Goal: Task Accomplishment & Management: Complete application form

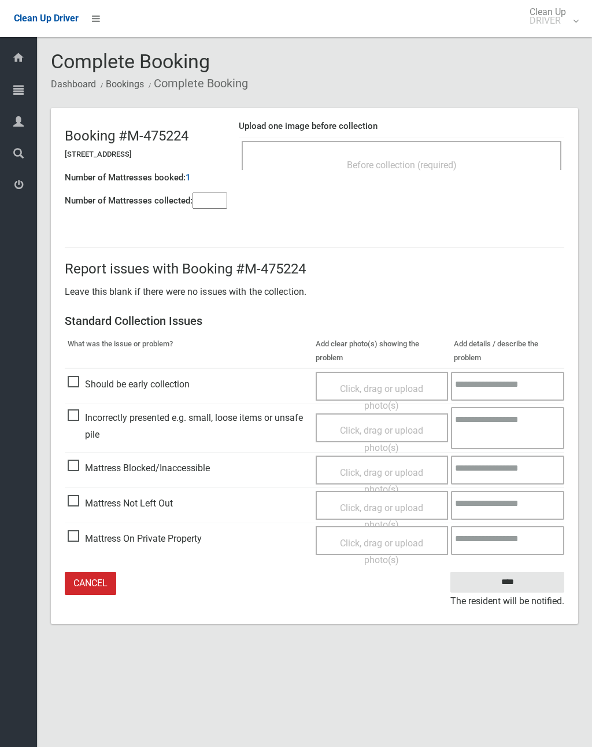
click at [105, 579] on link "Cancel" at bounding box center [90, 584] width 51 height 24
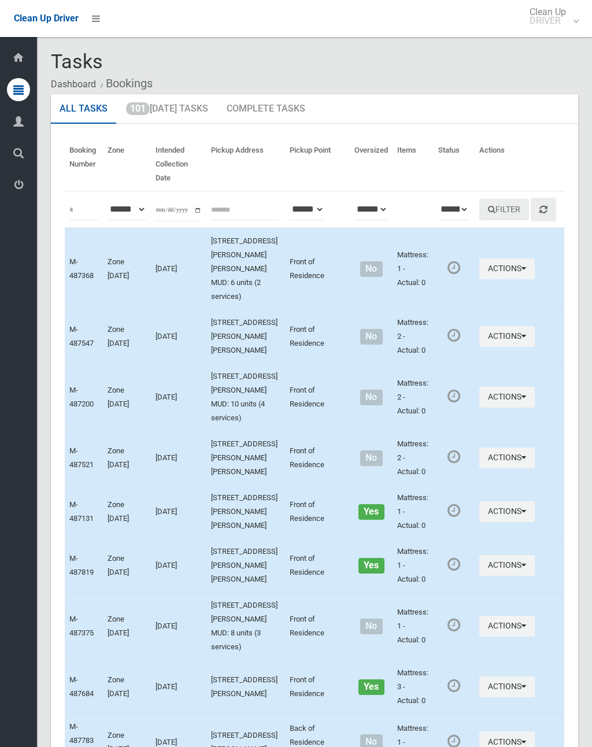
click at [484, 268] on button "Actions" at bounding box center [506, 268] width 55 height 21
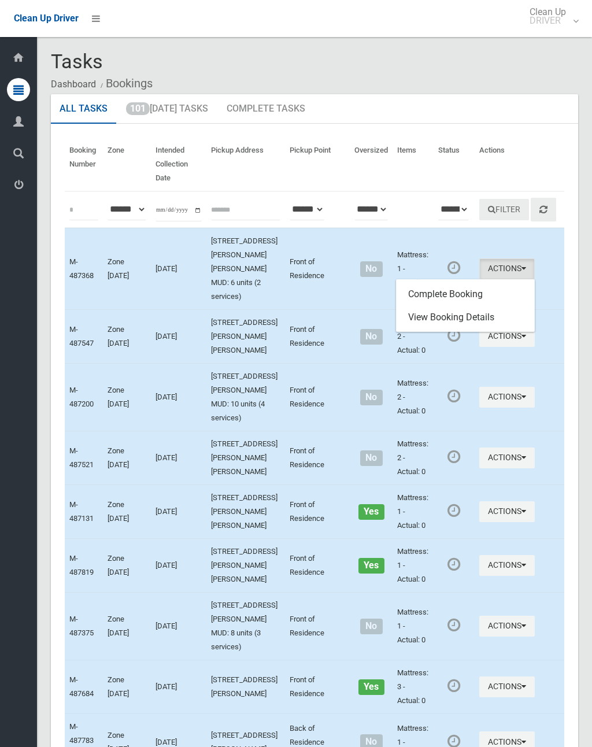
click at [457, 293] on link "Complete Booking" at bounding box center [466, 294] width 138 height 23
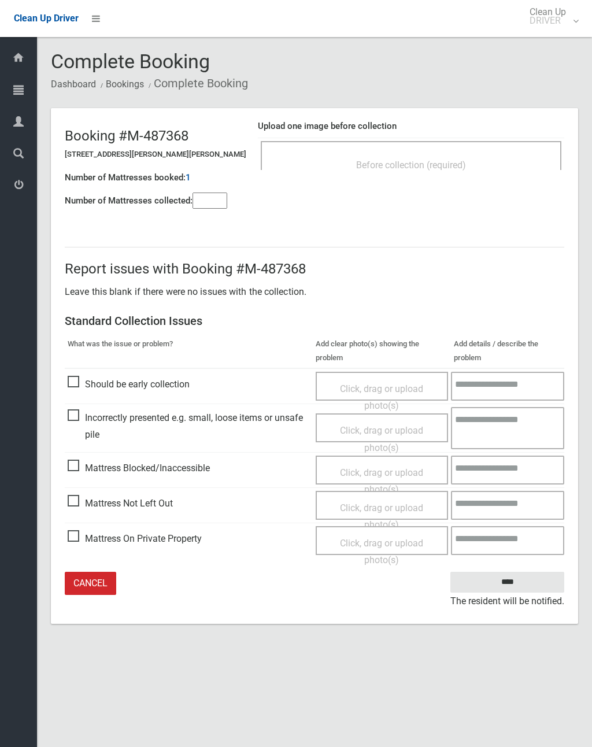
click at [434, 162] on span "Before collection (required)" at bounding box center [411, 165] width 110 height 11
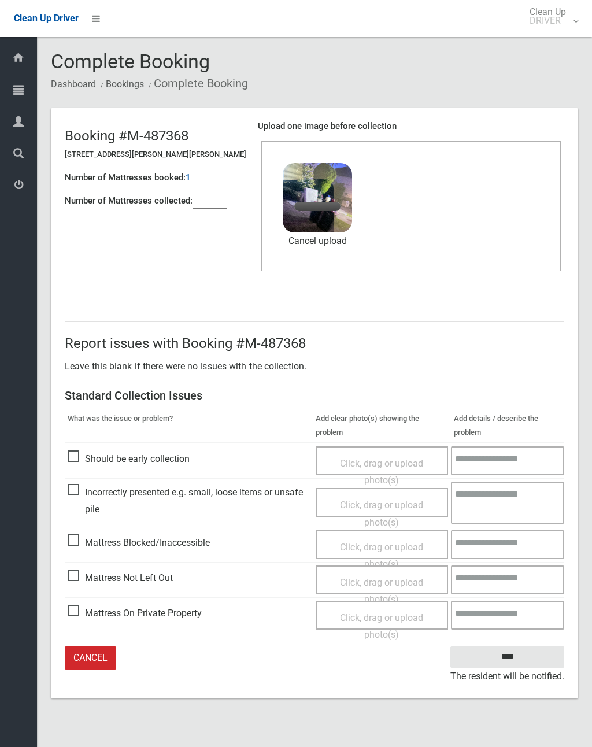
click at [227, 201] on input"] "number" at bounding box center [210, 201] width 35 height 16
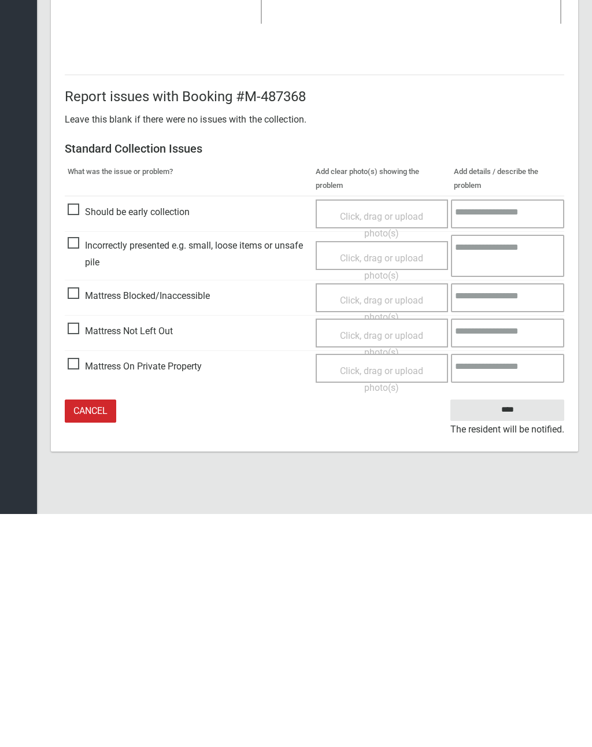
type input"] "*"
click at [512, 632] on input "****" at bounding box center [507, 642] width 114 height 21
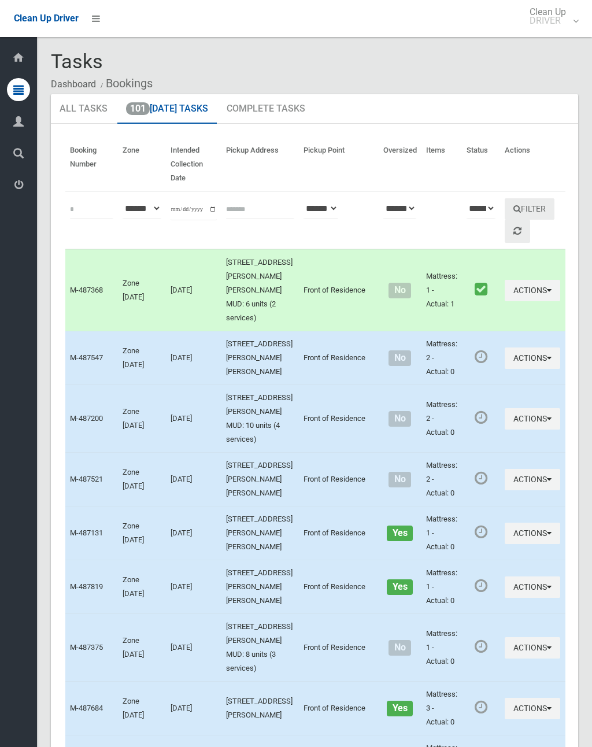
click at [505, 576] on button "Actions" at bounding box center [532, 586] width 55 height 21
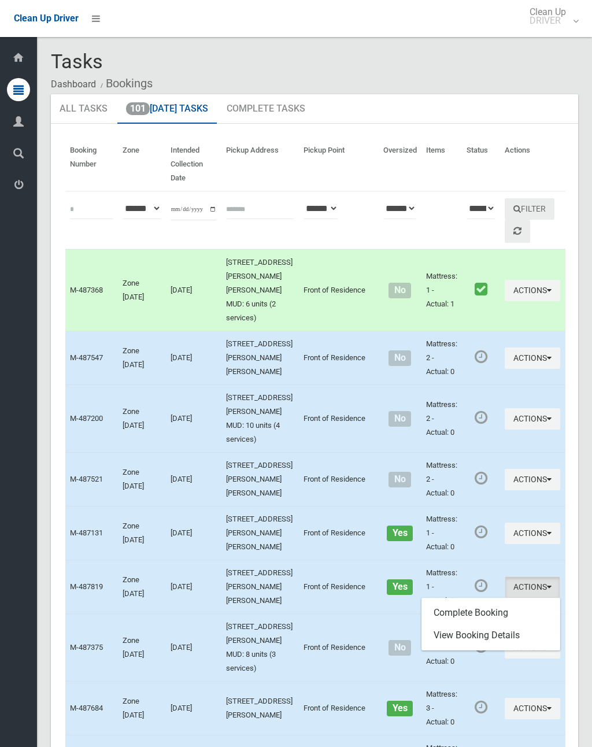
click at [481, 601] on link "Complete Booking" at bounding box center [491, 612] width 138 height 23
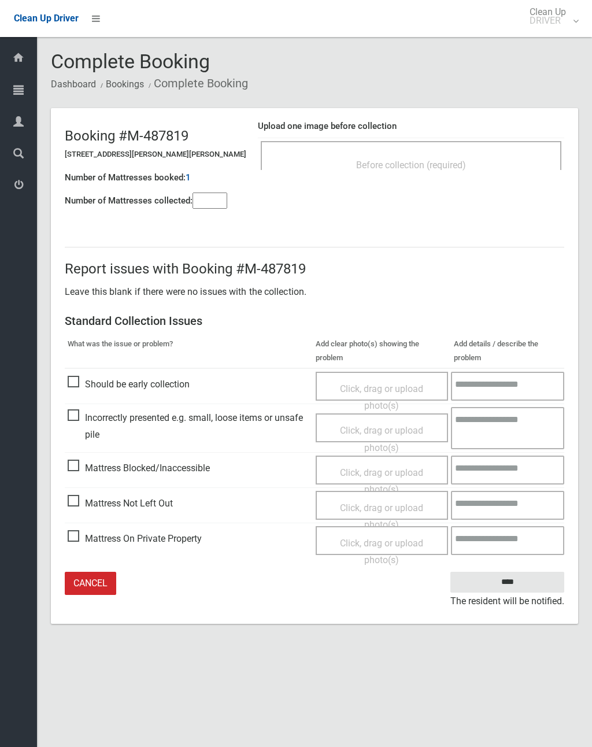
click at [225, 198] on input"] "number" at bounding box center [210, 201] width 35 height 16
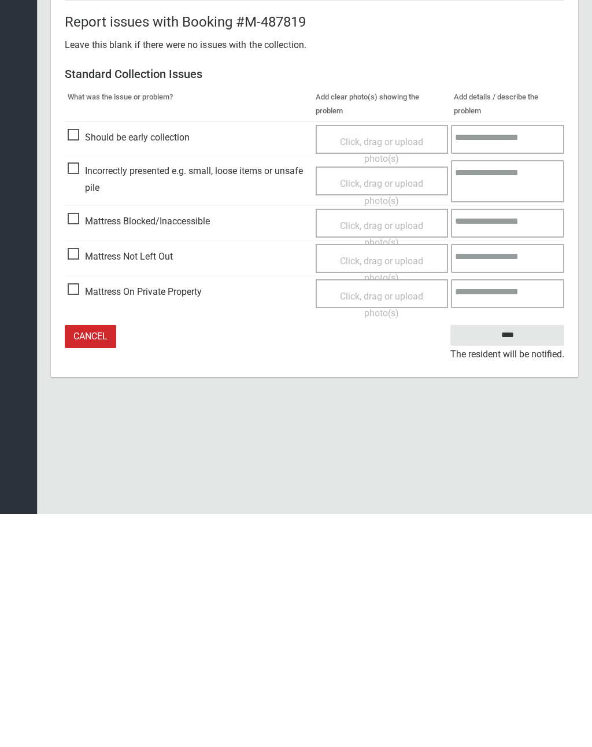
type input"] "*"
click at [371, 488] on span "Click, drag or upload photo(s)" at bounding box center [381, 502] width 83 height 28
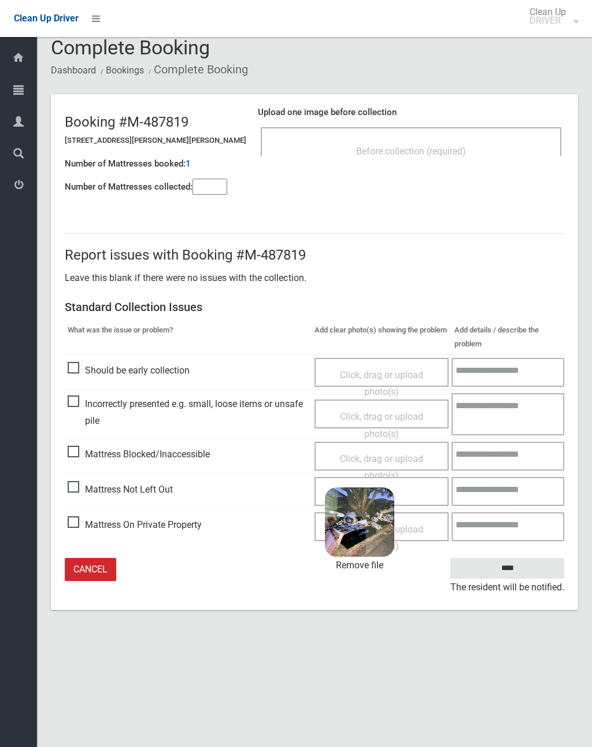
click at [525, 572] on input "****" at bounding box center [507, 568] width 114 height 21
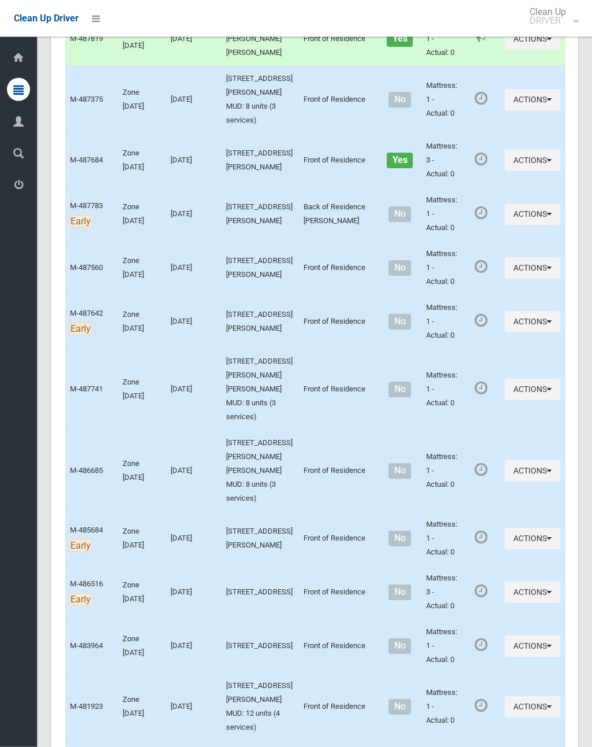
click at [505, 582] on button "Actions" at bounding box center [532, 592] width 55 height 21
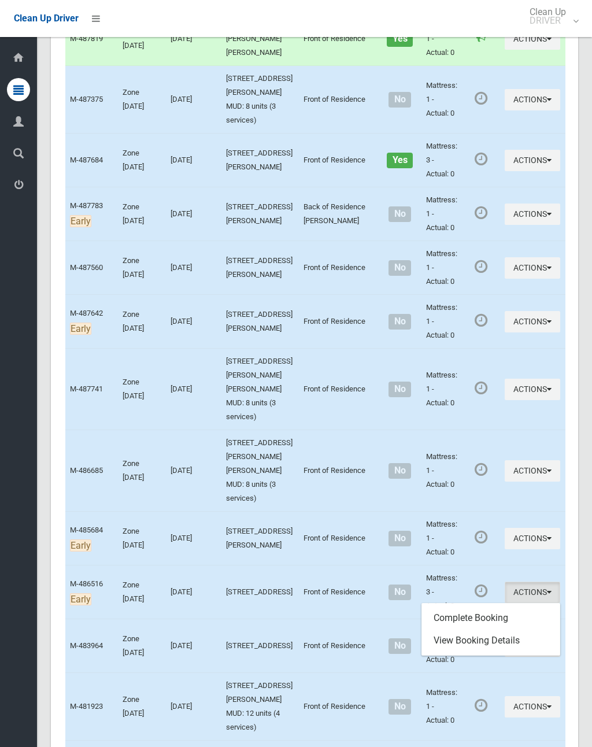
click at [486, 606] on link "Complete Booking" at bounding box center [491, 617] width 138 height 23
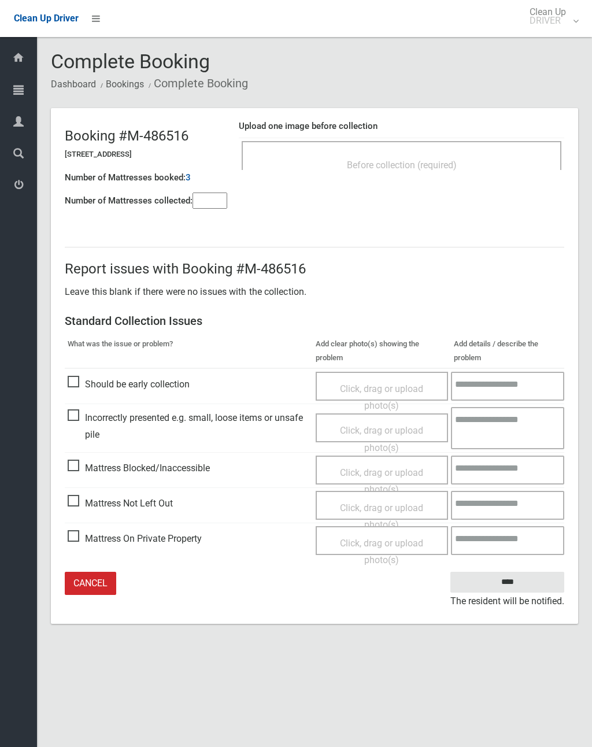
click at [447, 166] on span "Before collection (required)" at bounding box center [402, 165] width 110 height 11
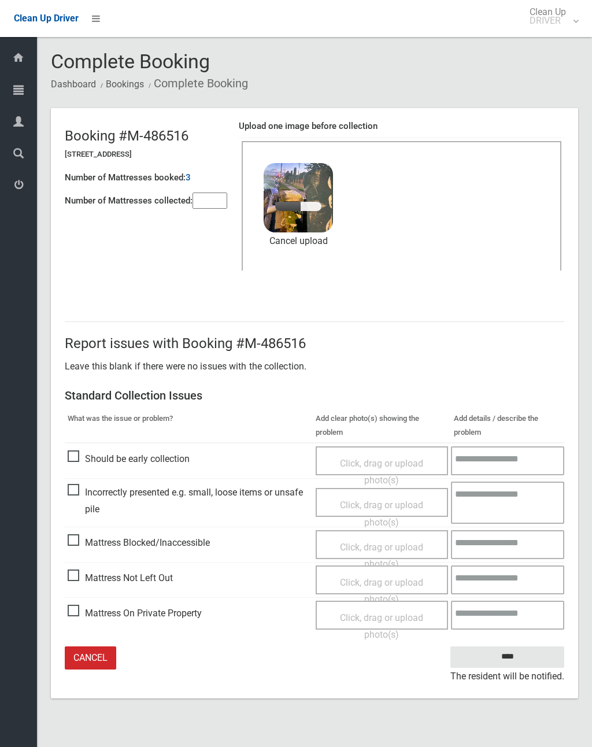
click at [227, 201] on input"] "number" at bounding box center [210, 201] width 35 height 16
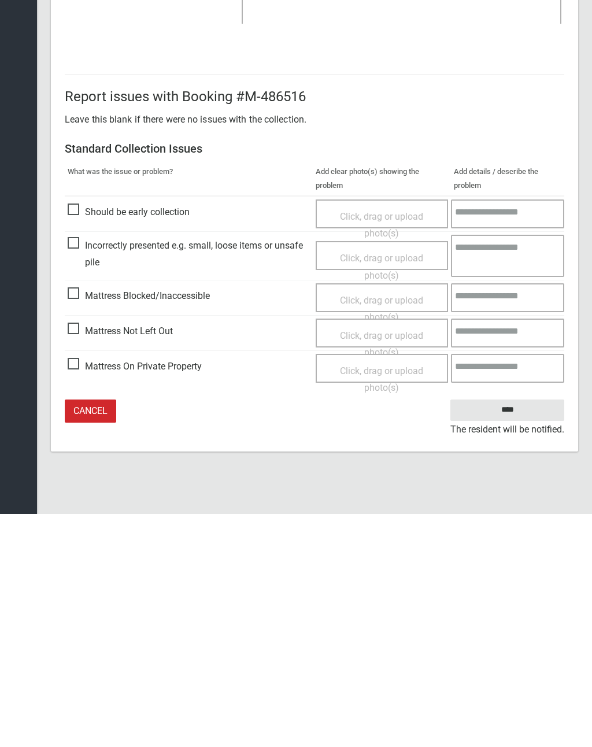
type input"] "*"
click at [511, 632] on input "****" at bounding box center [507, 642] width 114 height 21
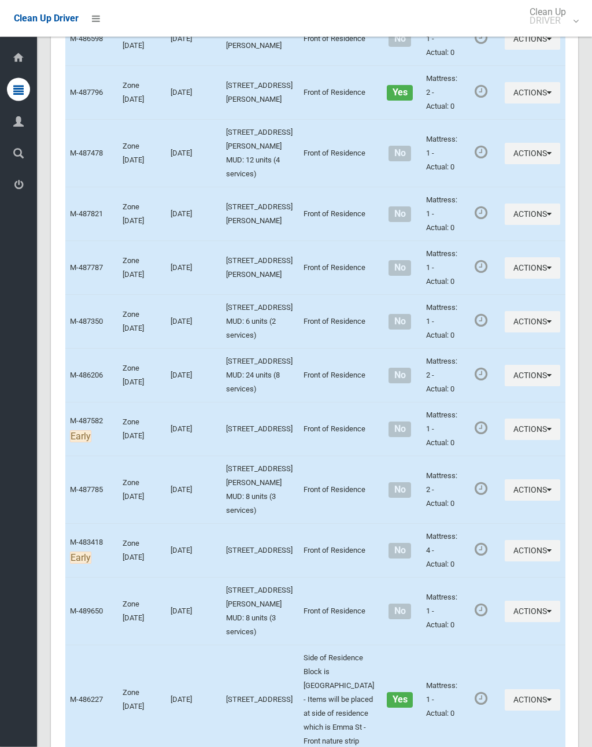
scroll to position [1276, 0]
click at [505, 479] on button "Actions" at bounding box center [532, 489] width 55 height 21
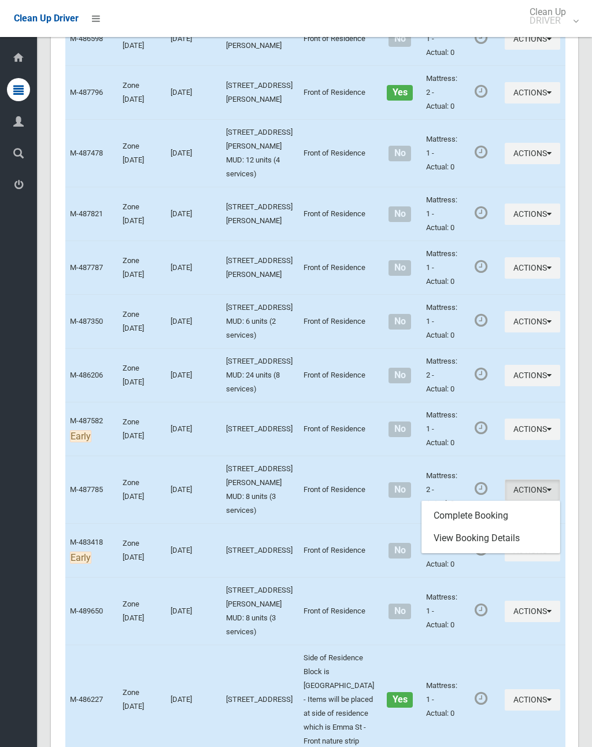
click at [485, 504] on link "Complete Booking" at bounding box center [491, 515] width 138 height 23
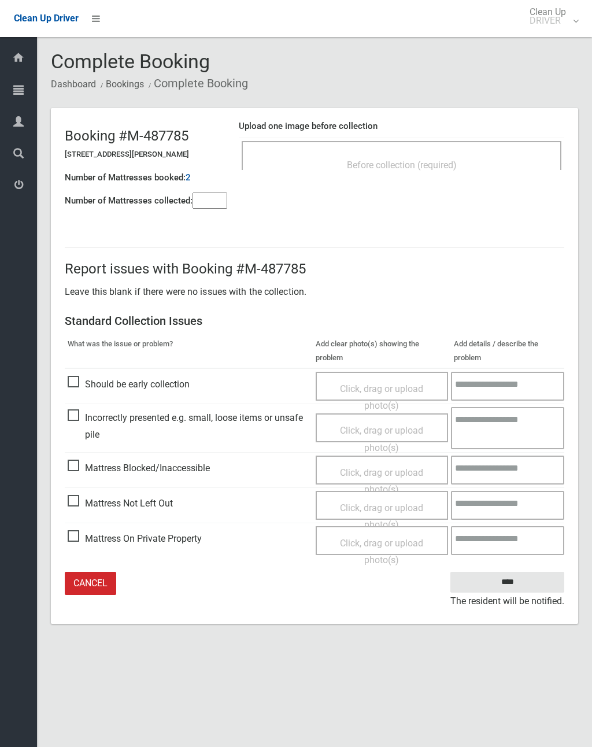
click at [452, 167] on span "Before collection (required)" at bounding box center [402, 165] width 110 height 11
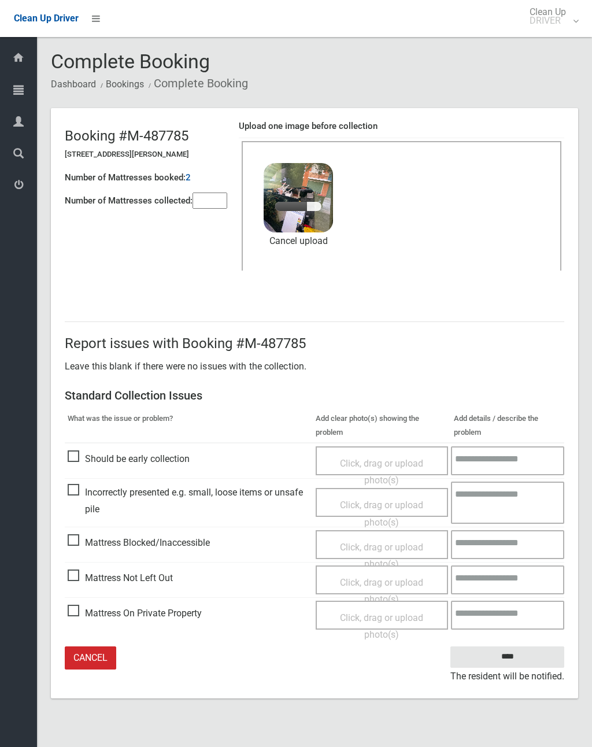
click at [226, 202] on input"] "number" at bounding box center [210, 201] width 35 height 16
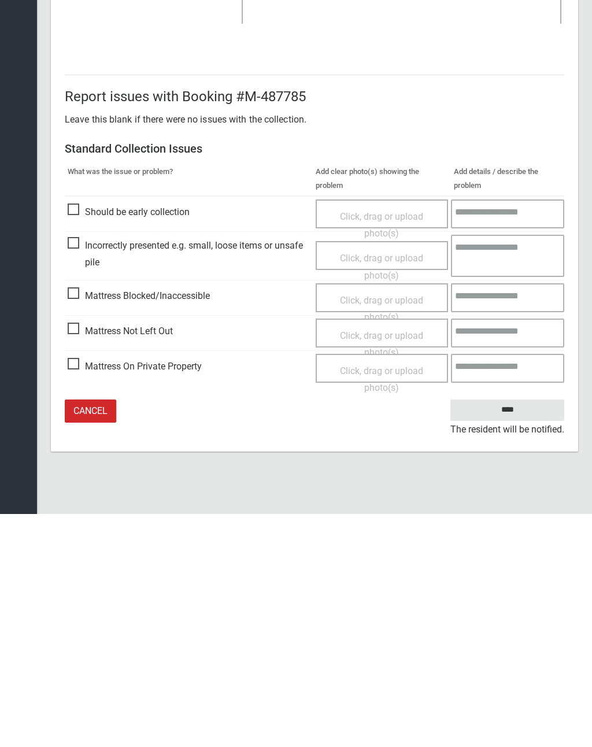
type input"] "*"
click at [509, 632] on input "****" at bounding box center [507, 642] width 114 height 21
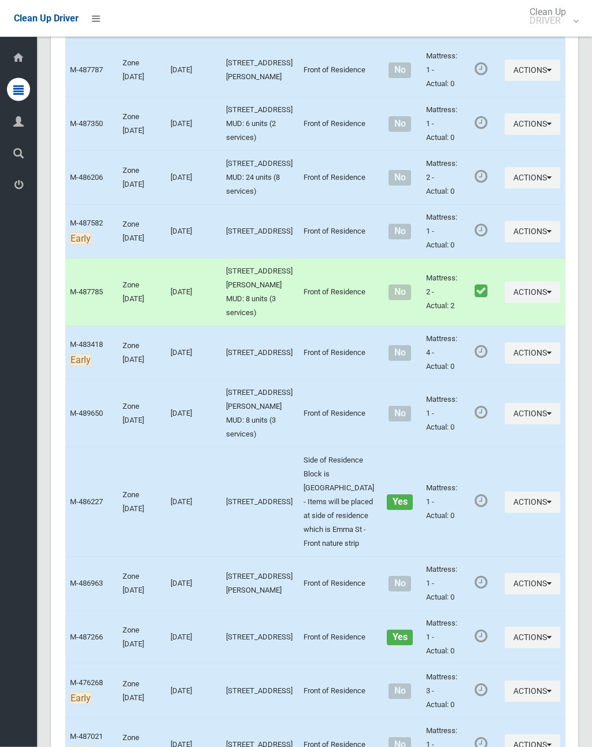
click at [505, 404] on button "Actions" at bounding box center [532, 414] width 55 height 21
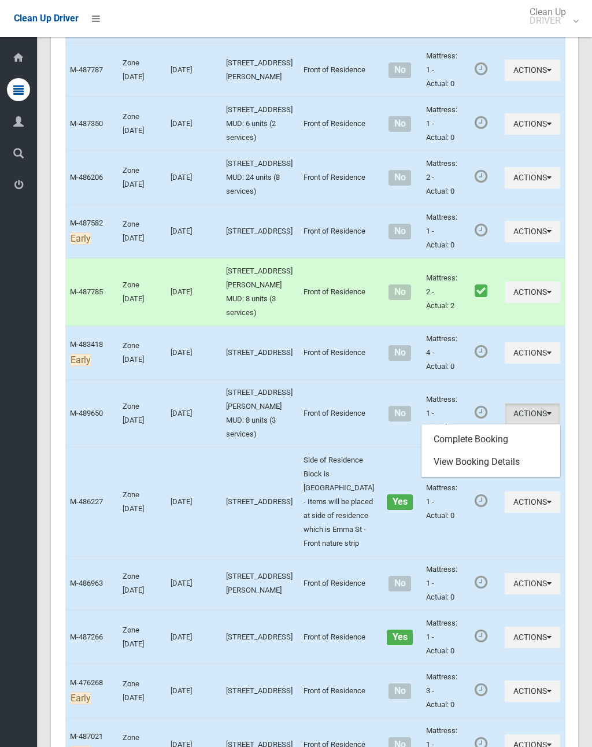
click at [482, 428] on link "Complete Booking" at bounding box center [491, 439] width 138 height 23
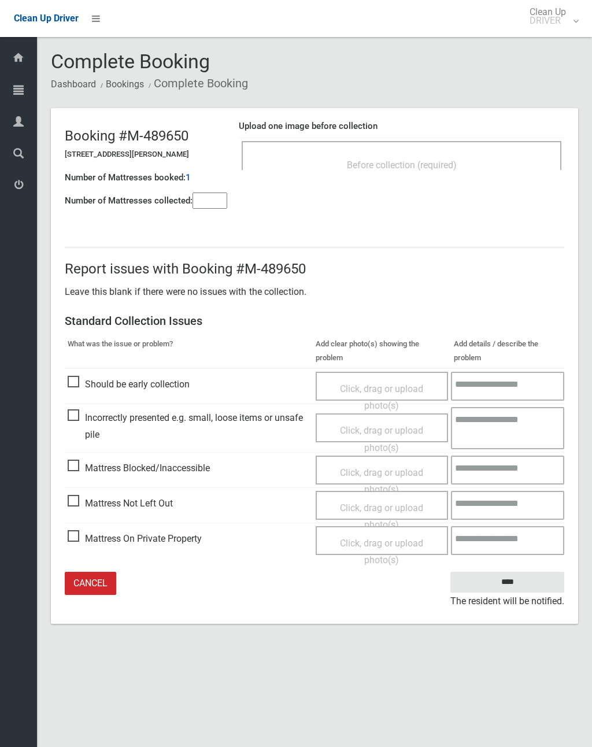
click at [401, 510] on div "Click, drag or upload photo(s)" at bounding box center [381, 516] width 114 height 34
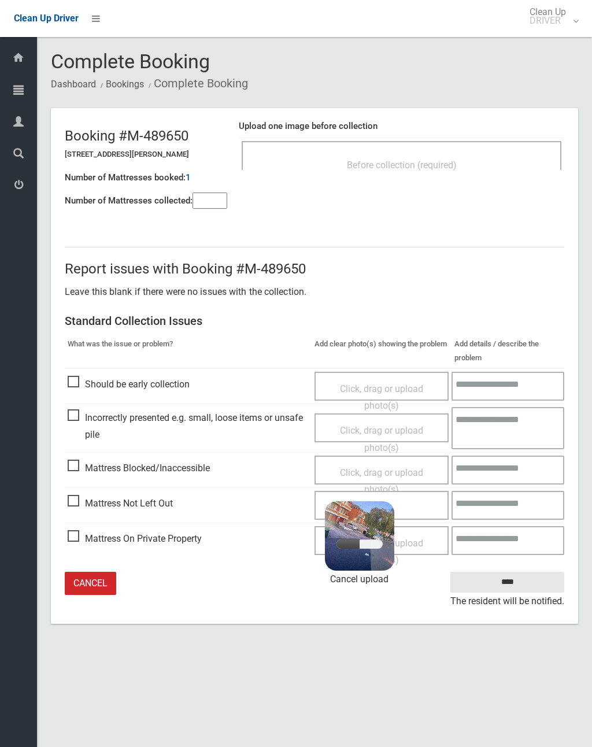
click at [216, 207] on input"] "number" at bounding box center [210, 201] width 35 height 16
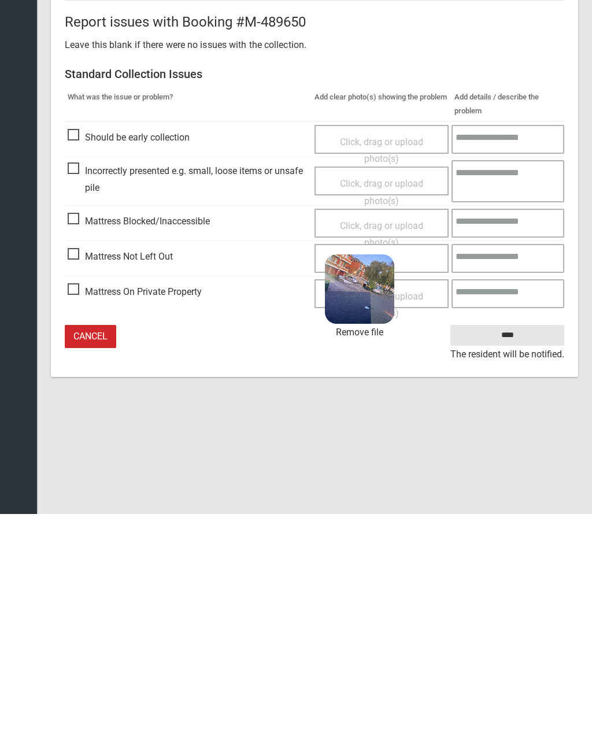
type input"] "*"
click at [524, 558] on input "****" at bounding box center [507, 568] width 114 height 21
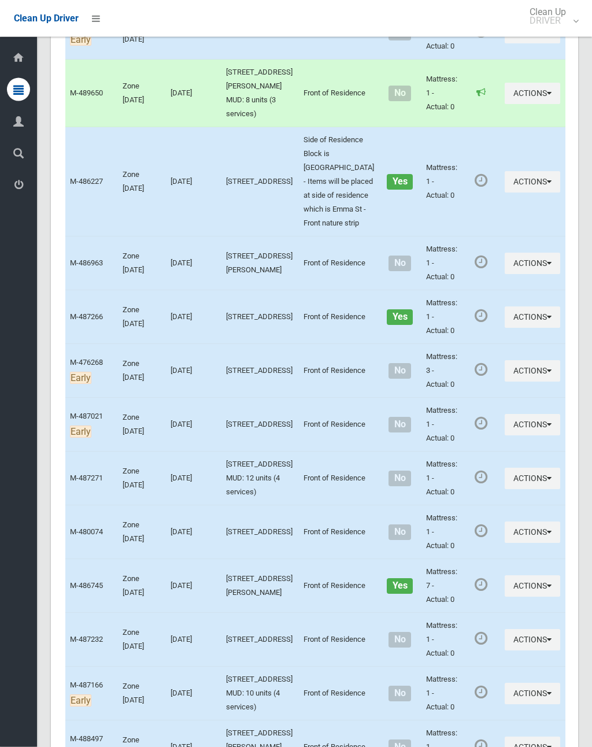
scroll to position [1795, 0]
click at [505, 435] on button "Actions" at bounding box center [532, 423] width 55 height 21
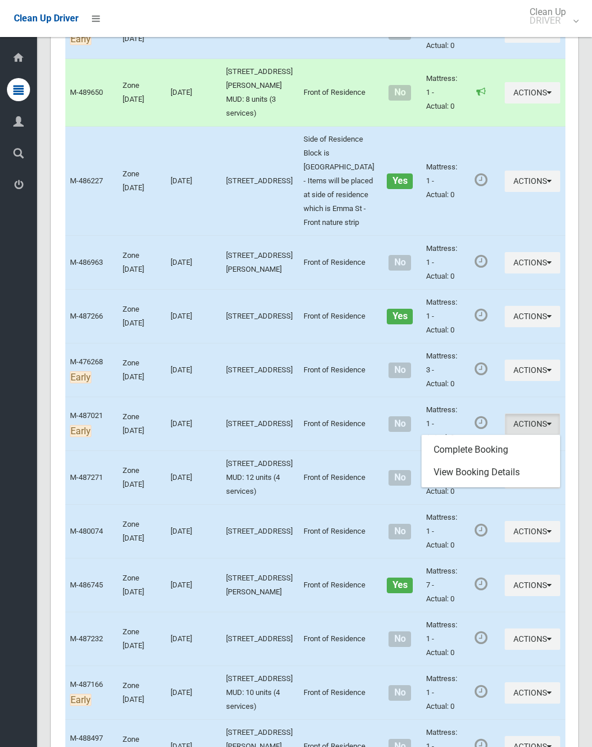
click at [489, 461] on link "Complete Booking" at bounding box center [491, 449] width 138 height 23
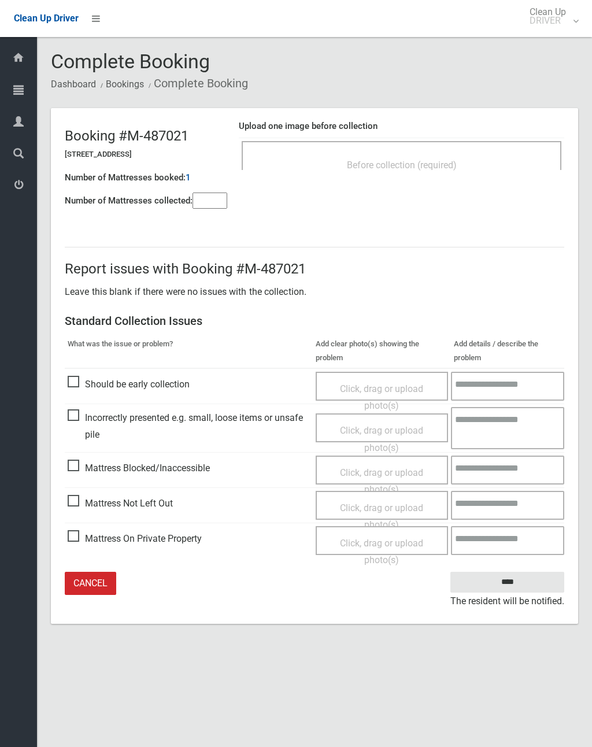
click at [220, 201] on input"] "number" at bounding box center [210, 201] width 35 height 16
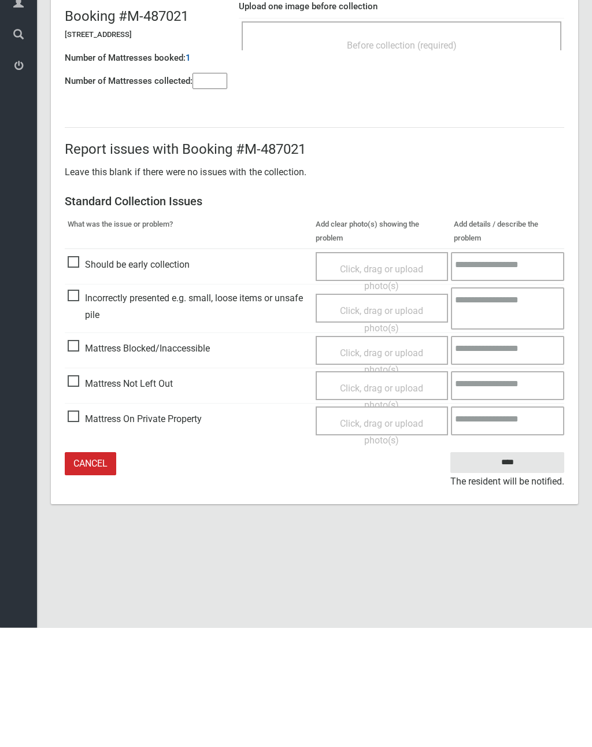
type input"] "*"
click at [387, 502] on span "Click, drag or upload photo(s)" at bounding box center [381, 516] width 83 height 28
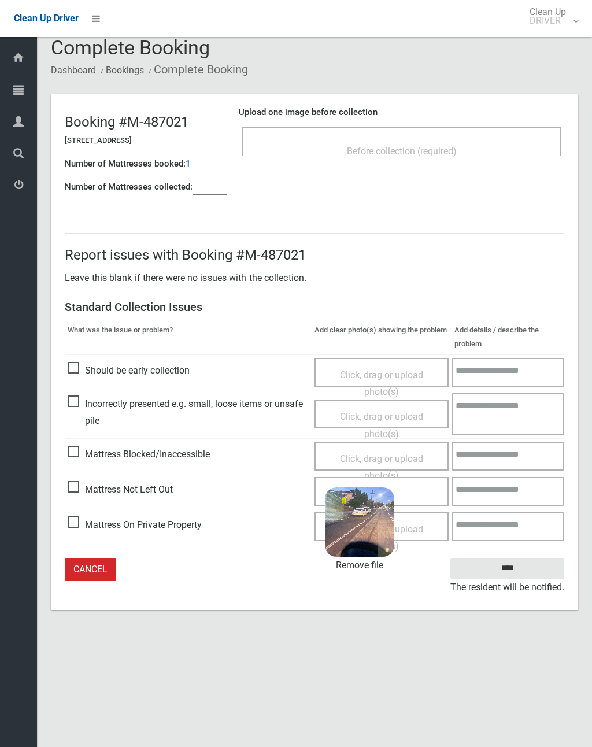
click at [515, 571] on input "****" at bounding box center [507, 568] width 114 height 21
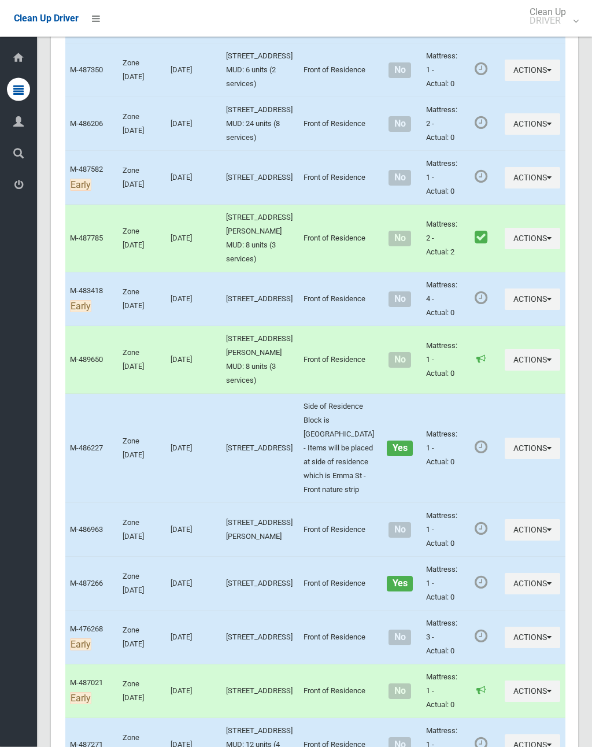
scroll to position [1528, 0]
click at [505, 458] on button "Actions" at bounding box center [532, 447] width 55 height 21
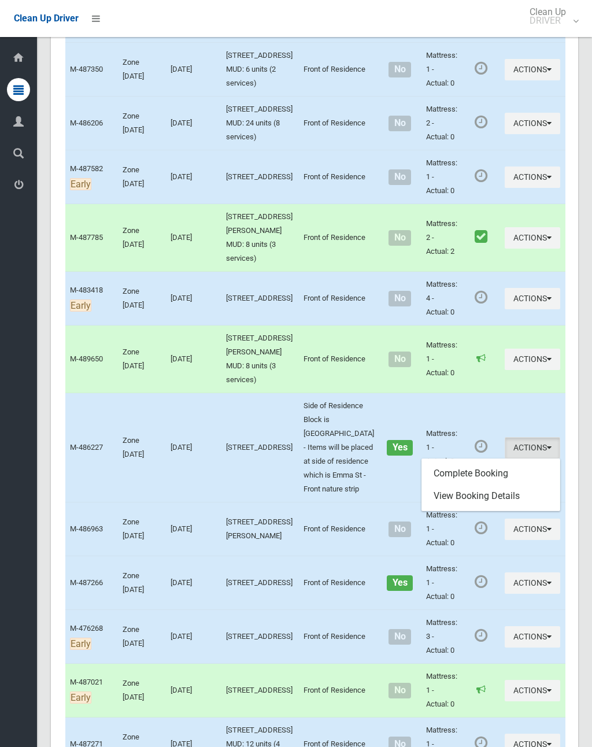
click at [487, 485] on link "Complete Booking" at bounding box center [491, 473] width 138 height 23
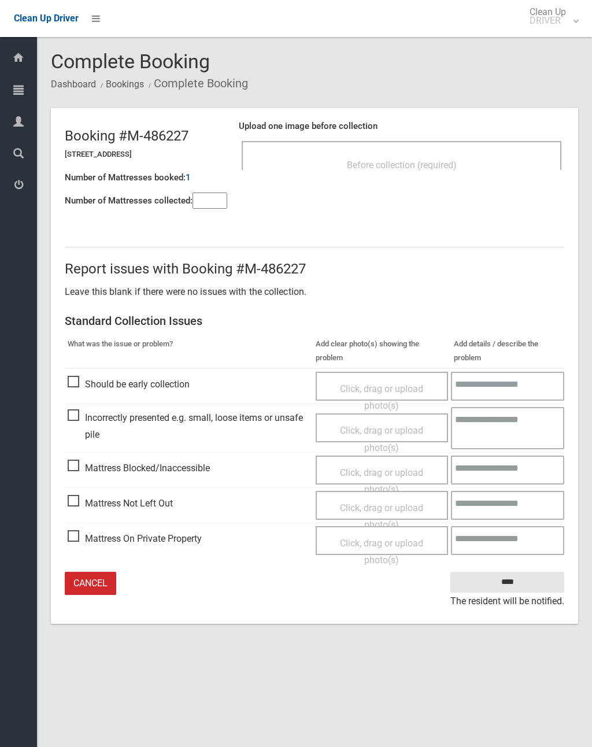
click at [214, 208] on input"] "number" at bounding box center [210, 201] width 35 height 16
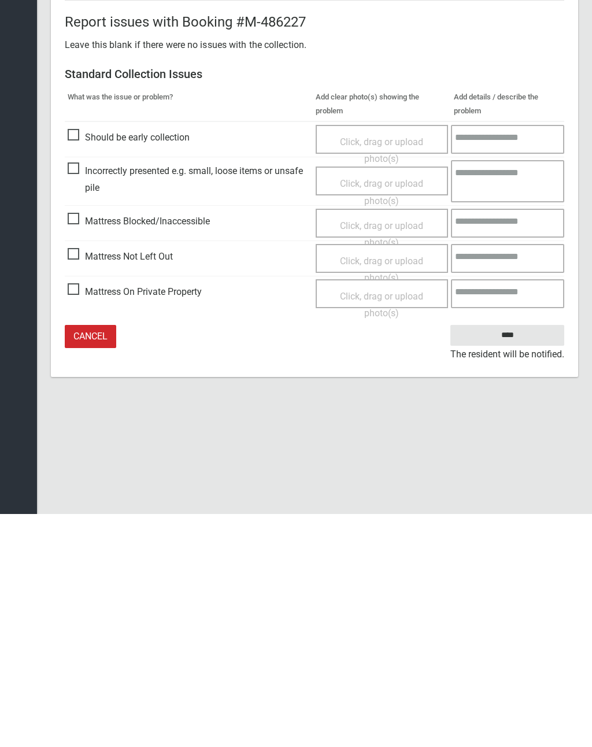
type input"] "*"
click at [367, 488] on span "Click, drag or upload photo(s)" at bounding box center [381, 502] width 83 height 28
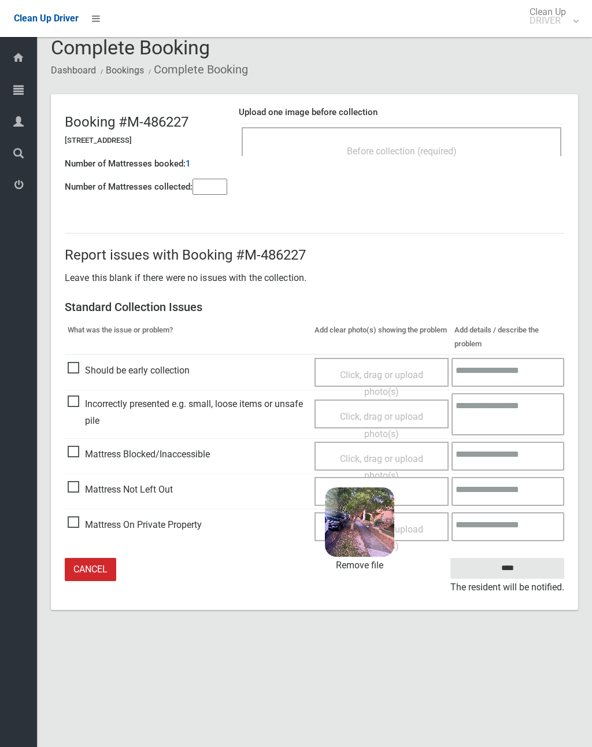
click at [522, 567] on input "****" at bounding box center [507, 568] width 114 height 21
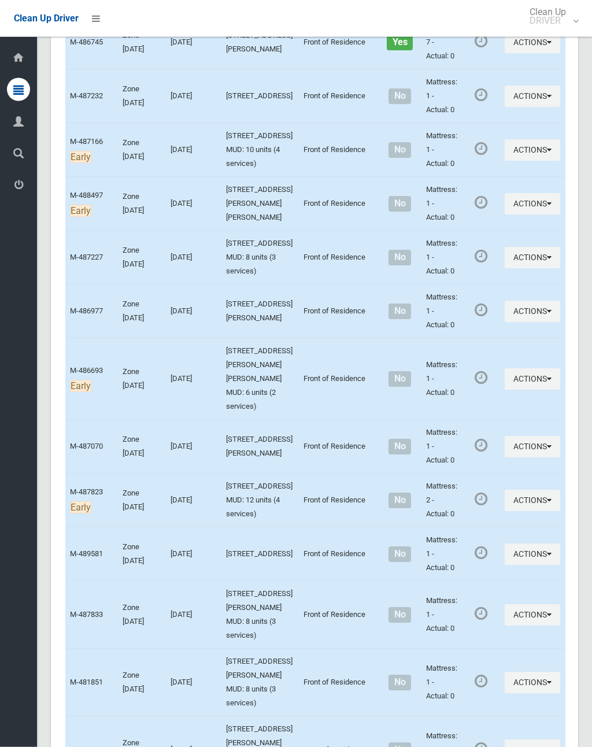
click at [505, 390] on button "Actions" at bounding box center [532, 379] width 55 height 21
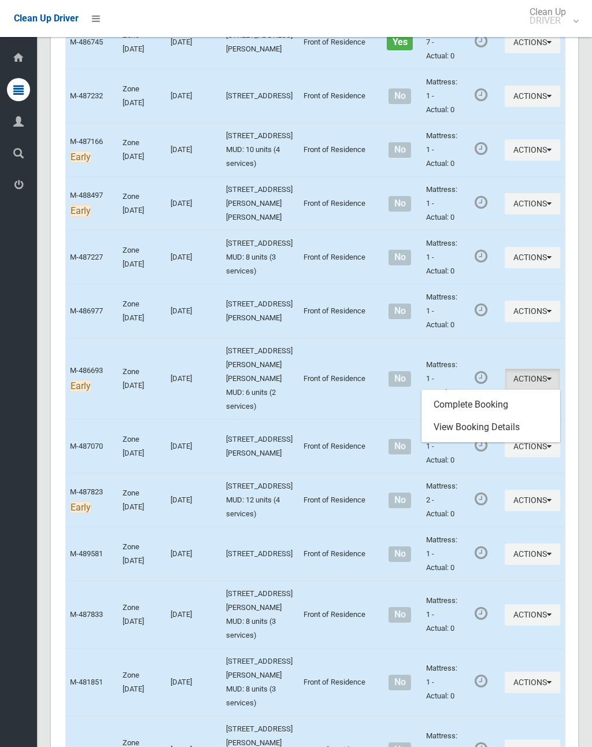
click at [480, 416] on link "Complete Booking" at bounding box center [491, 404] width 138 height 23
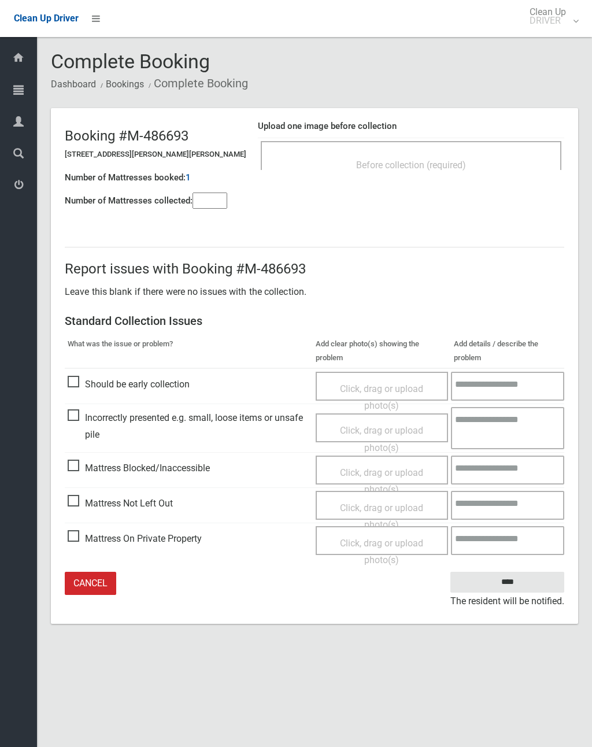
click at [214, 209] on input"] "number" at bounding box center [210, 201] width 35 height 16
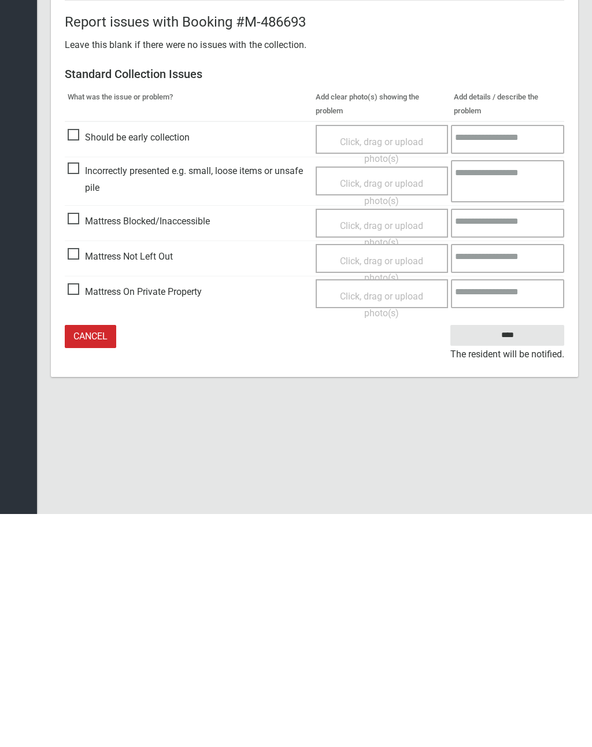
type input"] "*"
click at [385, 488] on span "Click, drag or upload photo(s)" at bounding box center [381, 502] width 83 height 28
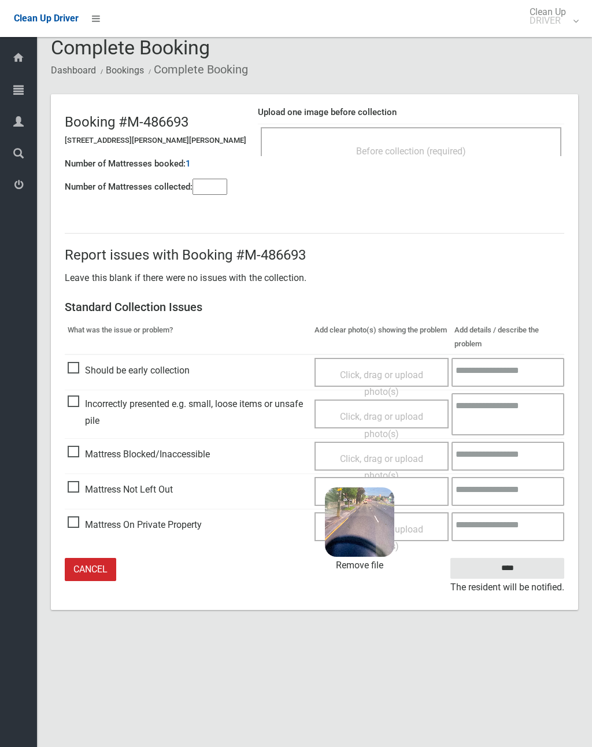
click at [519, 568] on input "****" at bounding box center [507, 568] width 114 height 21
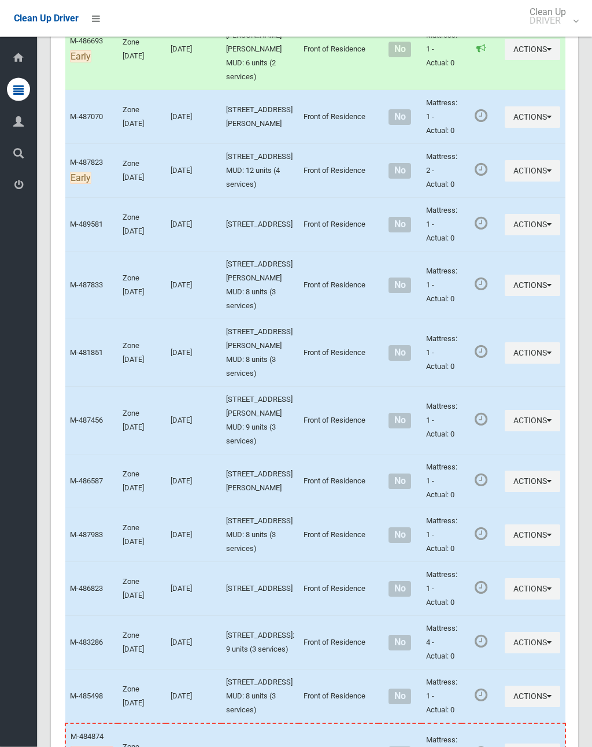
scroll to position [2667, 0]
click at [505, 364] on button "Actions" at bounding box center [532, 352] width 55 height 21
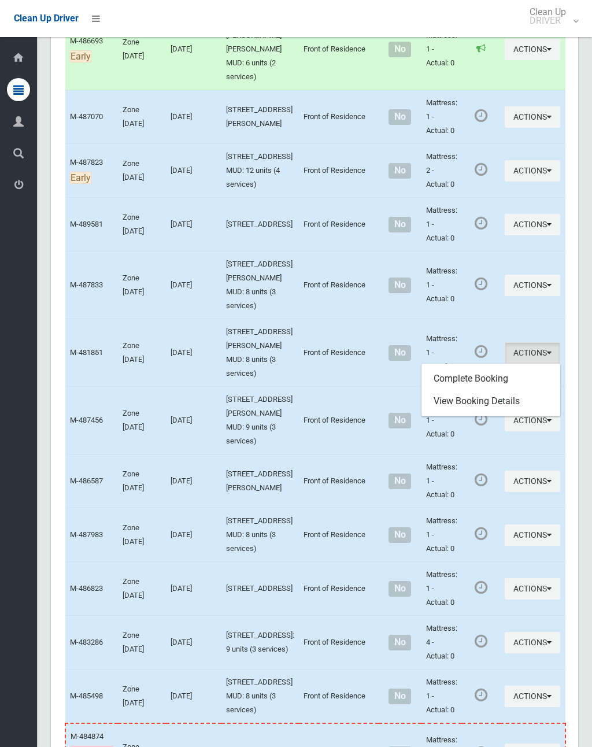
click at [487, 390] on link "Complete Booking" at bounding box center [491, 378] width 138 height 23
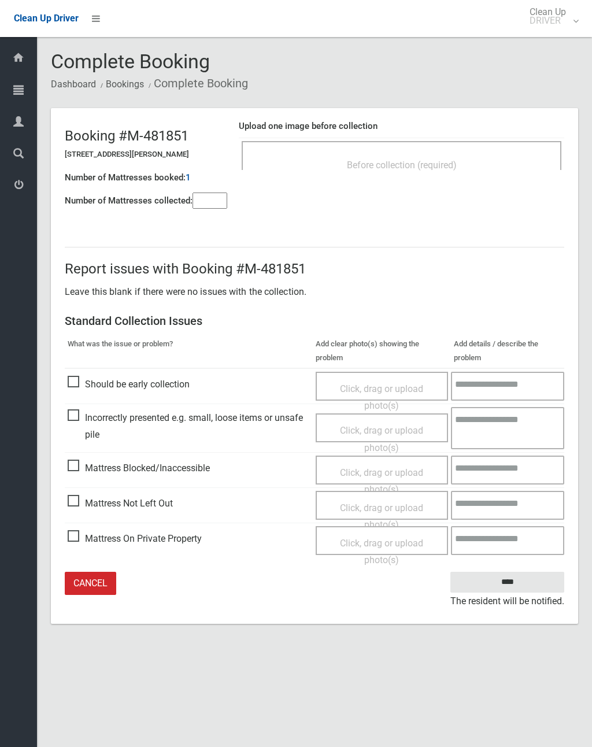
click at [435, 155] on div "Before collection (required)" at bounding box center [401, 164] width 294 height 21
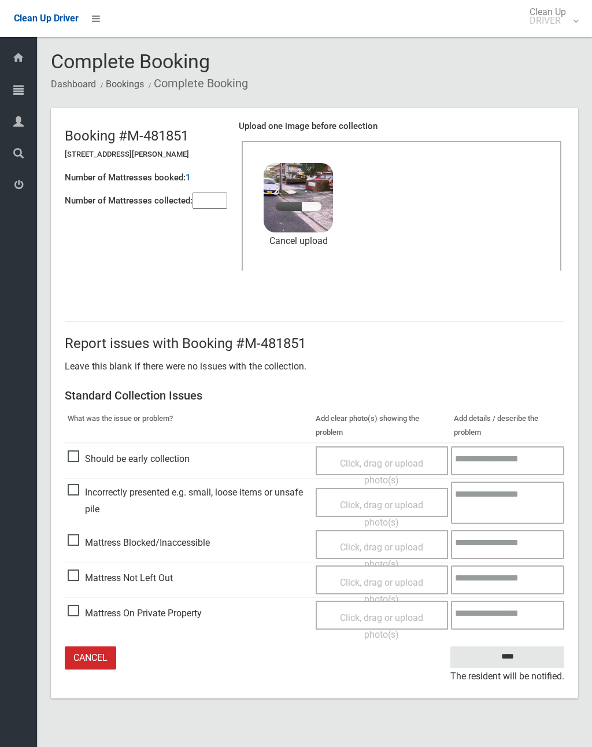
click at [221, 193] on input"] "number" at bounding box center [210, 201] width 35 height 16
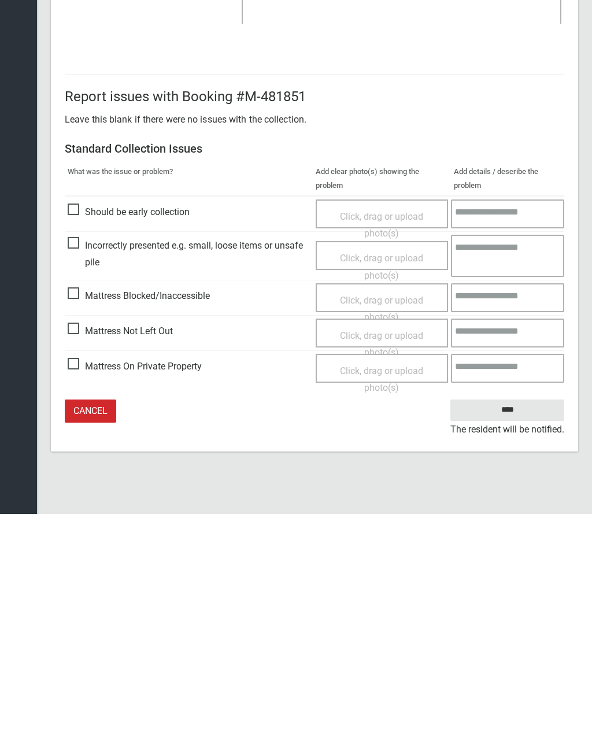
type input"] "*"
click at [507, 632] on input "****" at bounding box center [507, 642] width 114 height 21
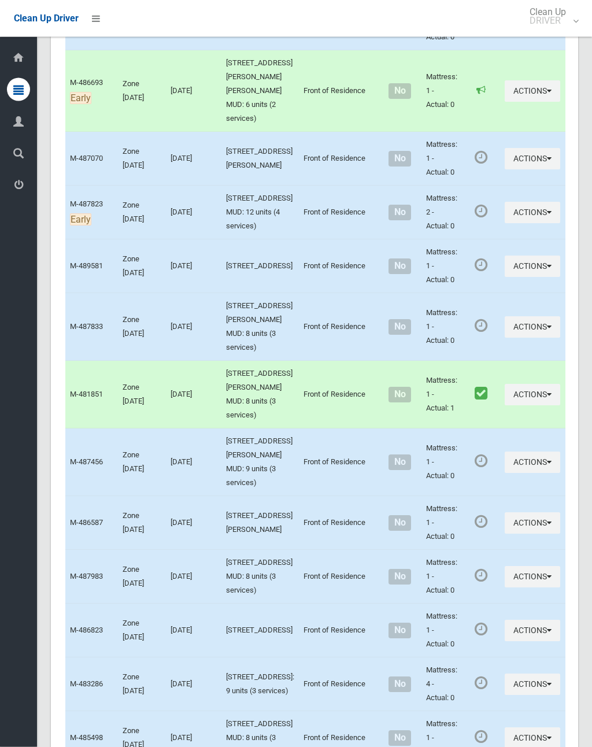
click at [505, 277] on button "Actions" at bounding box center [532, 266] width 55 height 21
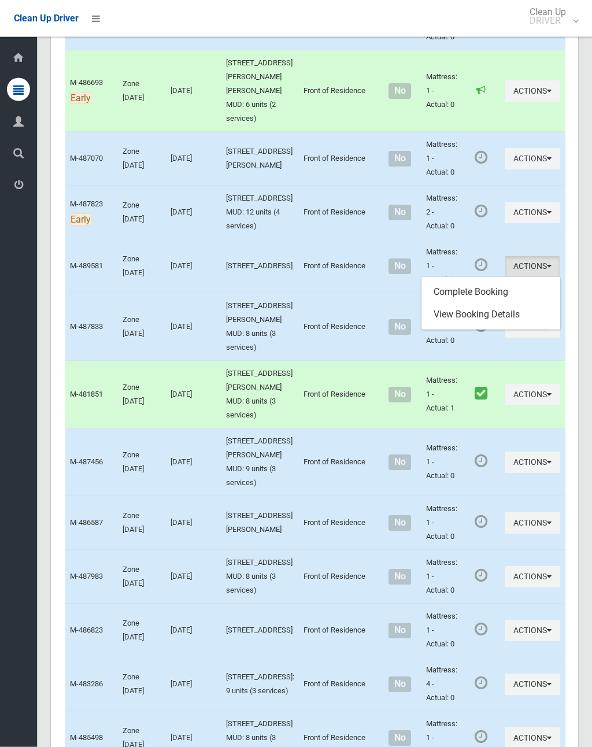
scroll to position [2626, 0]
click at [486, 303] on link "Complete Booking" at bounding box center [491, 291] width 138 height 23
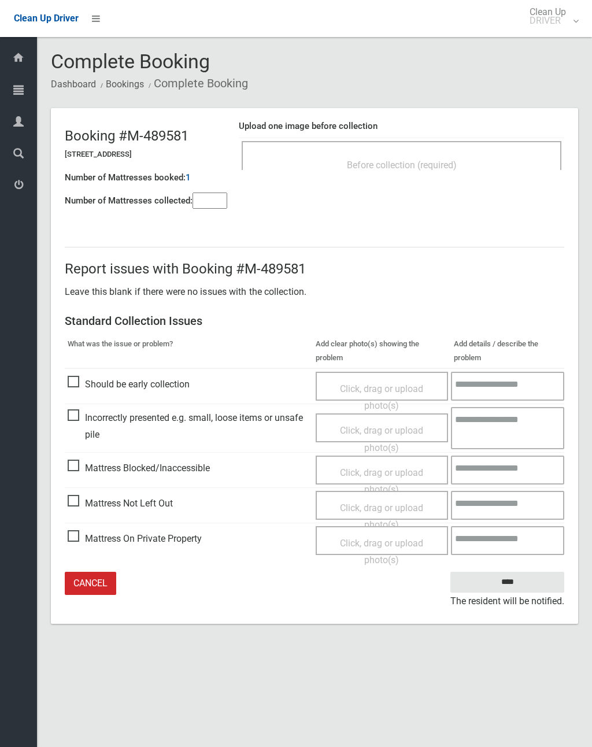
click at [446, 161] on span "Before collection (required)" at bounding box center [402, 165] width 110 height 11
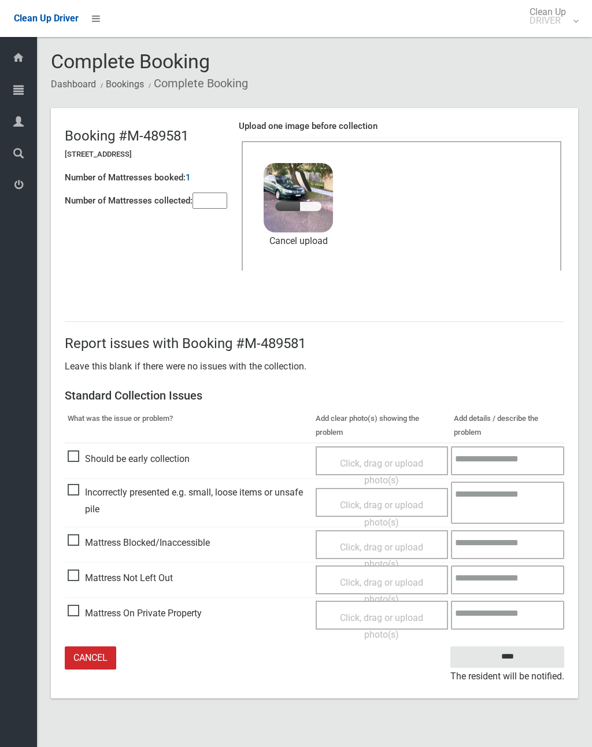
click at [210, 201] on input"] "number" at bounding box center [210, 201] width 35 height 16
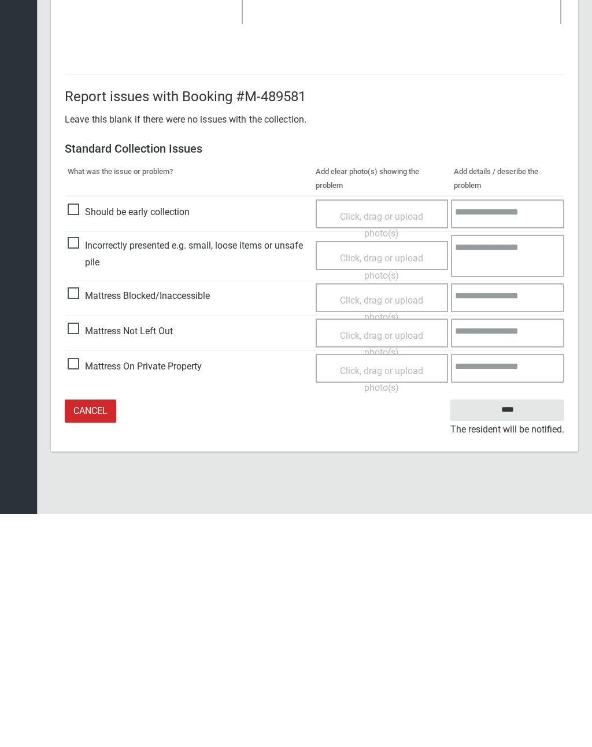
type input"] "*"
click at [513, 632] on input "****" at bounding box center [507, 642] width 114 height 21
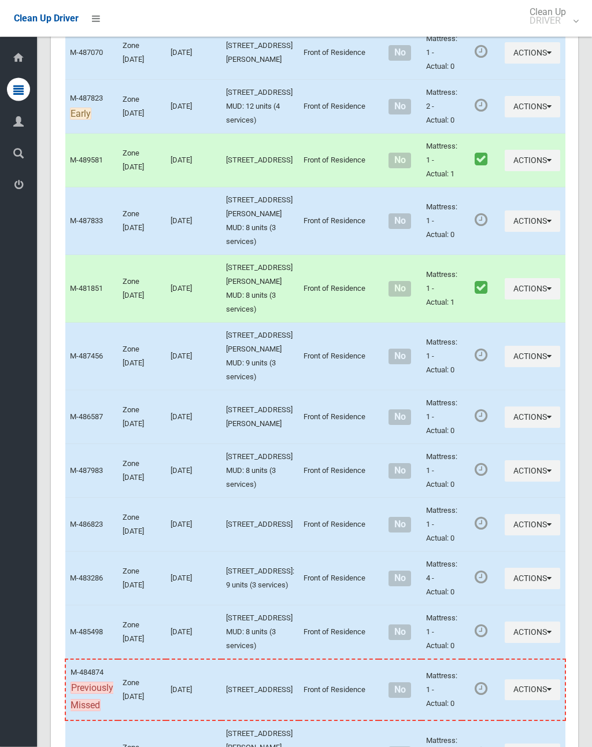
scroll to position [2731, 0]
click at [505, 232] on button "Actions" at bounding box center [532, 220] width 55 height 21
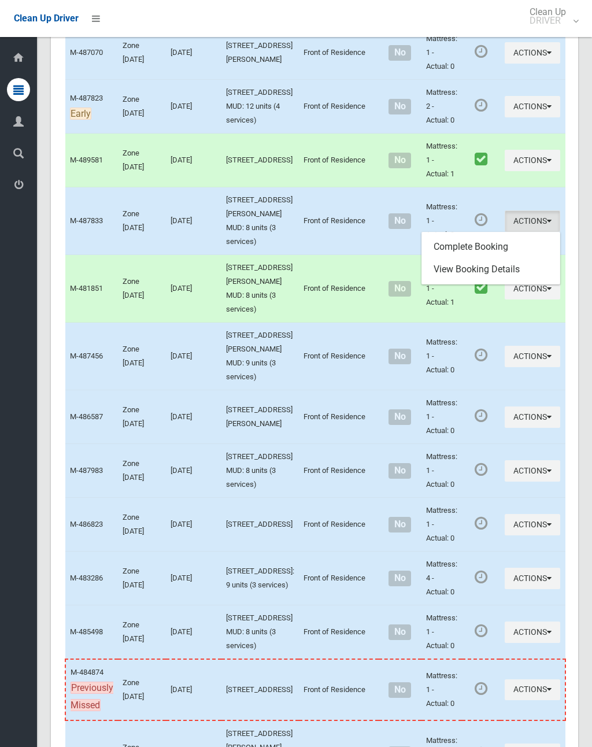
click at [484, 258] on link "Complete Booking" at bounding box center [491, 246] width 138 height 23
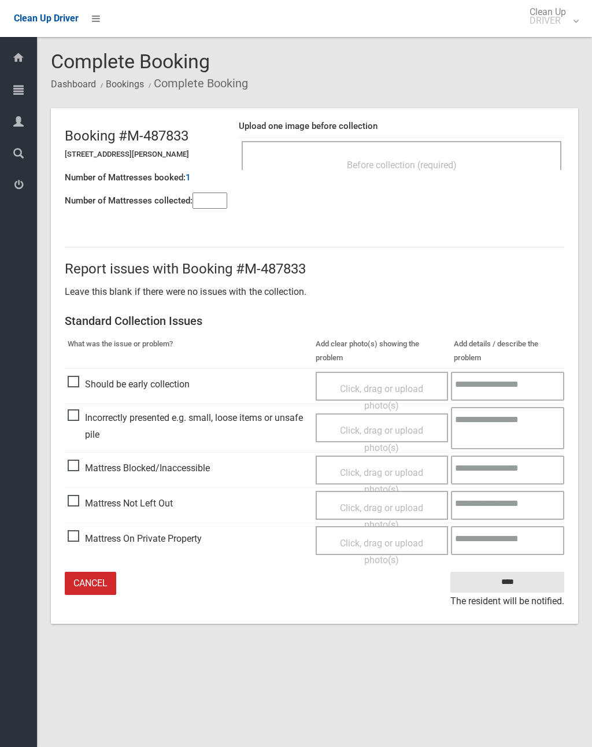
click at [225, 195] on input"] "number" at bounding box center [210, 201] width 35 height 16
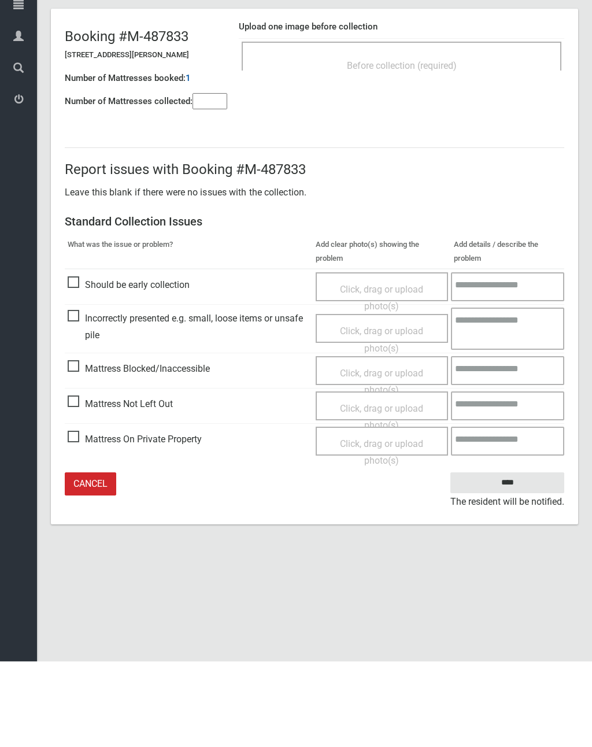
type input"] "*"
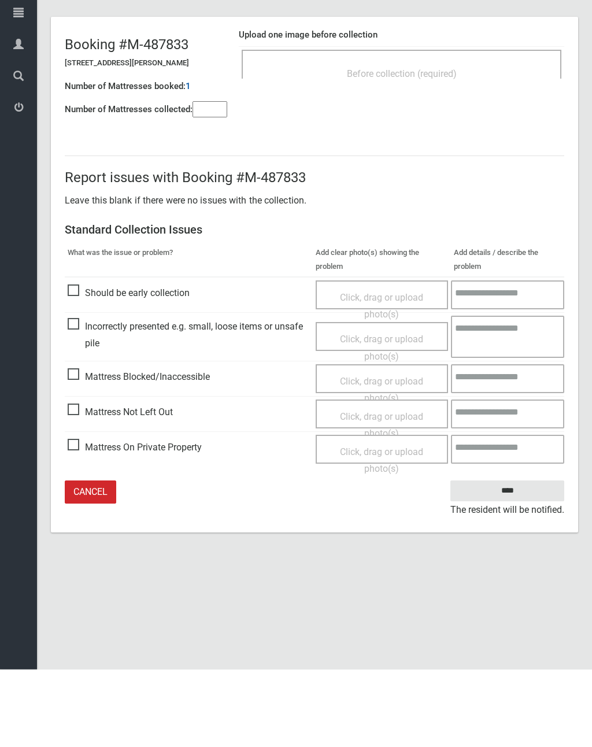
click at [380, 488] on span "Click, drag or upload photo(s)" at bounding box center [381, 502] width 83 height 28
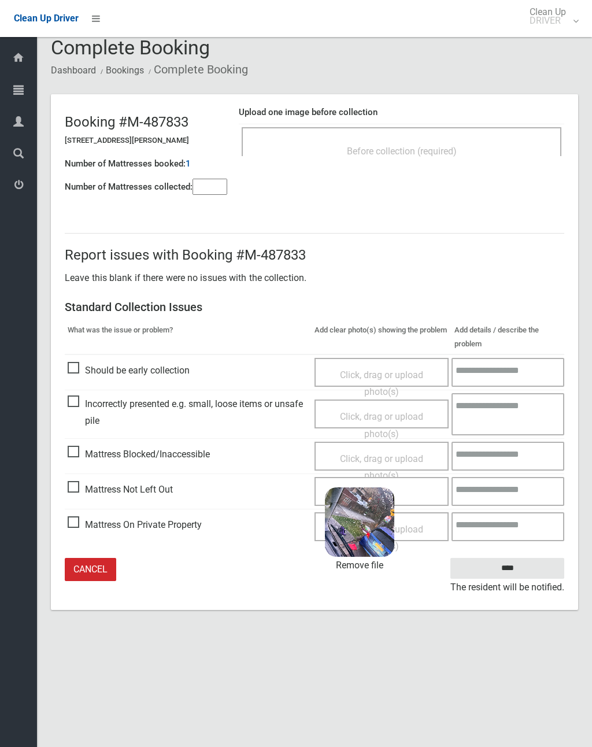
click at [518, 564] on input "****" at bounding box center [507, 568] width 114 height 21
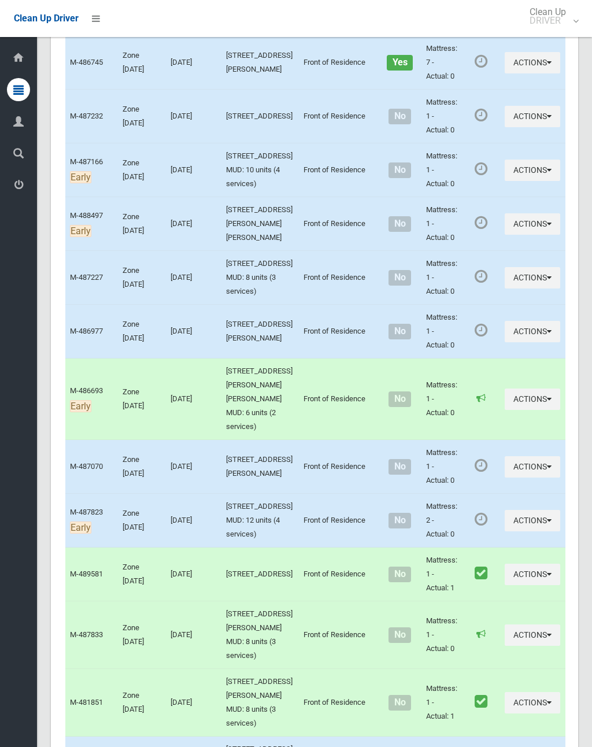
scroll to position [2320, 0]
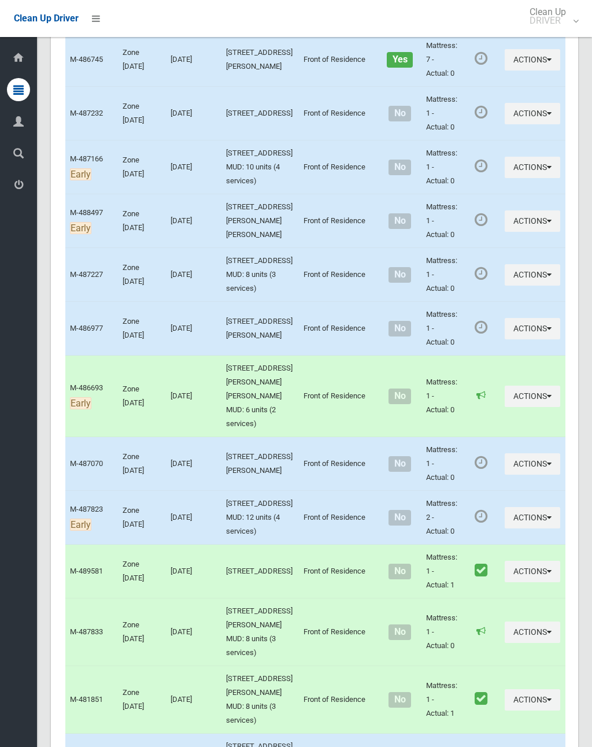
click at [505, 286] on button "Actions" at bounding box center [532, 274] width 55 height 21
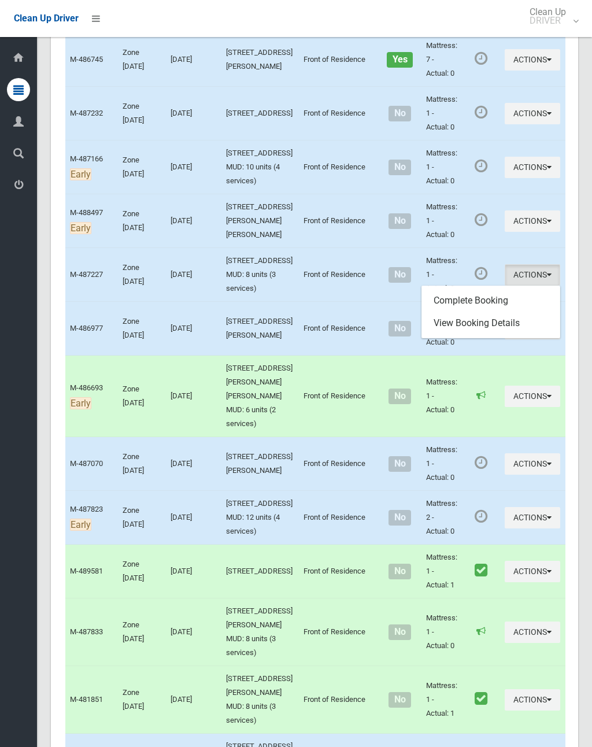
click at [484, 312] on link "Complete Booking" at bounding box center [491, 300] width 138 height 23
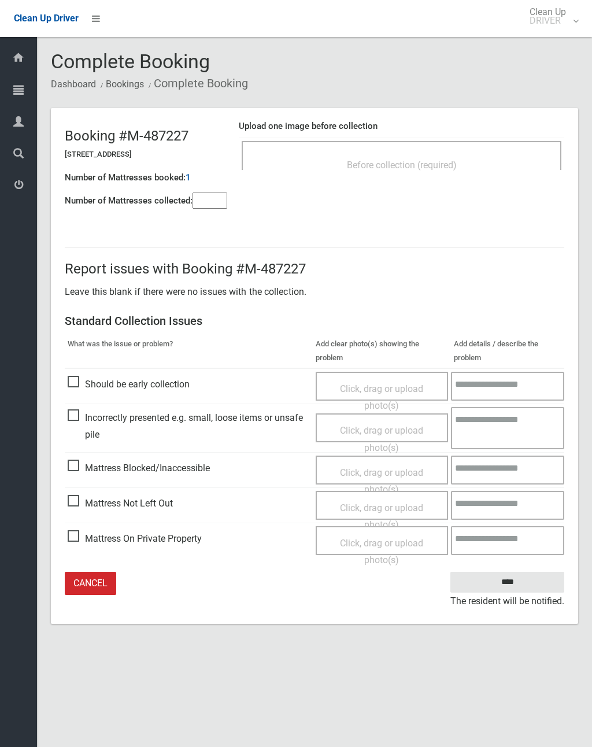
click at [206, 206] on input"] "number" at bounding box center [210, 201] width 35 height 16
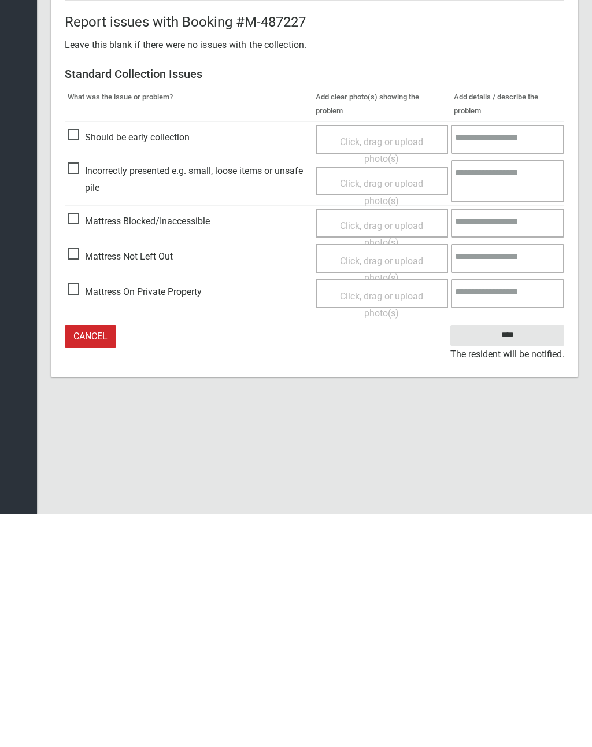
type input"] "*"
click at [388, 488] on span "Click, drag or upload photo(s)" at bounding box center [381, 502] width 83 height 28
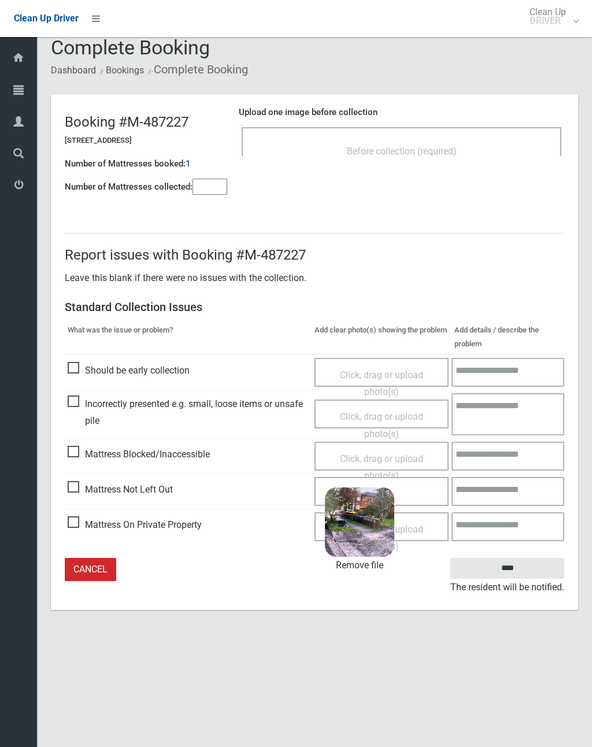
click at [520, 569] on input "****" at bounding box center [507, 568] width 114 height 21
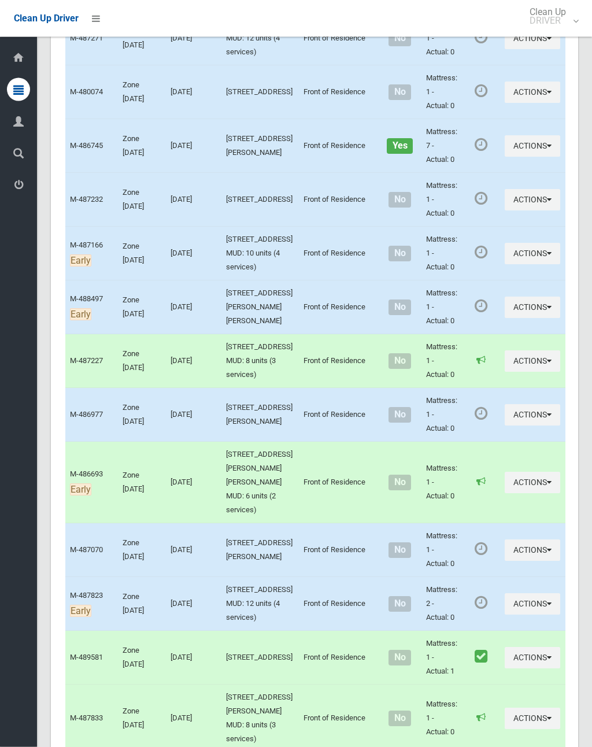
scroll to position [2237, 0]
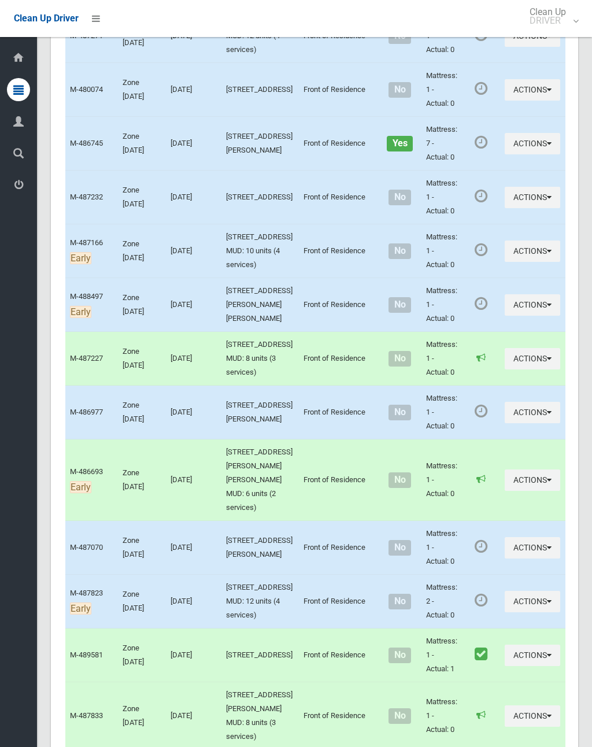
click at [505, 316] on button "Actions" at bounding box center [532, 304] width 55 height 21
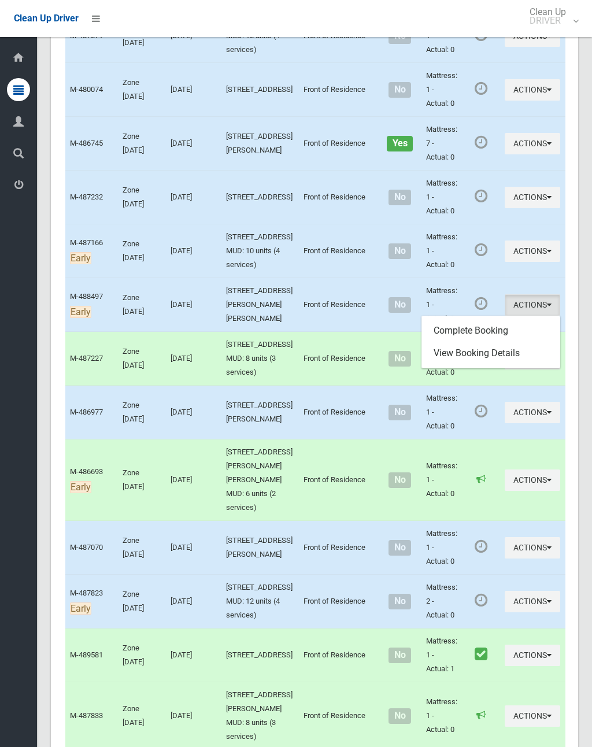
click at [483, 342] on link "Complete Booking" at bounding box center [491, 330] width 138 height 23
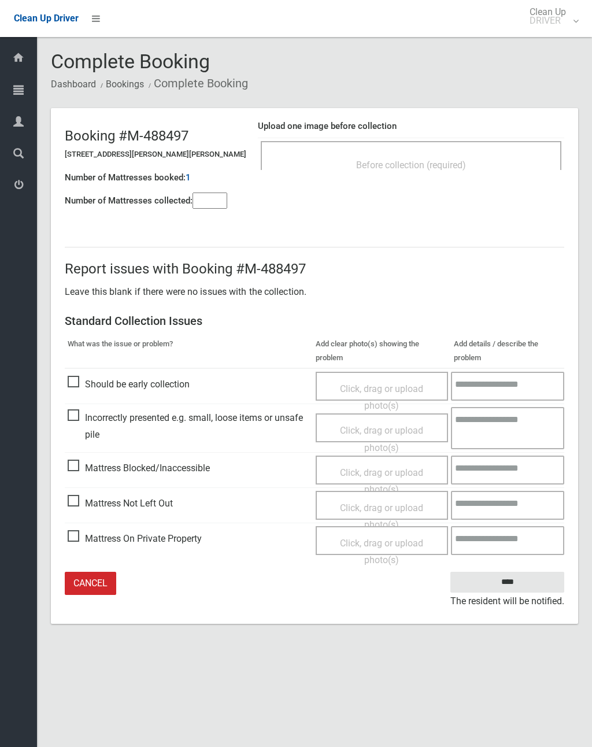
click at [213, 205] on input"] "number" at bounding box center [210, 201] width 35 height 16
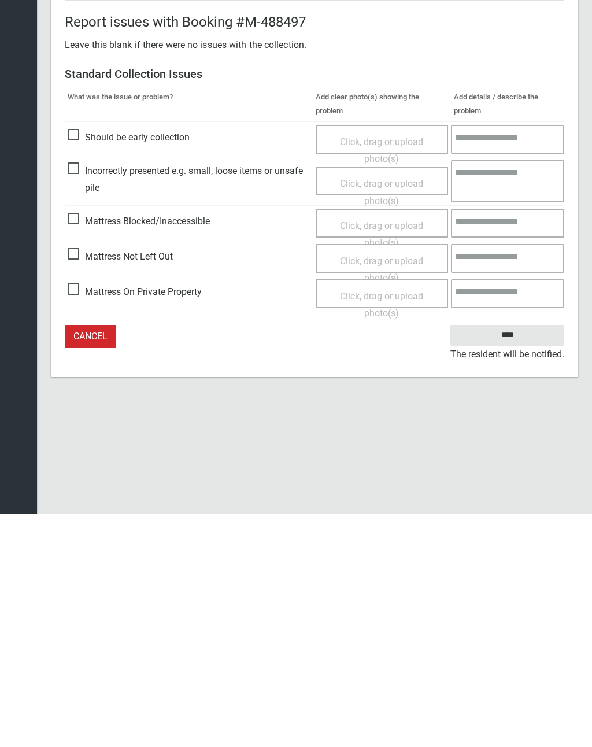
type input"] "*"
click at [387, 488] on span "Click, drag or upload photo(s)" at bounding box center [381, 502] width 83 height 28
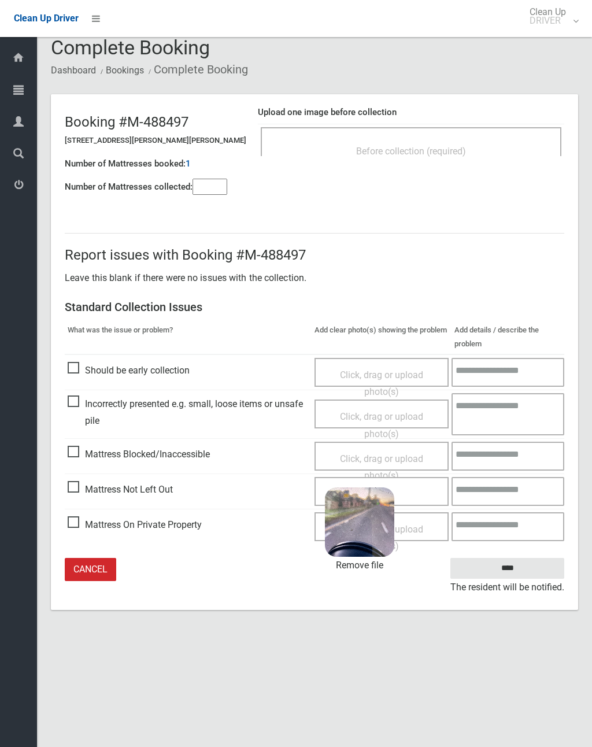
click at [519, 574] on input "****" at bounding box center [507, 568] width 114 height 21
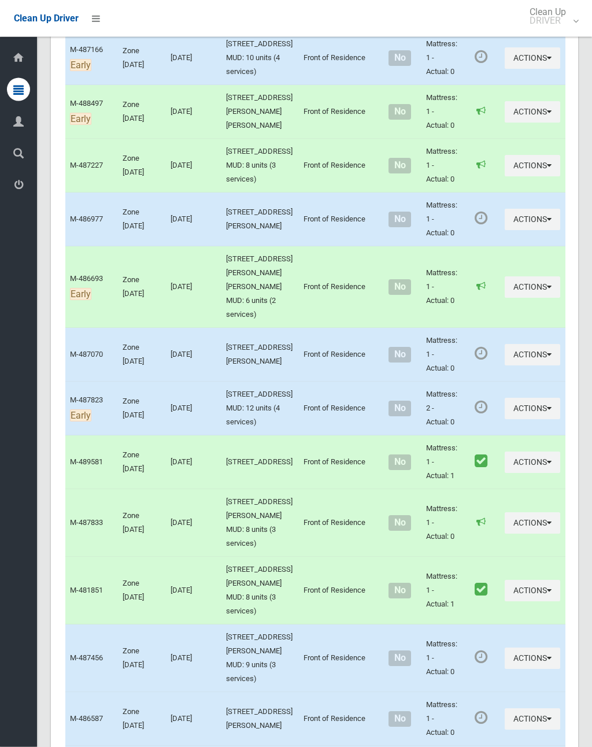
click at [505, 420] on button "Actions" at bounding box center [532, 408] width 55 height 21
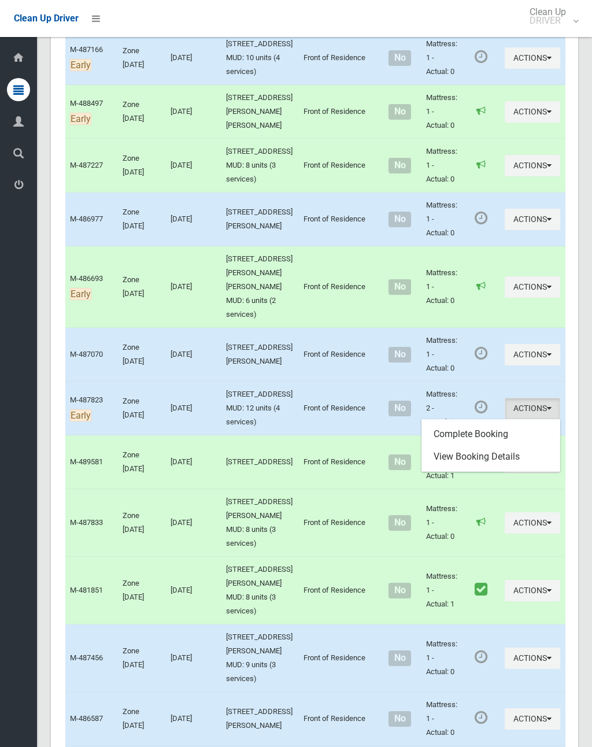
click at [480, 446] on link "Complete Booking" at bounding box center [491, 434] width 138 height 23
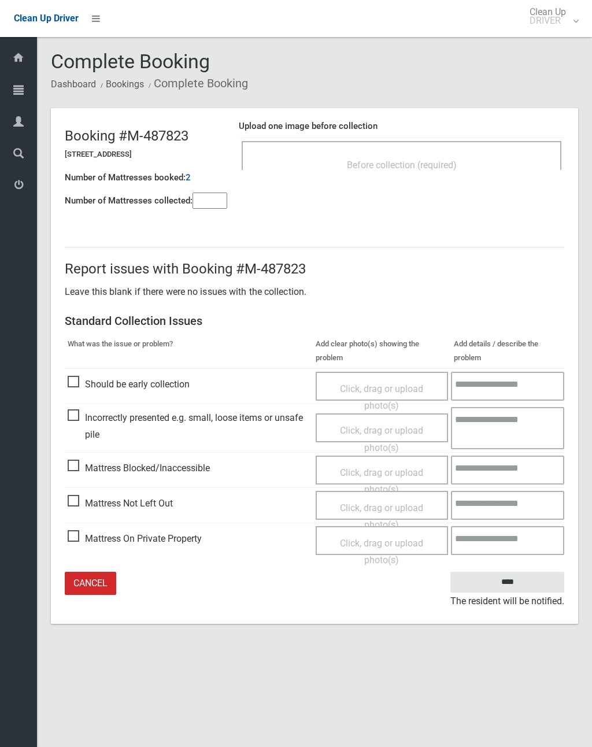
click at [424, 145] on div "Before collection (required)" at bounding box center [402, 155] width 320 height 29
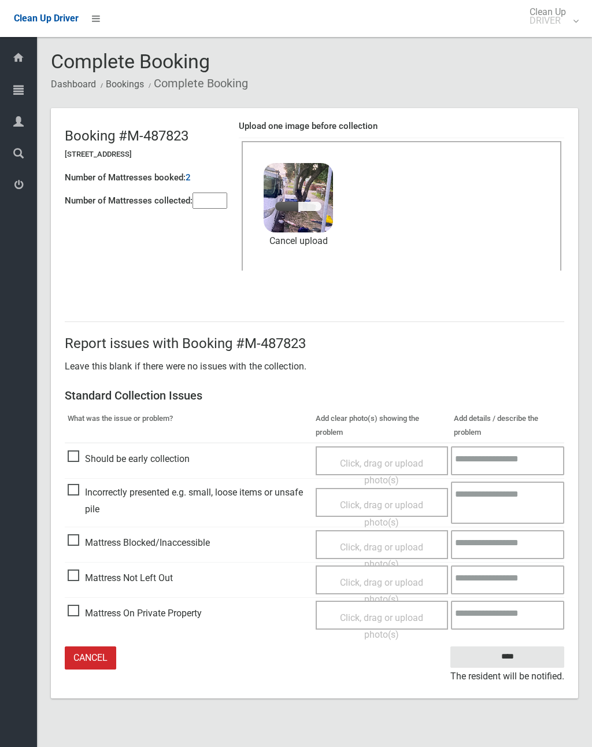
click at [210, 202] on input"] "number" at bounding box center [210, 201] width 35 height 16
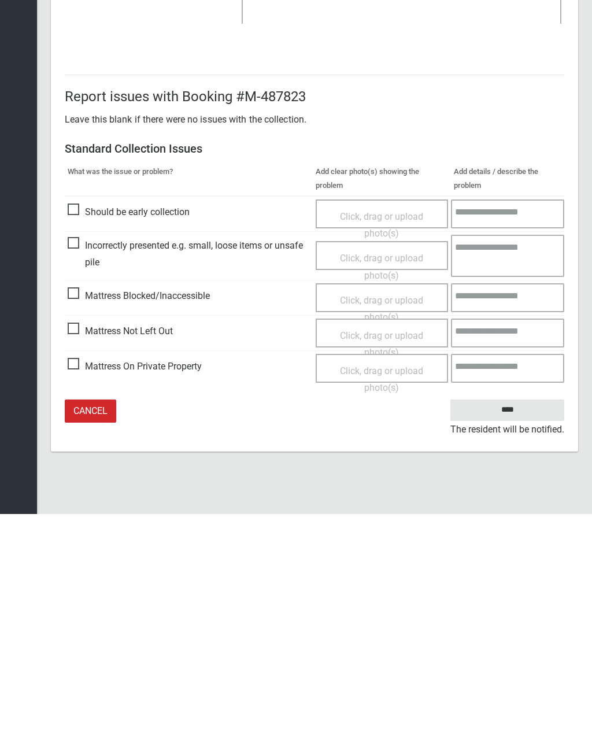
type input"] "*"
click at [518, 632] on input "****" at bounding box center [507, 642] width 114 height 21
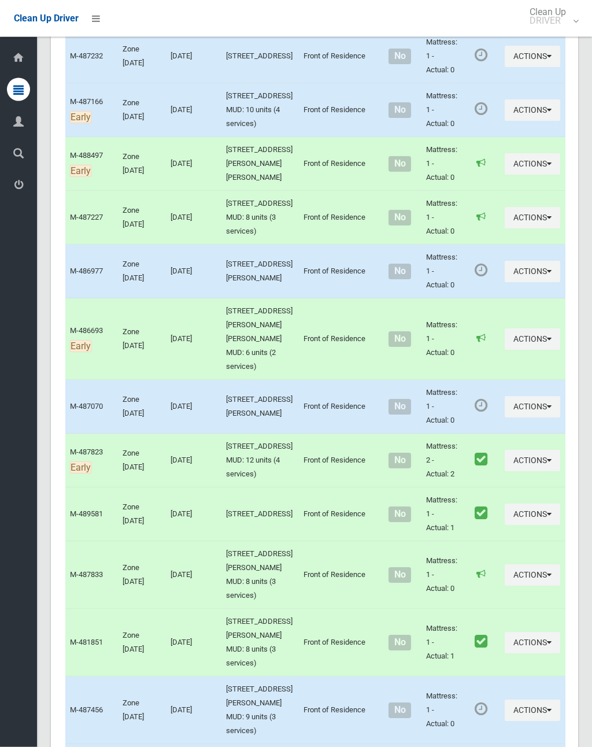
scroll to position [2385, 0]
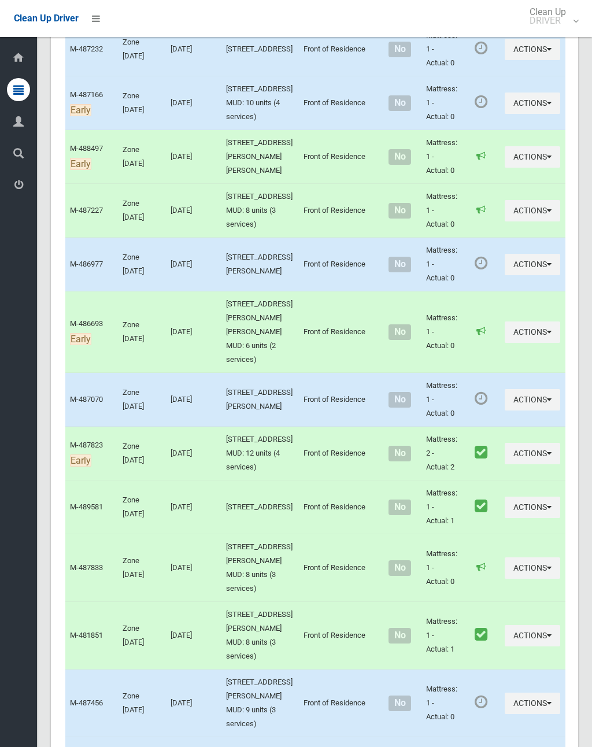
click at [505, 275] on button "Actions" at bounding box center [532, 264] width 55 height 21
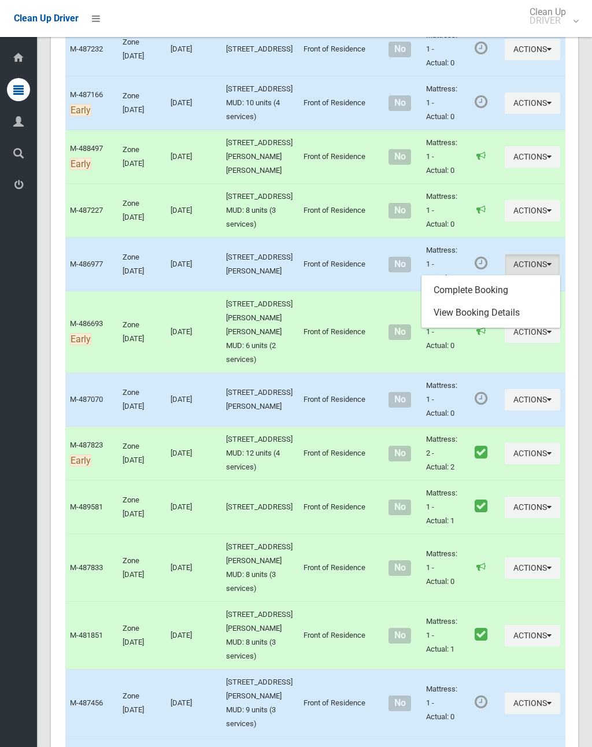
click at [481, 302] on link "Complete Booking" at bounding box center [491, 290] width 138 height 23
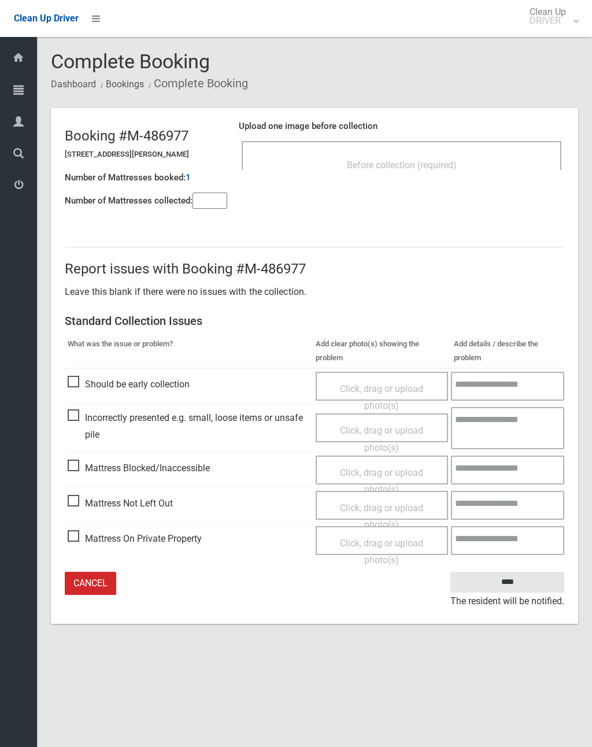
click at [410, 171] on div "Before collection (required)" at bounding box center [401, 164] width 294 height 21
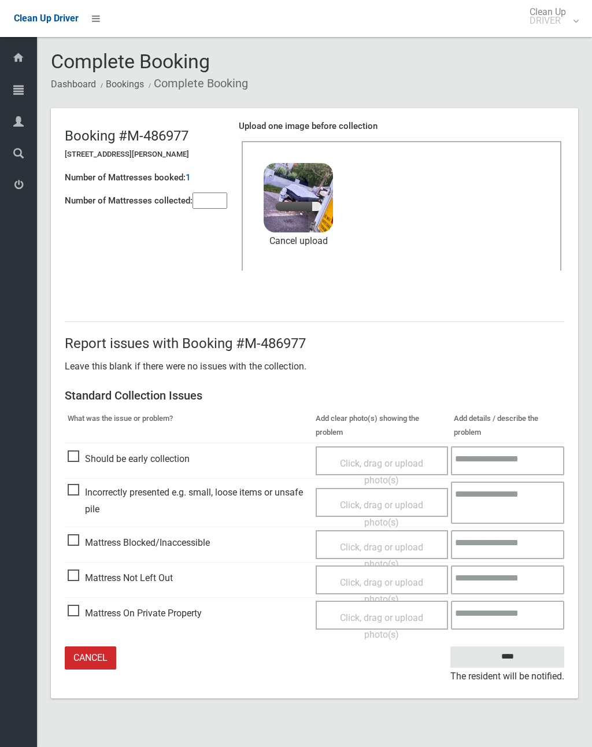
click at [216, 206] on input"] "number" at bounding box center [210, 201] width 35 height 16
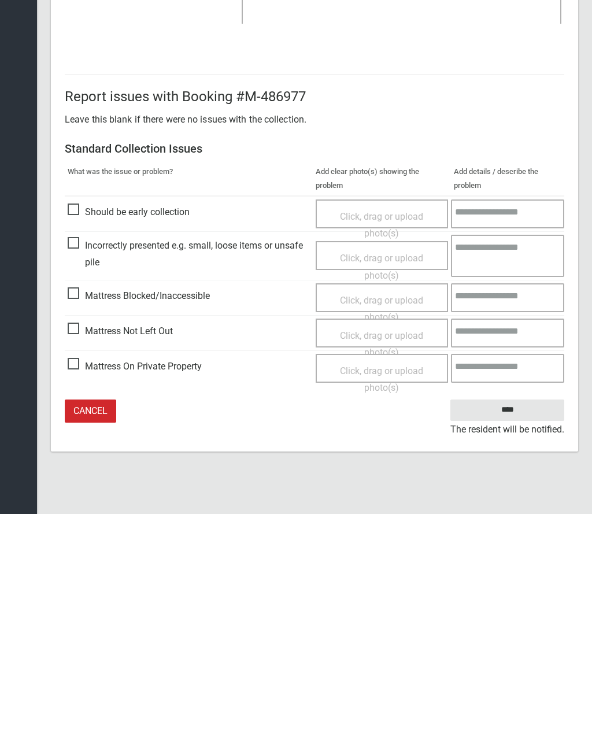
type input"] "*"
click at [515, 632] on input "****" at bounding box center [507, 642] width 114 height 21
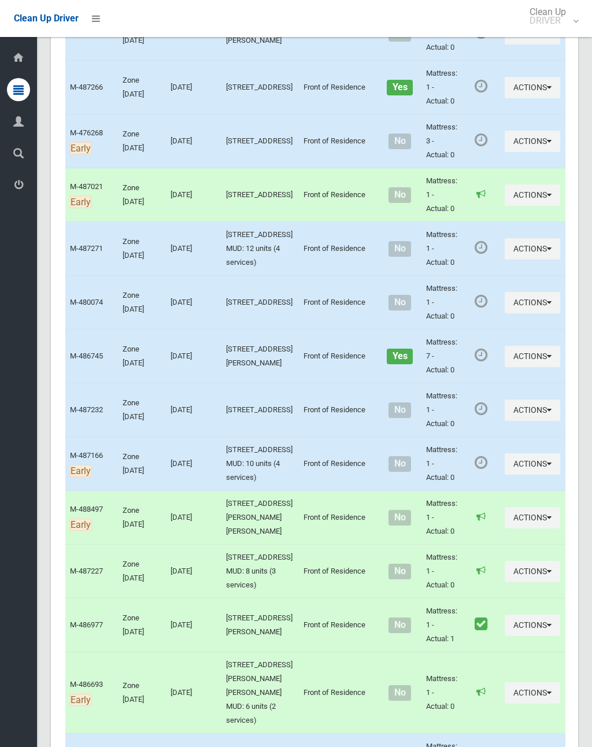
scroll to position [2034, 0]
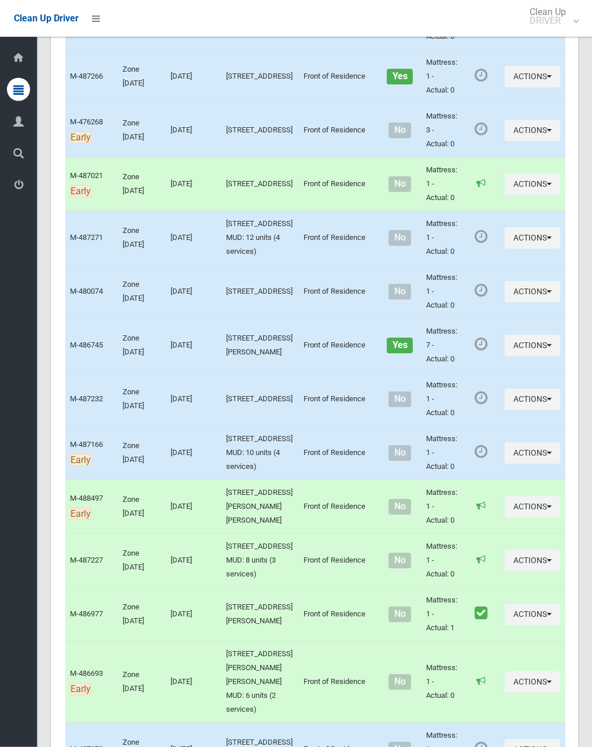
click at [505, 249] on button "Actions" at bounding box center [532, 238] width 55 height 21
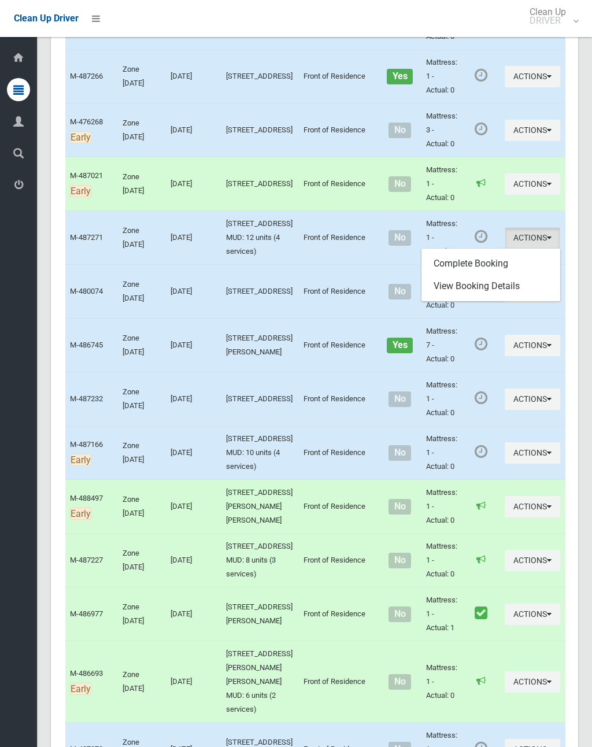
click at [482, 275] on link "Complete Booking" at bounding box center [491, 263] width 138 height 23
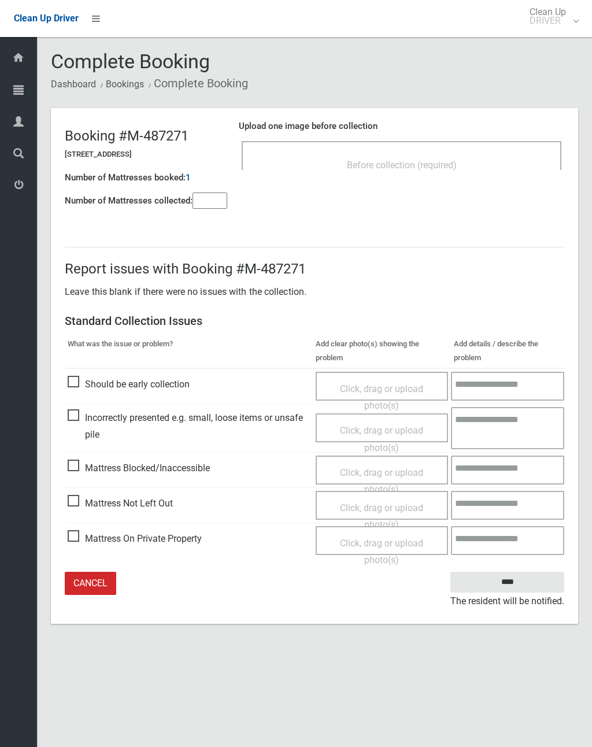
click at [430, 160] on span "Before collection (required)" at bounding box center [402, 165] width 110 height 11
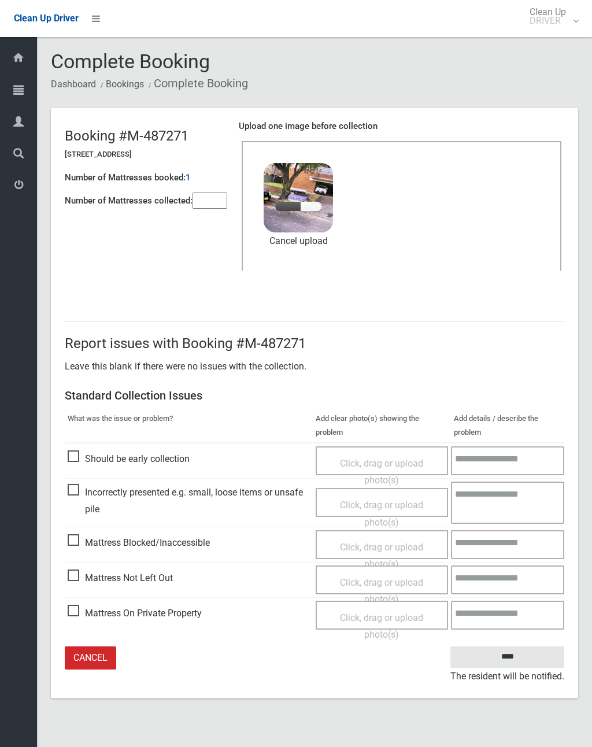
click at [215, 196] on input"] "number" at bounding box center [210, 201] width 35 height 16
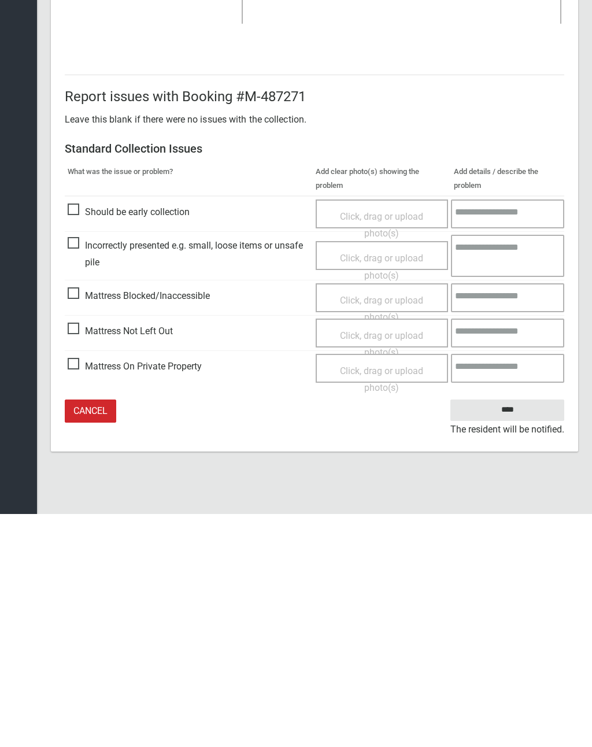
type input"] "*"
click at [515, 632] on input "****" at bounding box center [507, 642] width 114 height 21
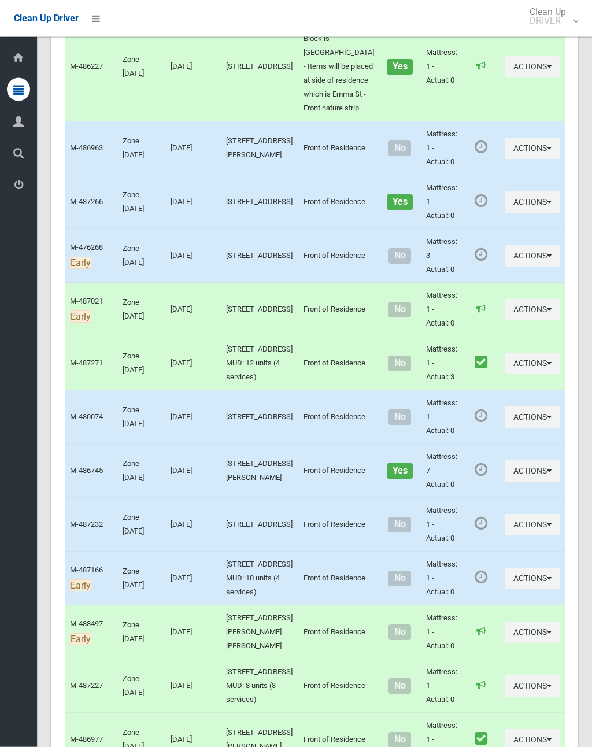
scroll to position [1910, 0]
click at [505, 266] on button "Actions" at bounding box center [532, 255] width 55 height 21
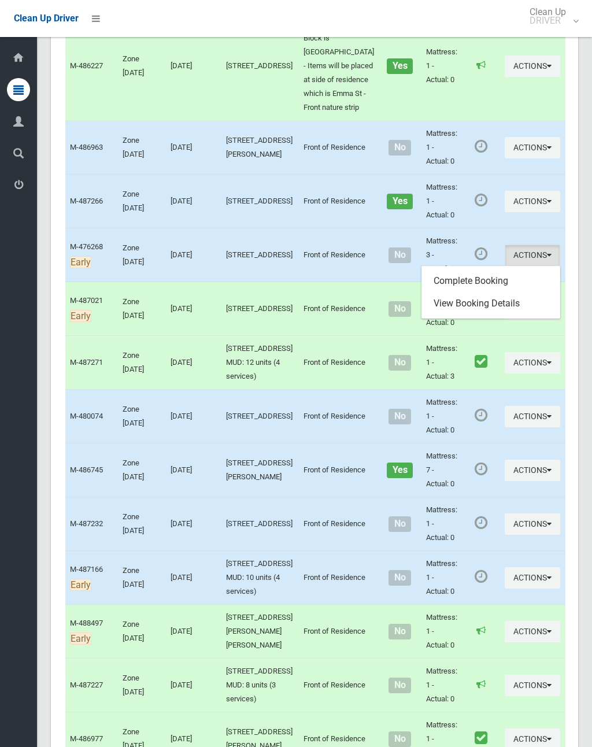
click at [473, 293] on link "Complete Booking" at bounding box center [491, 280] width 138 height 23
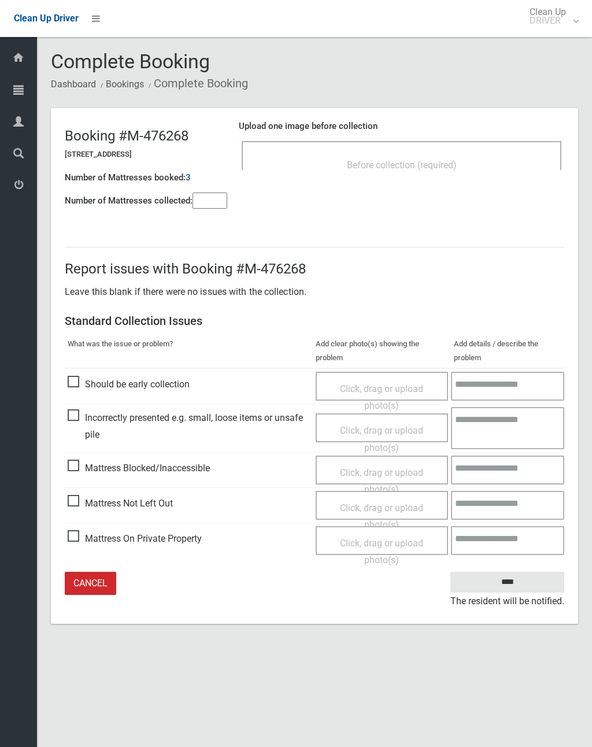
click at [216, 216] on header "Booking #M-476268 [STREET_ADDRESS] Number of Mattresses booked: 3 Number of Mat…" at bounding box center [314, 163] width 527 height 111
click at [220, 201] on input"] "number" at bounding box center [210, 201] width 35 height 16
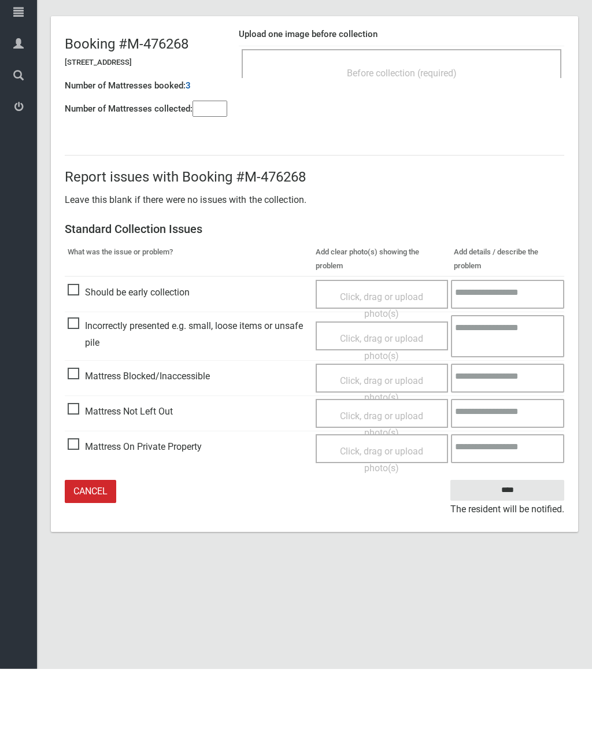
type input"] "*"
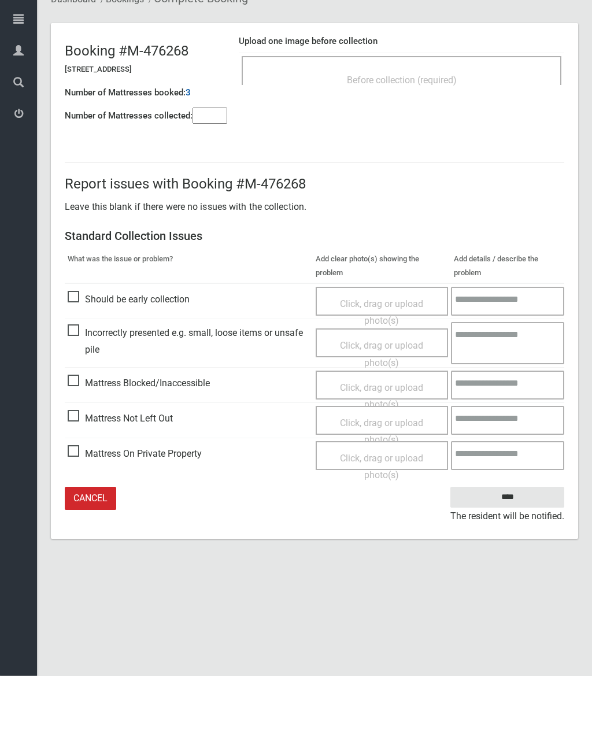
click at [380, 486] on div "Click, drag or upload photo(s)" at bounding box center [381, 503] width 114 height 34
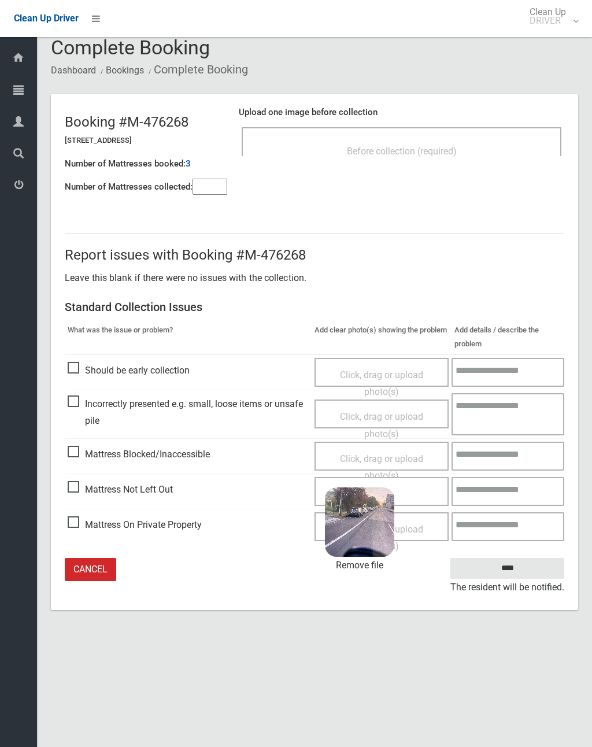
click at [525, 565] on input "****" at bounding box center [507, 568] width 114 height 21
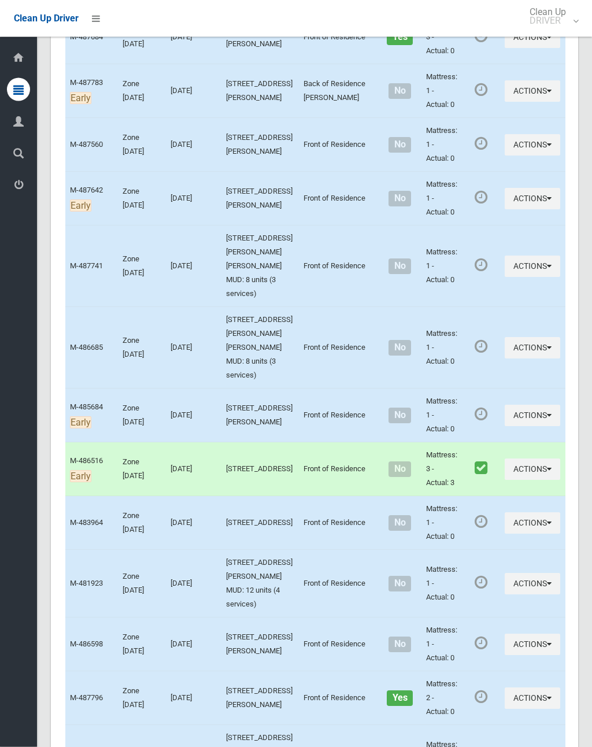
scroll to position [671, 0]
click at [505, 512] on button "Actions" at bounding box center [532, 522] width 55 height 21
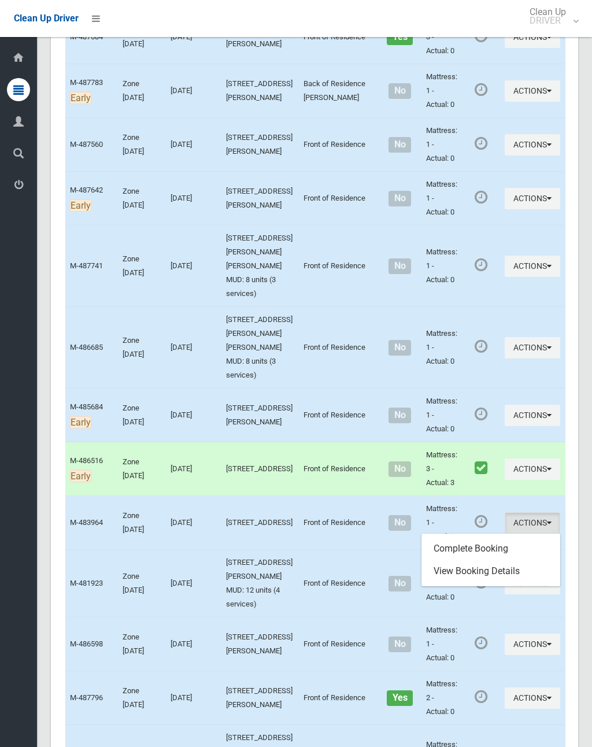
click at [484, 537] on link "Complete Booking" at bounding box center [491, 548] width 138 height 23
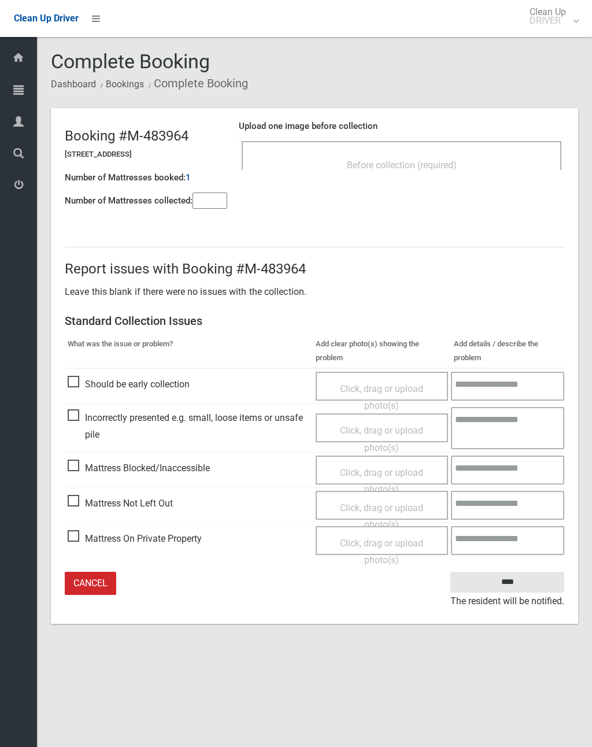
click at [215, 208] on input"] "number" at bounding box center [210, 201] width 35 height 16
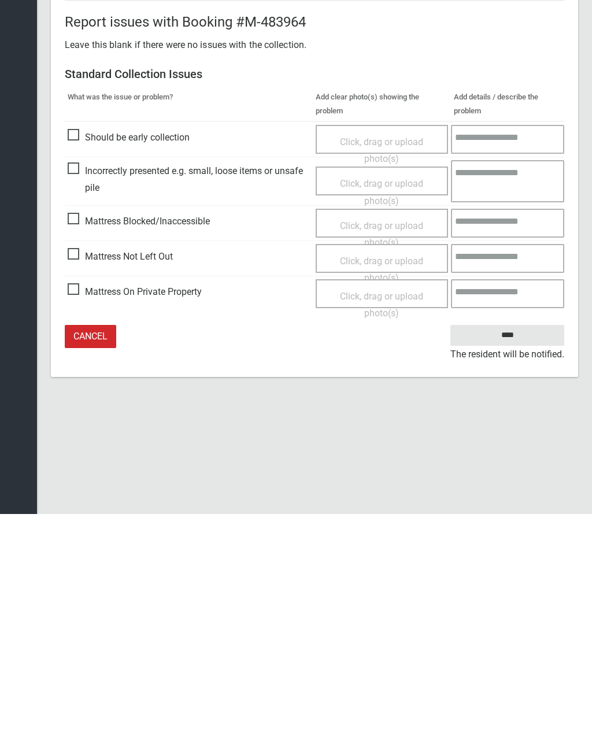
type input"] "*"
click at [372, 488] on span "Click, drag or upload photo(s)" at bounding box center [381, 502] width 83 height 28
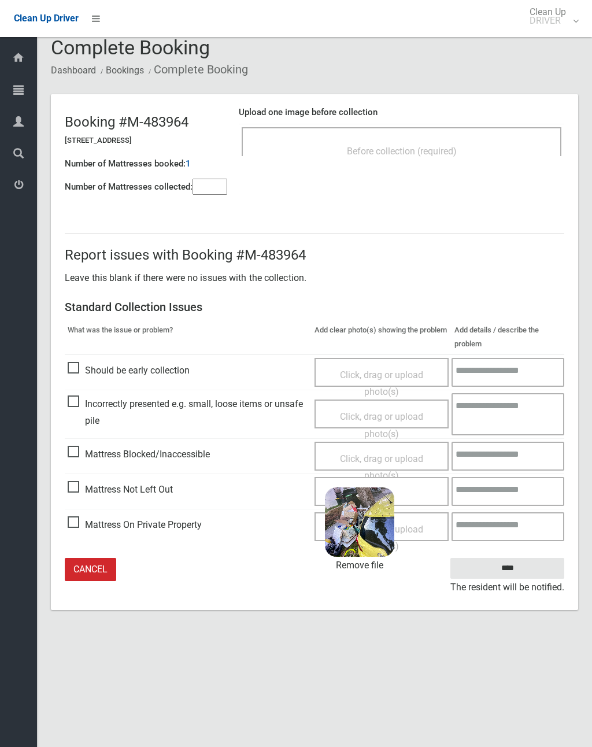
click at [521, 565] on input "****" at bounding box center [507, 568] width 114 height 21
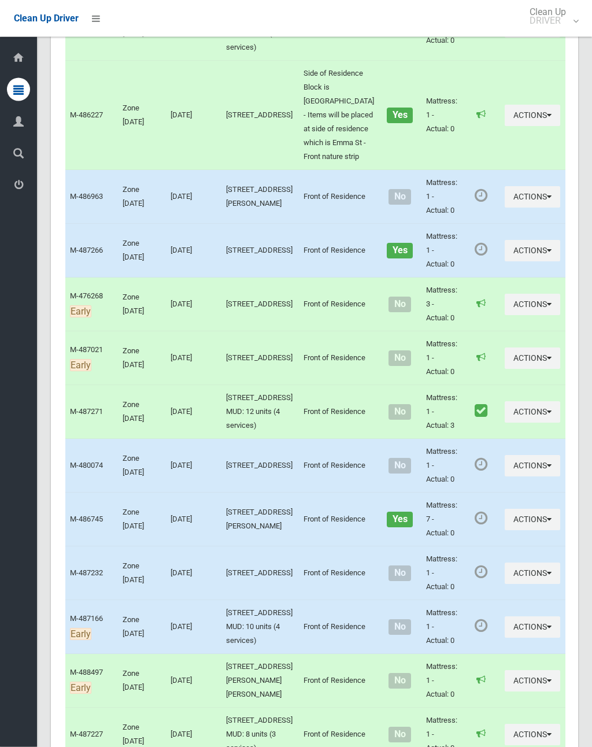
scroll to position [1861, 0]
click at [505, 208] on button "Actions" at bounding box center [532, 196] width 55 height 21
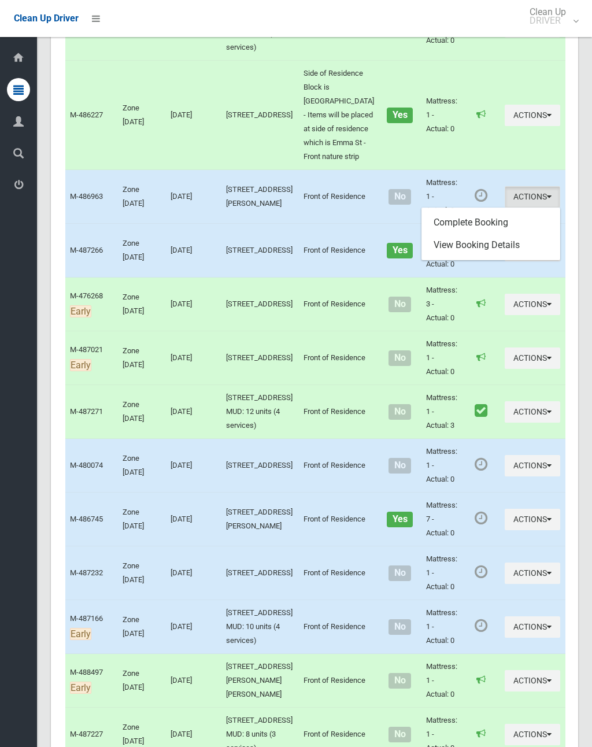
click at [472, 234] on link "Complete Booking" at bounding box center [491, 222] width 138 height 23
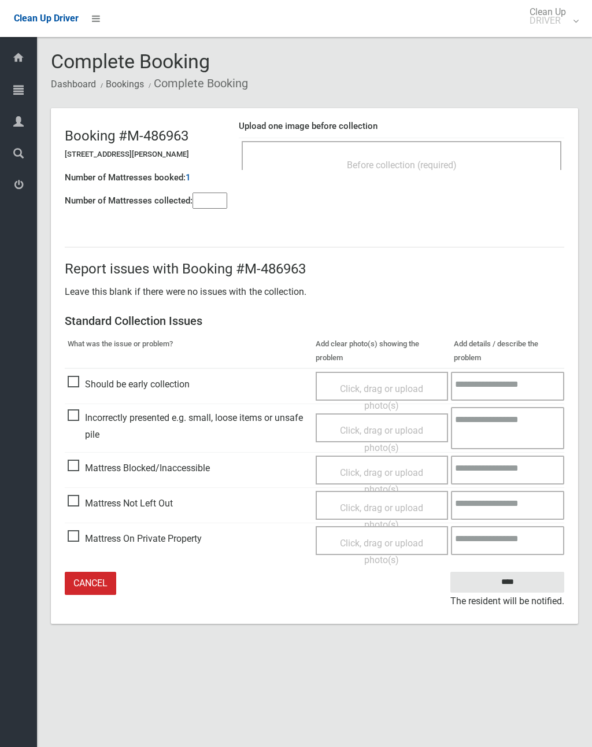
click at [435, 152] on div "Before collection (required)" at bounding box center [402, 155] width 320 height 29
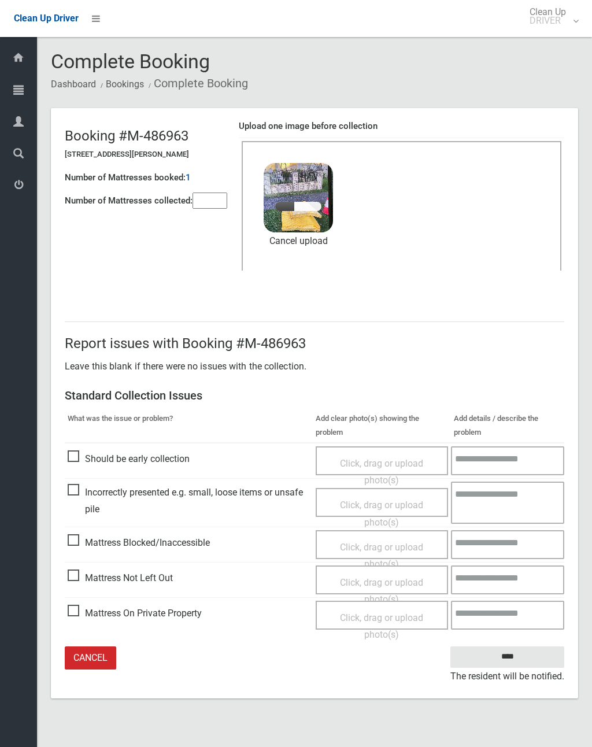
click at [212, 198] on input"] "number" at bounding box center [210, 201] width 35 height 16
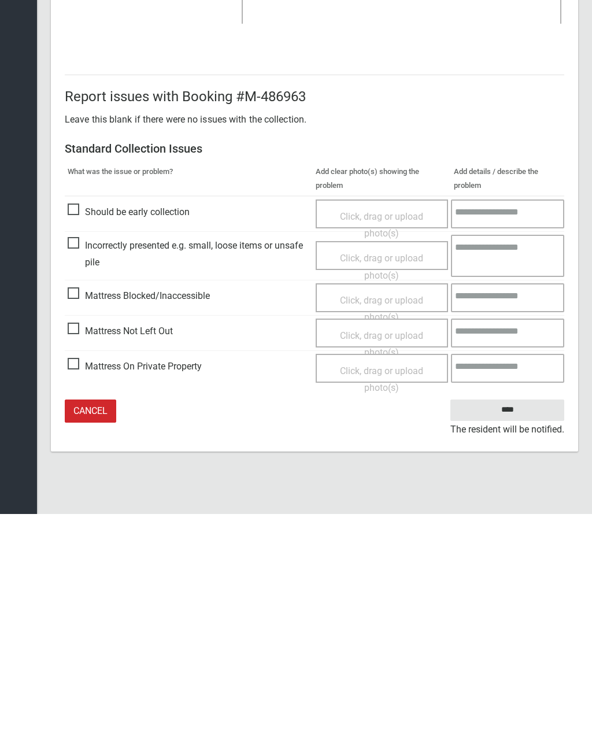
type input"] "*"
click at [518, 632] on input "****" at bounding box center [507, 642] width 114 height 21
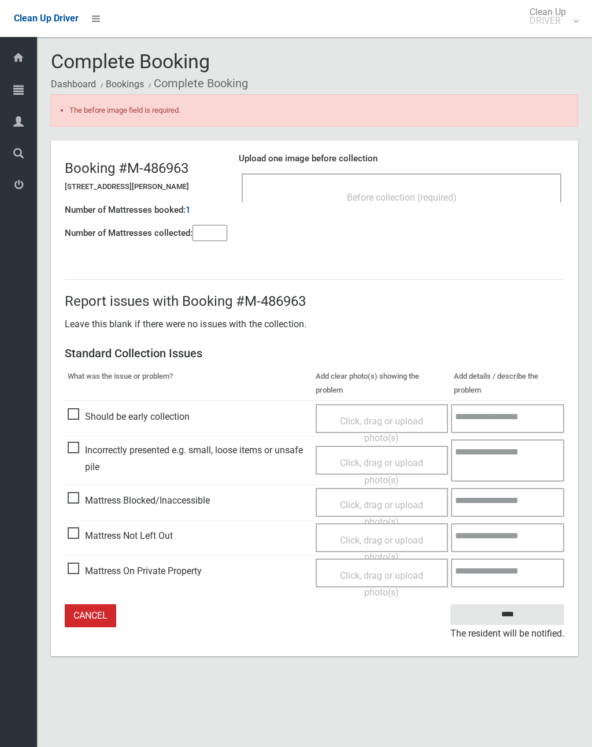
click at [460, 192] on div "Before collection (required)" at bounding box center [401, 196] width 294 height 21
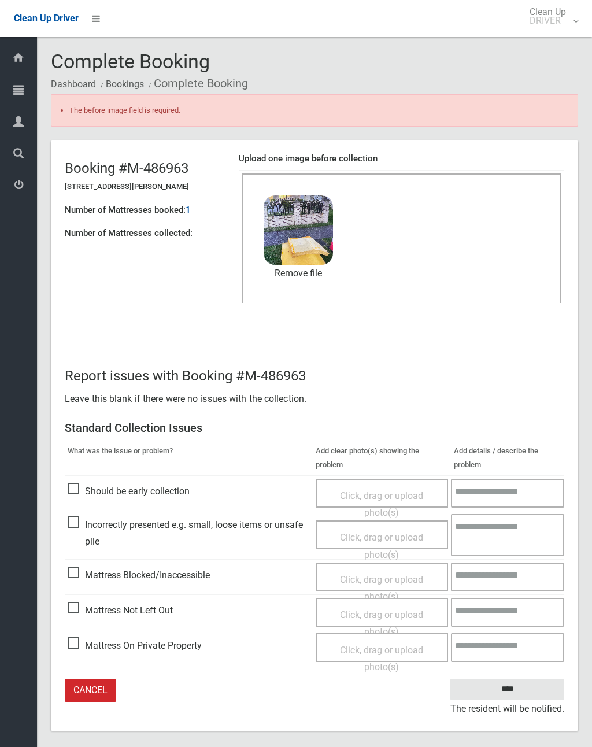
click at [515, 684] on input "****" at bounding box center [507, 689] width 114 height 21
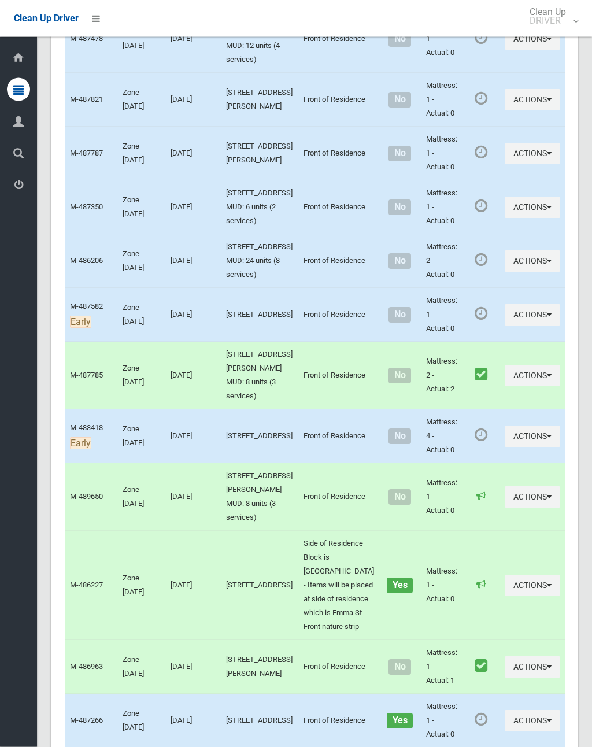
click at [505, 426] on button "Actions" at bounding box center [532, 436] width 55 height 21
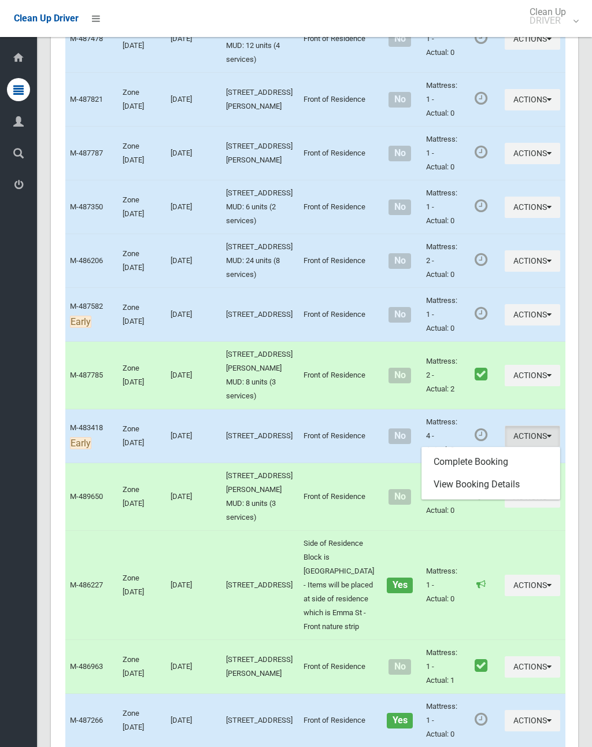
click at [479, 450] on link "Complete Booking" at bounding box center [491, 461] width 138 height 23
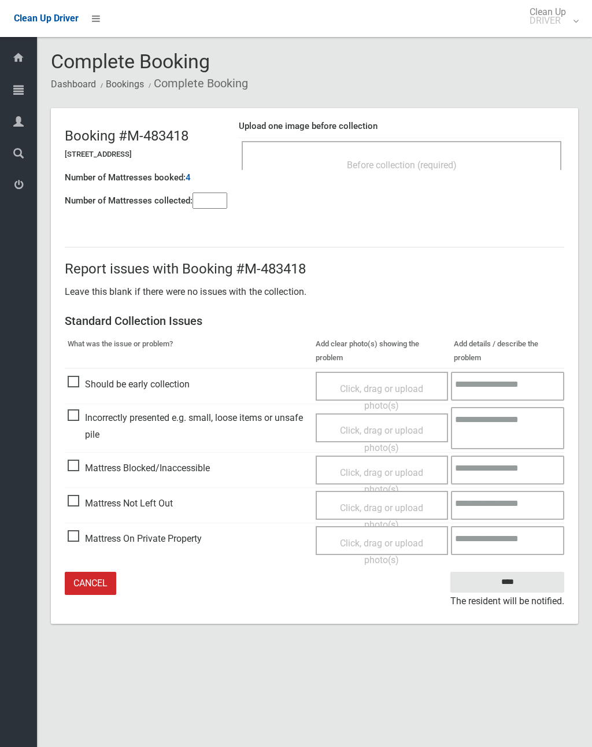
click at [431, 160] on span "Before collection (required)" at bounding box center [402, 165] width 110 height 11
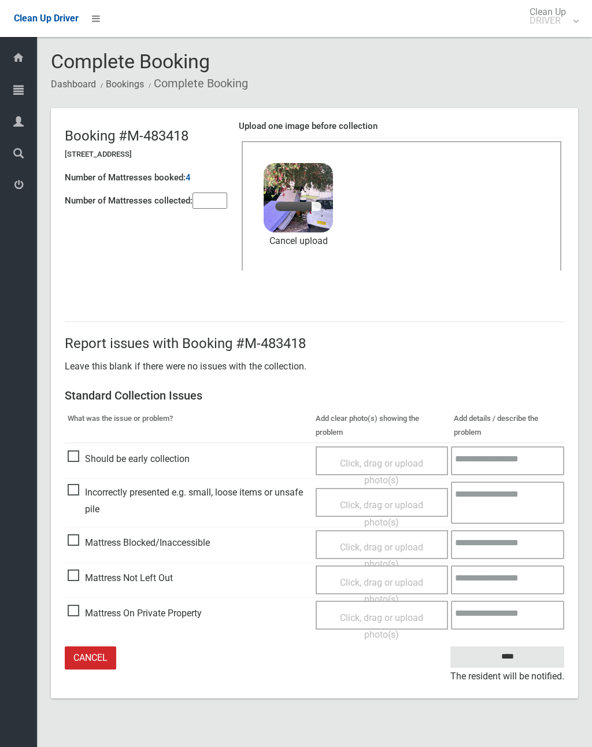
click at [214, 184] on div "Number of Mattresses booked: 4" at bounding box center [146, 178] width 162 height 24
click at [214, 208] on input"] "number" at bounding box center [210, 201] width 35 height 16
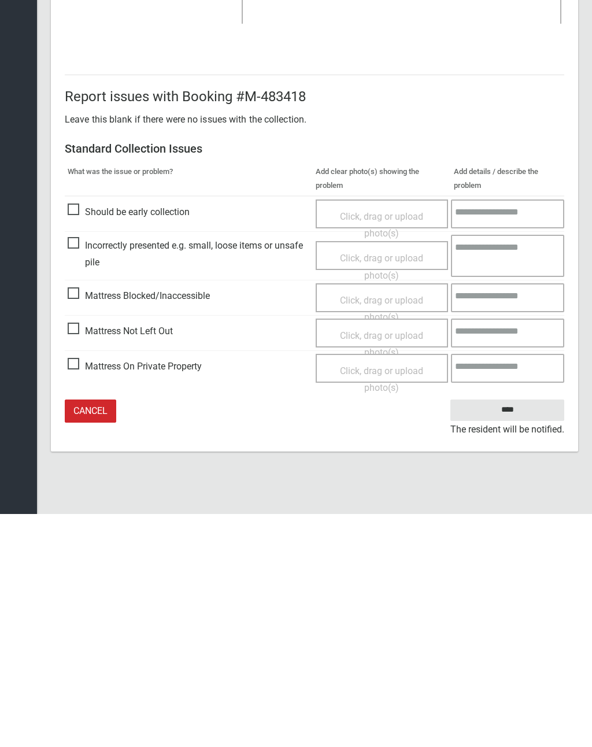
type input"] "*"
click at [509, 632] on input "****" at bounding box center [507, 642] width 114 height 21
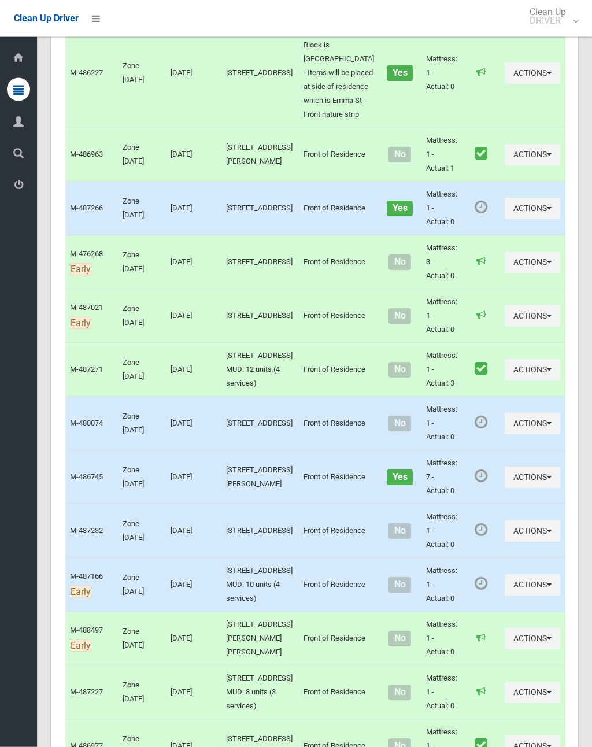
scroll to position [1903, 0]
click at [505, 219] on button "Actions" at bounding box center [532, 208] width 55 height 21
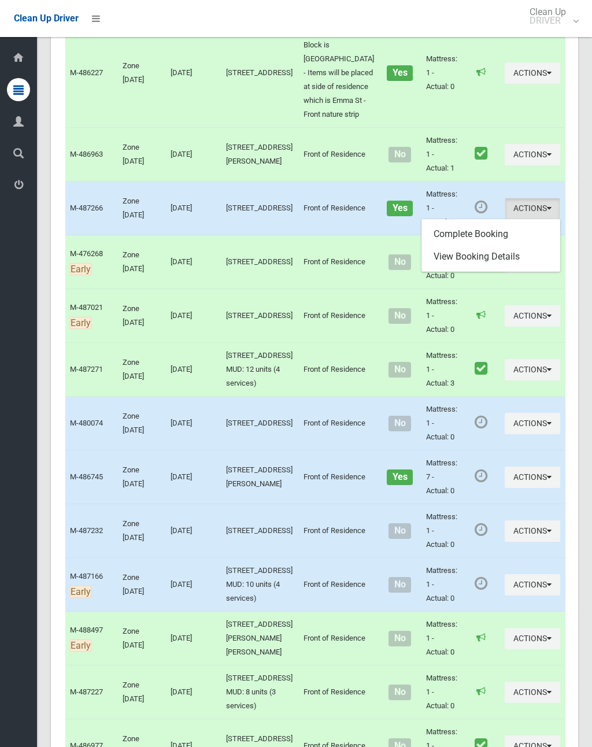
click at [474, 246] on link "Complete Booking" at bounding box center [491, 234] width 138 height 23
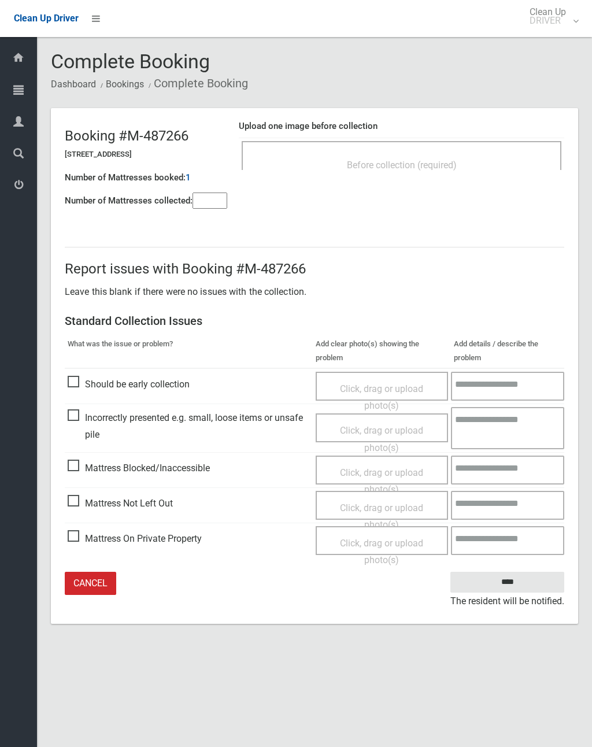
click at [441, 149] on div "Before collection (required)" at bounding box center [402, 155] width 320 height 29
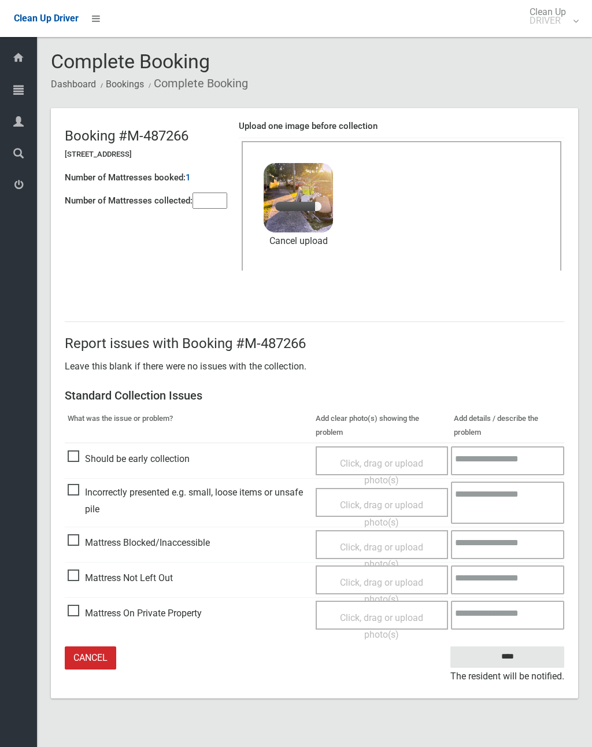
click at [219, 194] on input"] "number" at bounding box center [210, 201] width 35 height 16
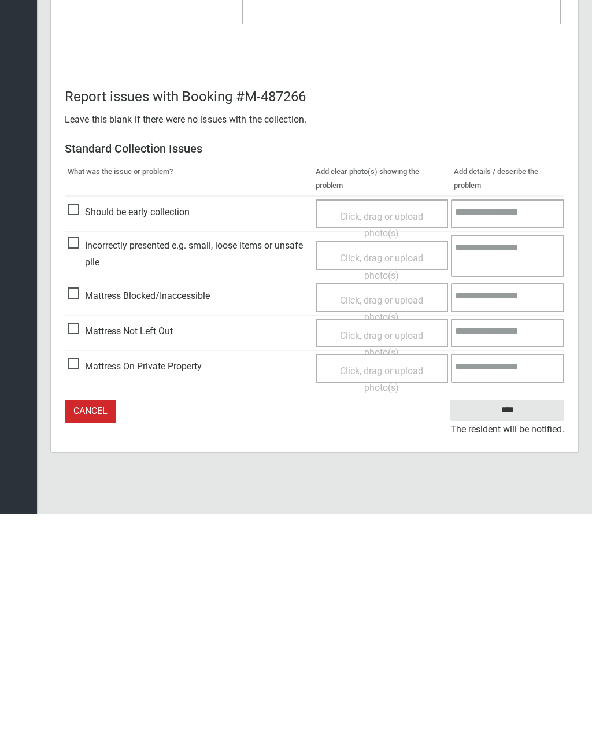
type input"] "*"
click at [512, 632] on input "****" at bounding box center [507, 642] width 114 height 21
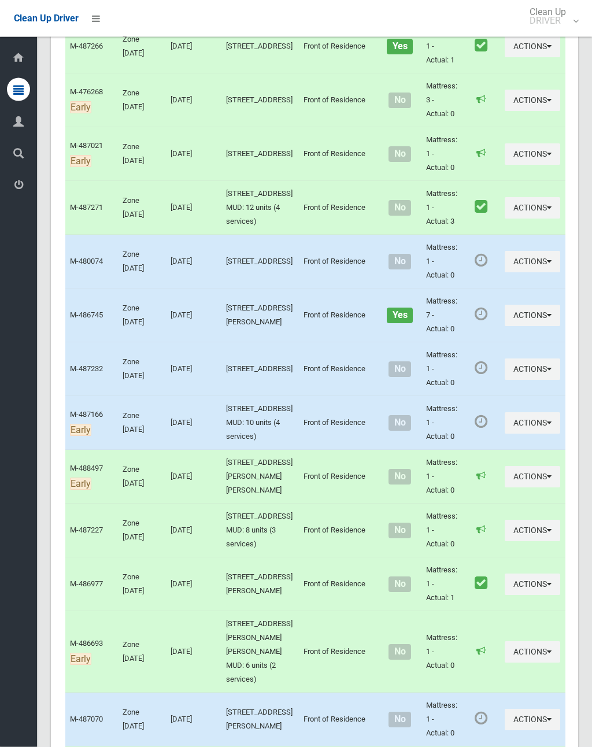
click at [505, 273] on button "Actions" at bounding box center [532, 261] width 55 height 21
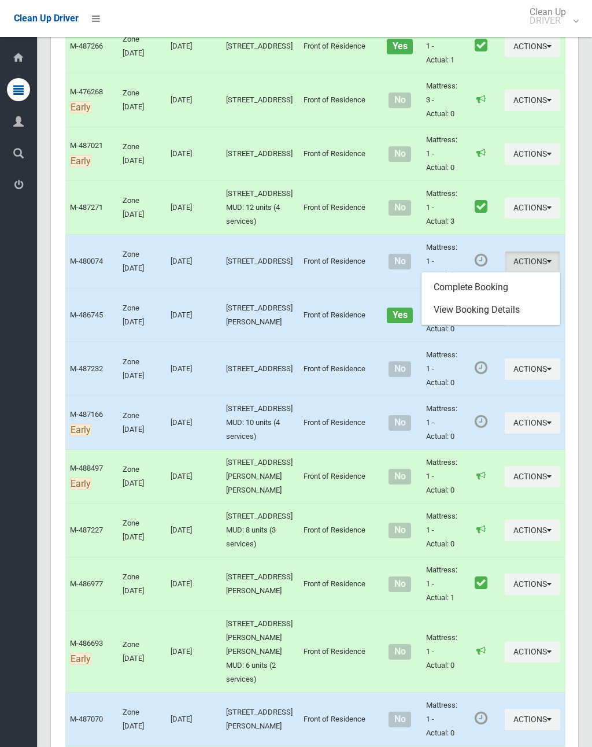
click at [486, 299] on link "Complete Booking" at bounding box center [491, 287] width 138 height 23
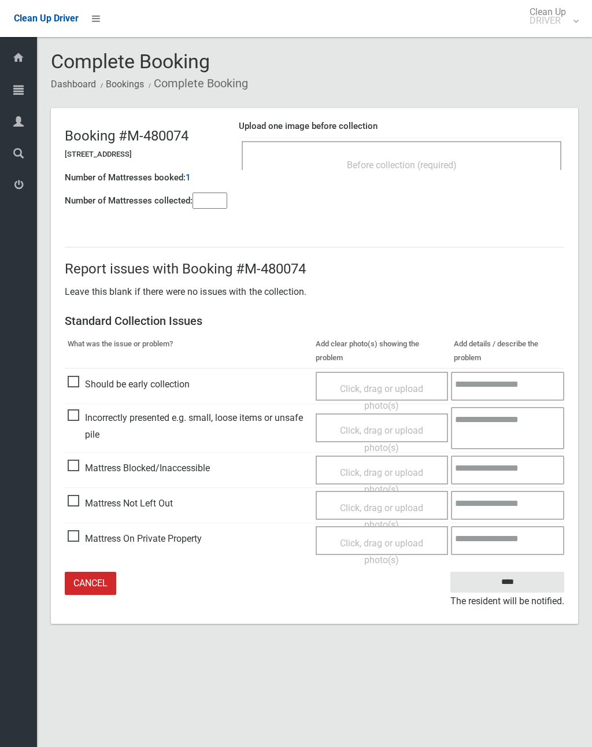
click at [464, 163] on div "Before collection (required)" at bounding box center [401, 164] width 294 height 21
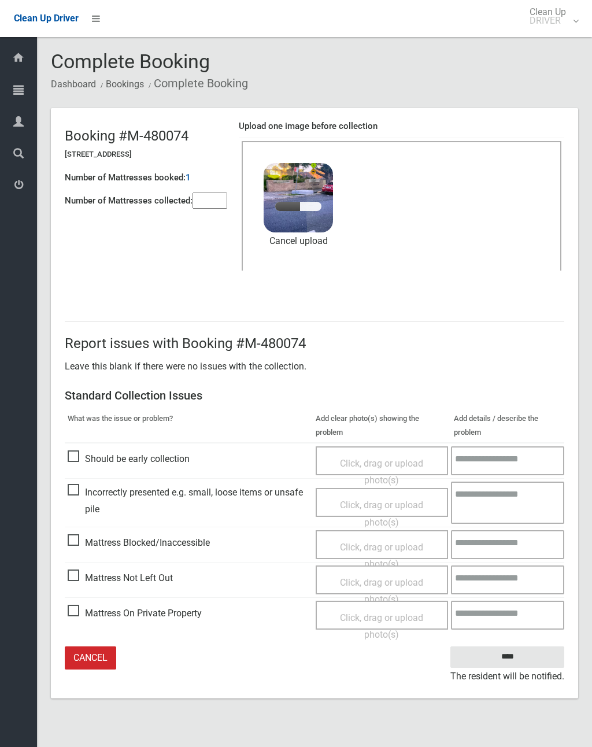
click at [214, 198] on input"] "number" at bounding box center [210, 201] width 35 height 16
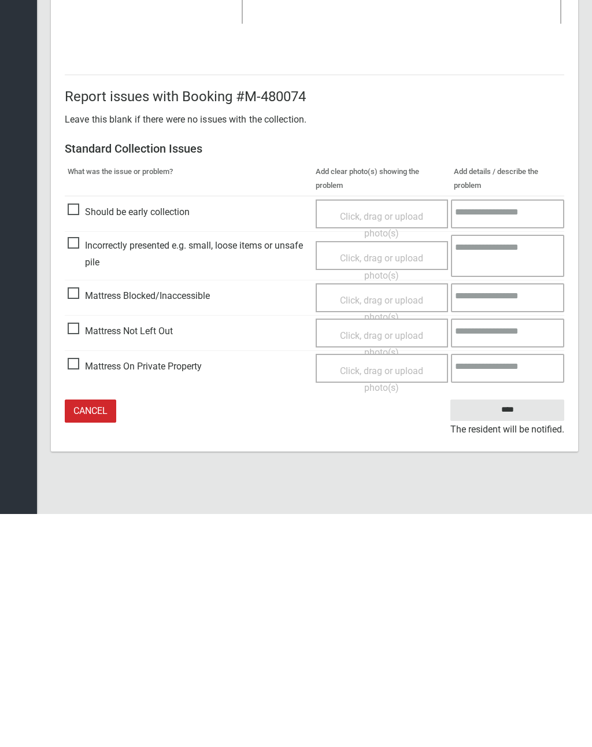
type input"] "*"
click at [523, 632] on input "****" at bounding box center [507, 642] width 114 height 21
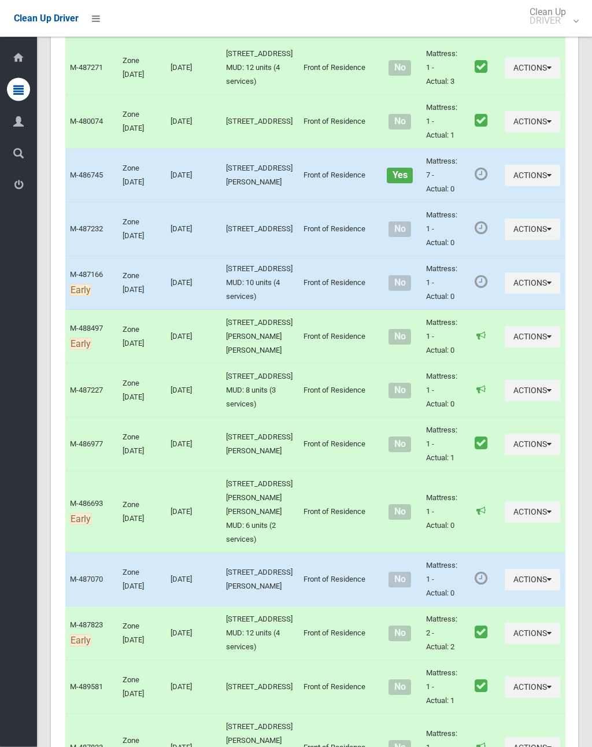
scroll to position [2205, 0]
click at [505, 240] on button "Actions" at bounding box center [532, 229] width 55 height 21
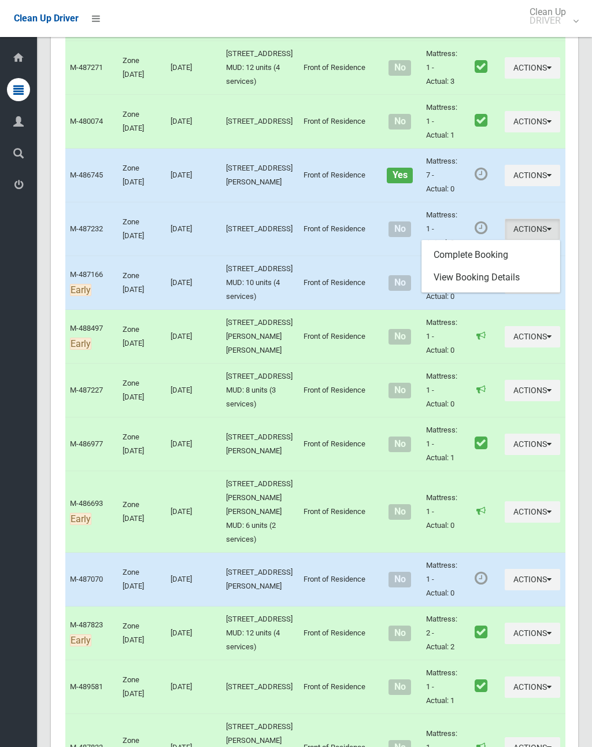
click at [481, 267] on link "Complete Booking" at bounding box center [491, 254] width 138 height 23
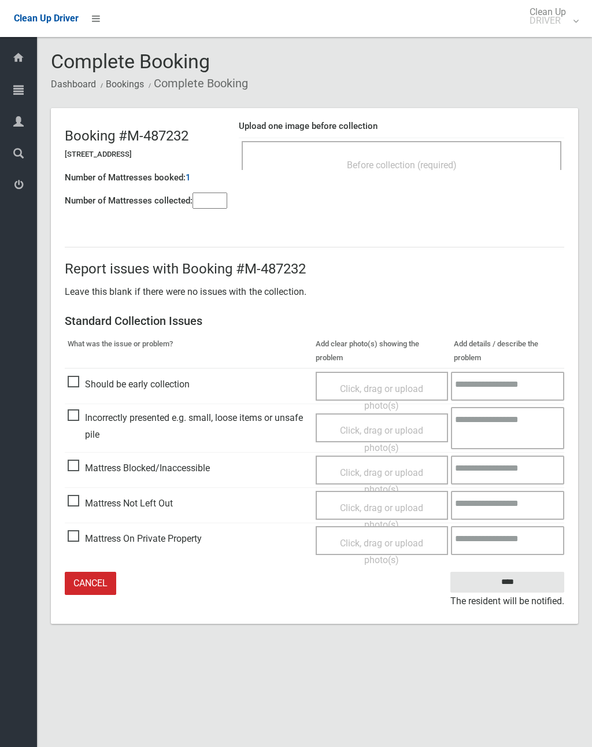
click at [443, 157] on div "Before collection (required)" at bounding box center [401, 164] width 294 height 21
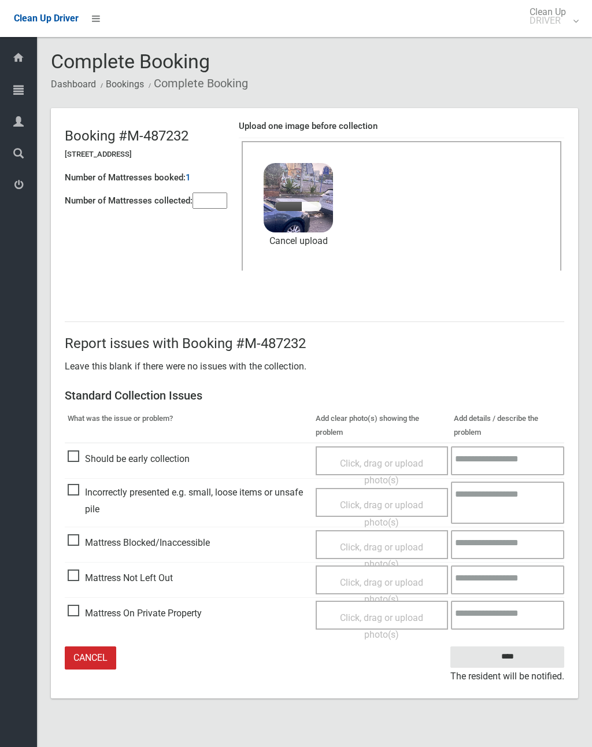
click at [214, 204] on input"] "number" at bounding box center [210, 201] width 35 height 16
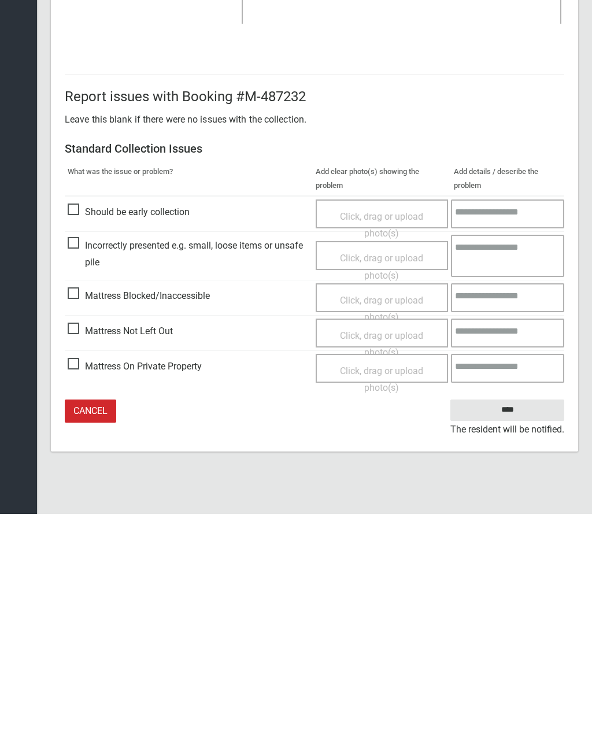
type input"] "*"
click at [526, 632] on input "****" at bounding box center [507, 642] width 114 height 21
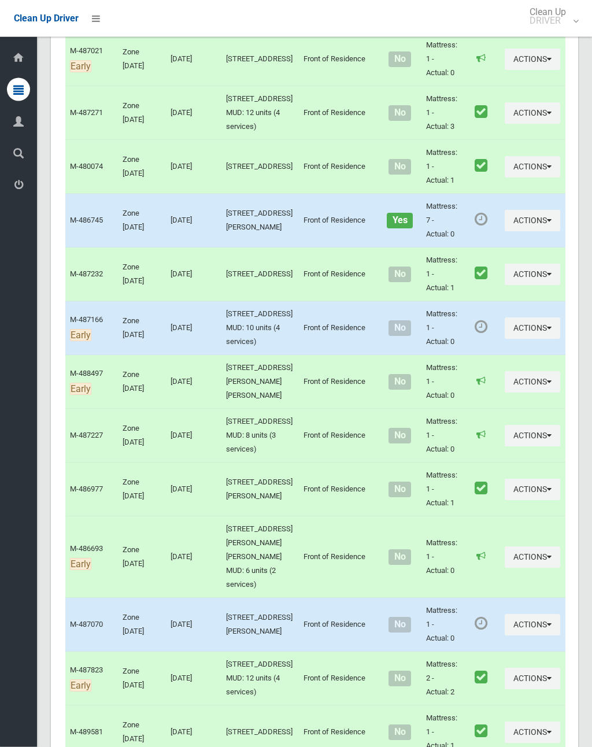
click at [505, 339] on button "Actions" at bounding box center [532, 328] width 55 height 21
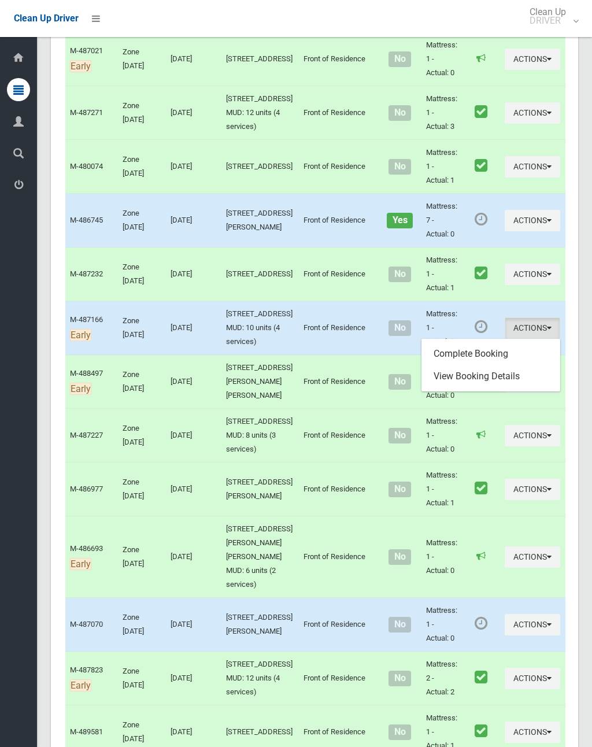
click at [481, 365] on link "Complete Booking" at bounding box center [491, 353] width 138 height 23
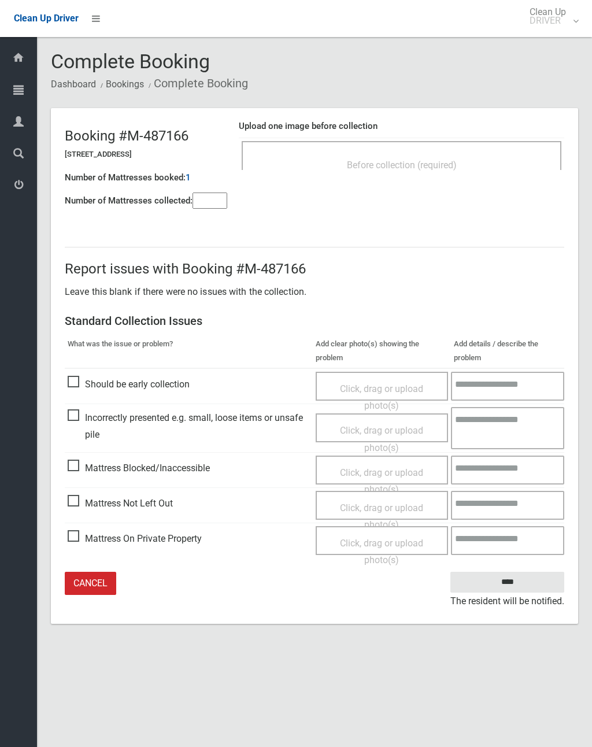
click at [441, 160] on span "Before collection (required)" at bounding box center [402, 165] width 110 height 11
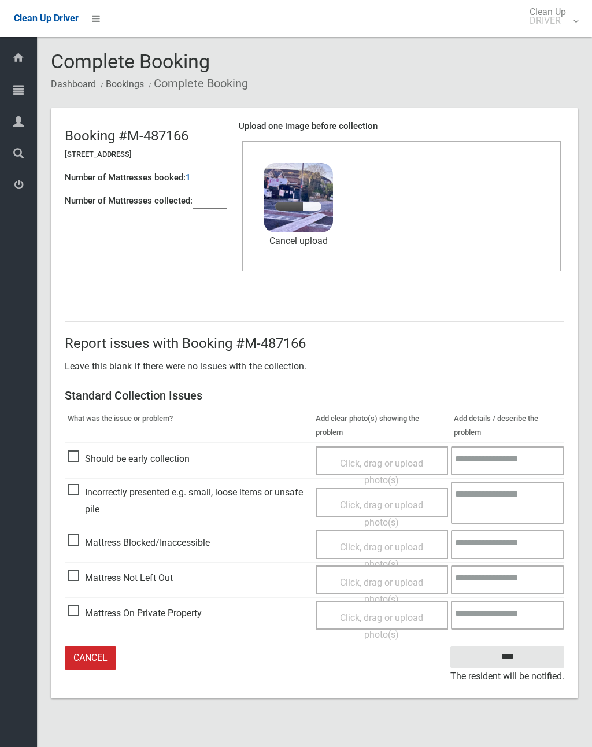
click at [214, 206] on input"] "number" at bounding box center [210, 201] width 35 height 16
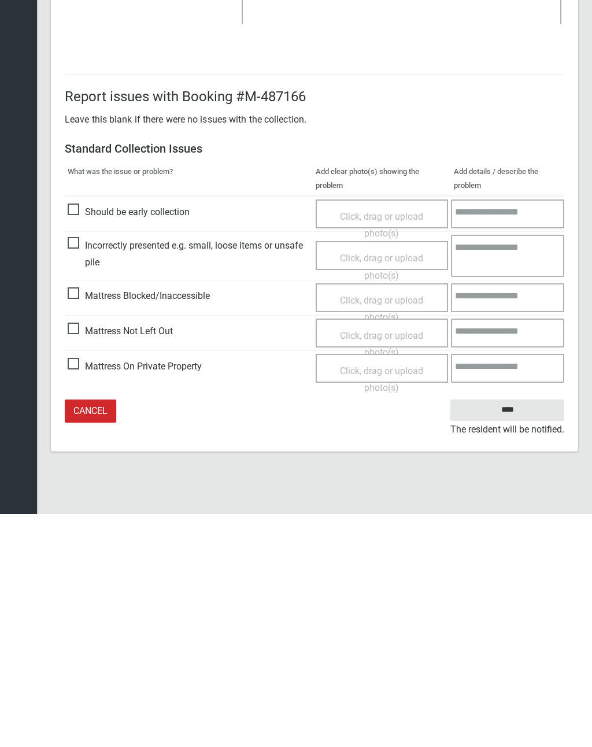
type input"] "*"
click at [524, 632] on input "****" at bounding box center [507, 642] width 114 height 21
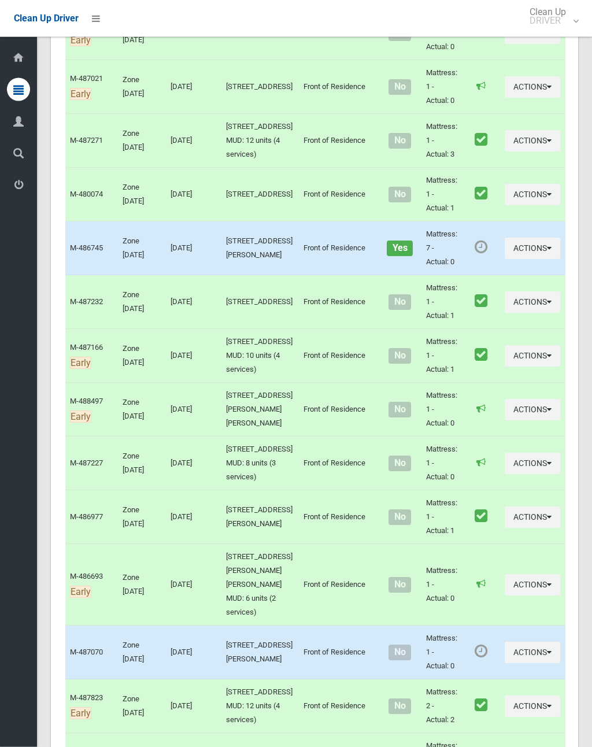
click at [505, 260] on button "Actions" at bounding box center [532, 248] width 55 height 21
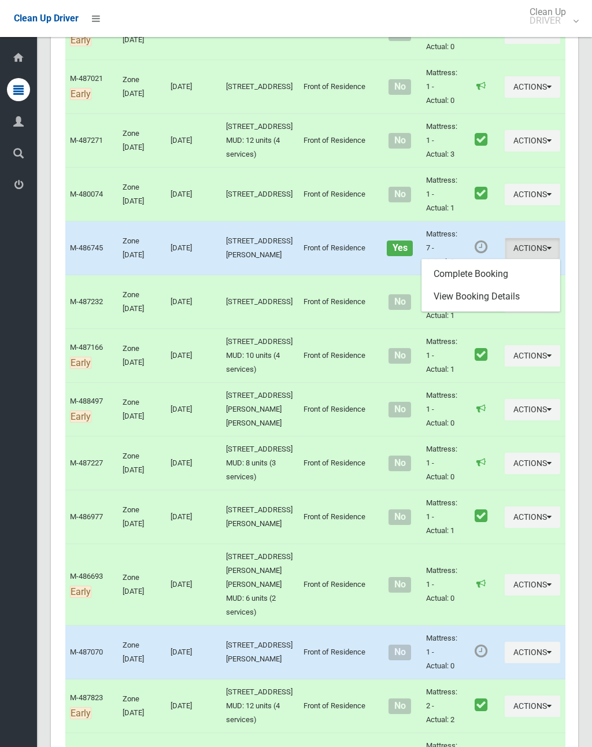
click at [479, 286] on link "Complete Booking" at bounding box center [491, 273] width 138 height 23
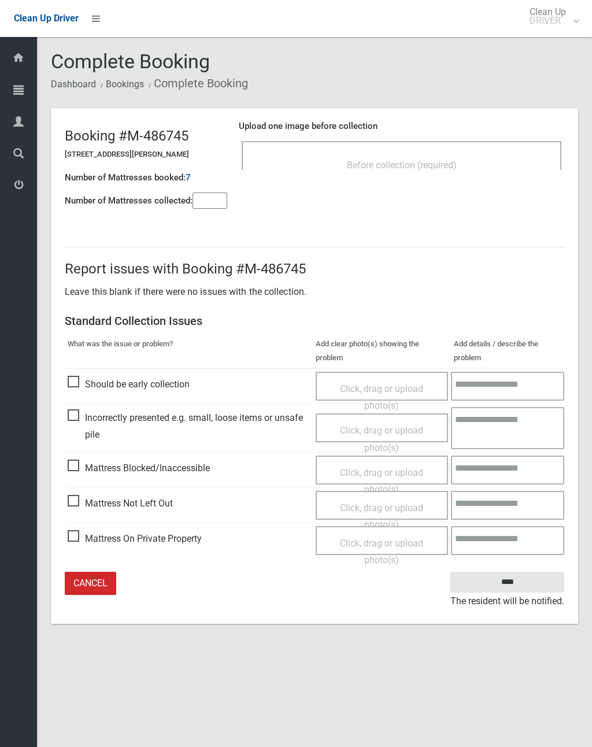
click at [472, 150] on div "Before collection (required)" at bounding box center [402, 155] width 320 height 29
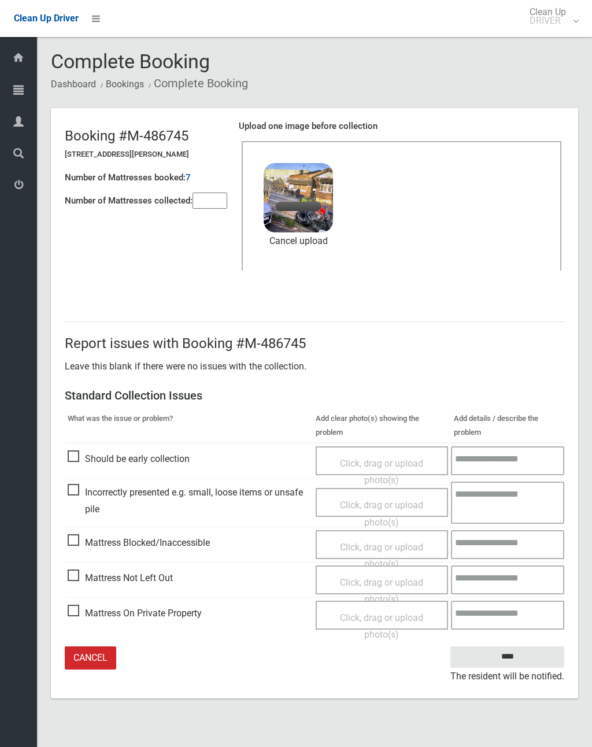
click at [225, 194] on input"] "number" at bounding box center [210, 201] width 35 height 16
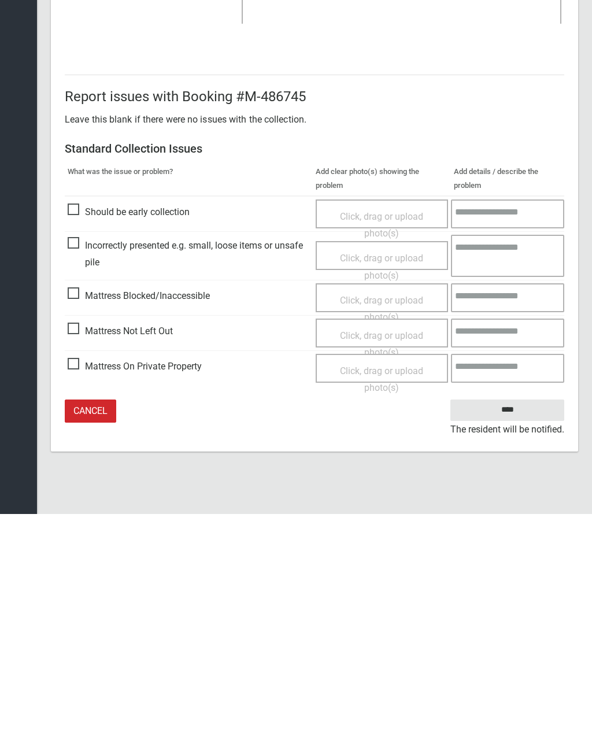
type input"] "*"
click at [520, 632] on input "****" at bounding box center [507, 642] width 114 height 21
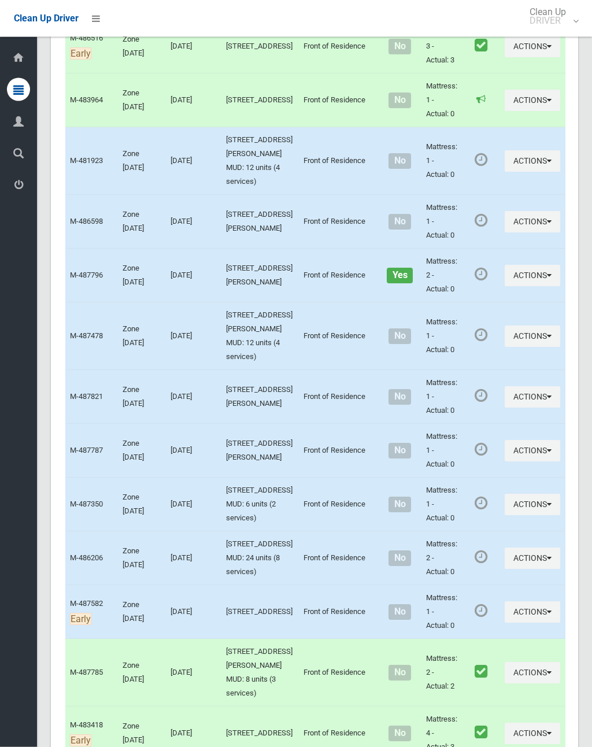
scroll to position [1094, 0]
click at [505, 386] on button "Actions" at bounding box center [532, 396] width 55 height 21
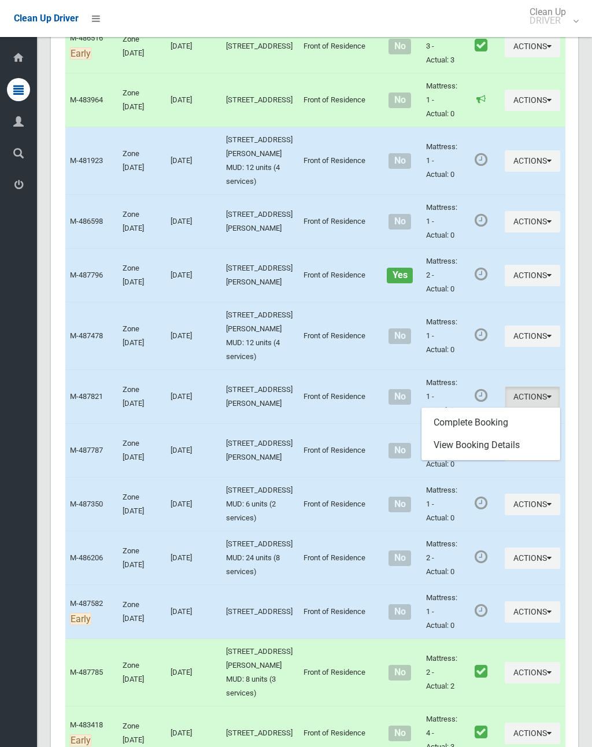
click at [476, 411] on link "Complete Booking" at bounding box center [491, 422] width 138 height 23
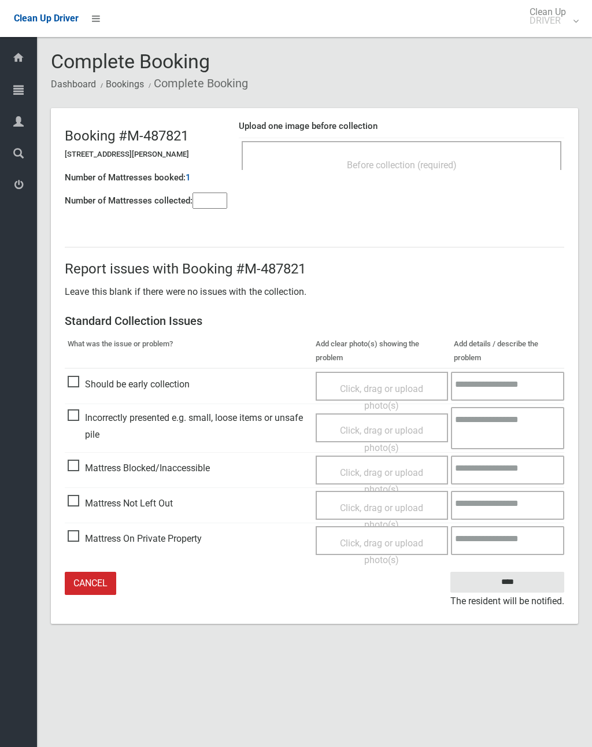
click at [436, 150] on div "Before collection (required)" at bounding box center [402, 155] width 320 height 29
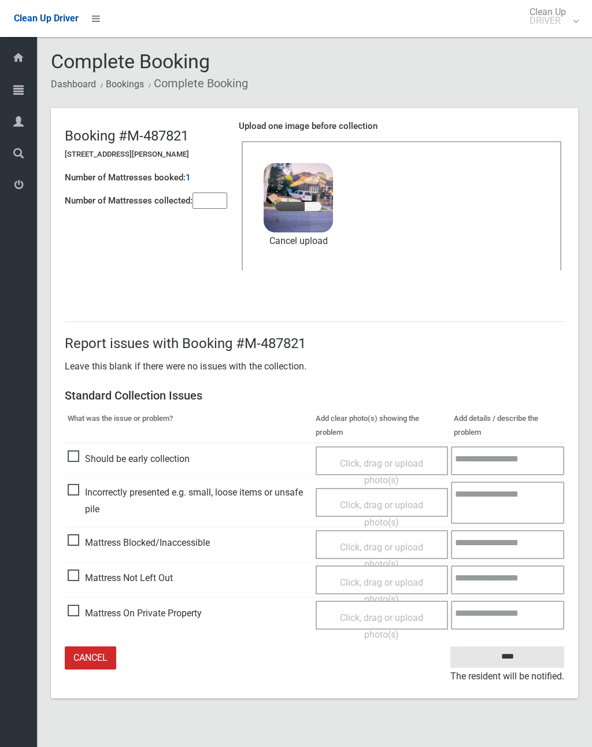
click at [205, 208] on input"] "number" at bounding box center [210, 201] width 35 height 16
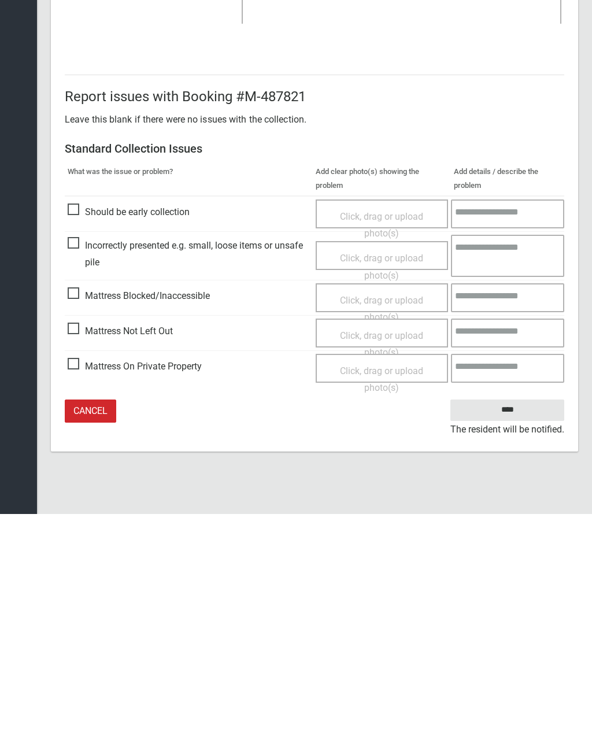
type input"] "*"
click at [506, 632] on input "****" at bounding box center [507, 642] width 114 height 21
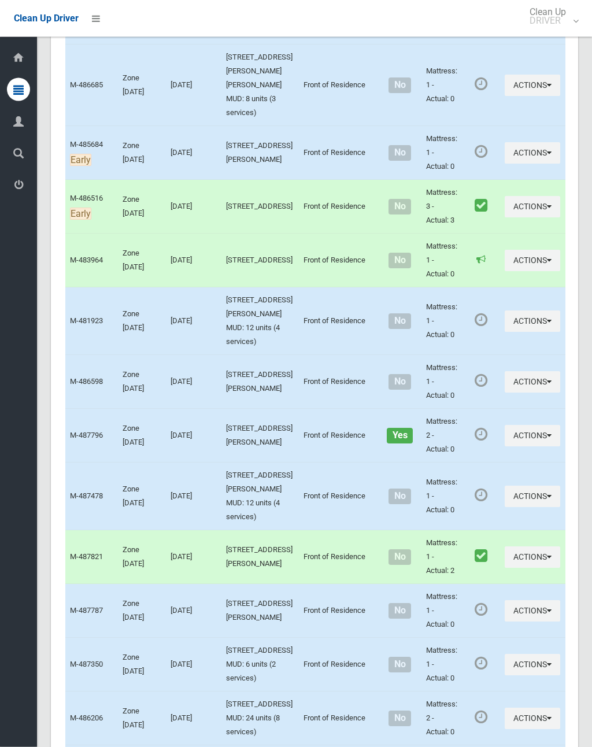
scroll to position [934, 0]
click at [505, 486] on button "Actions" at bounding box center [532, 496] width 55 height 21
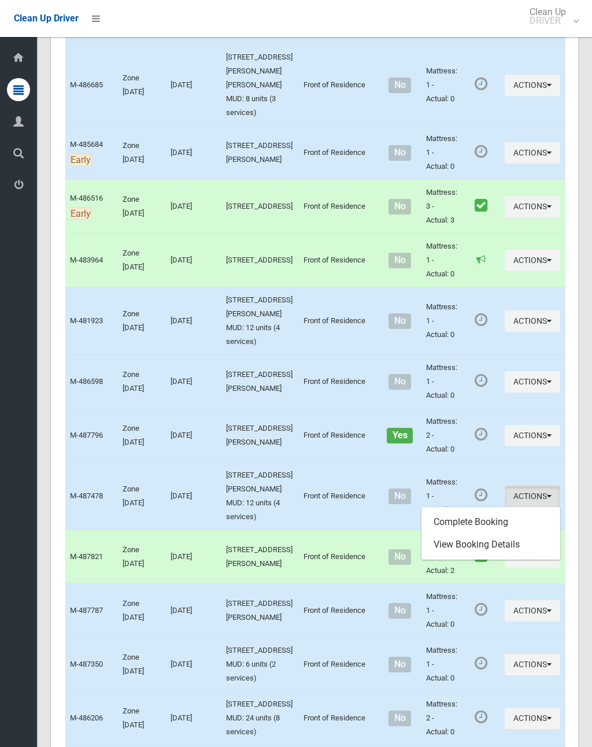
click at [483, 510] on link "Complete Booking" at bounding box center [491, 521] width 138 height 23
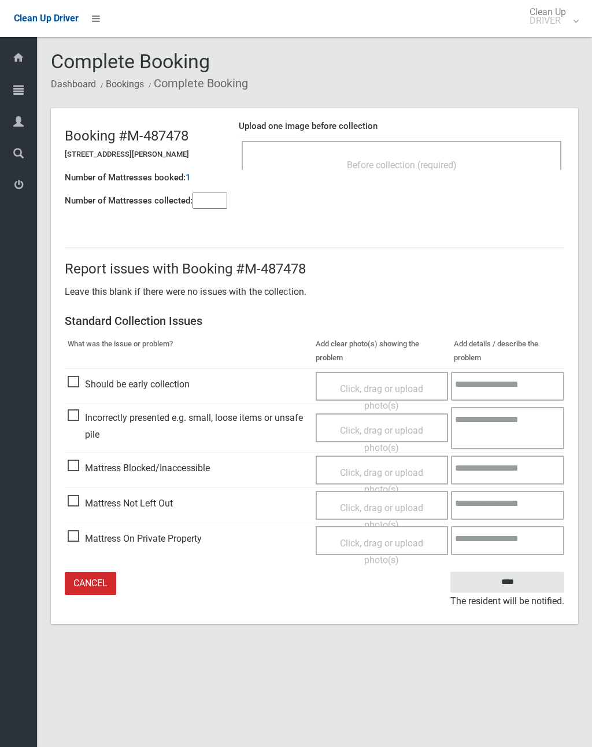
click at [212, 204] on input"] "number" at bounding box center [210, 201] width 35 height 16
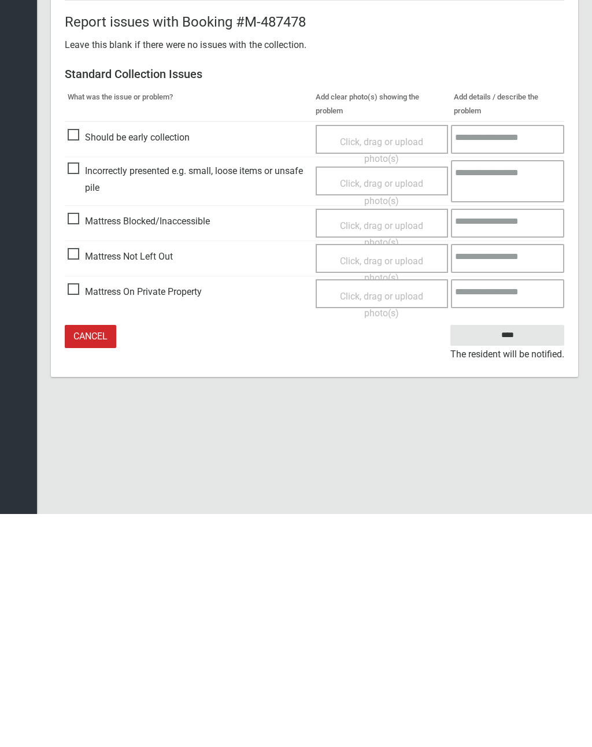
type input"] "*"
click at [375, 488] on span "Click, drag or upload photo(s)" at bounding box center [381, 502] width 83 height 28
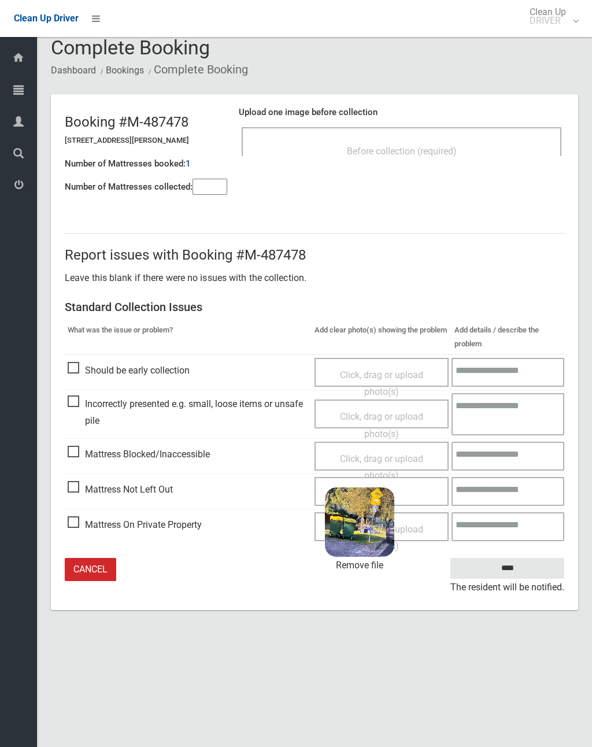
click at [519, 566] on input "****" at bounding box center [507, 568] width 114 height 21
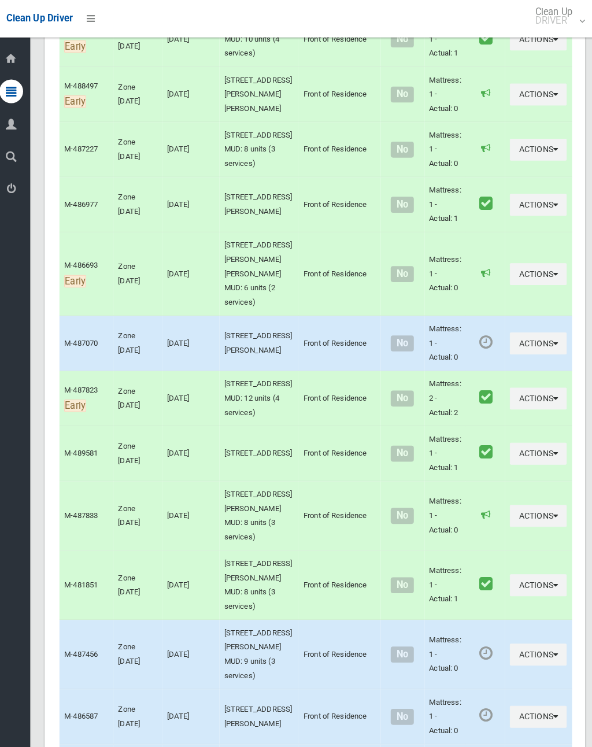
click at [505, 346] on button "Actions" at bounding box center [532, 335] width 55 height 21
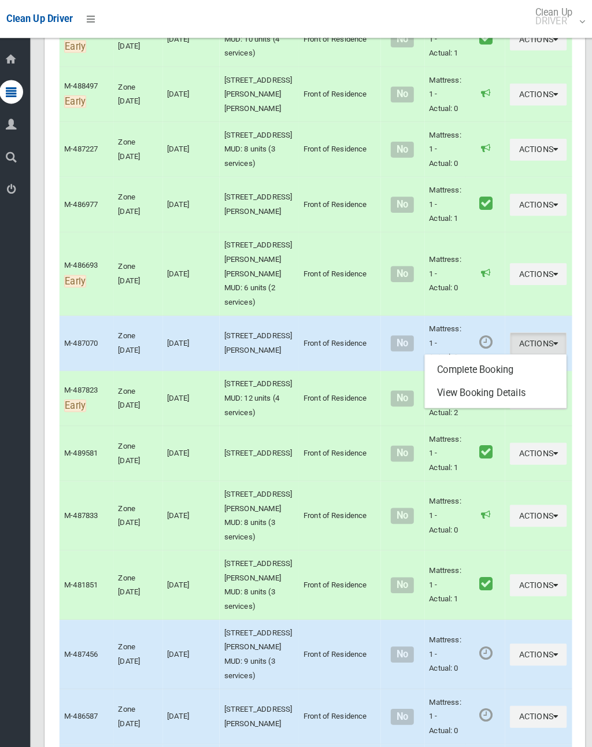
click at [470, 372] on link "Complete Booking" at bounding box center [491, 360] width 138 height 23
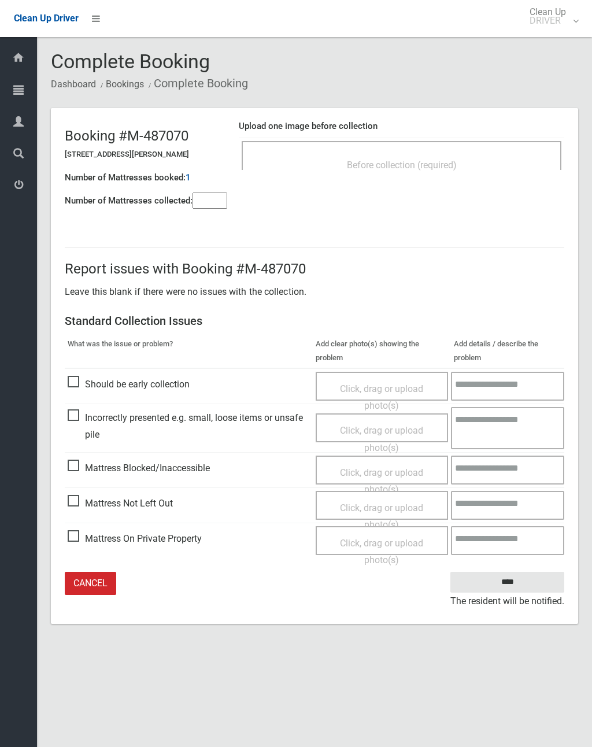
click at [450, 161] on span "Before collection (required)" at bounding box center [402, 165] width 110 height 11
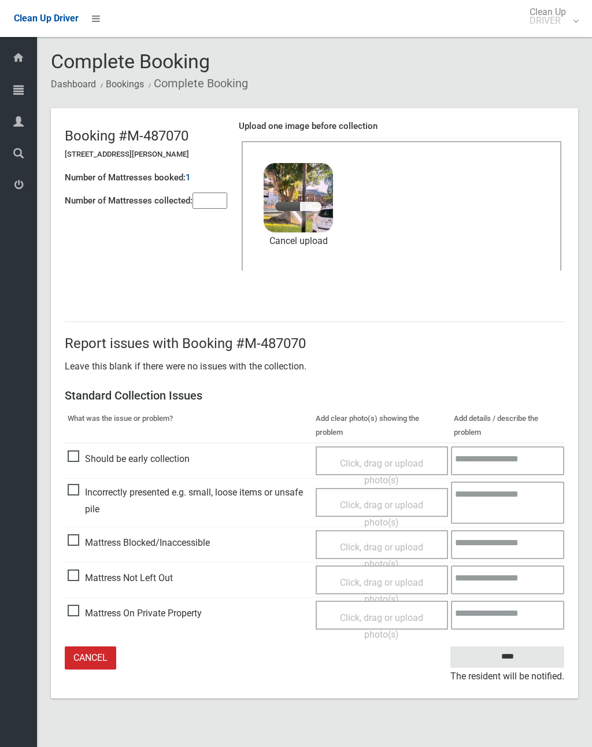
click at [208, 198] on input"] "number" at bounding box center [210, 201] width 35 height 16
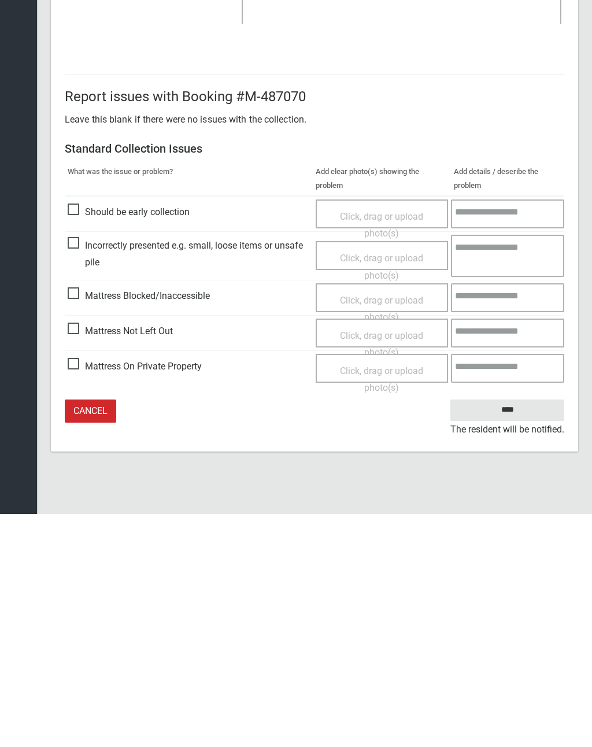
type input"] "*"
click at [517, 632] on input "****" at bounding box center [507, 642] width 114 height 21
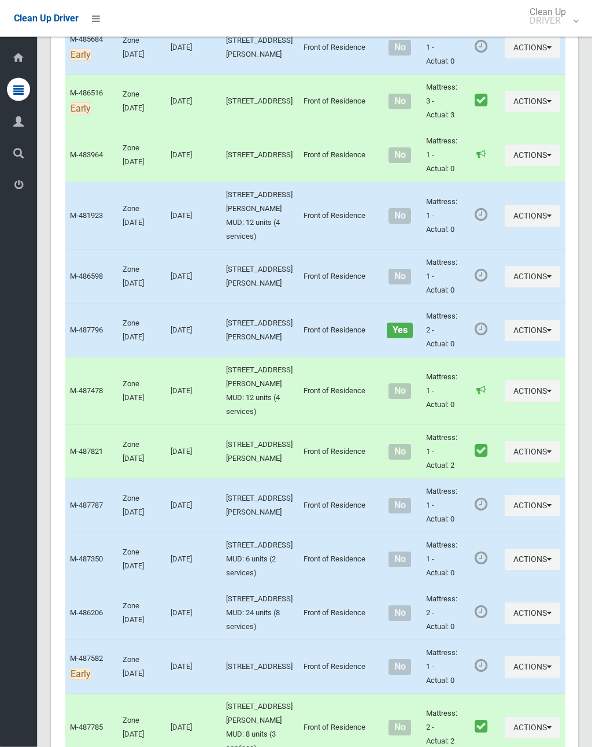
scroll to position [1039, 0]
click at [505, 495] on button "Actions" at bounding box center [532, 505] width 55 height 21
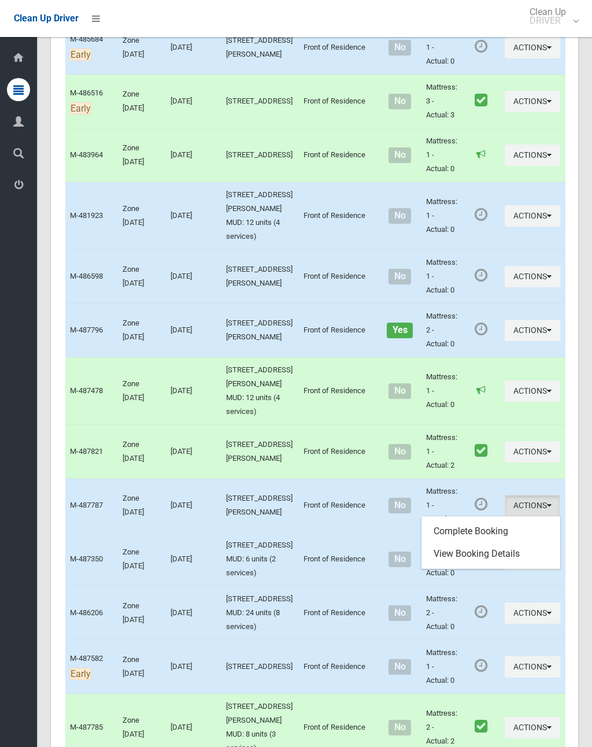
click at [476, 520] on link "Complete Booking" at bounding box center [491, 531] width 138 height 23
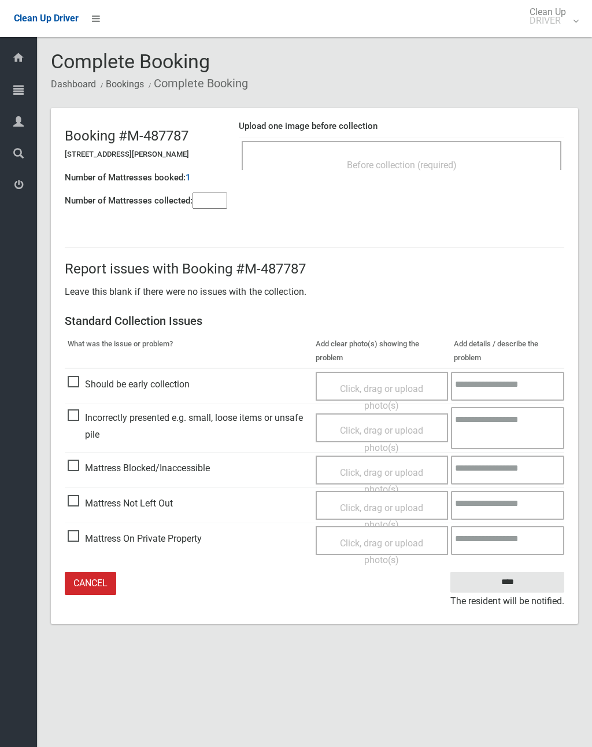
click at [450, 151] on div "Before collection (required)" at bounding box center [402, 155] width 320 height 29
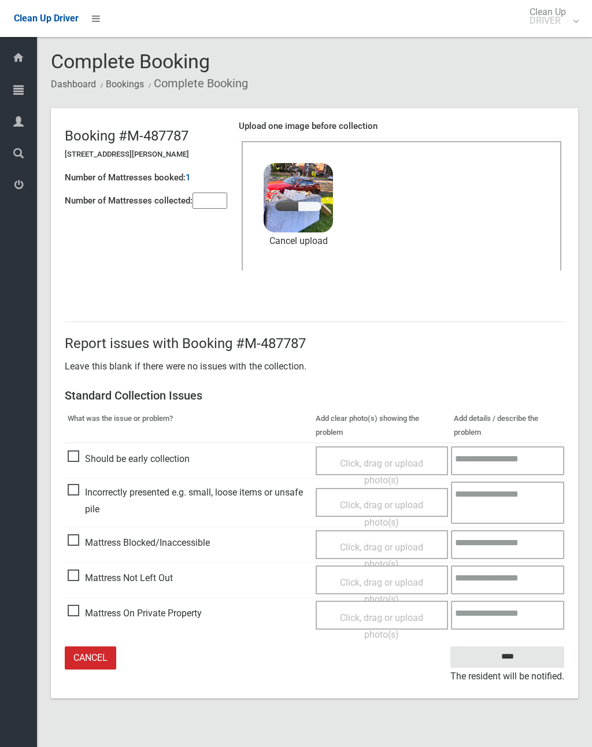
click at [215, 202] on input"] "number" at bounding box center [210, 201] width 35 height 16
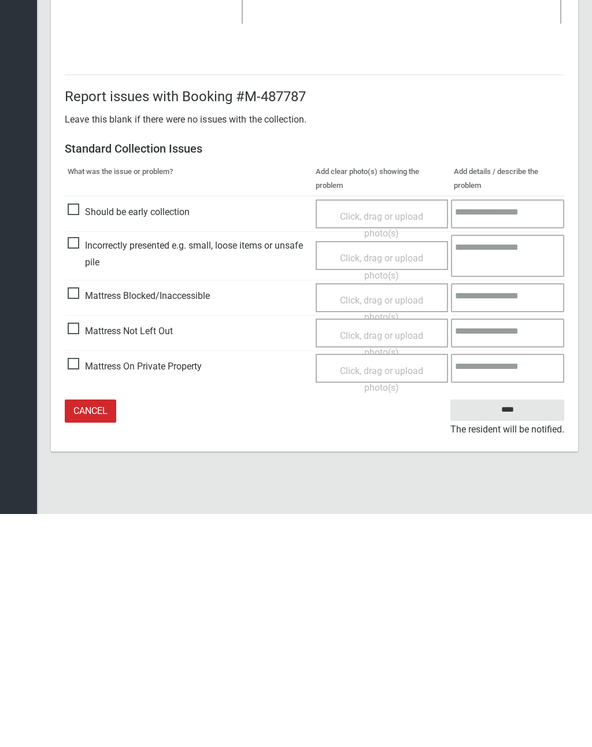
type input"] "*"
click at [518, 632] on input "****" at bounding box center [507, 642] width 114 height 21
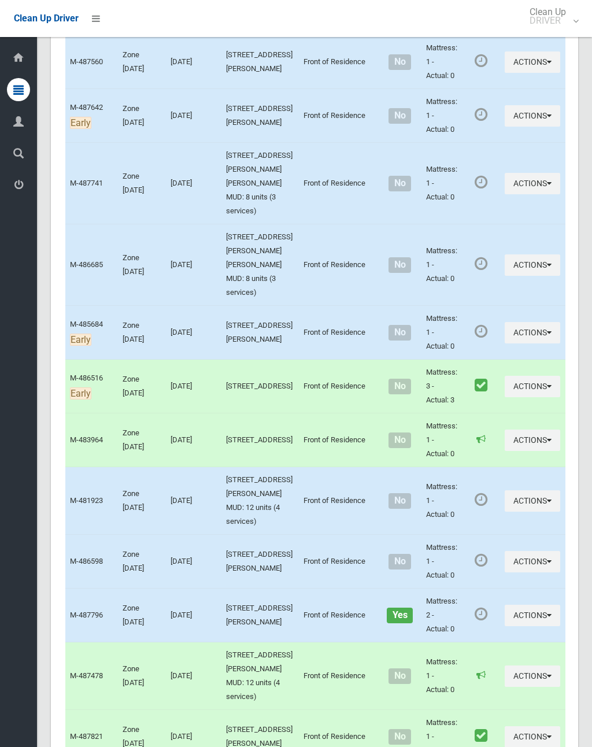
scroll to position [757, 0]
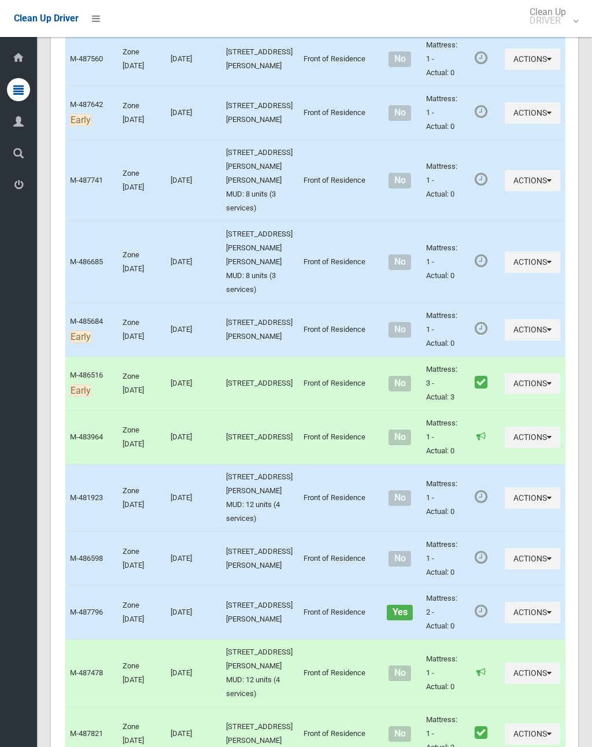
click at [505, 487] on button "Actions" at bounding box center [532, 497] width 55 height 21
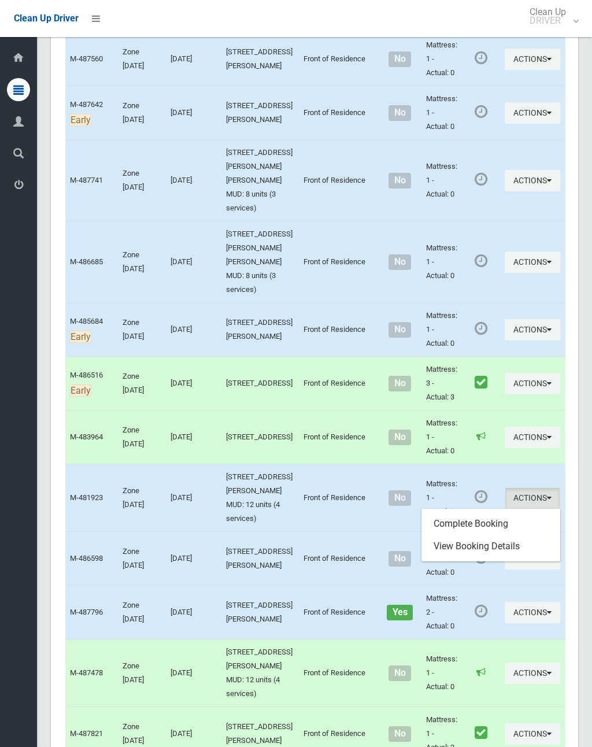
click at [481, 512] on link "Complete Booking" at bounding box center [491, 523] width 138 height 23
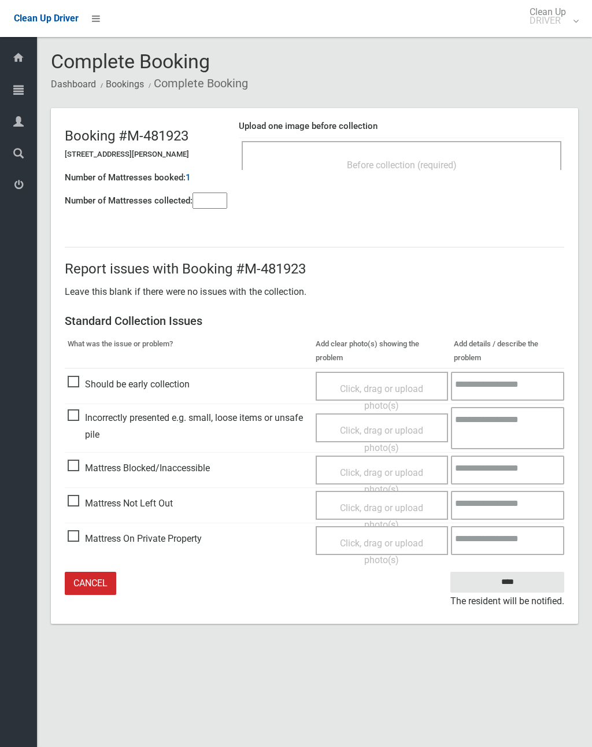
click at [213, 193] on input"] "number" at bounding box center [210, 201] width 35 height 16
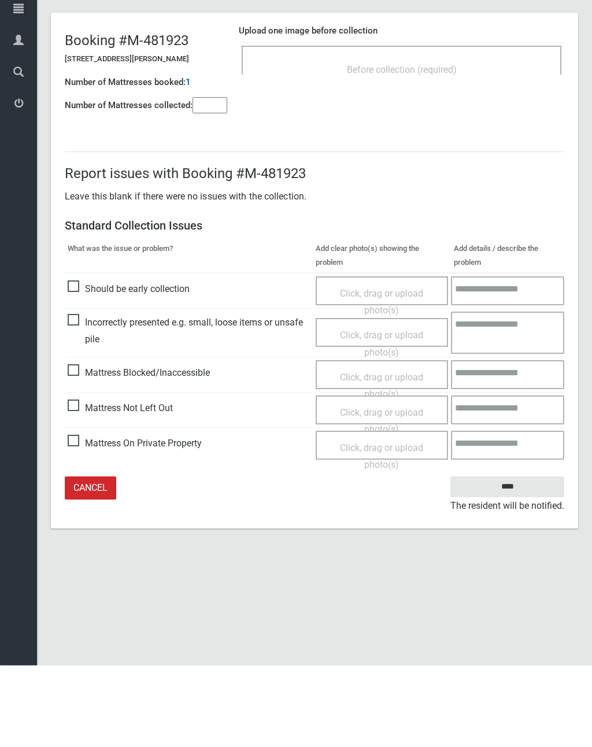
type input"] "*"
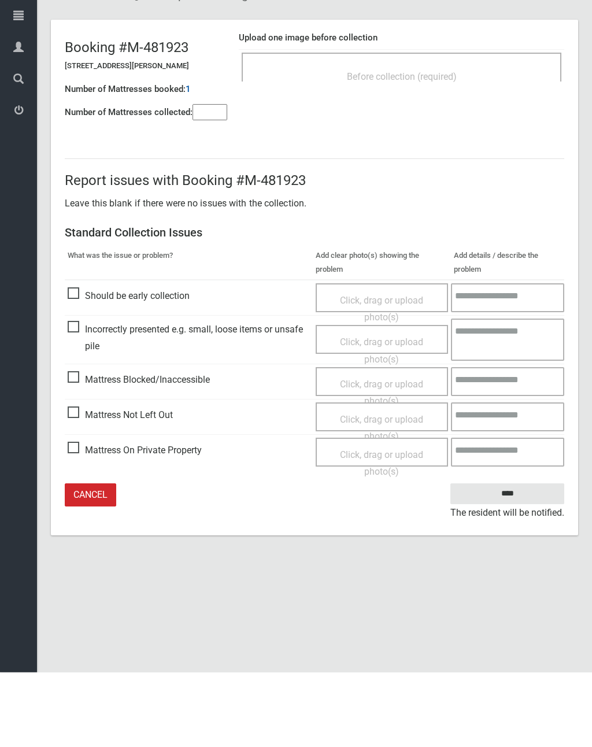
click at [384, 486] on div "Click, drag or upload photo(s)" at bounding box center [381, 503] width 114 height 34
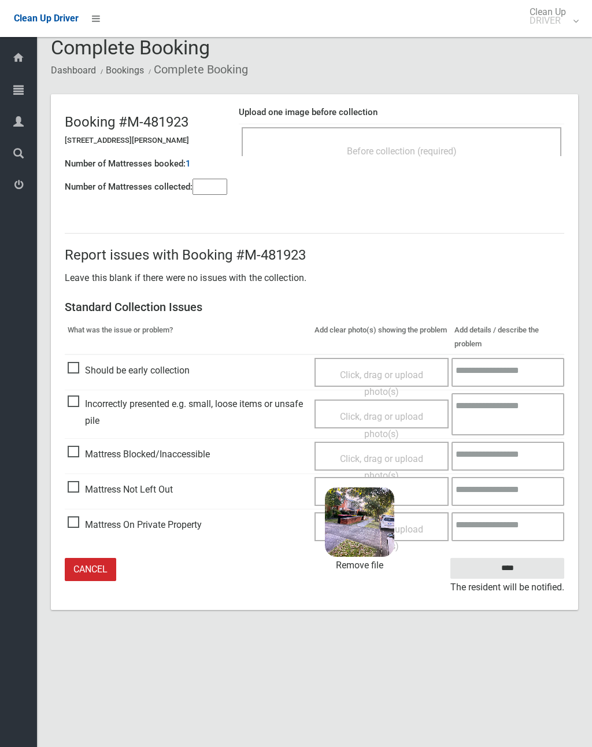
click at [513, 568] on input "****" at bounding box center [507, 568] width 114 height 21
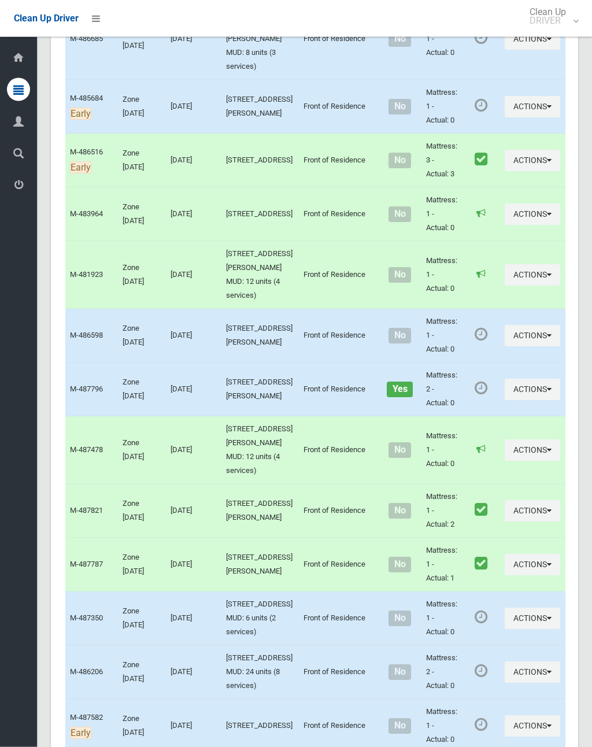
scroll to position [980, 0]
click at [505, 379] on button "Actions" at bounding box center [532, 389] width 55 height 21
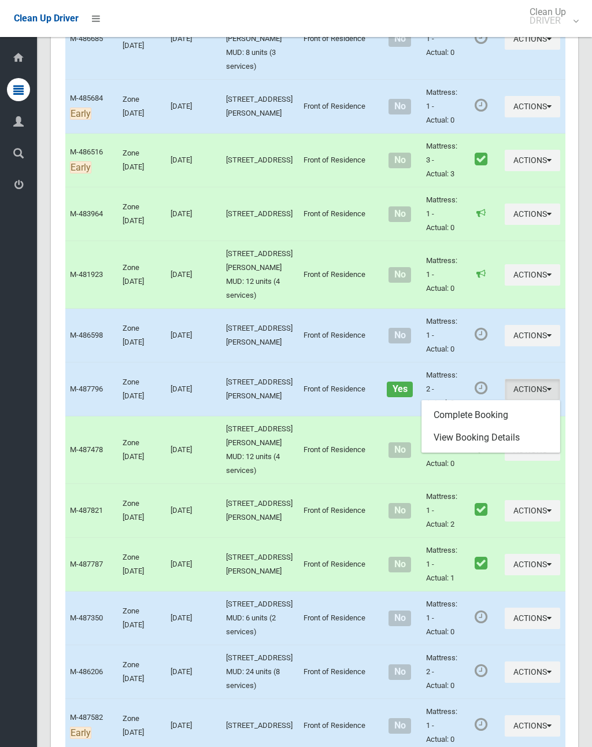
click at [477, 404] on link "Complete Booking" at bounding box center [491, 415] width 138 height 23
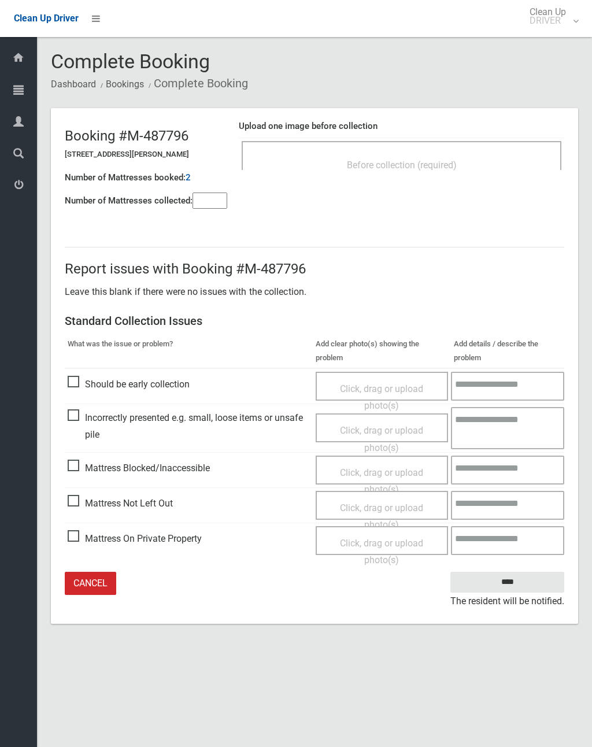
click at [418, 156] on div "Before collection (required)" at bounding box center [401, 164] width 294 height 21
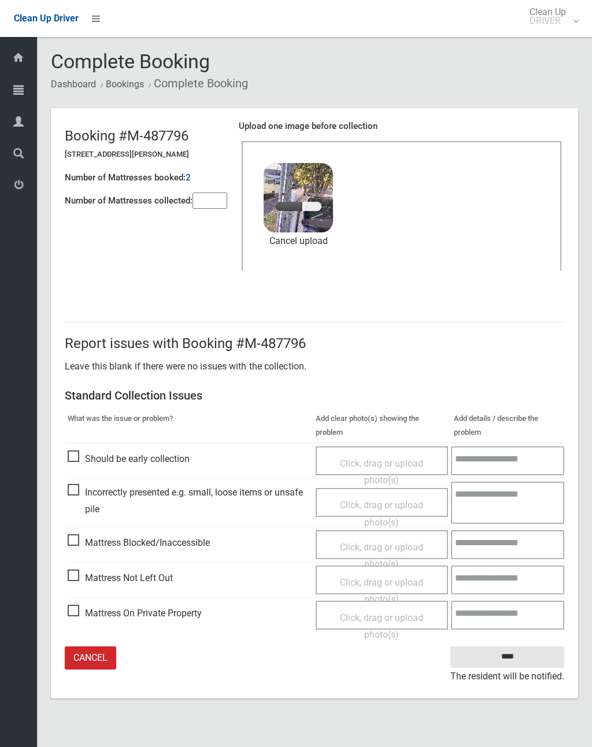
click at [217, 197] on input"] "number" at bounding box center [210, 201] width 35 height 16
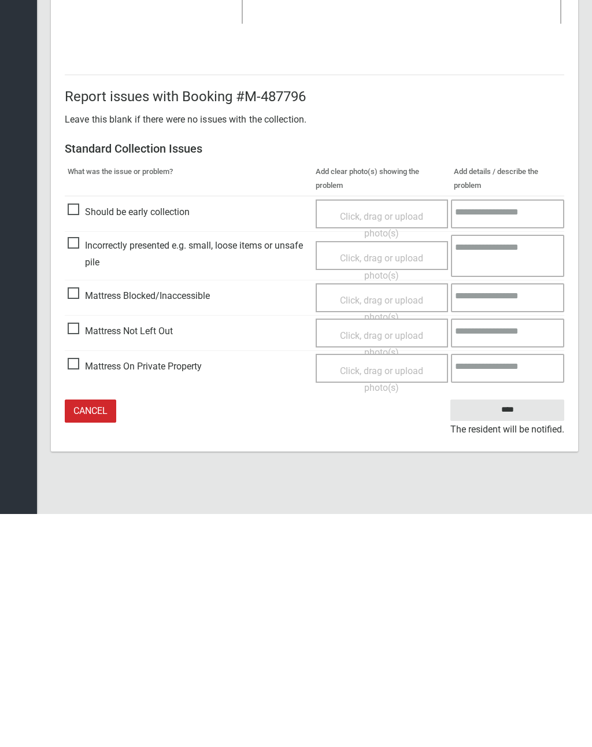
type input"] "*"
click at [506, 632] on input "****" at bounding box center [507, 642] width 114 height 21
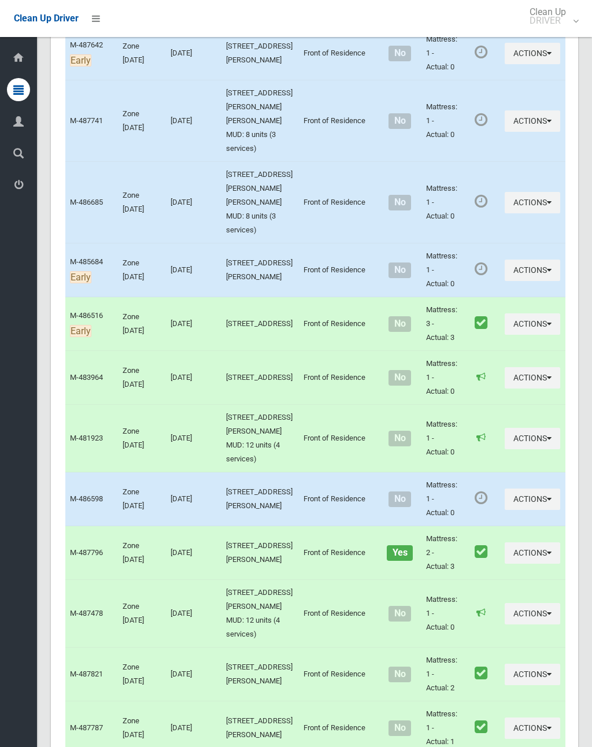
scroll to position [843, 0]
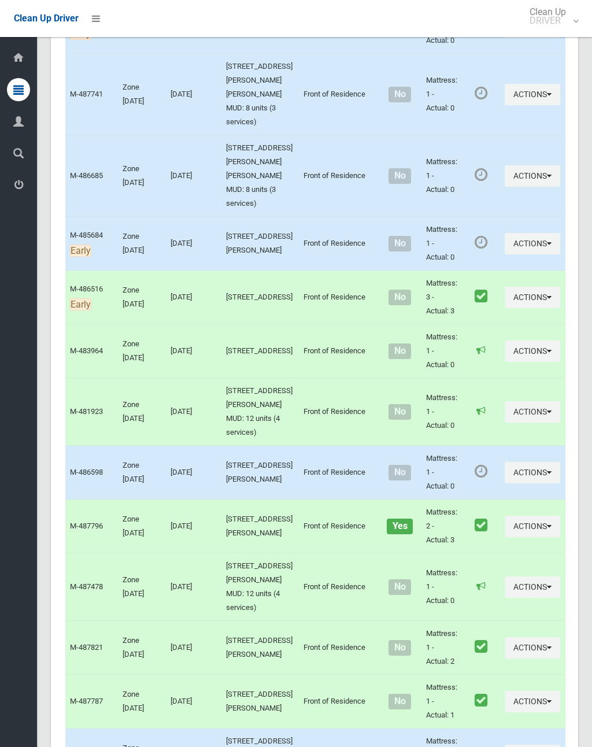
click at [505, 462] on button "Actions" at bounding box center [532, 472] width 55 height 21
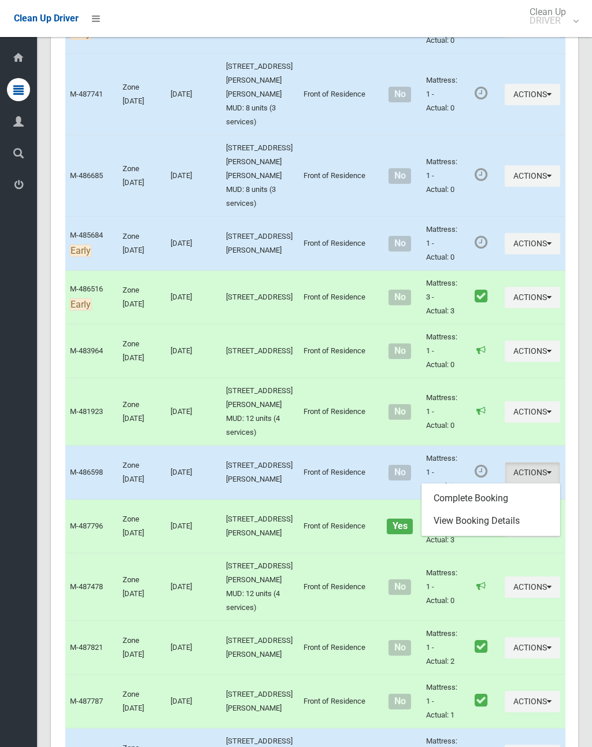
click at [473, 487] on link "Complete Booking" at bounding box center [491, 498] width 138 height 23
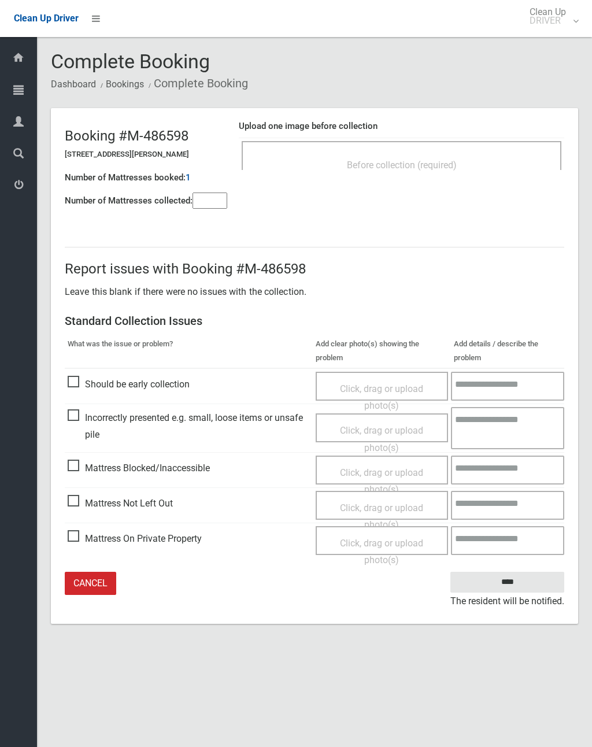
click at [217, 199] on input"] "number" at bounding box center [210, 201] width 35 height 16
type input"] "*"
click at [375, 472] on span "Click, drag or upload photo(s)" at bounding box center [381, 481] width 83 height 28
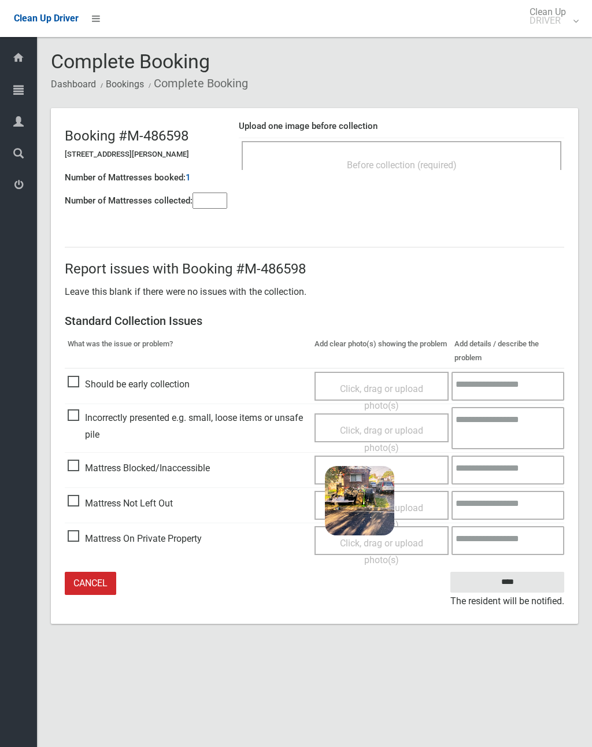
click at [527, 581] on input "****" at bounding box center [507, 582] width 114 height 21
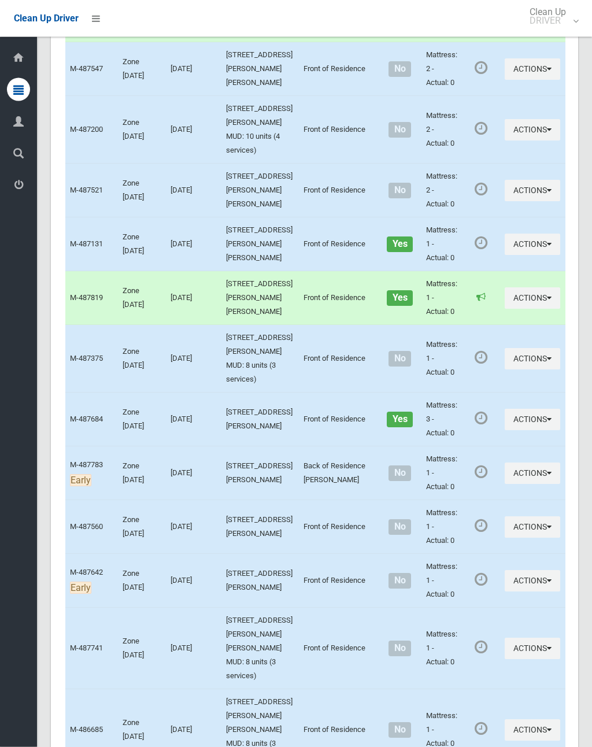
click at [505, 409] on button "Actions" at bounding box center [532, 419] width 55 height 21
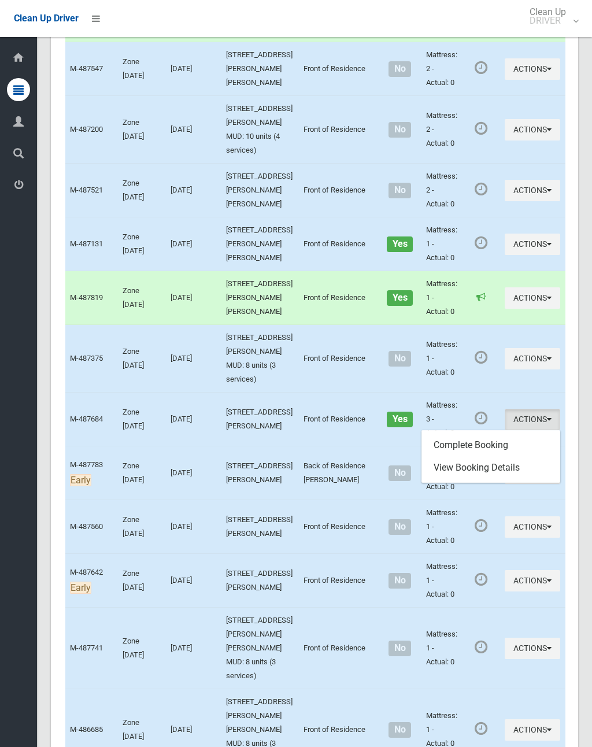
click at [484, 434] on link "Complete Booking" at bounding box center [491, 445] width 138 height 23
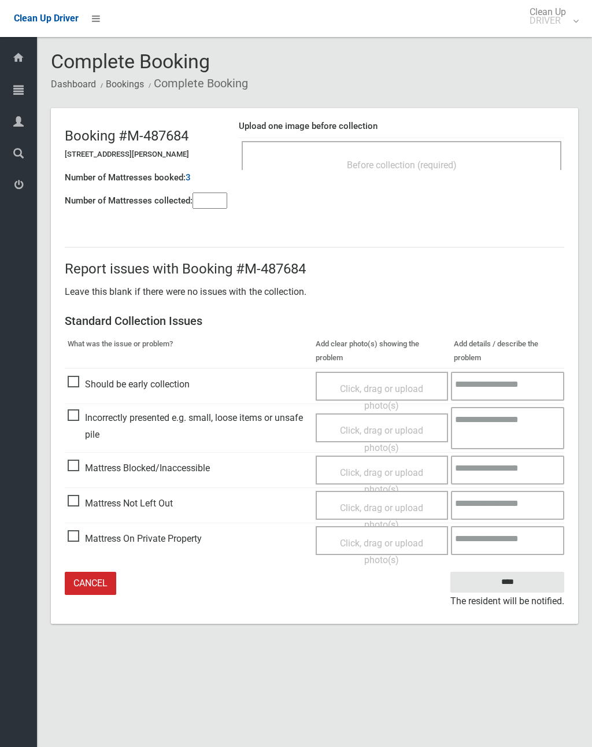
click at [460, 164] on div "Before collection (required)" at bounding box center [401, 164] width 294 height 21
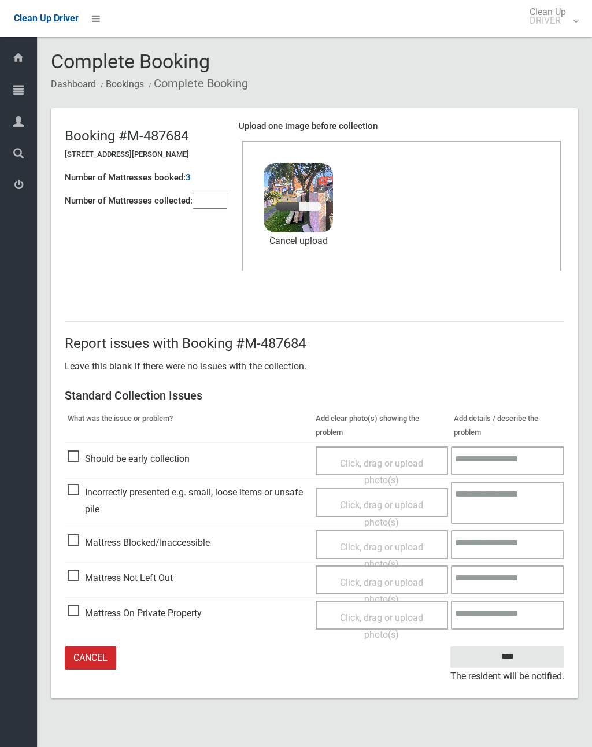
click at [209, 203] on input"] "number" at bounding box center [210, 201] width 35 height 16
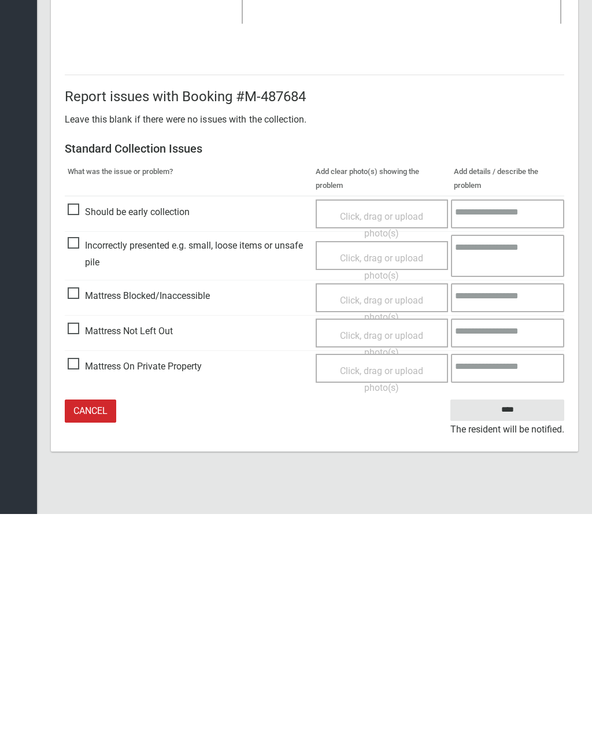
type input"] "*"
click at [517, 632] on input "****" at bounding box center [507, 642] width 114 height 21
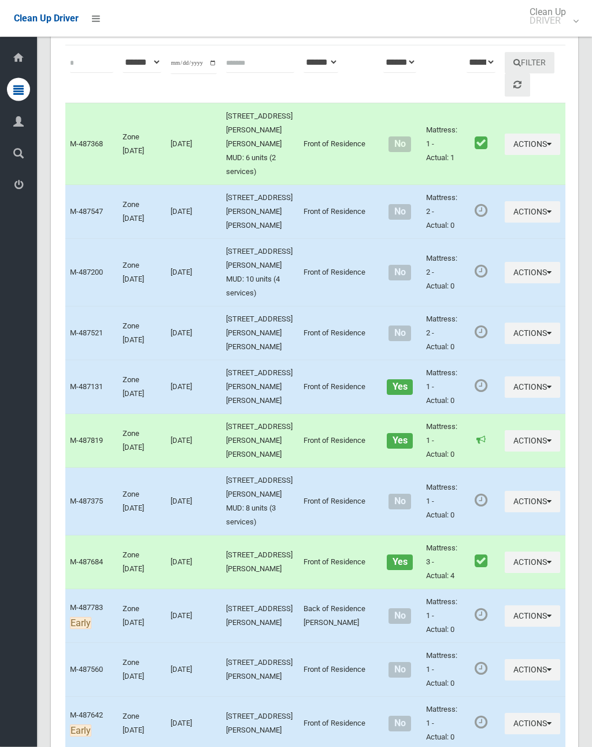
scroll to position [153, 0]
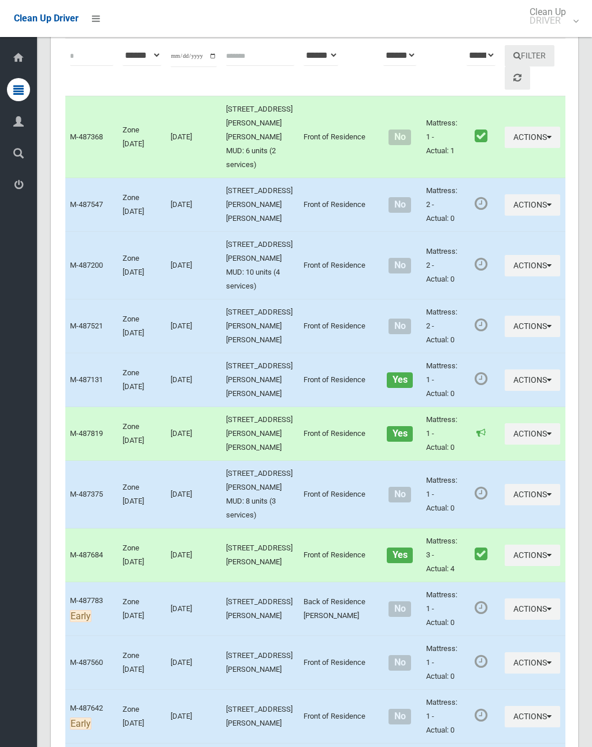
click at [505, 484] on button "Actions" at bounding box center [532, 494] width 55 height 21
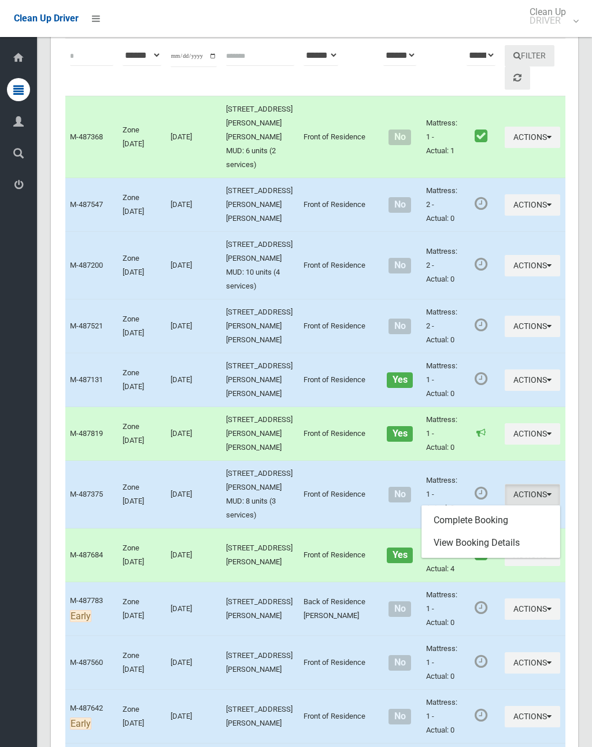
click at [483, 509] on link "Complete Booking" at bounding box center [491, 520] width 138 height 23
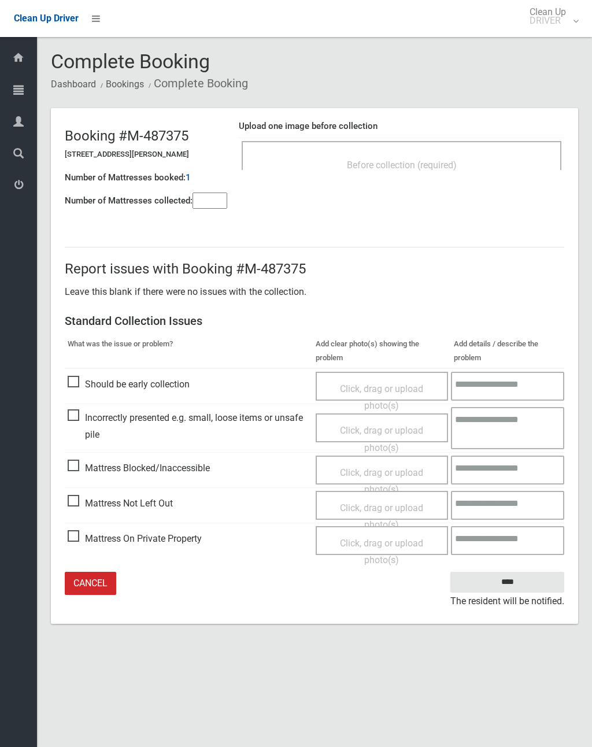
click at [210, 208] on input"] "number" at bounding box center [210, 201] width 35 height 16
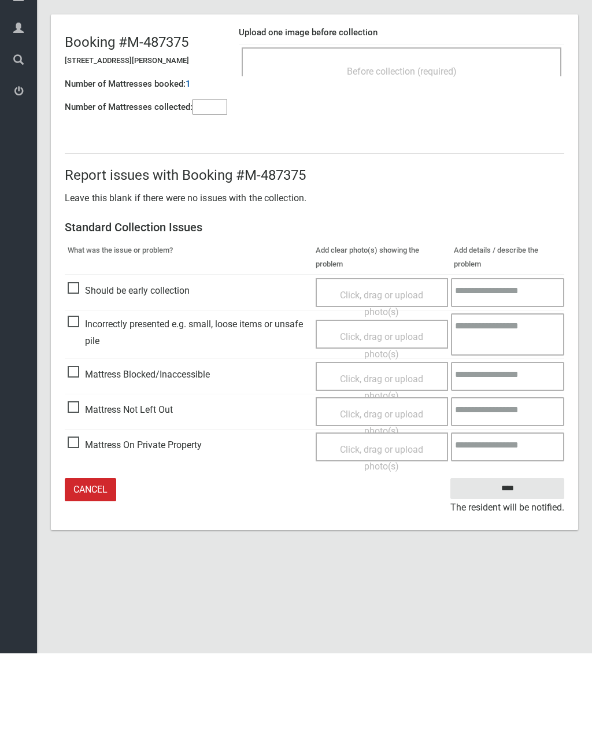
type input"] "*"
click at [377, 502] on span "Click, drag or upload photo(s)" at bounding box center [381, 516] width 83 height 28
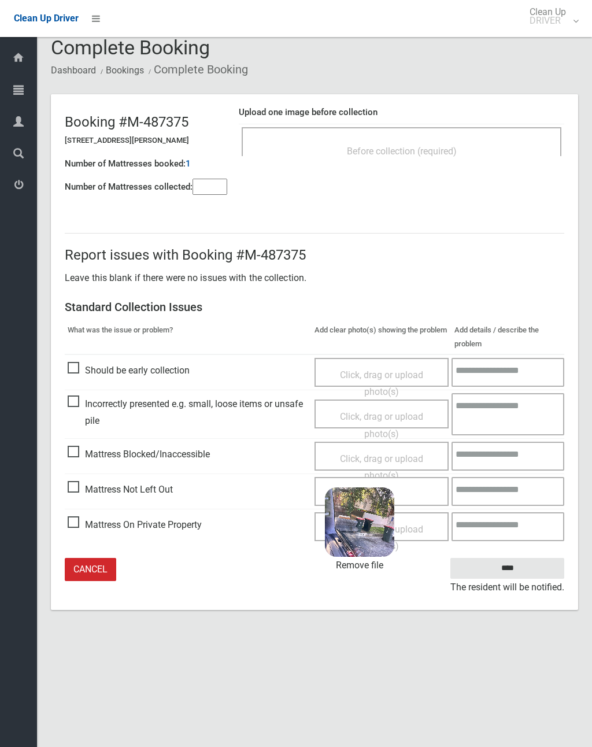
click at [527, 572] on input "****" at bounding box center [507, 568] width 114 height 21
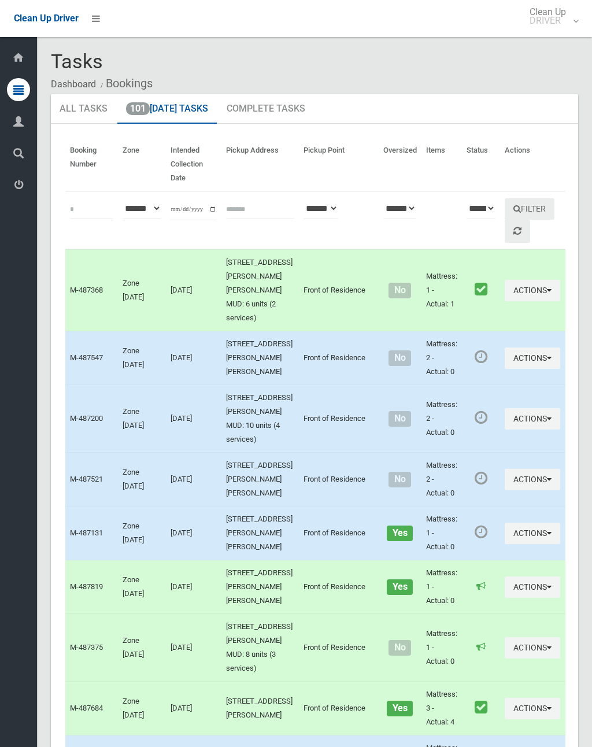
click at [505, 469] on button "Actions" at bounding box center [532, 479] width 55 height 21
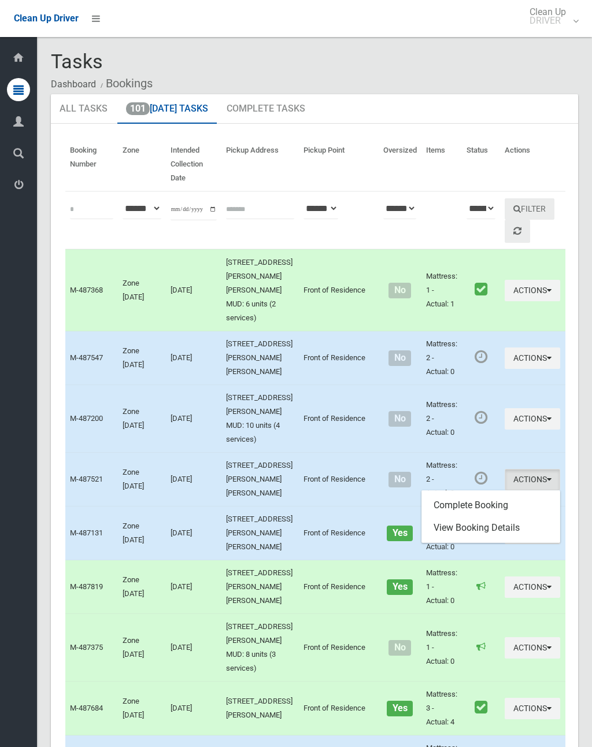
click at [477, 494] on link "Complete Booking" at bounding box center [491, 505] width 138 height 23
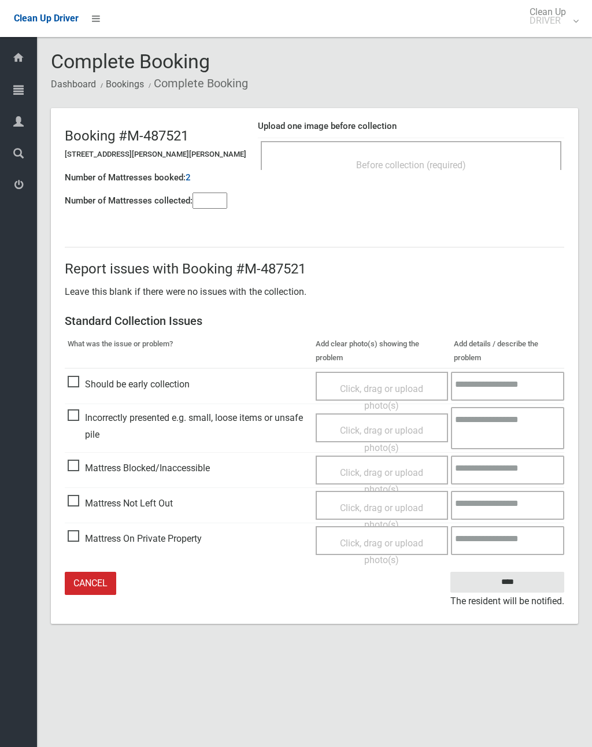
click at [465, 147] on div "Before collection (required)" at bounding box center [411, 155] width 301 height 29
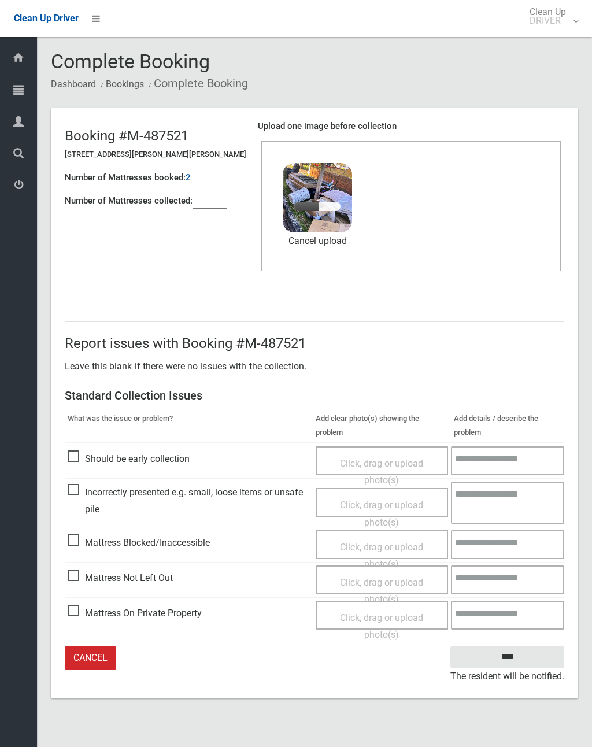
click at [219, 206] on input"] "number" at bounding box center [210, 201] width 35 height 16
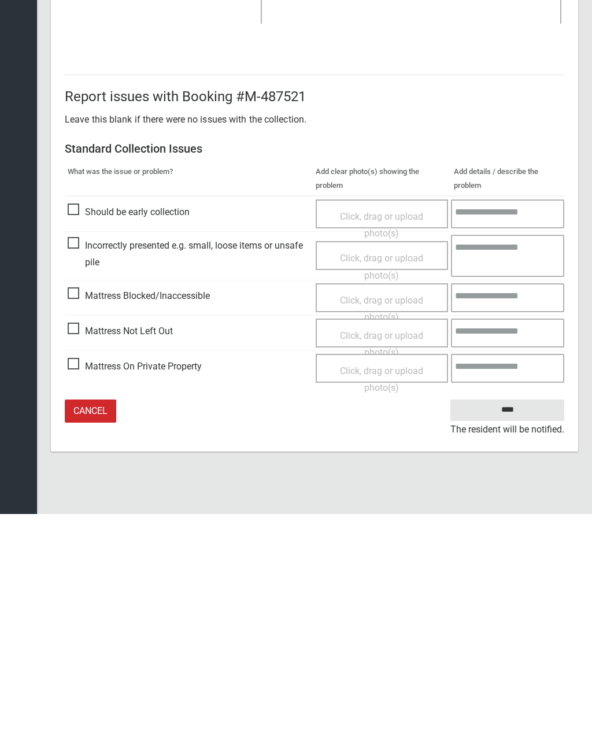
type input"] "*"
click at [513, 632] on input "****" at bounding box center [507, 642] width 114 height 21
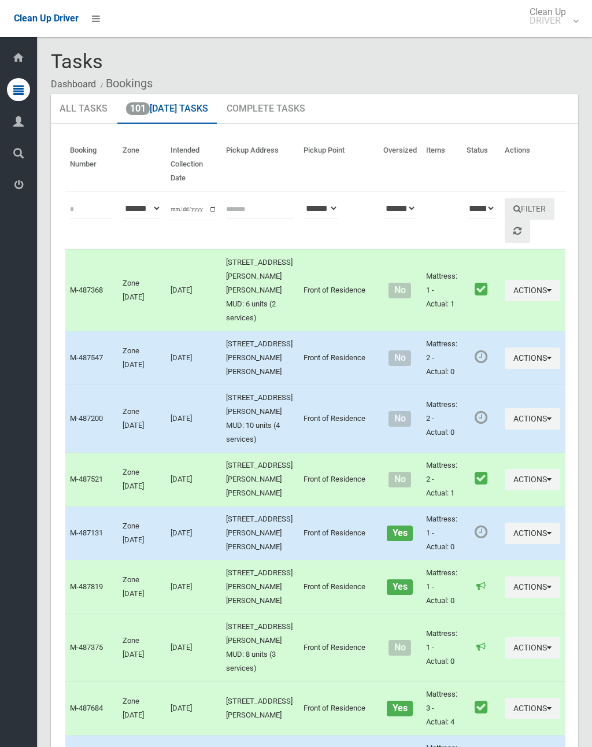
click at [505, 347] on button "Actions" at bounding box center [532, 357] width 55 height 21
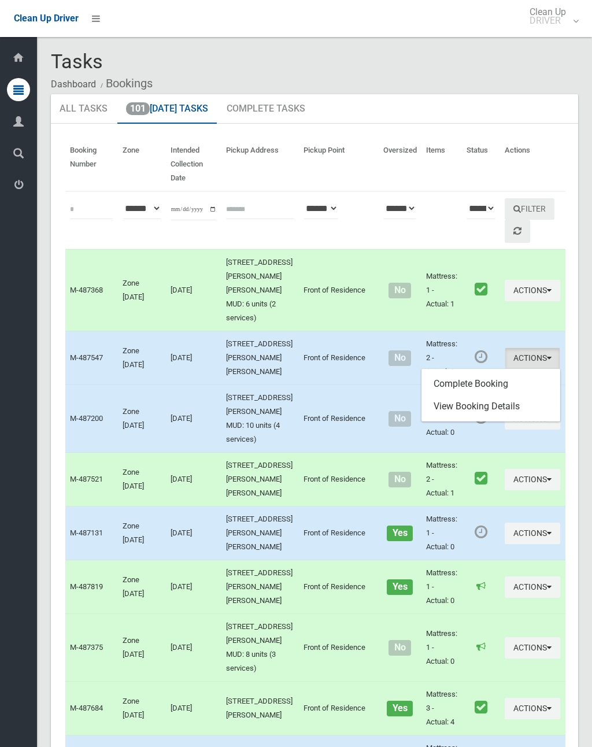
click at [473, 372] on link "Complete Booking" at bounding box center [491, 383] width 138 height 23
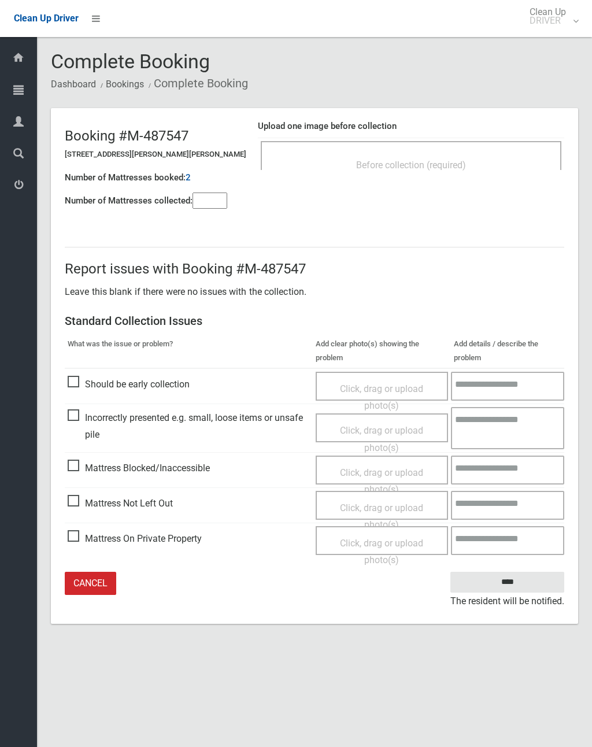
click at [436, 149] on div "Before collection (required)" at bounding box center [411, 155] width 301 height 29
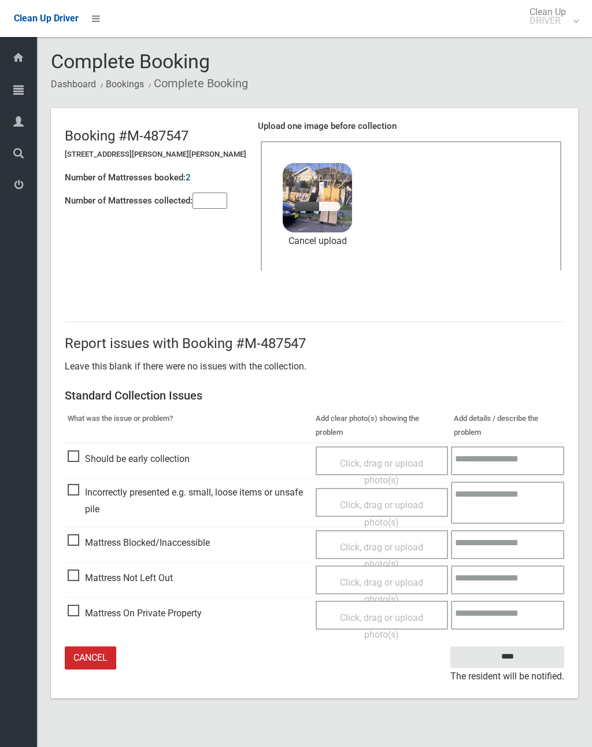
click at [212, 196] on input"] "number" at bounding box center [210, 201] width 35 height 16
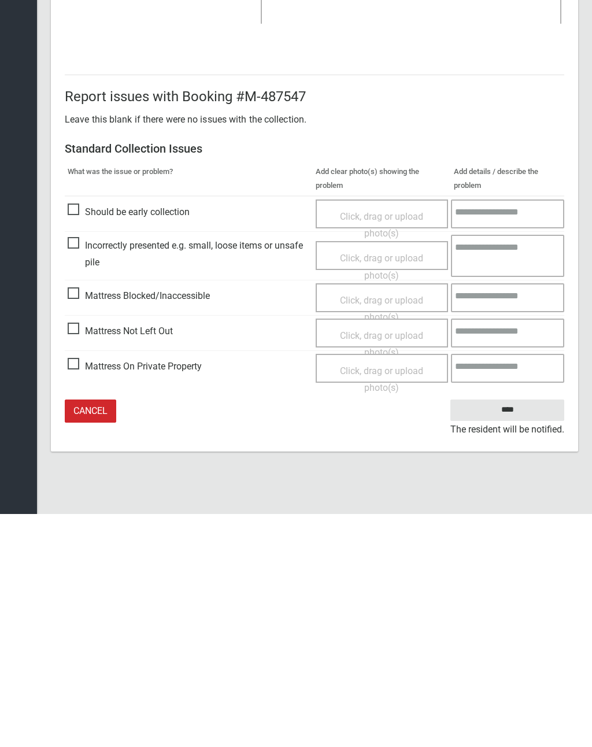
type input"] "*"
click at [519, 632] on input "****" at bounding box center [507, 642] width 114 height 21
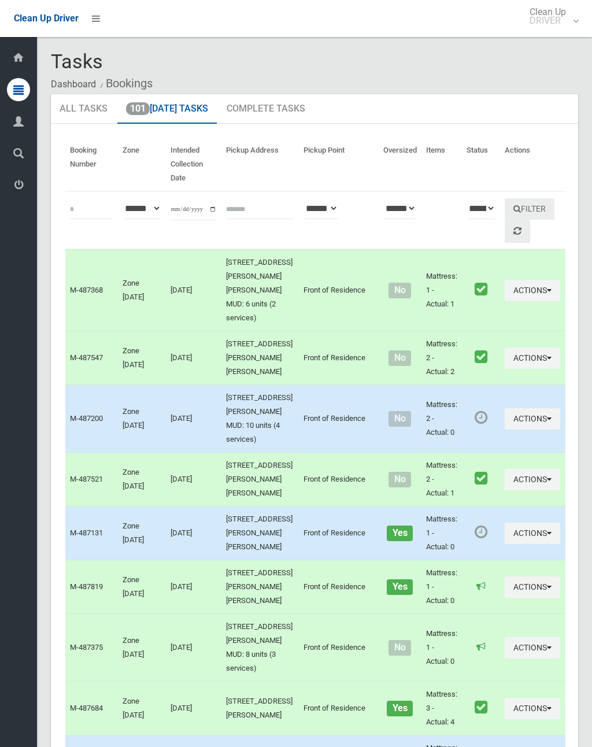
click at [505, 408] on button "Actions" at bounding box center [532, 418] width 55 height 21
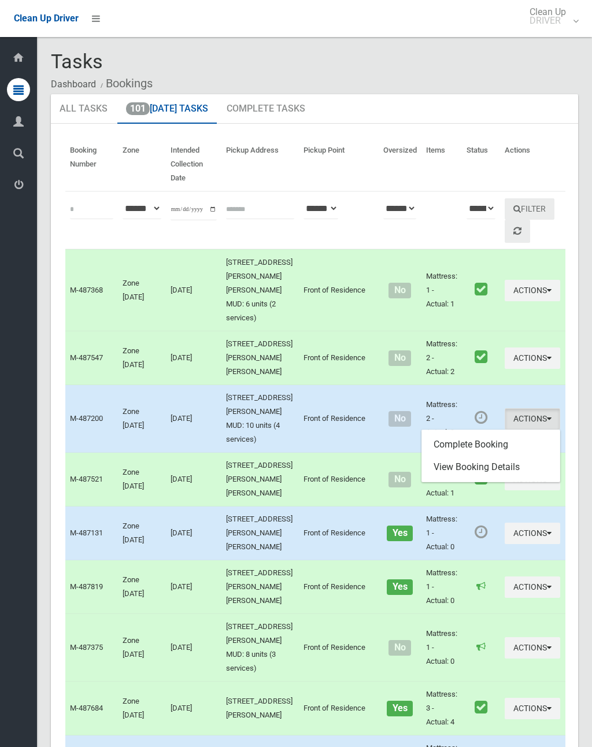
click at [468, 433] on link "Complete Booking" at bounding box center [491, 444] width 138 height 23
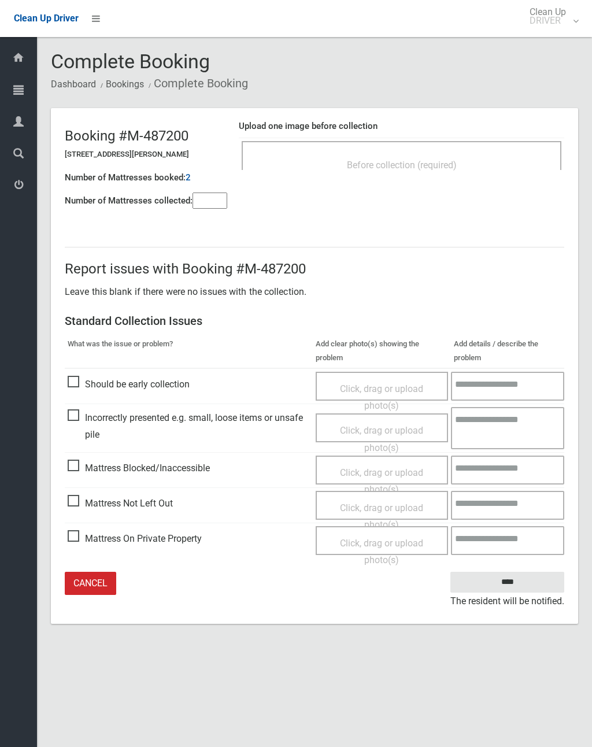
click at [209, 197] on input"] "number" at bounding box center [210, 201] width 35 height 16
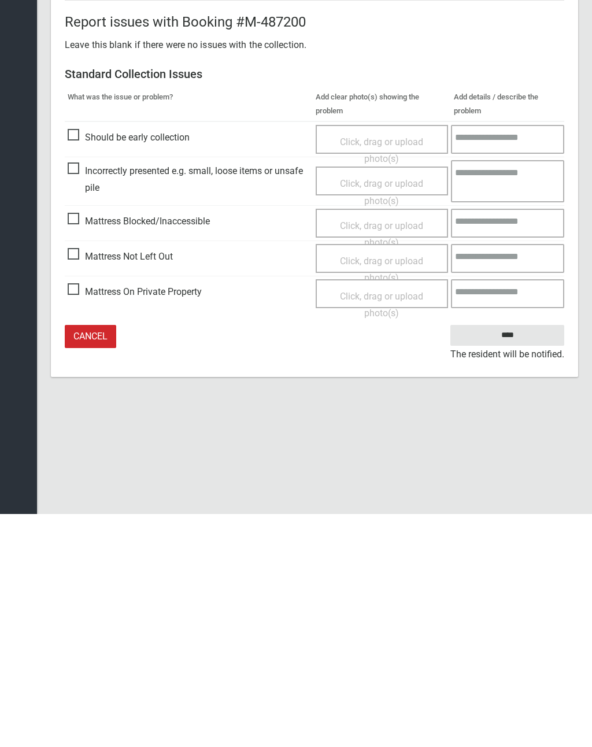
type input"] "*"
click at [387, 488] on span "Click, drag or upload photo(s)" at bounding box center [381, 502] width 83 height 28
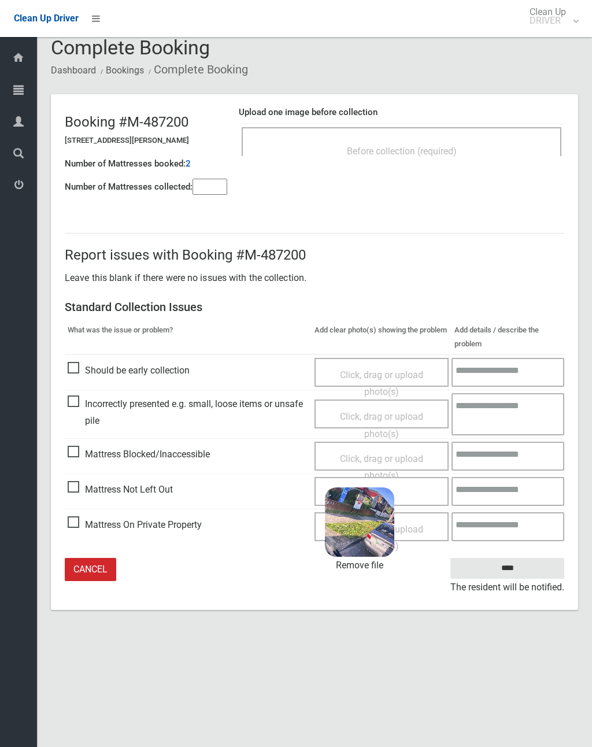
click at [524, 569] on input "****" at bounding box center [507, 568] width 114 height 21
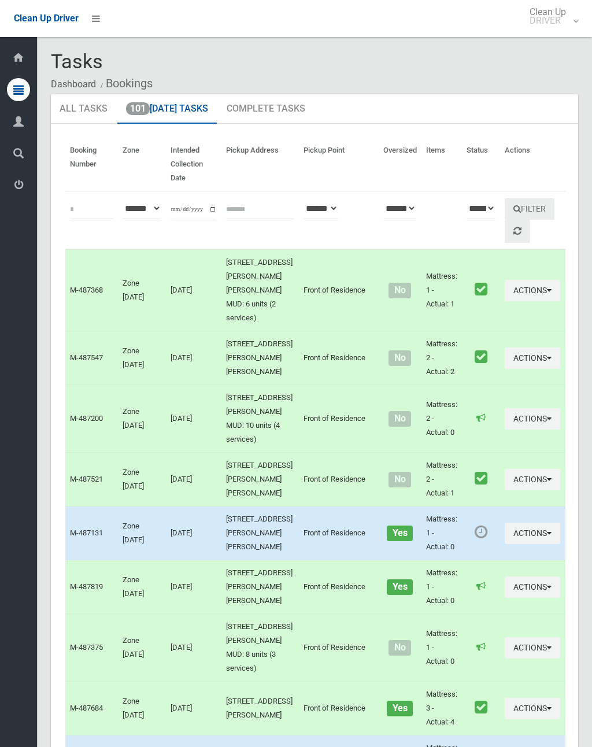
click at [510, 523] on button "Actions" at bounding box center [532, 533] width 55 height 21
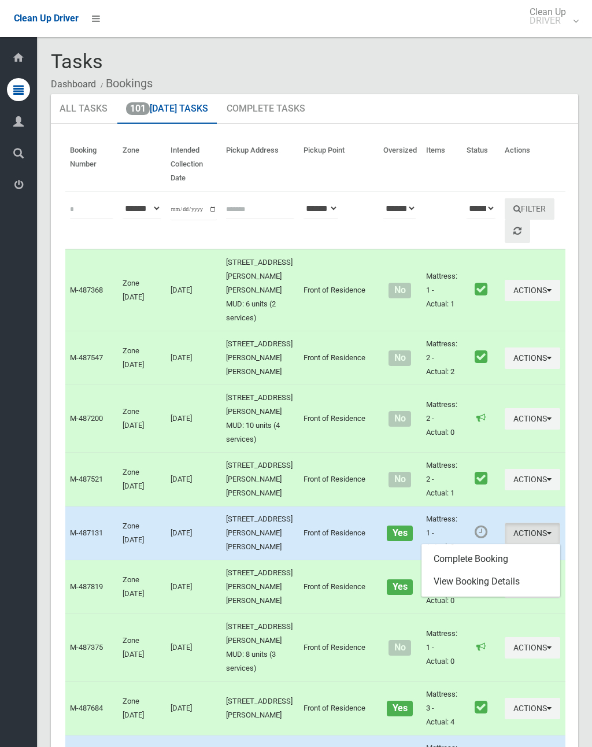
click at [476, 547] on link "Complete Booking" at bounding box center [491, 558] width 138 height 23
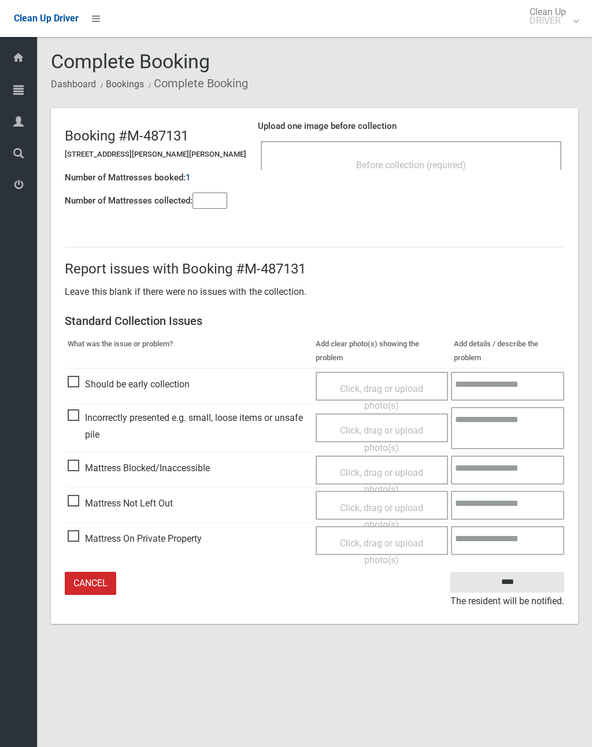
click at [222, 209] on input"] "number" at bounding box center [210, 201] width 35 height 16
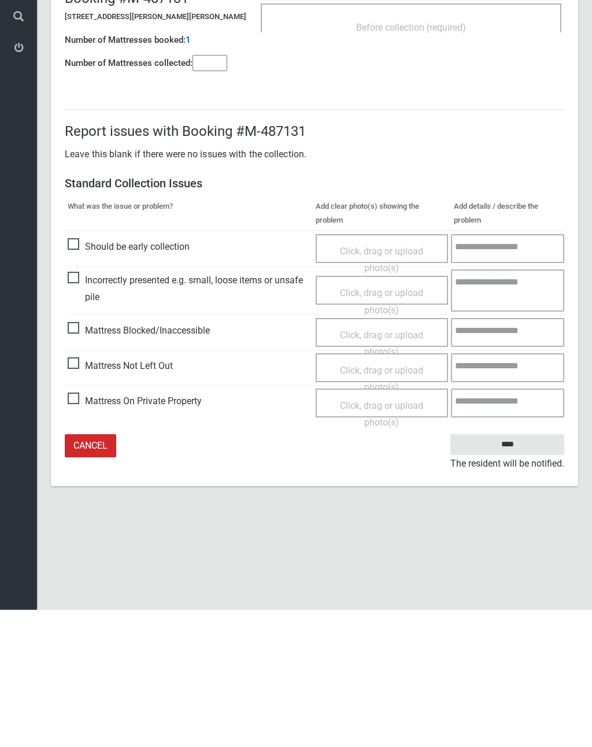
type input"] "*"
click at [380, 502] on span "Click, drag or upload photo(s)" at bounding box center [381, 516] width 83 height 28
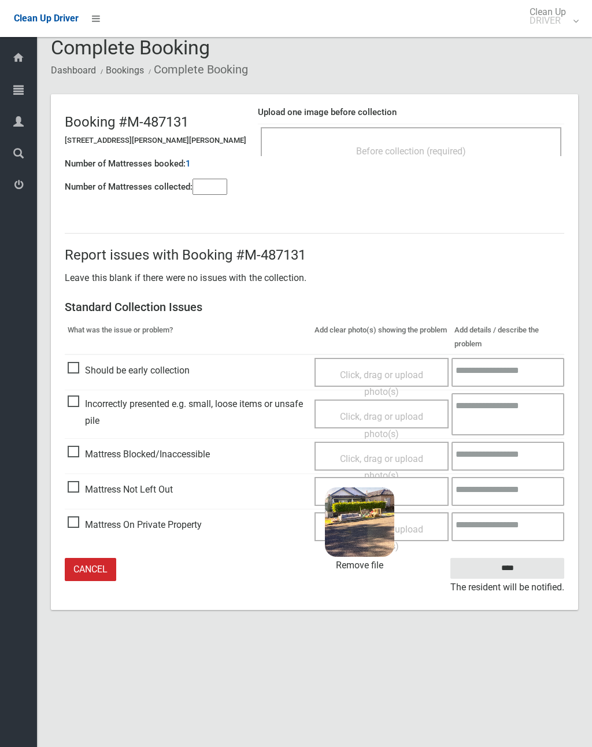
click at [509, 563] on input "****" at bounding box center [507, 568] width 114 height 21
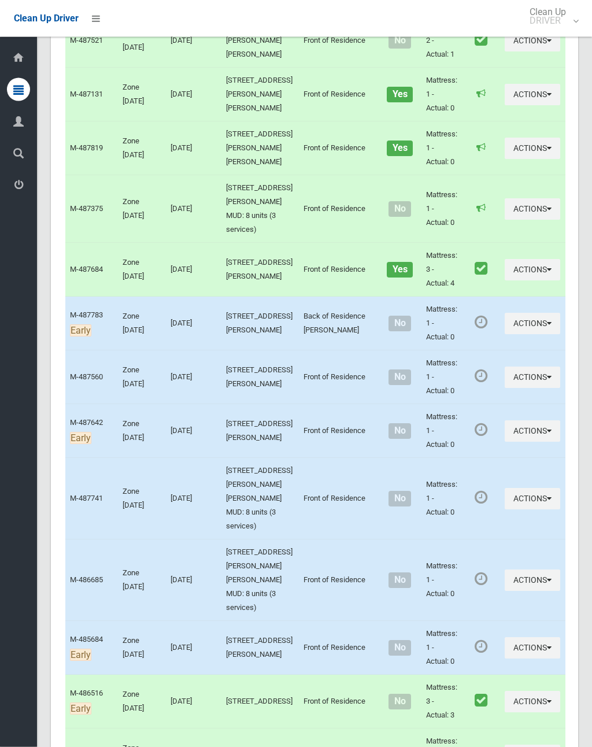
scroll to position [439, 0]
click at [505, 569] on button "Actions" at bounding box center [532, 579] width 55 height 21
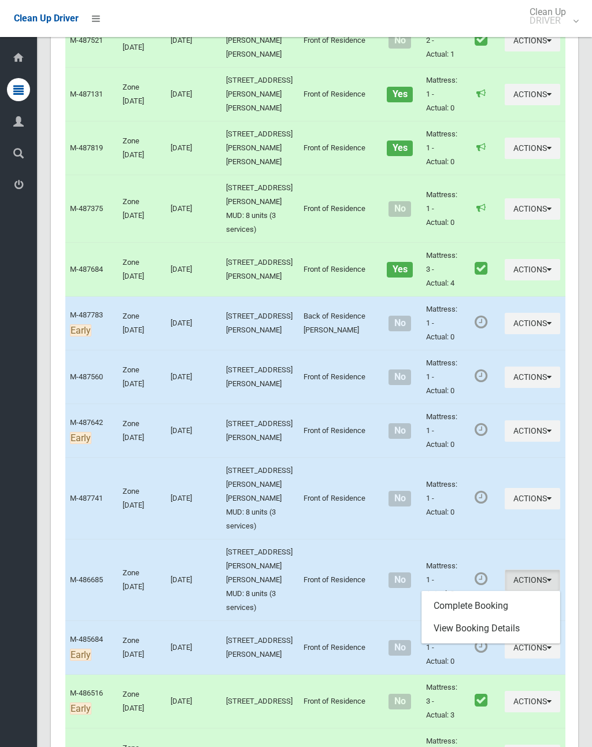
click at [472, 594] on link "Complete Booking" at bounding box center [491, 605] width 138 height 23
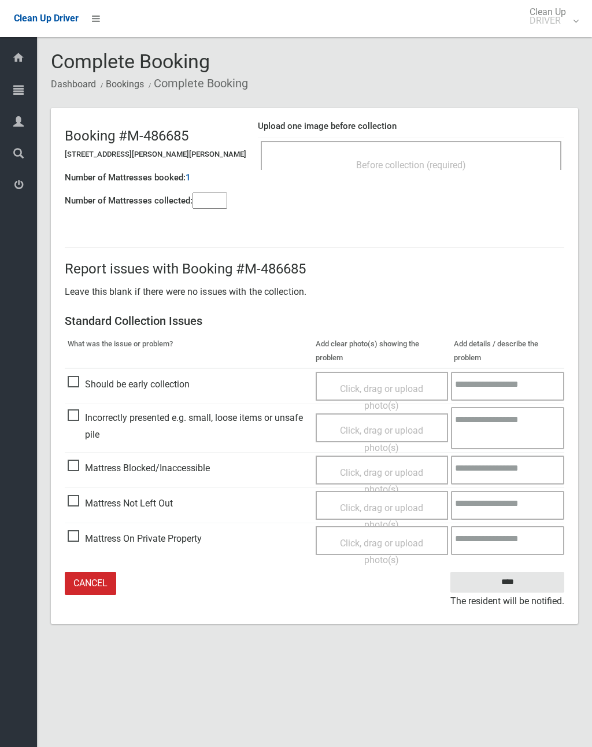
click at [210, 202] on input"] "number" at bounding box center [210, 201] width 35 height 16
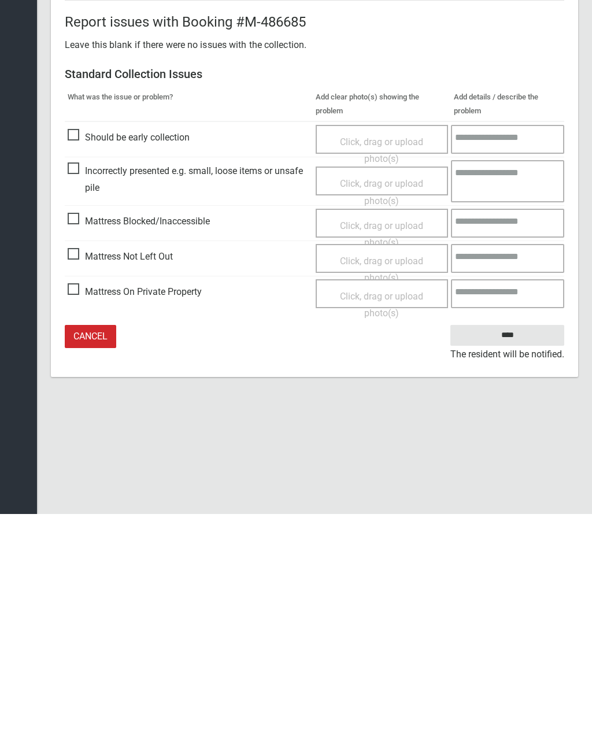
type input"] "*"
click at [360, 488] on span "Click, drag or upload photo(s)" at bounding box center [381, 502] width 83 height 28
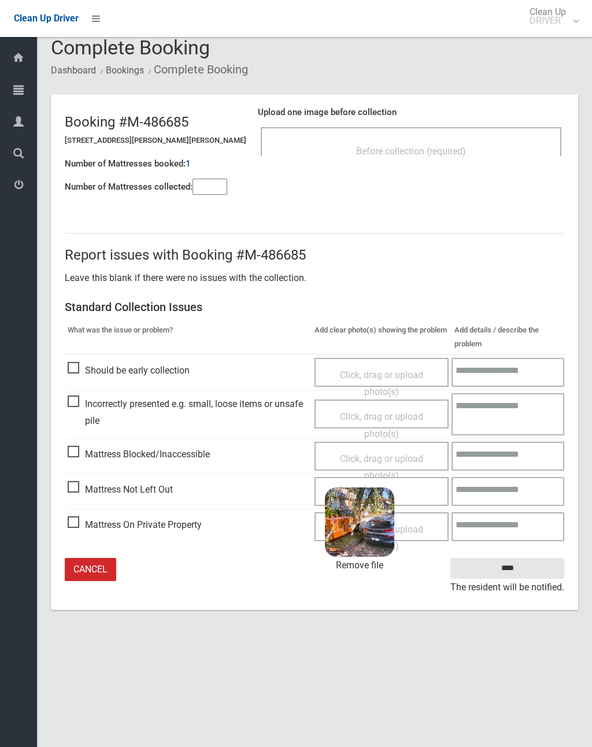
click at [520, 560] on input "****" at bounding box center [507, 568] width 114 height 21
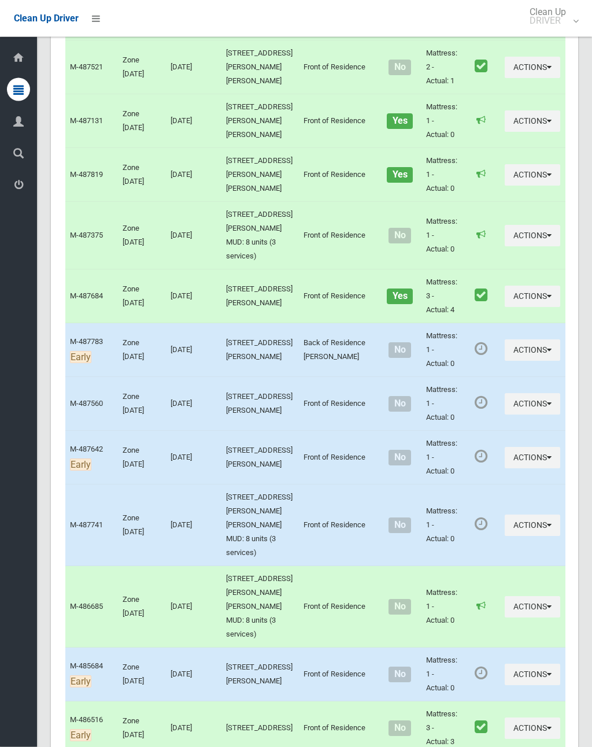
click at [505, 515] on button "Actions" at bounding box center [532, 525] width 55 height 21
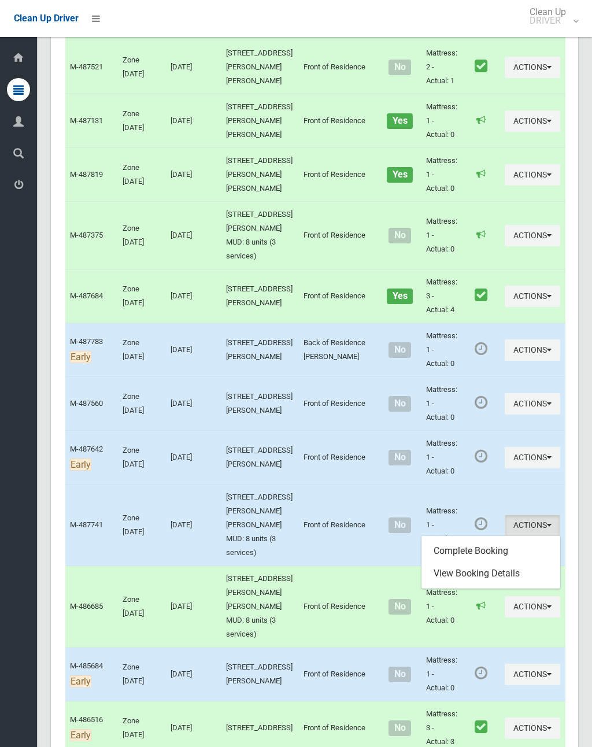
click at [482, 539] on link "Complete Booking" at bounding box center [491, 550] width 138 height 23
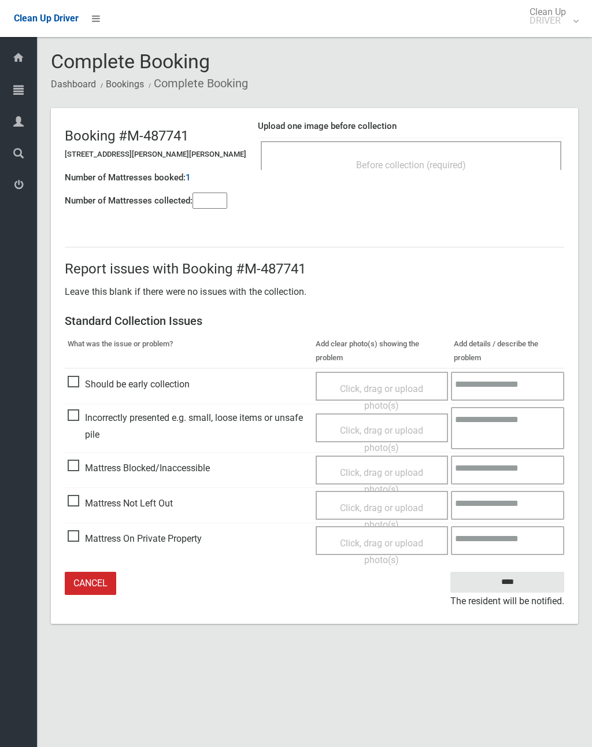
click at [205, 195] on input"] "number" at bounding box center [210, 201] width 35 height 16
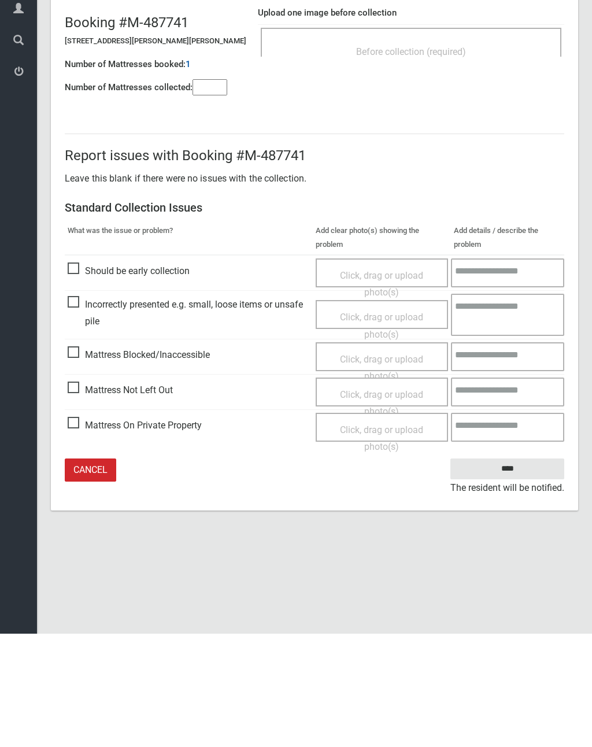
type input"] "*"
click at [383, 502] on span "Click, drag or upload photo(s)" at bounding box center [381, 516] width 83 height 28
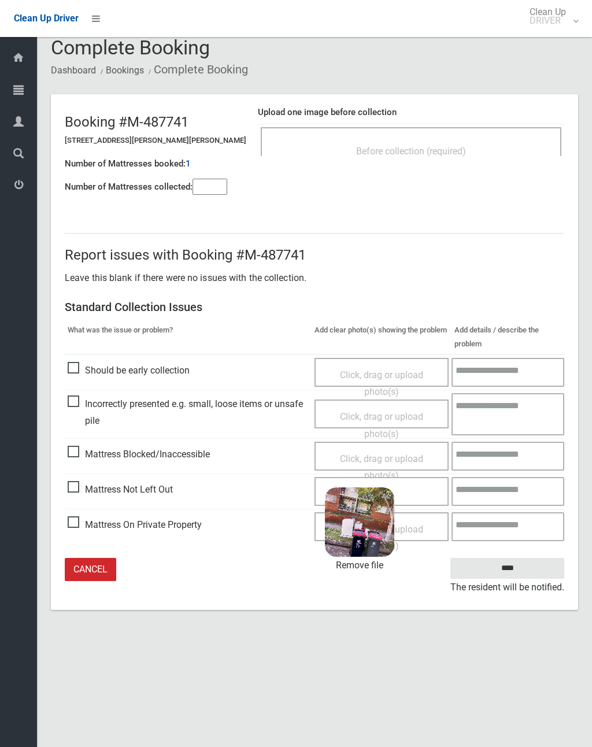
click at [524, 572] on input "****" at bounding box center [507, 568] width 114 height 21
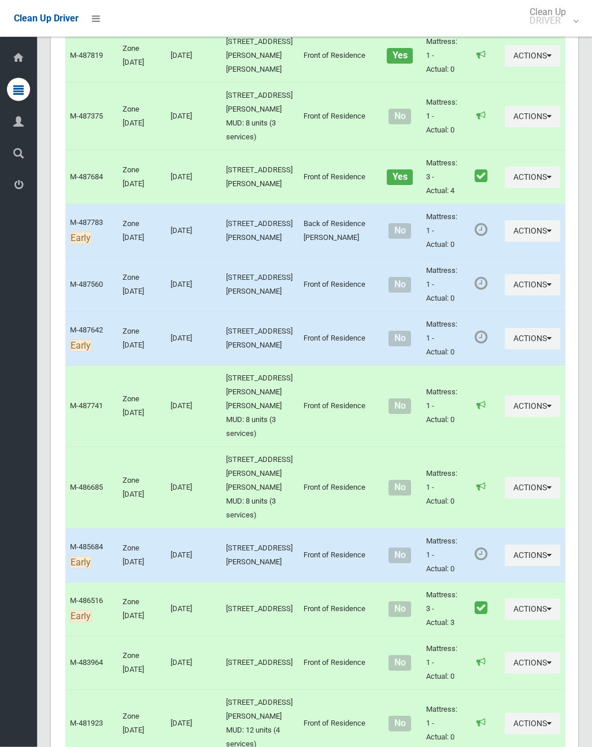
scroll to position [531, 0]
click at [505, 545] on button "Actions" at bounding box center [532, 555] width 55 height 21
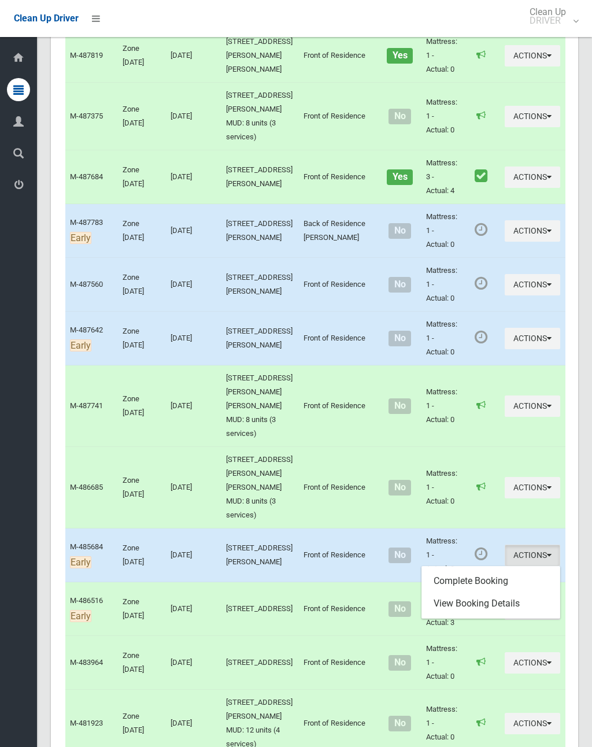
click at [473, 569] on link "Complete Booking" at bounding box center [491, 580] width 138 height 23
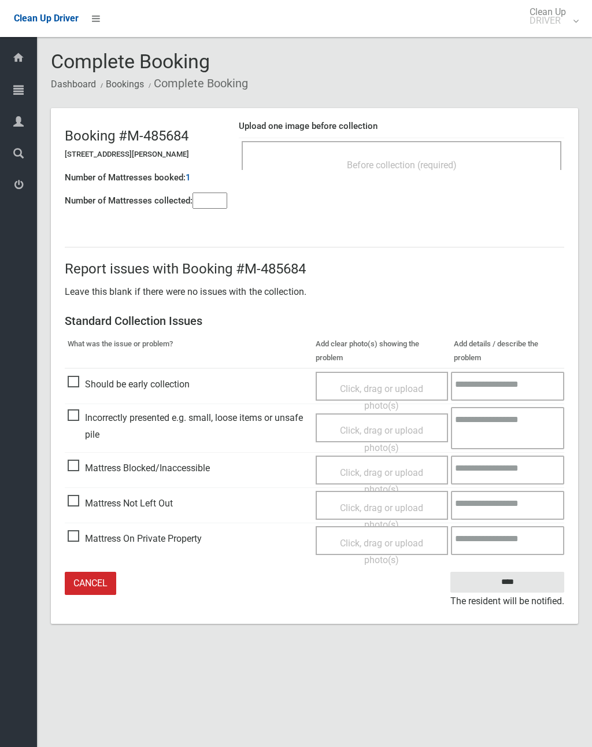
click at [449, 164] on span "Before collection (required)" at bounding box center [402, 165] width 110 height 11
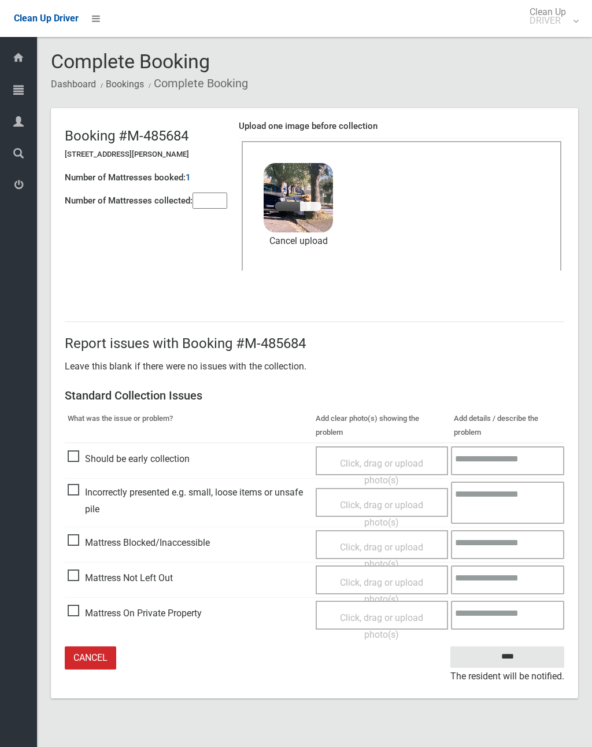
click at [211, 197] on input"] "number" at bounding box center [210, 201] width 35 height 16
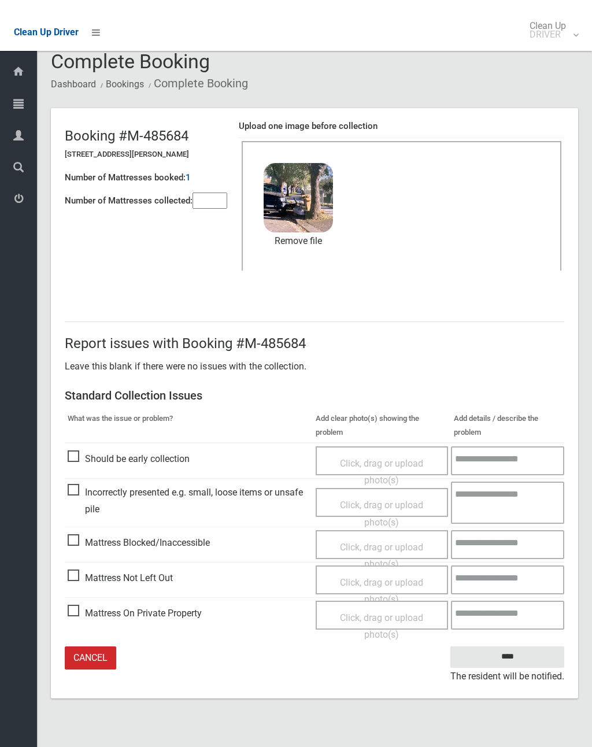
type input"] "*"
click at [510, 632] on input "****" at bounding box center [507, 642] width 114 height 21
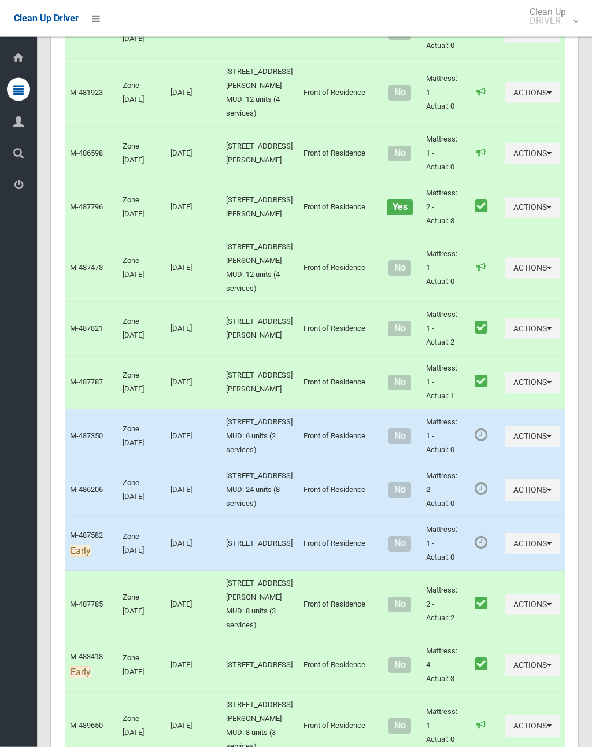
scroll to position [1161, 0]
click at [505, 426] on button "Actions" at bounding box center [532, 436] width 55 height 21
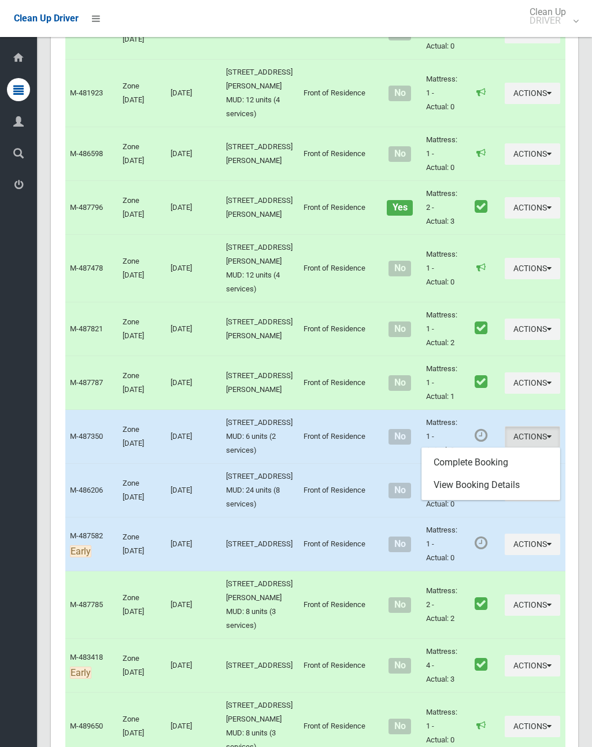
click at [482, 451] on link "Complete Booking" at bounding box center [491, 462] width 138 height 23
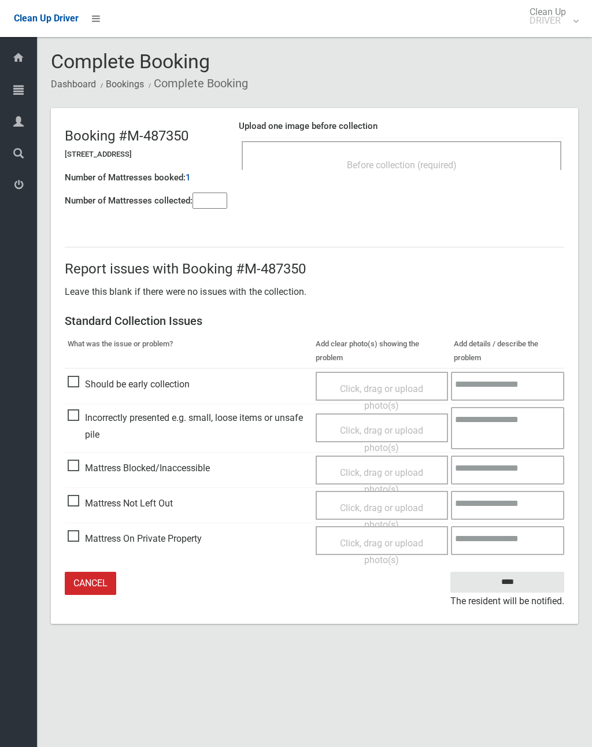
click at [213, 196] on input"] "number" at bounding box center [210, 201] width 35 height 16
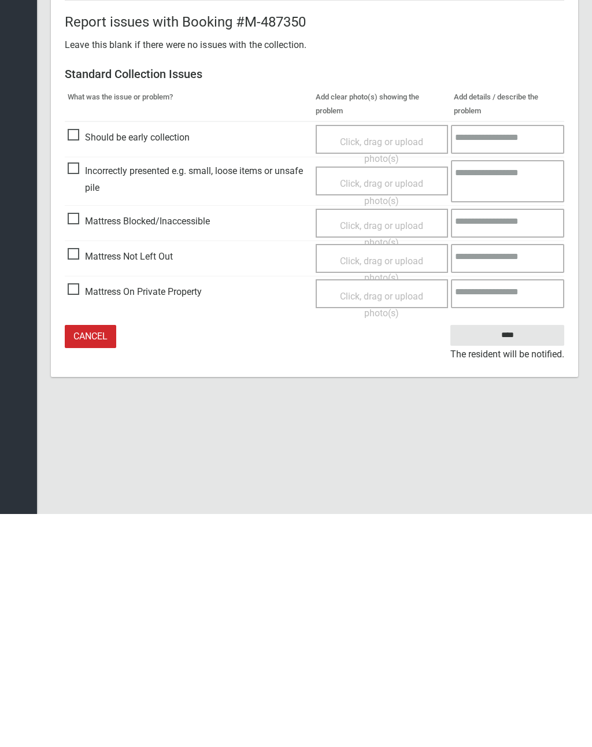
type input"] "*"
click at [386, 488] on span "Click, drag or upload photo(s)" at bounding box center [381, 502] width 83 height 28
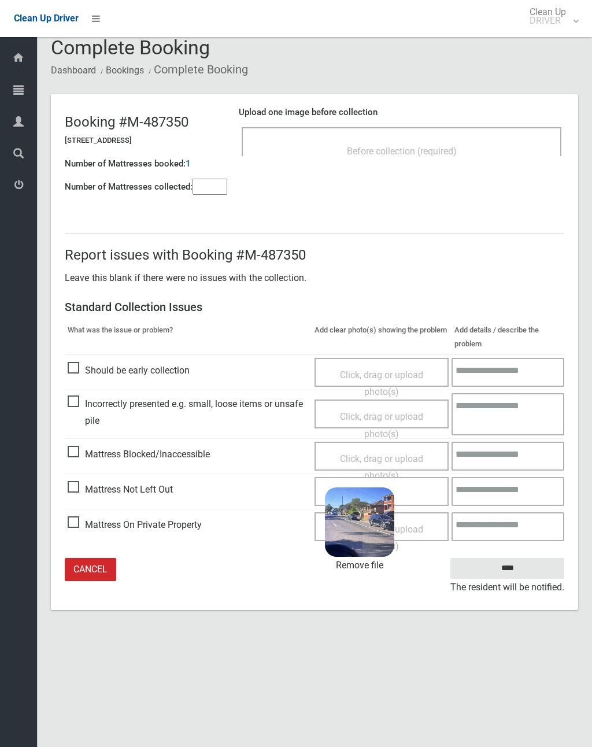
click at [520, 567] on input "****" at bounding box center [507, 568] width 114 height 21
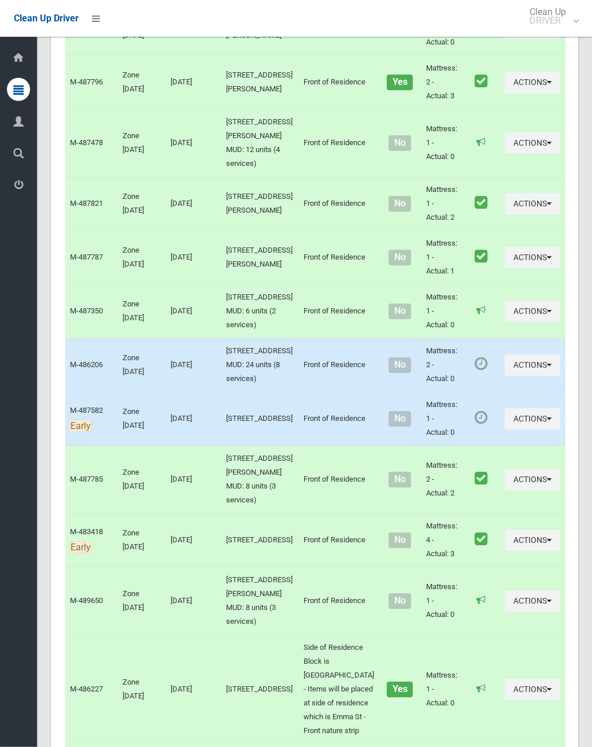
scroll to position [1287, 0]
click at [505, 354] on button "Actions" at bounding box center [532, 364] width 55 height 21
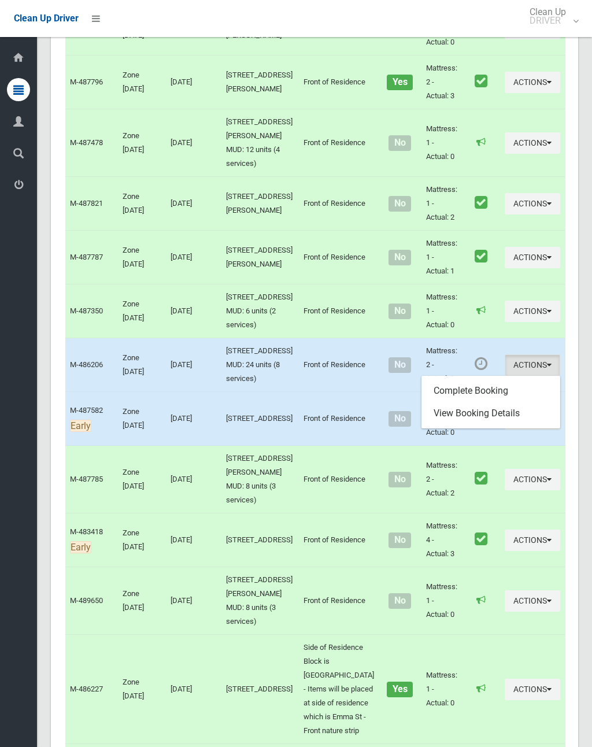
click at [473, 379] on link "Complete Booking" at bounding box center [491, 390] width 138 height 23
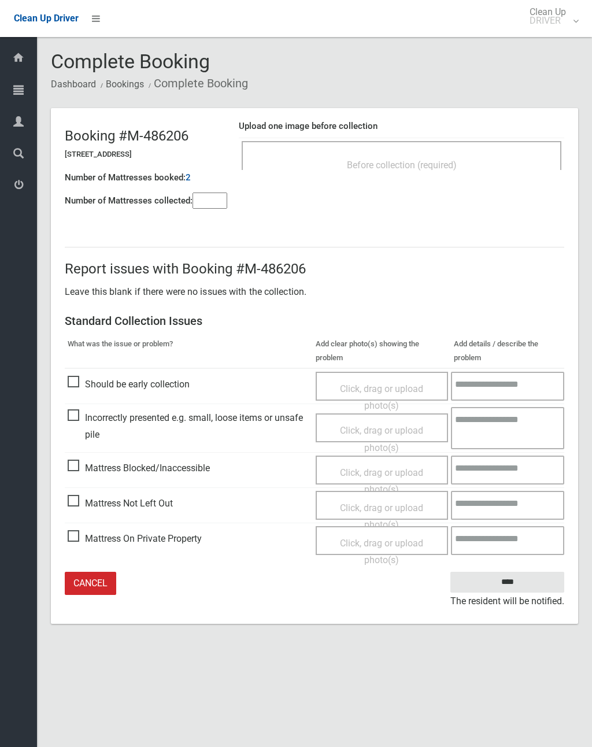
click at [212, 202] on input"] "number" at bounding box center [210, 201] width 35 height 16
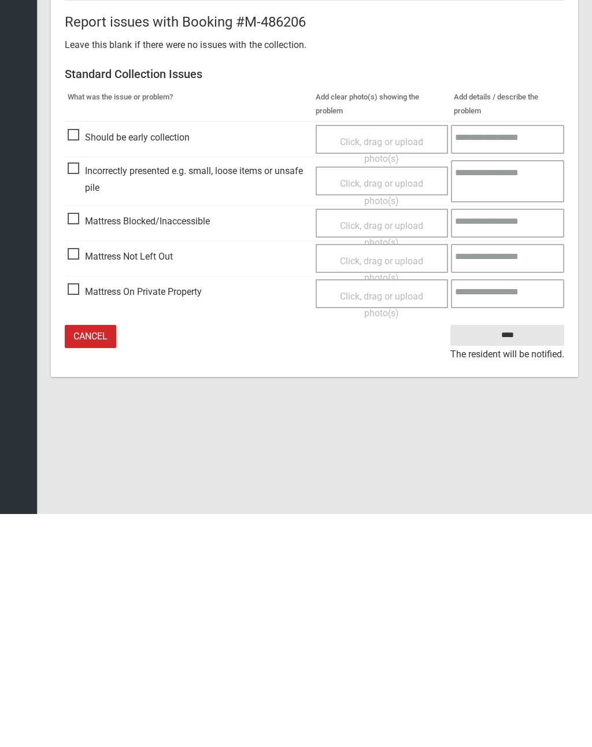
type input"] "*"
click at [381, 488] on span "Click, drag or upload photo(s)" at bounding box center [381, 502] width 83 height 28
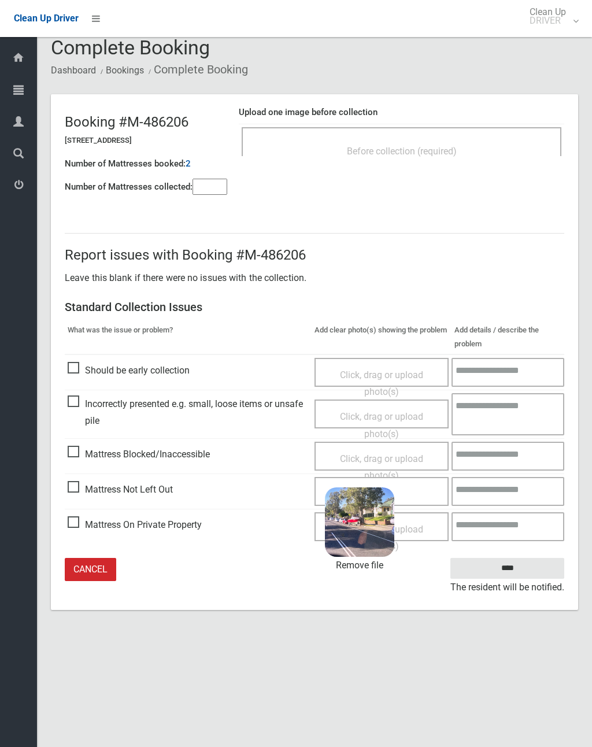
click at [515, 567] on input "****" at bounding box center [507, 568] width 114 height 21
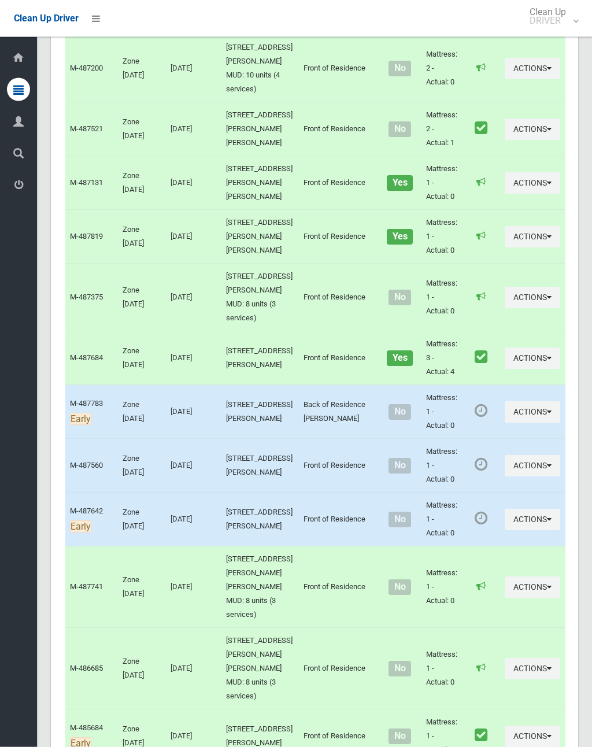
scroll to position [350, 0]
click at [505, 509] on button "Actions" at bounding box center [532, 519] width 55 height 21
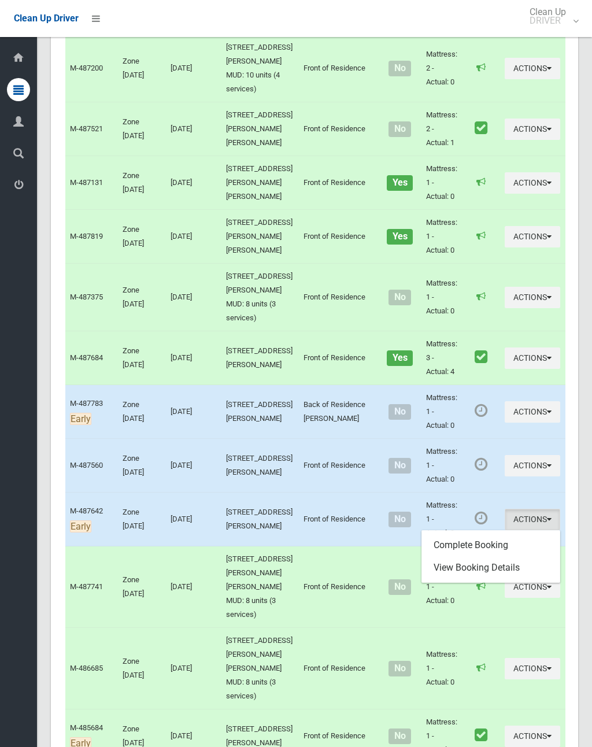
click at [476, 534] on link "Complete Booking" at bounding box center [491, 545] width 138 height 23
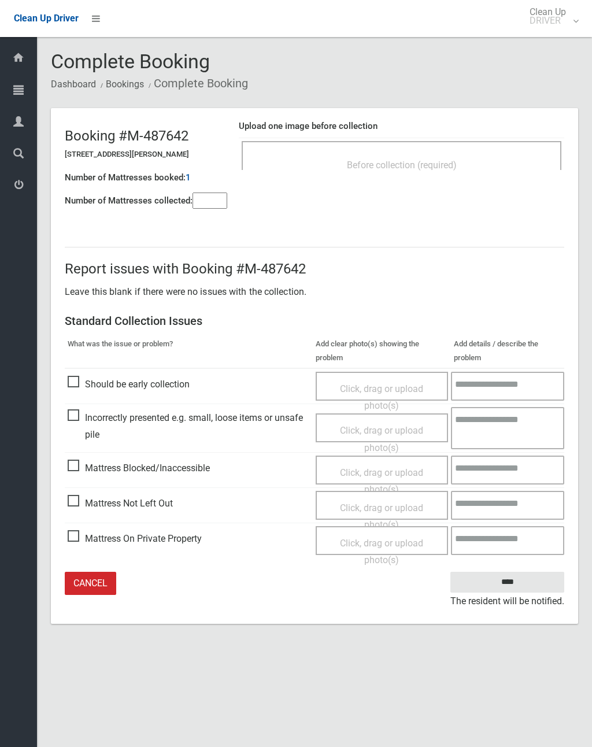
click at [446, 160] on span "Before collection (required)" at bounding box center [402, 165] width 110 height 11
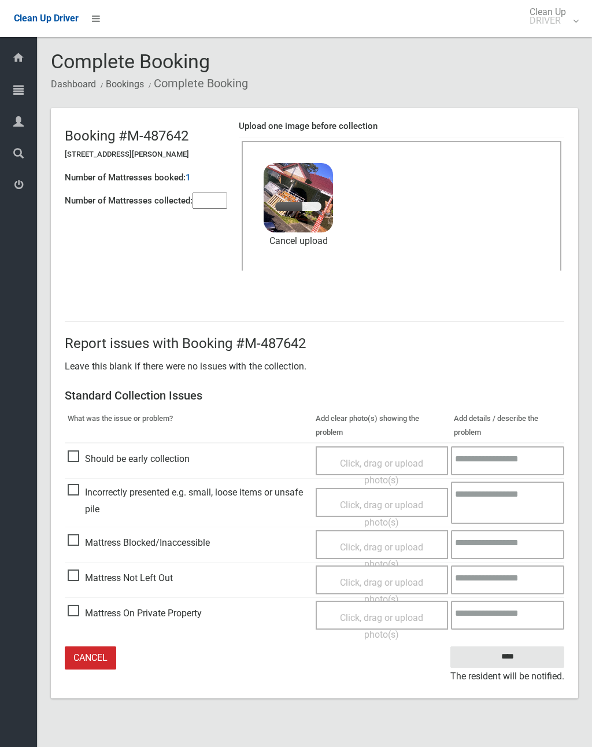
click at [219, 198] on input"] "number" at bounding box center [210, 201] width 35 height 16
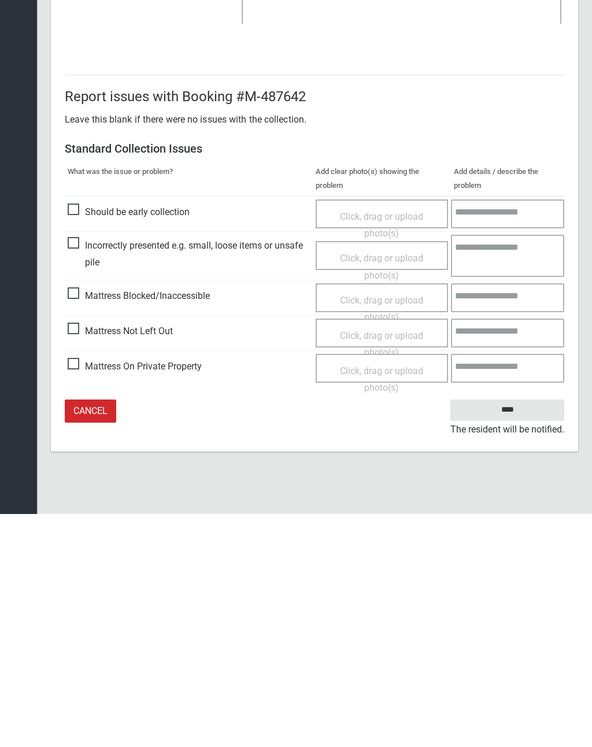
type input"] "*"
click at [502, 632] on input "****" at bounding box center [507, 642] width 114 height 21
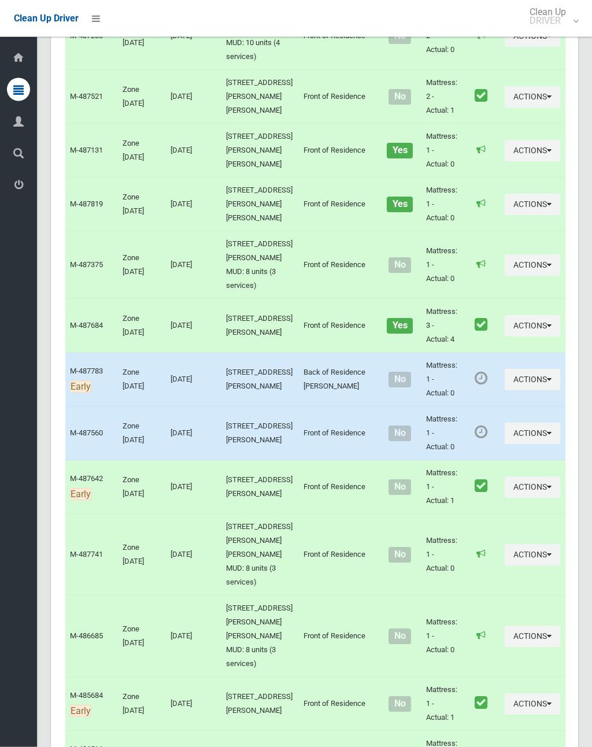
scroll to position [383, 0]
click at [505, 423] on button "Actions" at bounding box center [532, 433] width 55 height 21
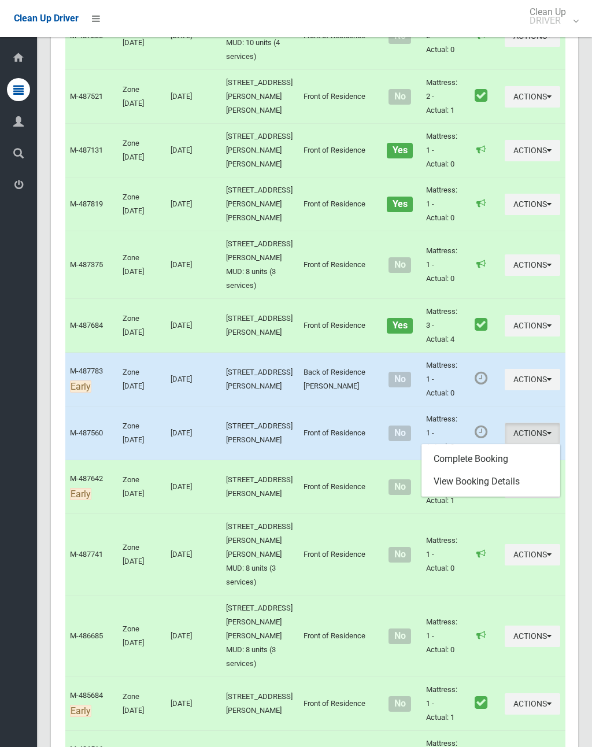
click at [477, 447] on link "Complete Booking" at bounding box center [491, 458] width 138 height 23
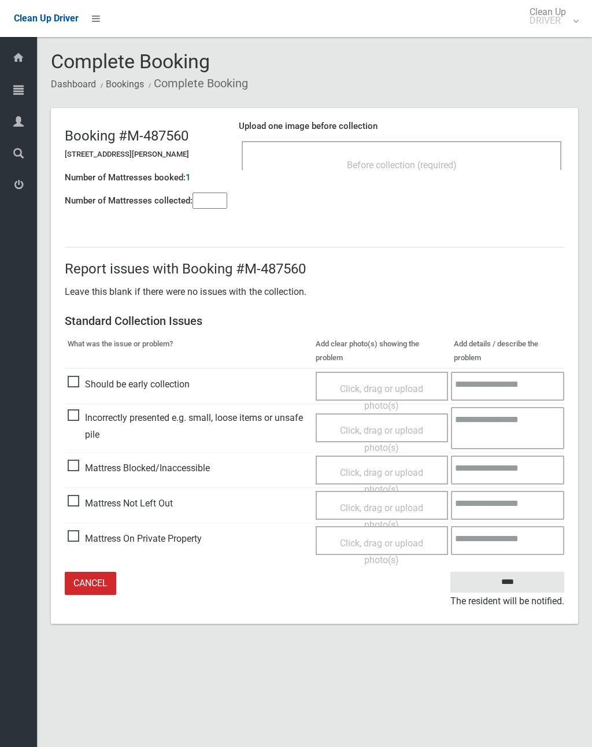
click at [438, 158] on div "Before collection (required)" at bounding box center [401, 164] width 294 height 21
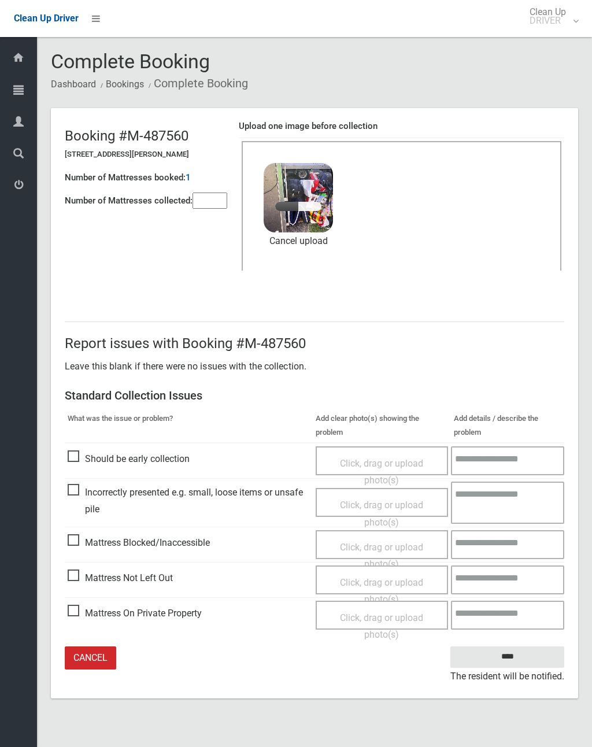
click at [214, 199] on input"] "number" at bounding box center [210, 201] width 35 height 16
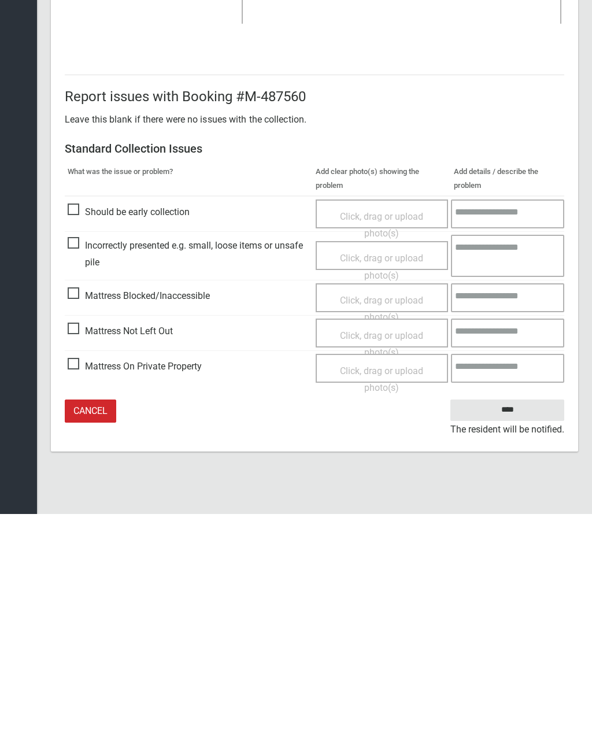
type input"] "*"
click at [515, 632] on input "****" at bounding box center [507, 642] width 114 height 21
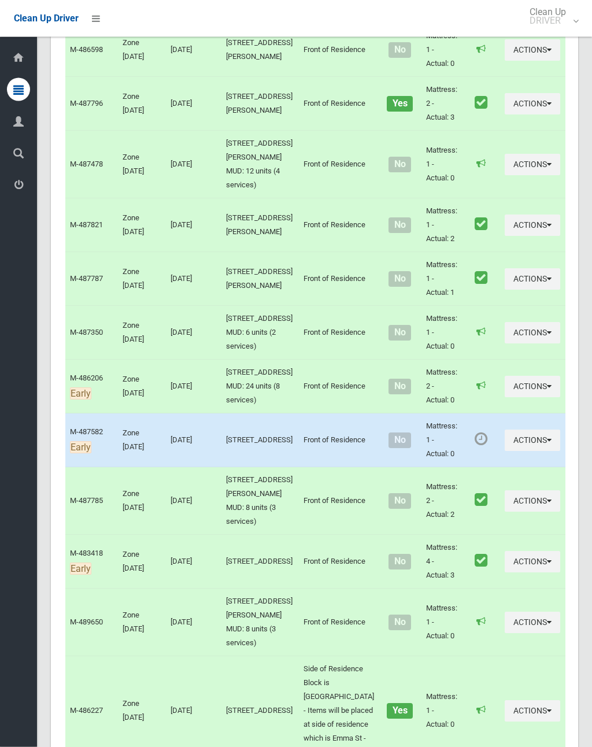
click at [505, 430] on button "Actions" at bounding box center [532, 440] width 55 height 21
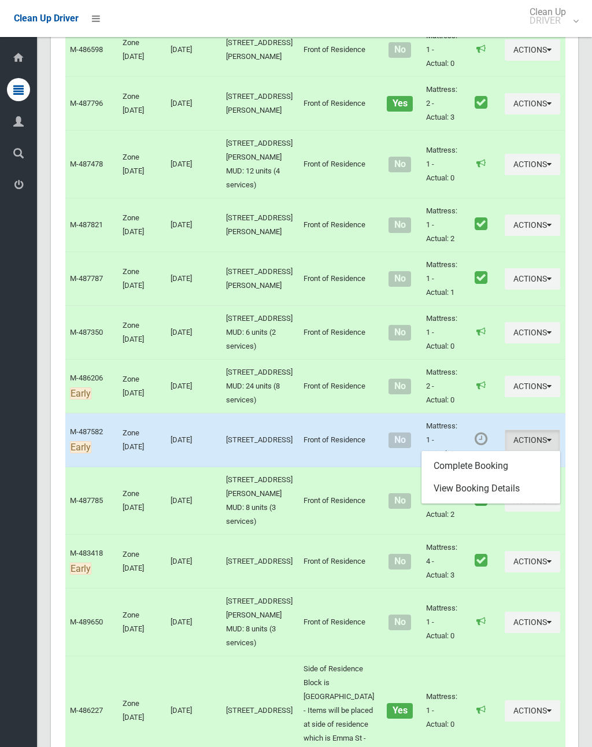
click at [484, 454] on link "Complete Booking" at bounding box center [491, 465] width 138 height 23
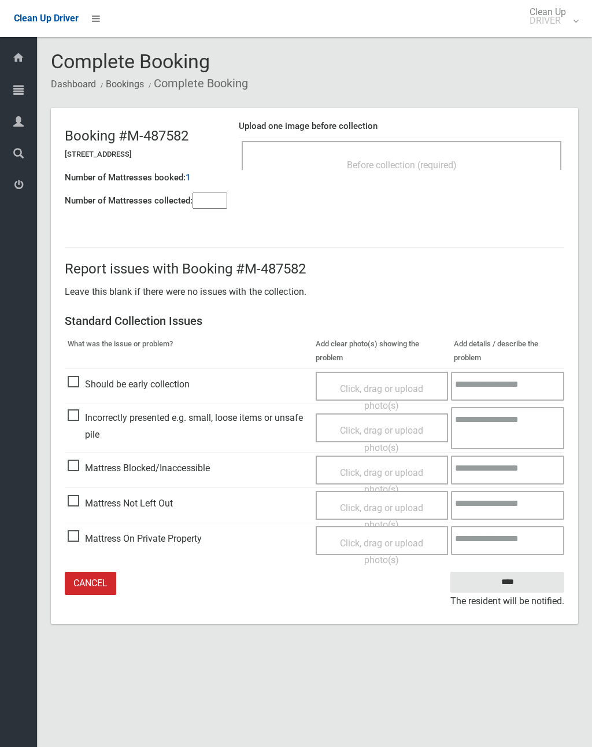
click at [435, 158] on div "Before collection (required)" at bounding box center [401, 164] width 294 height 21
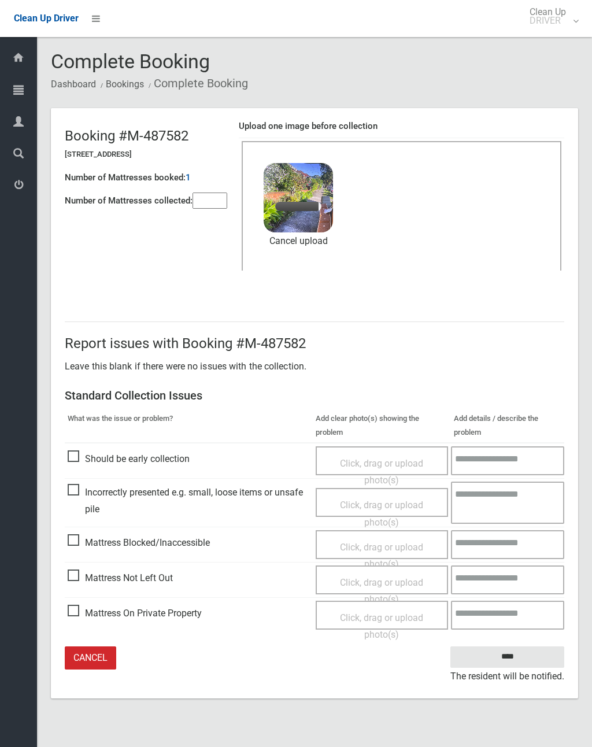
click at [215, 193] on input"] "number" at bounding box center [210, 201] width 35 height 16
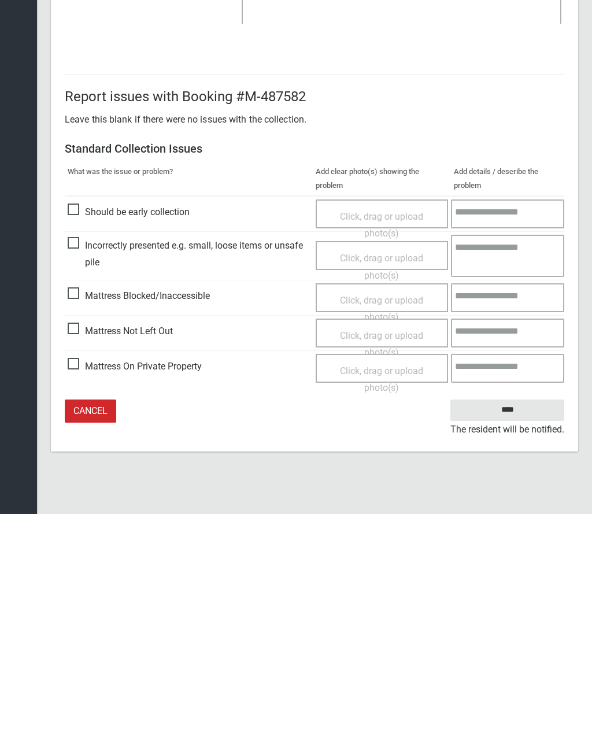
type input"] "*"
click at [519, 632] on input "****" at bounding box center [507, 642] width 114 height 21
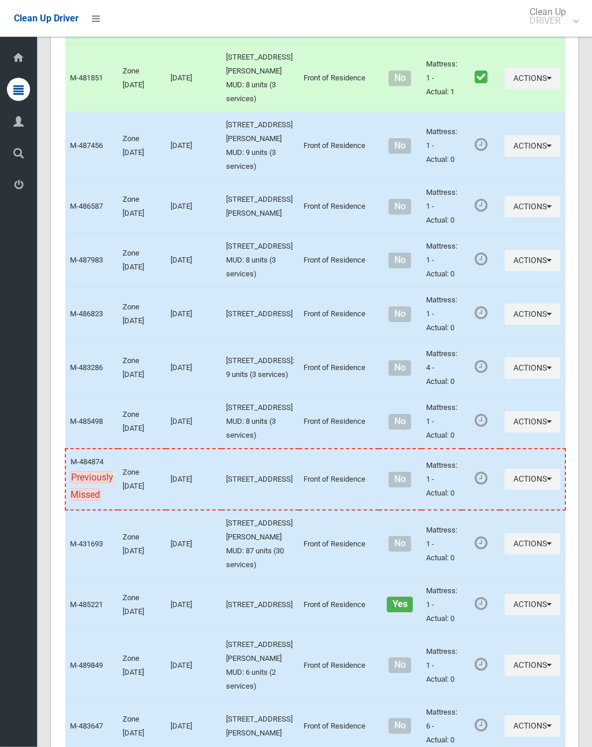
scroll to position [2942, 0]
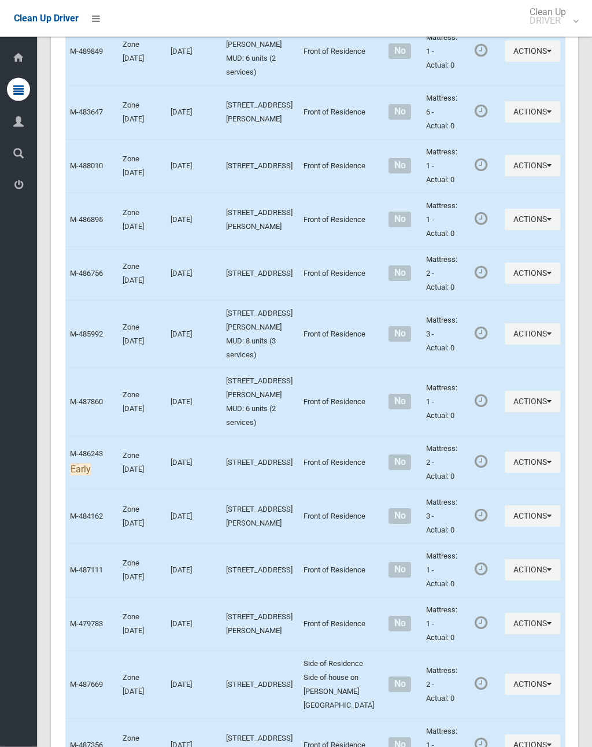
click at [505, 284] on button "Actions" at bounding box center [532, 273] width 55 height 21
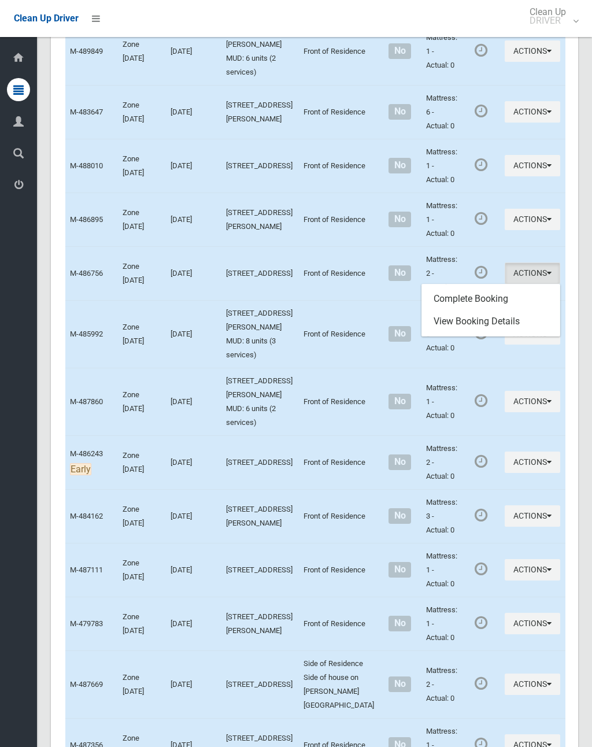
click at [498, 310] on link "Complete Booking" at bounding box center [491, 298] width 138 height 23
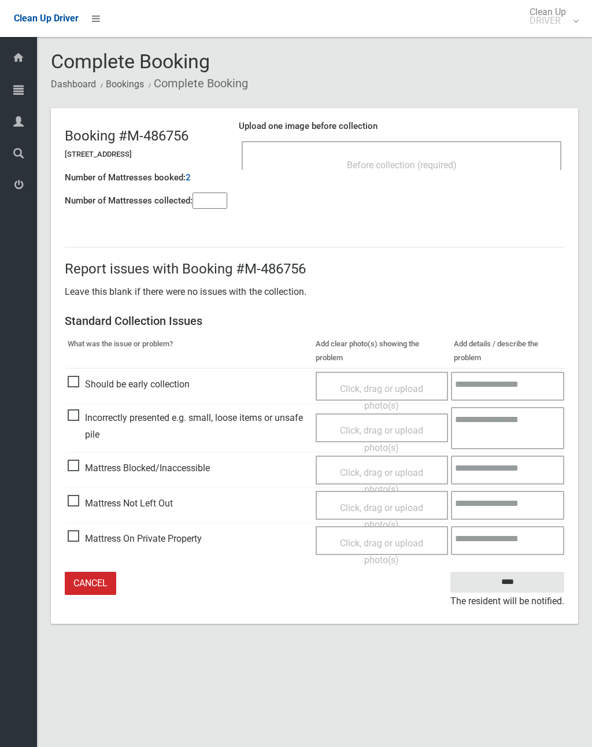
click at [439, 146] on div "Before collection (required)" at bounding box center [402, 155] width 320 height 29
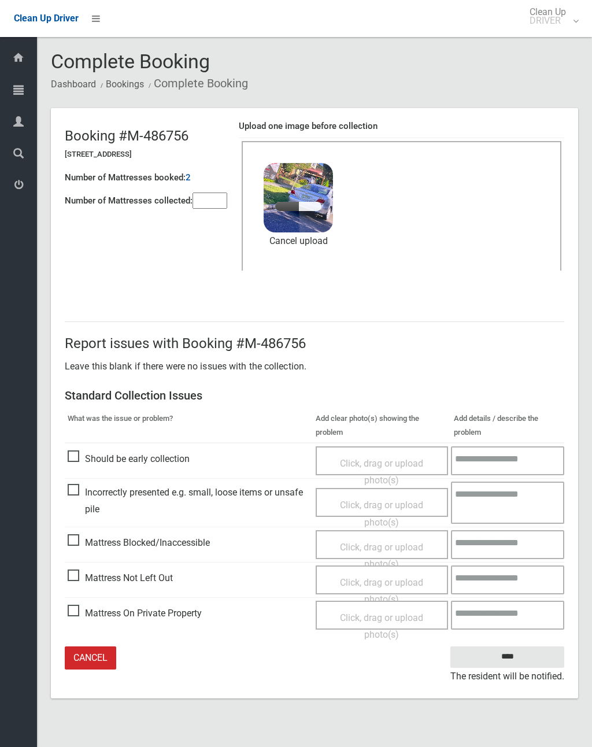
click at [209, 204] on input"] "number" at bounding box center [210, 201] width 35 height 16
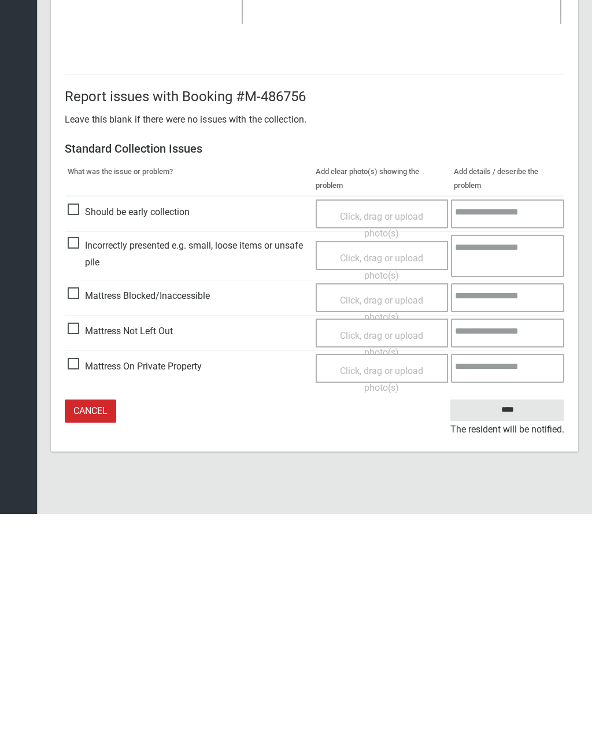
type input"] "*"
click at [522, 632] on input "****" at bounding box center [507, 642] width 114 height 21
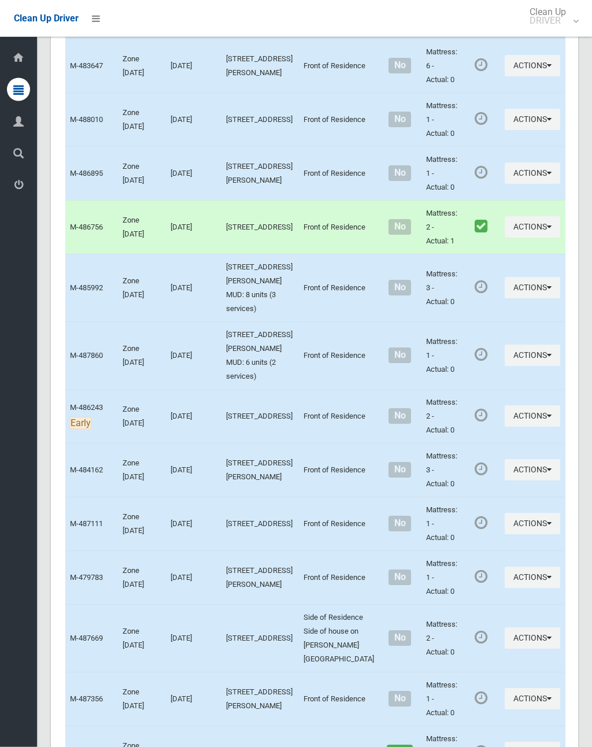
scroll to position [3656, 0]
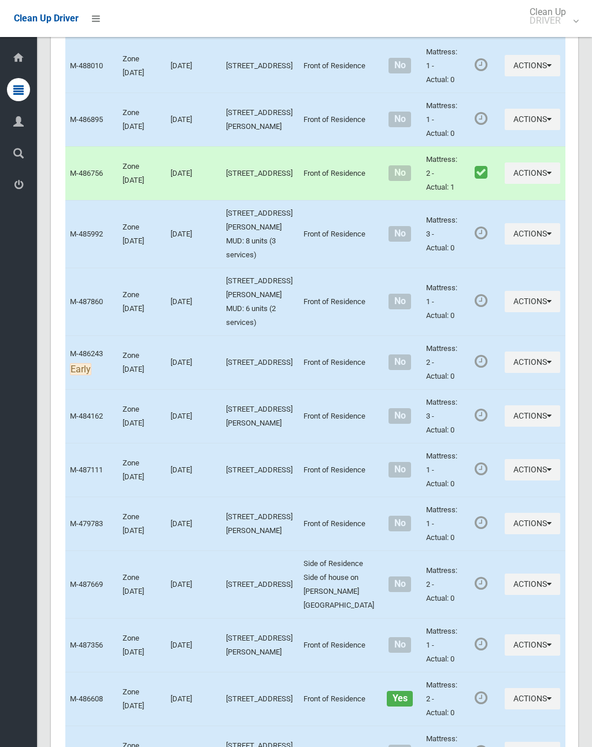
click at [547, 123] on icon "button" at bounding box center [549, 119] width 5 height 8
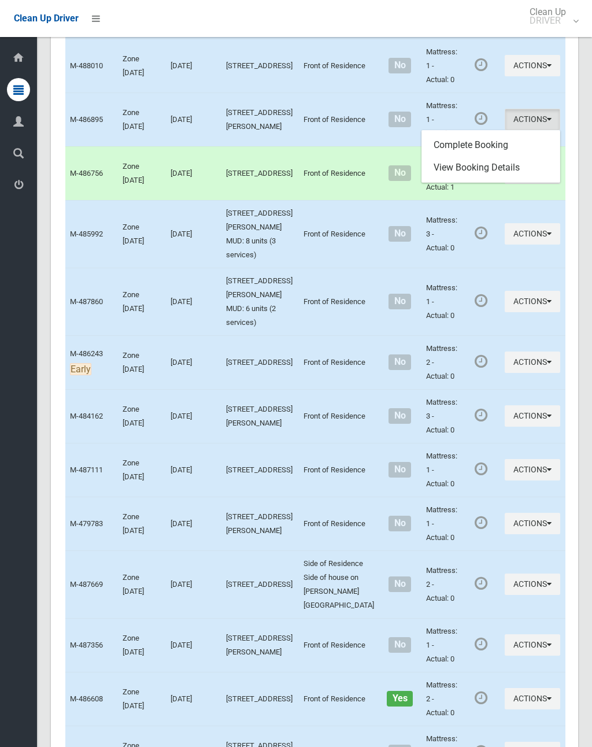
click at [440, 157] on link "Complete Booking" at bounding box center [491, 145] width 138 height 23
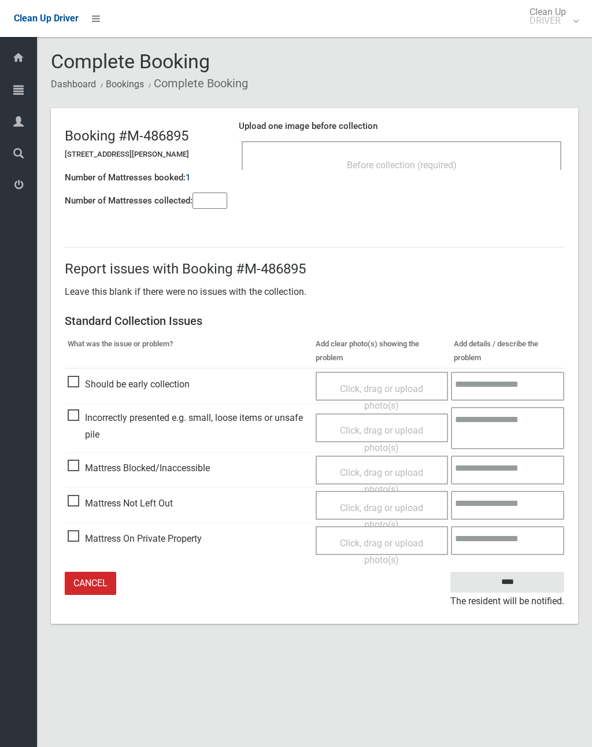
click at [425, 154] on div "Before collection (required)" at bounding box center [401, 164] width 294 height 21
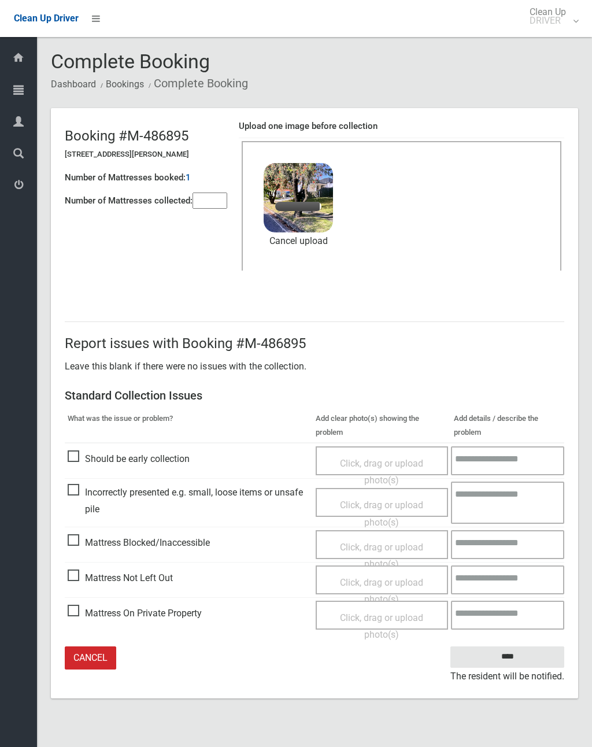
click at [222, 195] on input"] "number" at bounding box center [210, 201] width 35 height 16
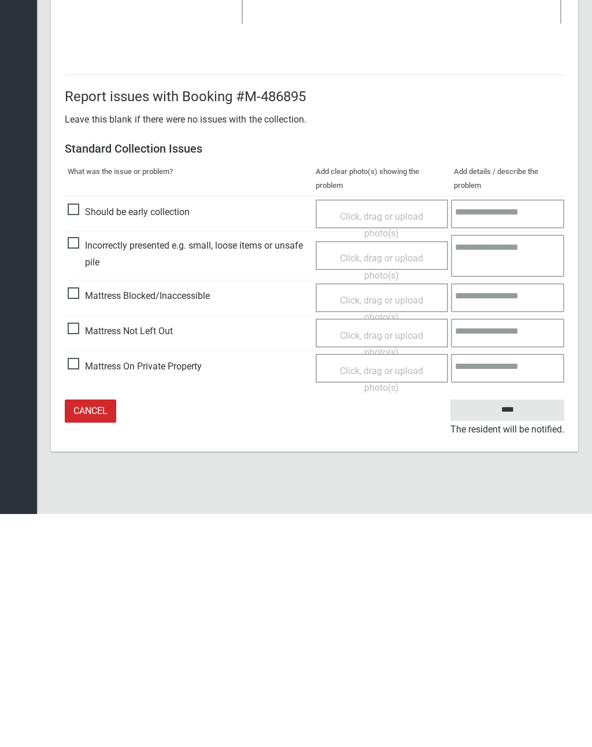
type input"] "*"
click at [503, 632] on input "****" at bounding box center [507, 642] width 114 height 21
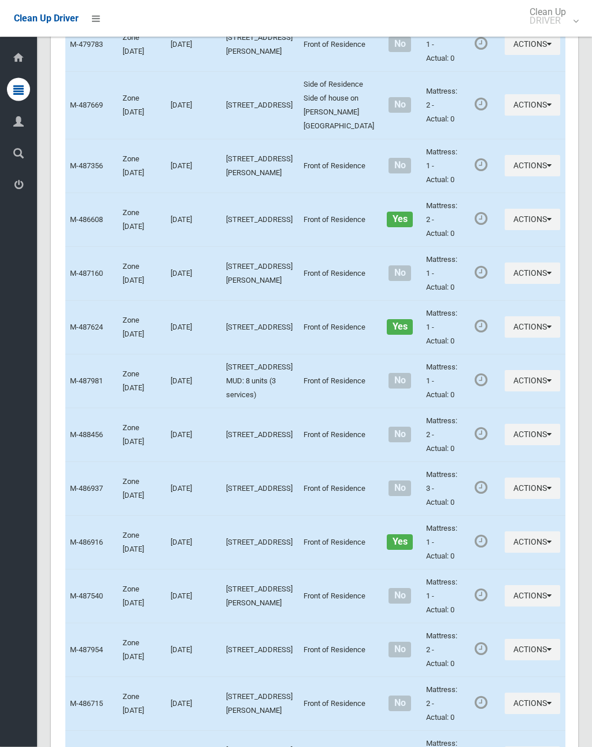
click at [505, 177] on button "Actions" at bounding box center [532, 166] width 55 height 21
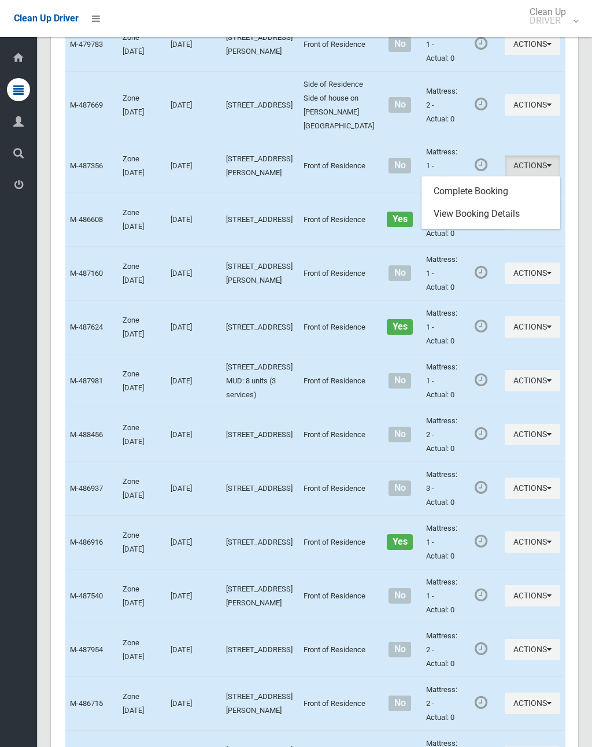
click at [478, 203] on link "Complete Booking" at bounding box center [491, 191] width 138 height 23
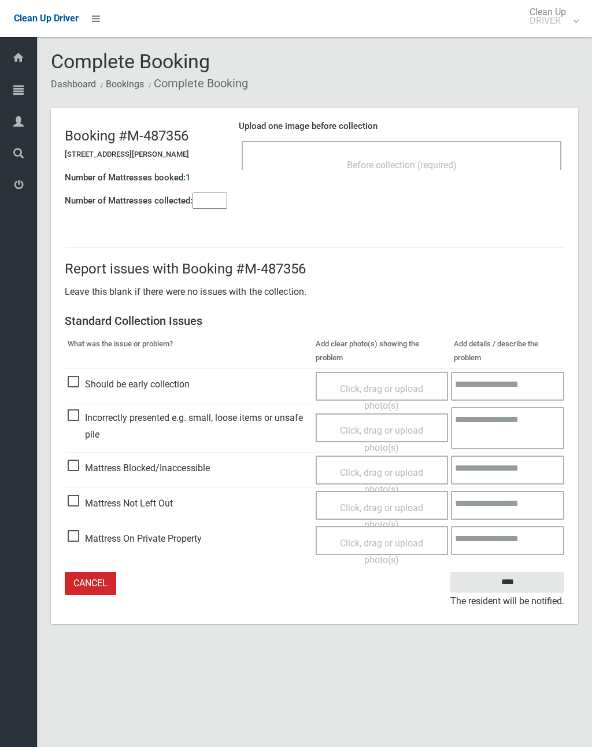
click at [434, 166] on span "Before collection (required)" at bounding box center [402, 165] width 110 height 11
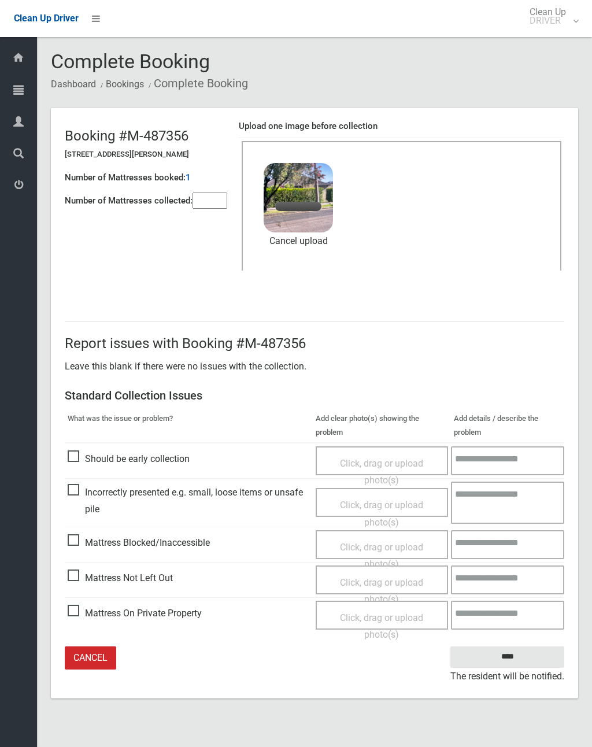
click at [205, 203] on input"] "number" at bounding box center [210, 201] width 35 height 16
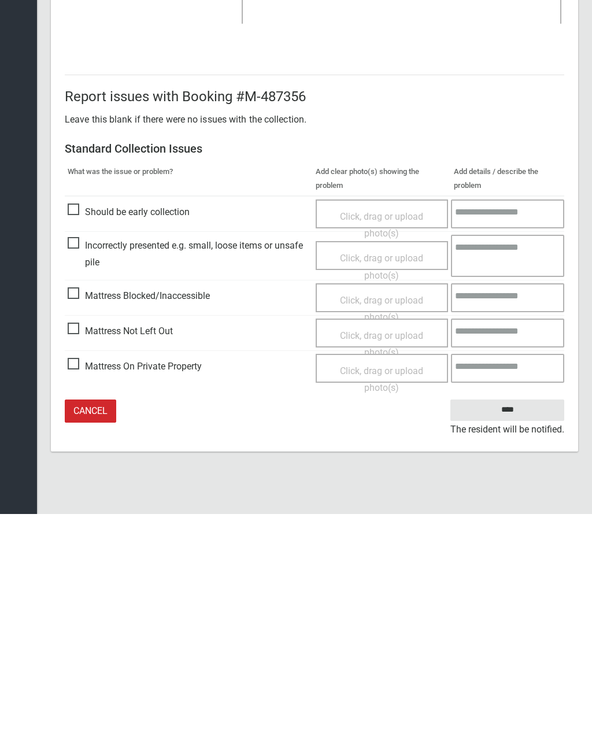
type input"] "*"
click at [509, 632] on input "****" at bounding box center [507, 642] width 114 height 21
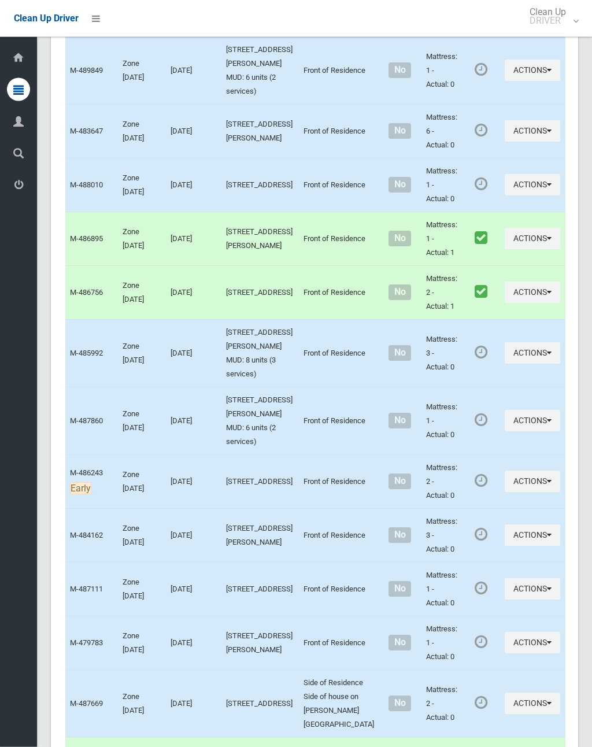
scroll to position [3537, 0]
click at [505, 195] on button "Actions" at bounding box center [532, 184] width 55 height 21
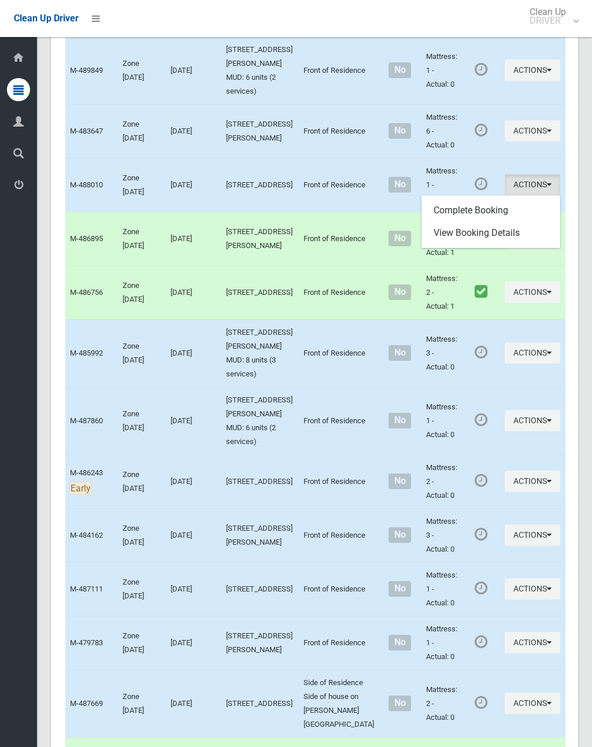
click at [483, 222] on link "Complete Booking" at bounding box center [491, 210] width 138 height 23
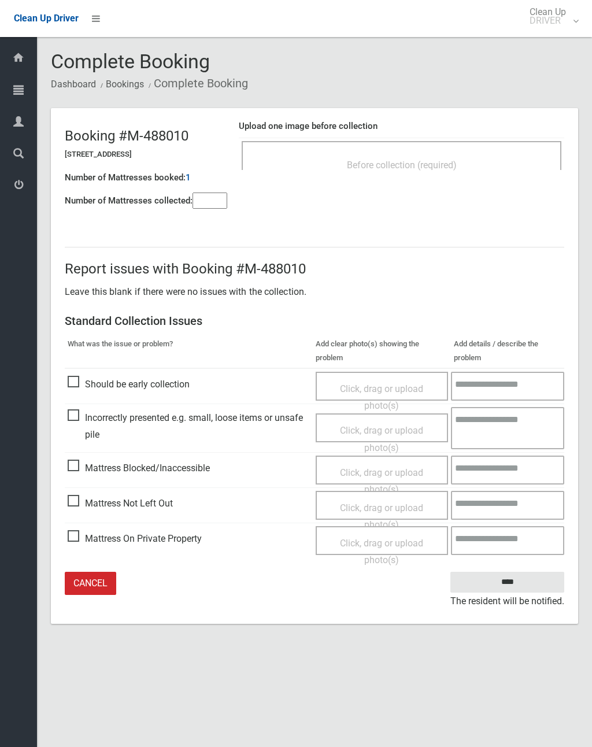
click at [419, 162] on span "Before collection (required)" at bounding box center [402, 165] width 110 height 11
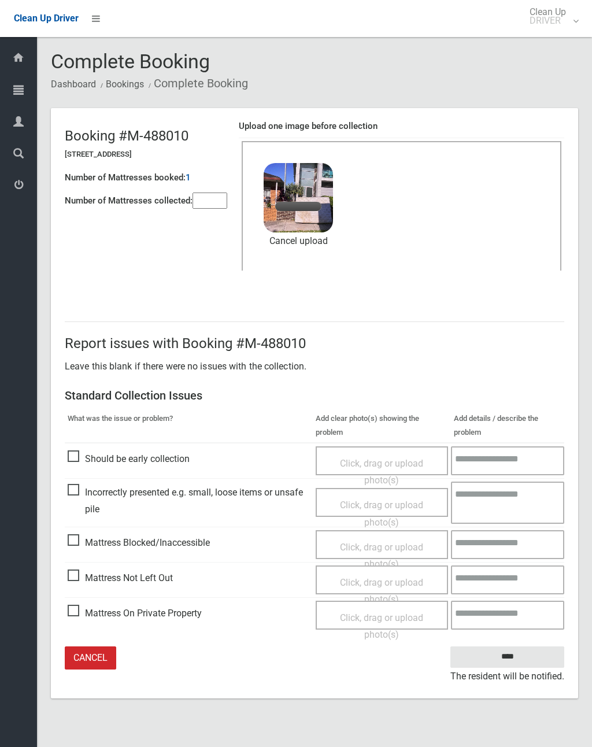
click at [211, 200] on input"] "number" at bounding box center [210, 201] width 35 height 16
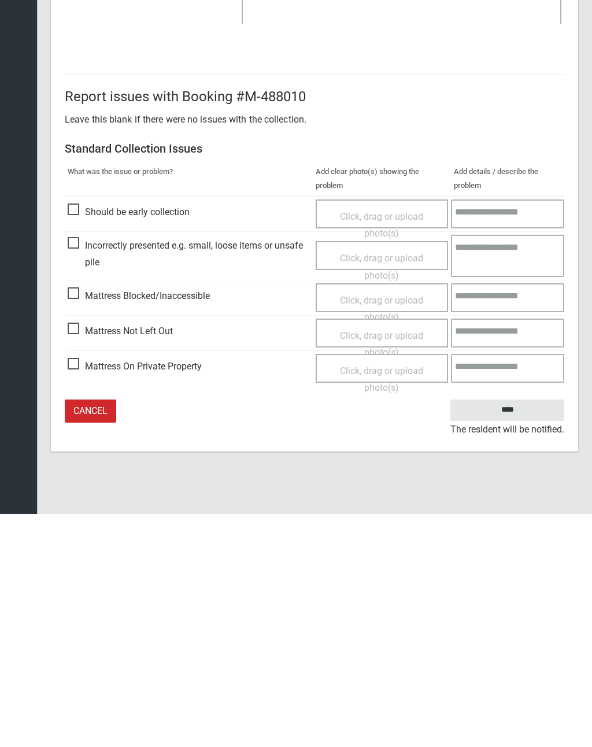
type input"] "*"
click at [512, 632] on input "****" at bounding box center [507, 642] width 114 height 21
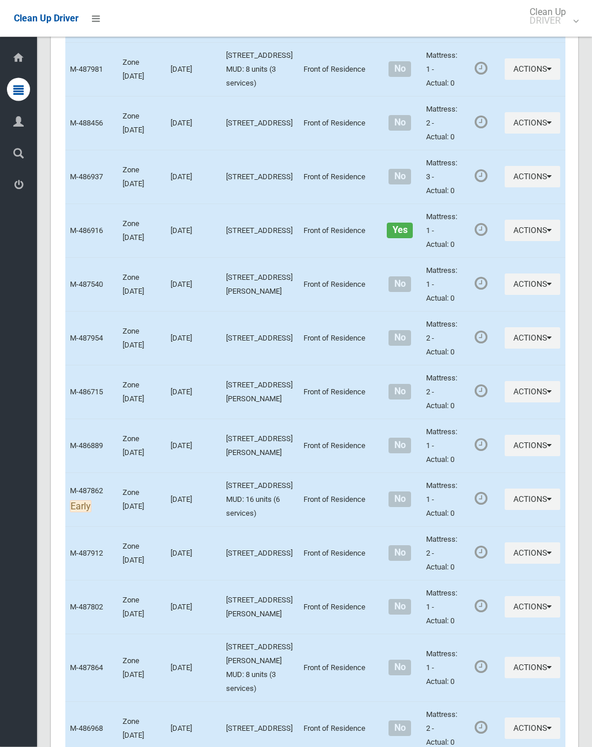
click at [505, 80] on button "Actions" at bounding box center [532, 69] width 55 height 21
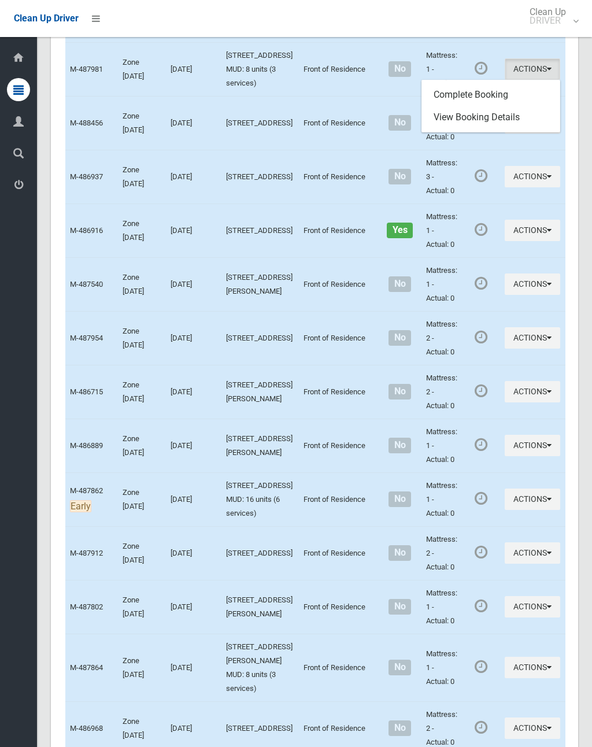
click at [472, 106] on link "Complete Booking" at bounding box center [491, 94] width 138 height 23
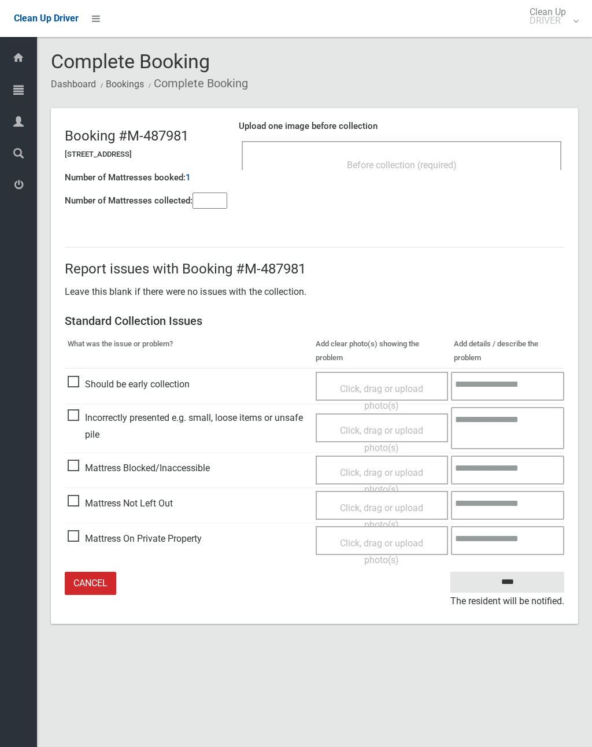
click at [427, 156] on div "Before collection (required)" at bounding box center [401, 164] width 294 height 21
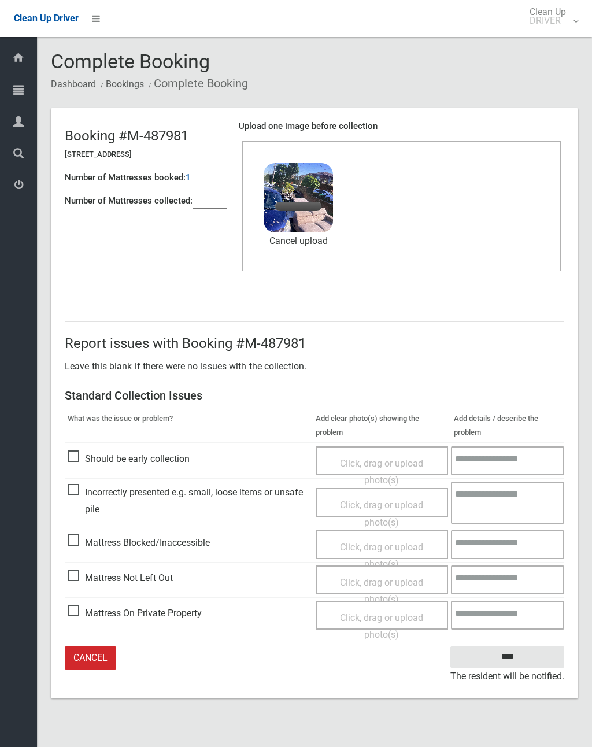
click at [214, 208] on input"] "number" at bounding box center [210, 201] width 35 height 16
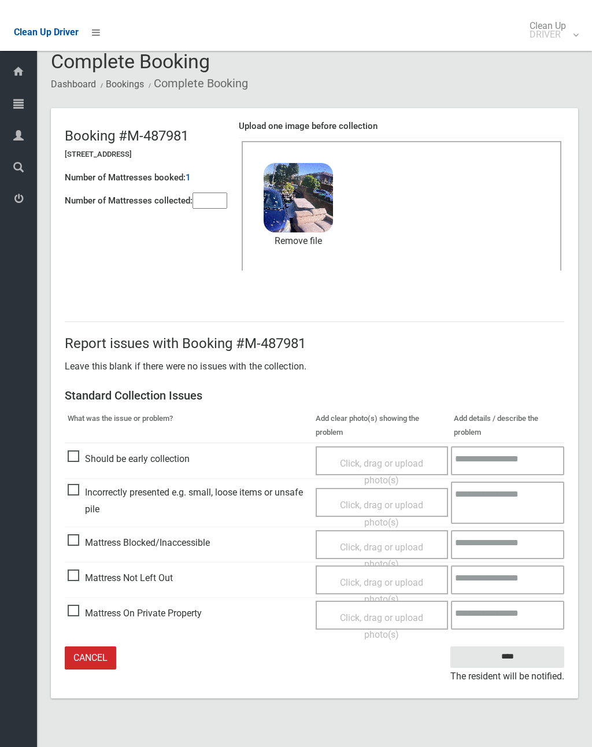
scroll to position [14, 0]
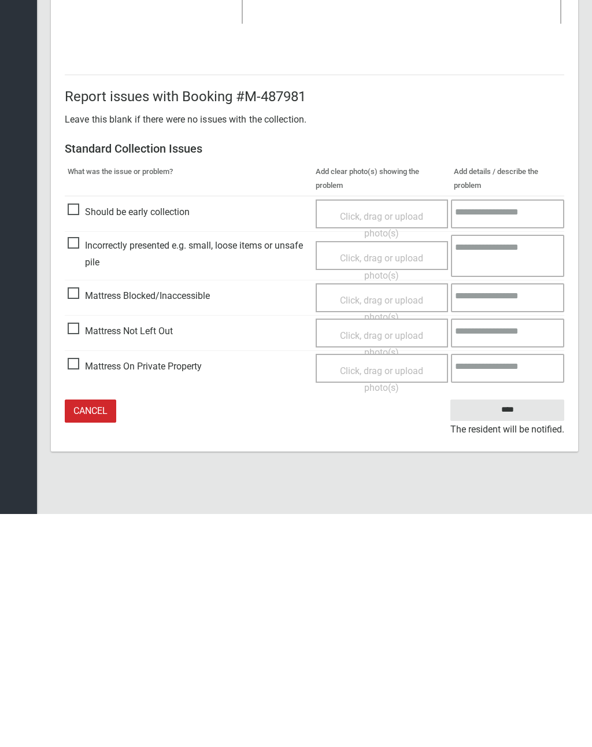
type input"] "*"
click at [524, 632] on input "****" at bounding box center [507, 642] width 114 height 21
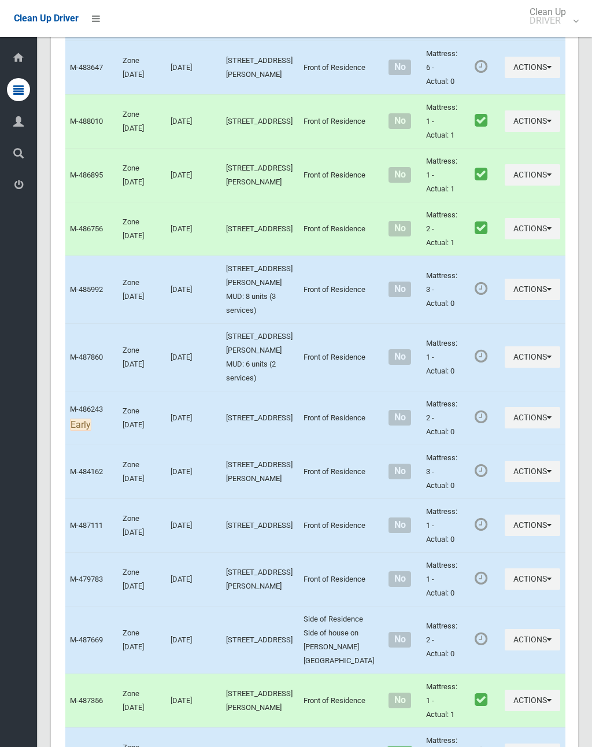
scroll to position [3619, 0]
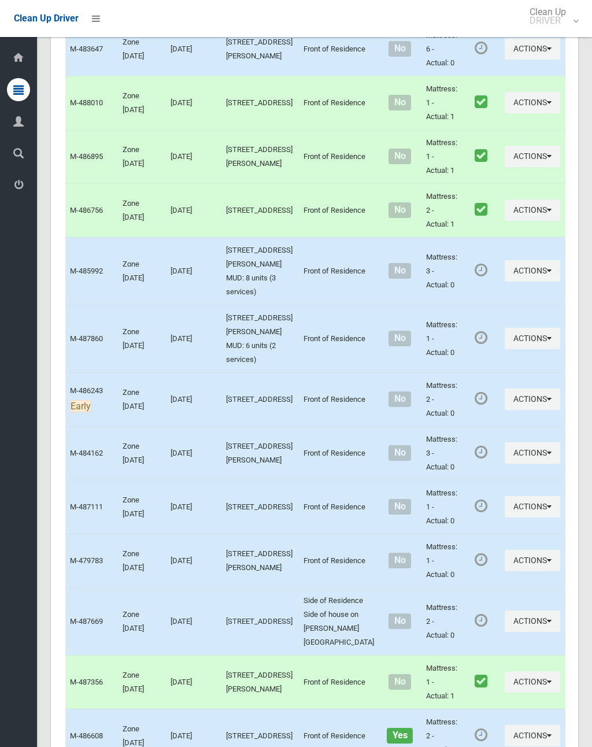
click at [505, 60] on button "Actions" at bounding box center [532, 48] width 55 height 21
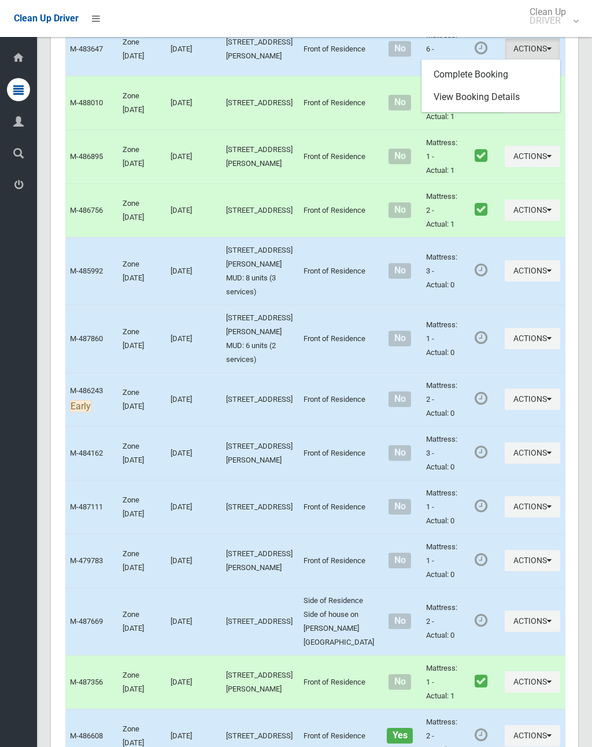
click at [495, 305] on div at bounding box center [296, 373] width 592 height 747
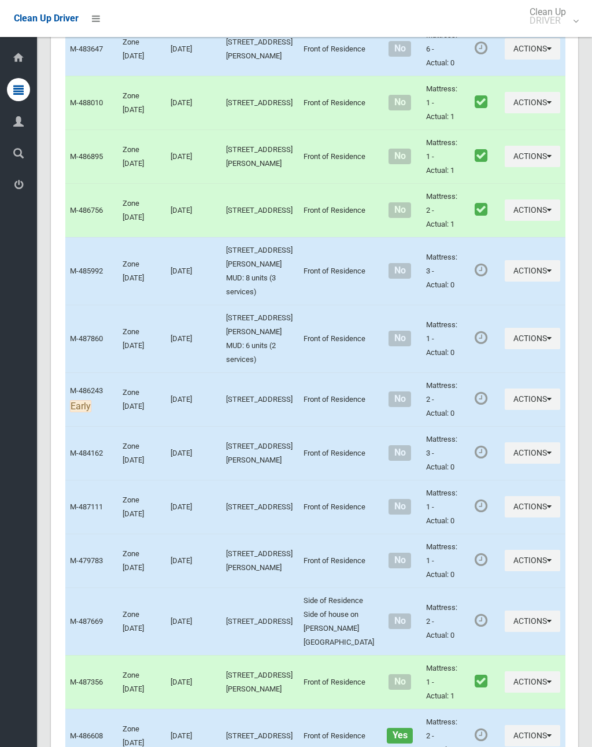
click at [505, 60] on button "Actions" at bounding box center [532, 48] width 55 height 21
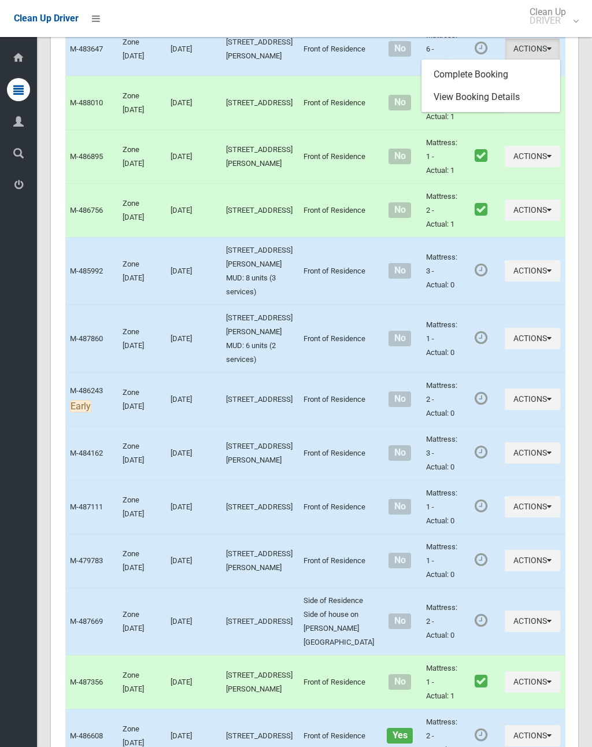
click at [477, 86] on link "Complete Booking" at bounding box center [491, 74] width 138 height 23
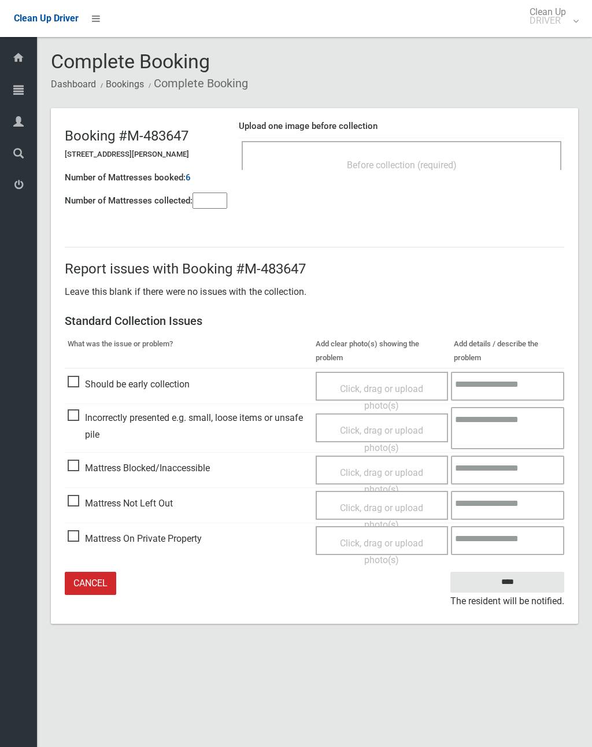
click at [446, 161] on span "Before collection (required)" at bounding box center [402, 165] width 110 height 11
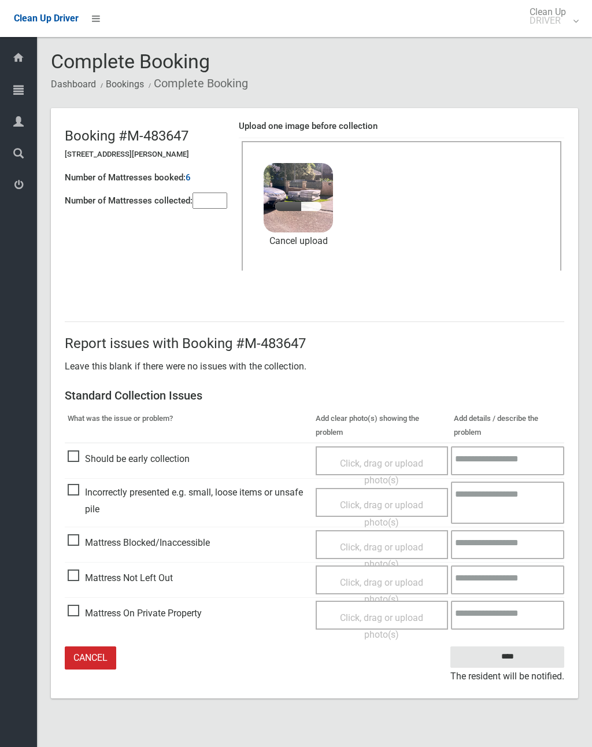
click at [210, 202] on input"] "number" at bounding box center [210, 201] width 35 height 16
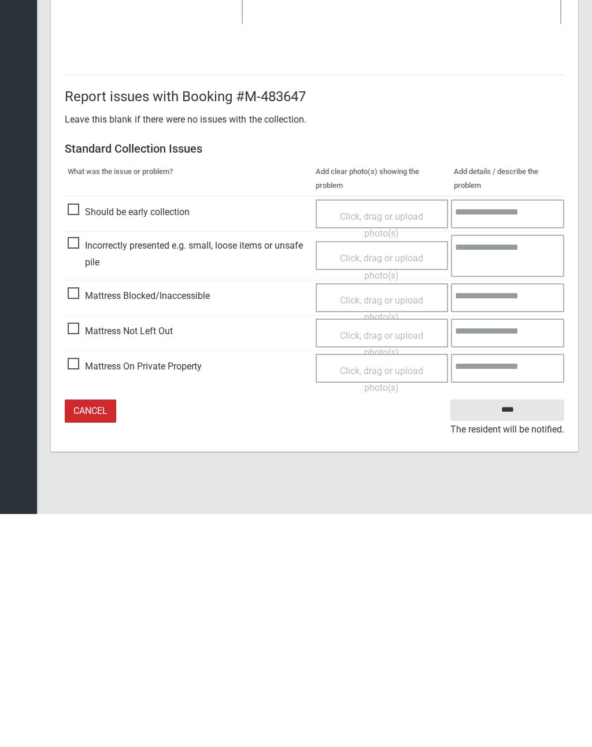
type input"] "*"
click at [519, 632] on input "****" at bounding box center [507, 642] width 114 height 21
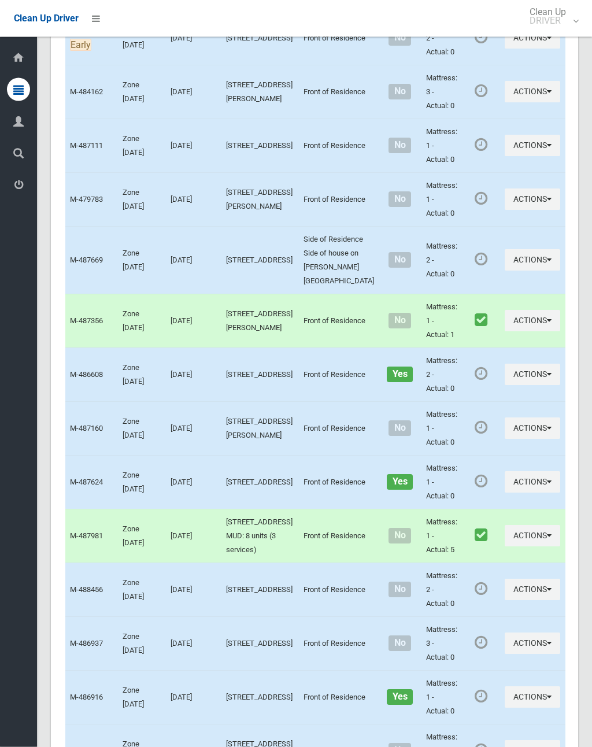
scroll to position [3982, 0]
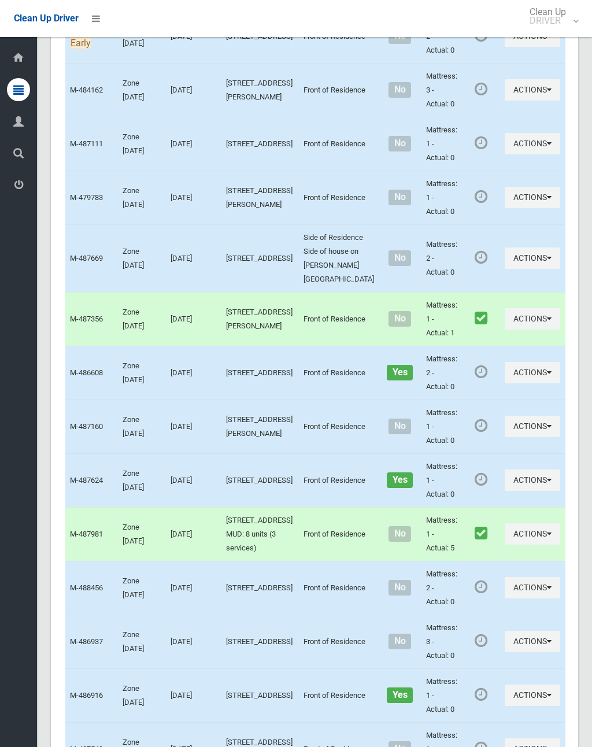
click at [505, 47] on button "Actions" at bounding box center [532, 35] width 55 height 21
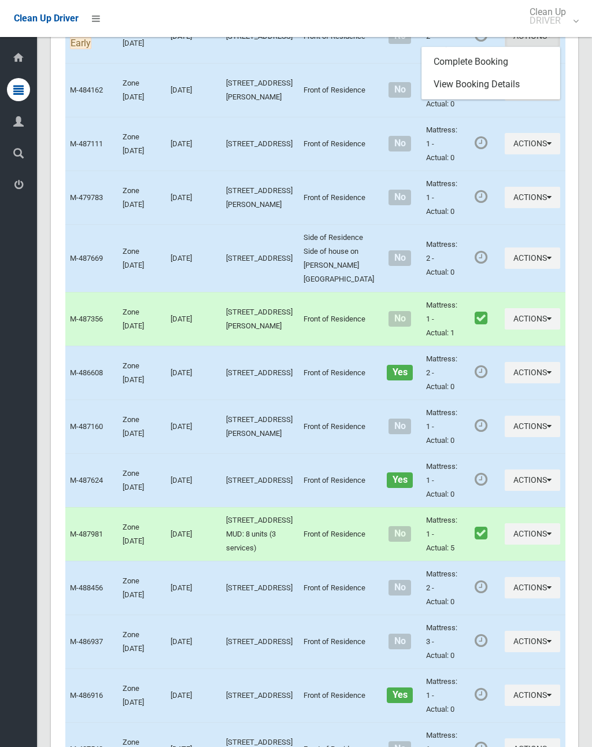
click at [478, 73] on link "Complete Booking" at bounding box center [491, 61] width 138 height 23
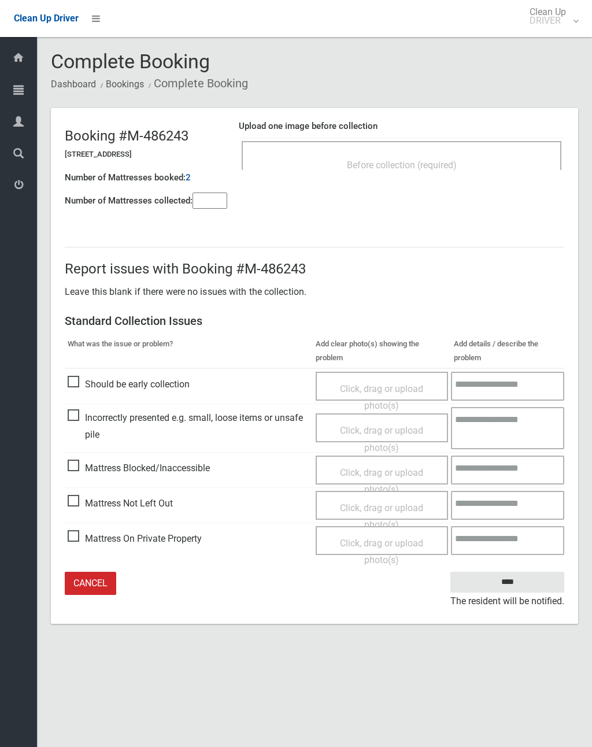
click at [466, 157] on div "Before collection (required)" at bounding box center [401, 164] width 294 height 21
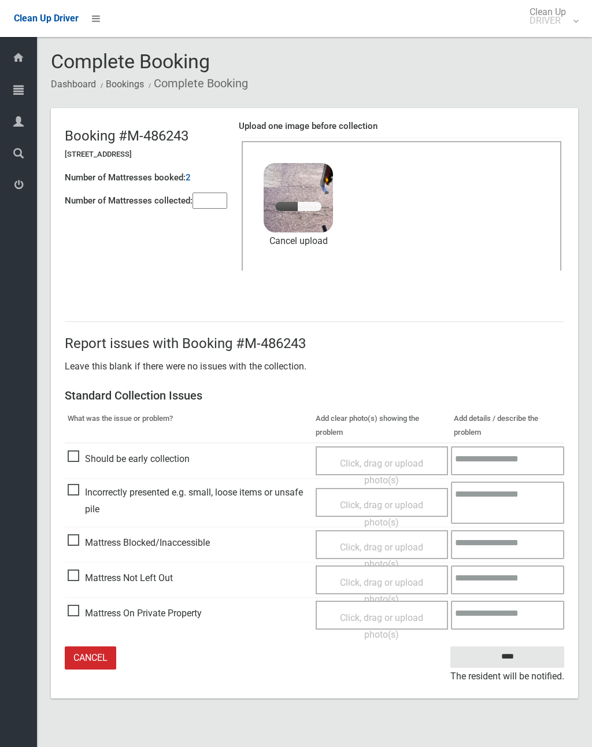
click at [219, 198] on input"] "number" at bounding box center [210, 201] width 35 height 16
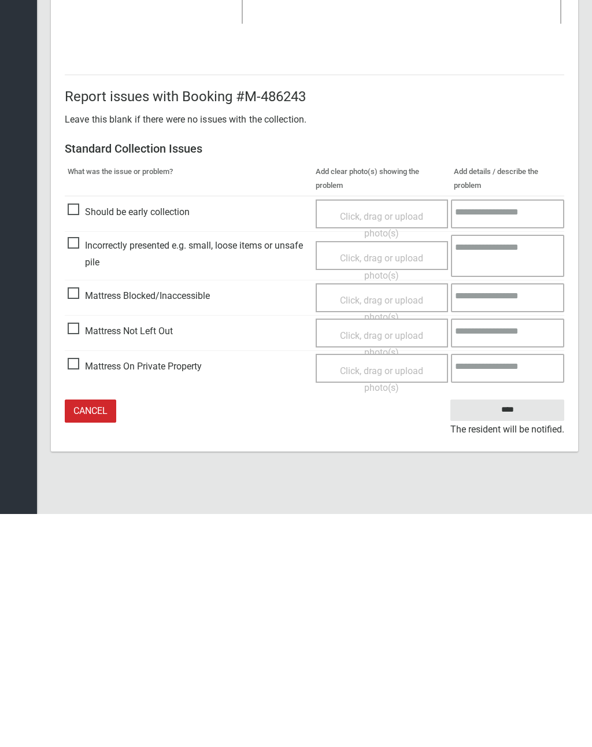
type input"] "*"
click at [519, 632] on input "****" at bounding box center [507, 642] width 114 height 21
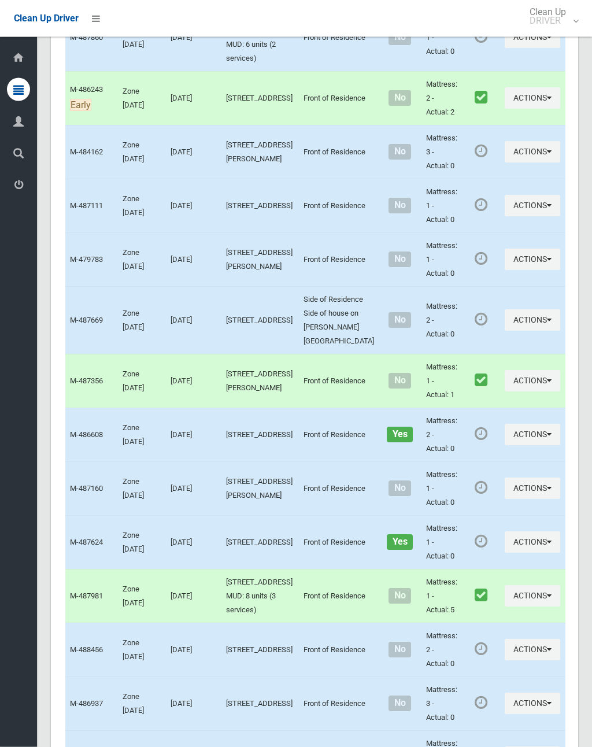
scroll to position [3922, 0]
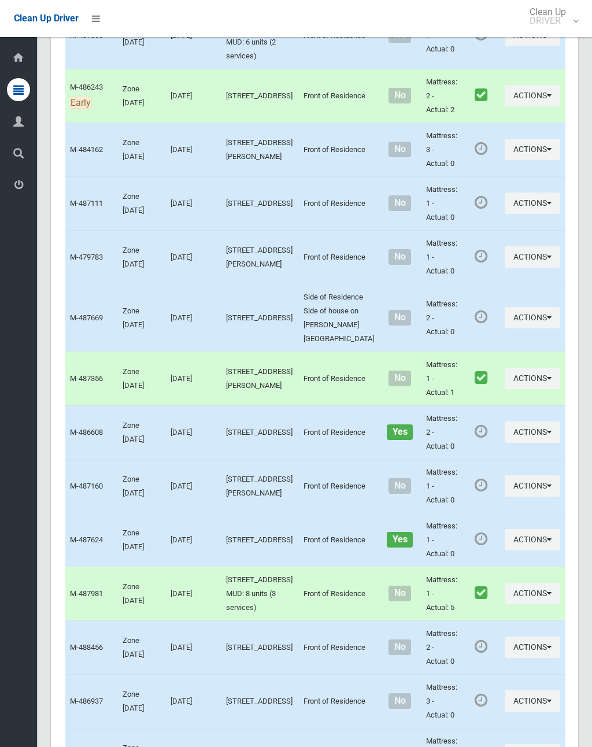
click at [505, 160] on button "Actions" at bounding box center [532, 149] width 55 height 21
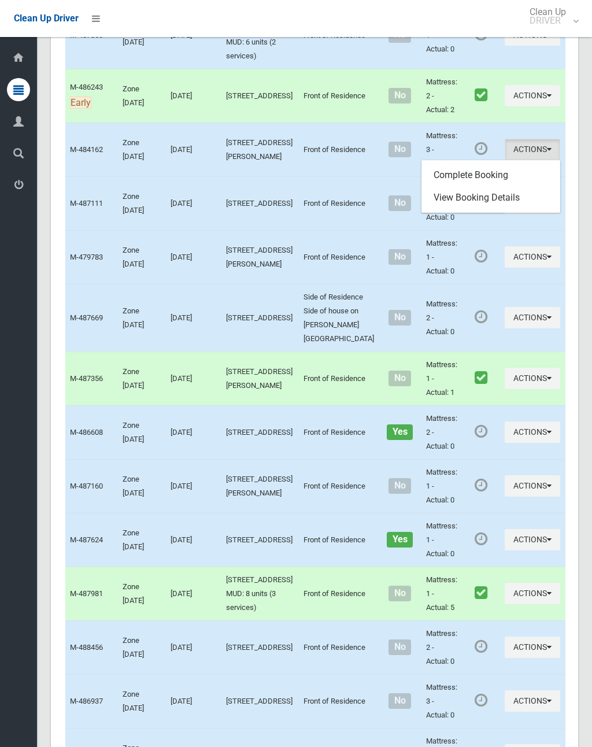
click at [473, 187] on link "Complete Booking" at bounding box center [491, 175] width 138 height 23
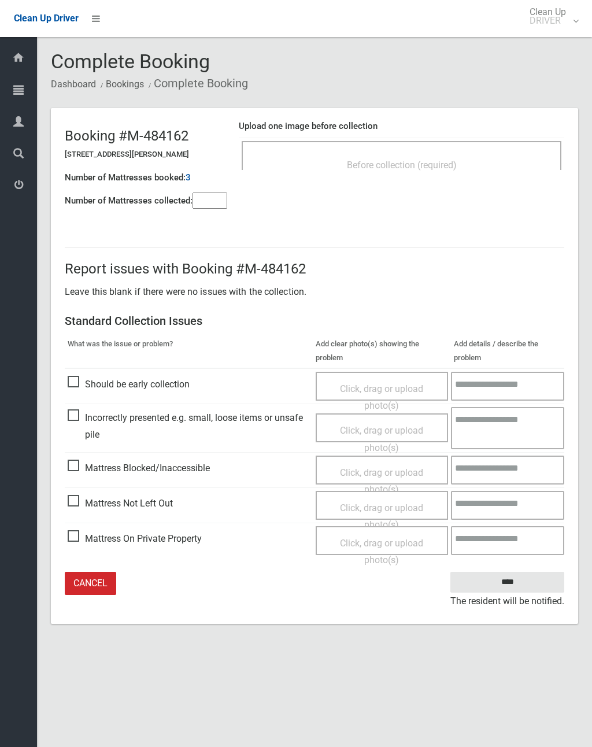
click at [421, 146] on div "Before collection (required)" at bounding box center [402, 155] width 320 height 29
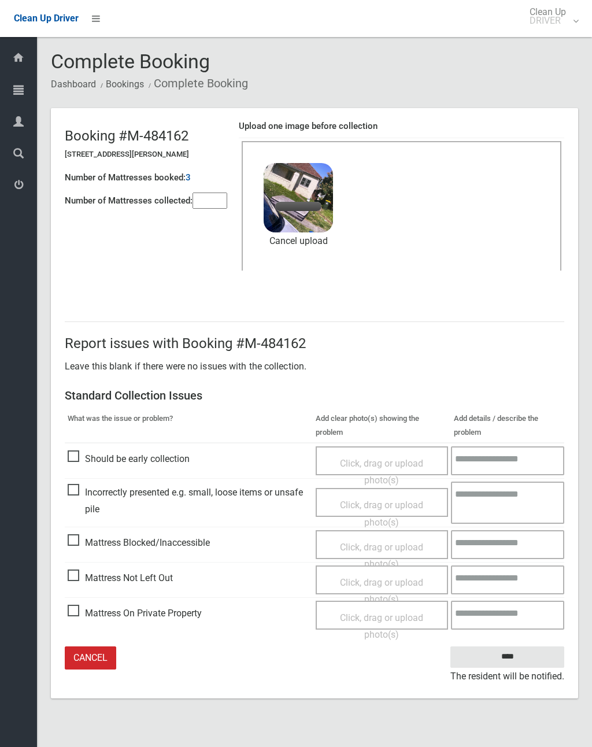
click at [217, 197] on input"] "number" at bounding box center [210, 201] width 35 height 16
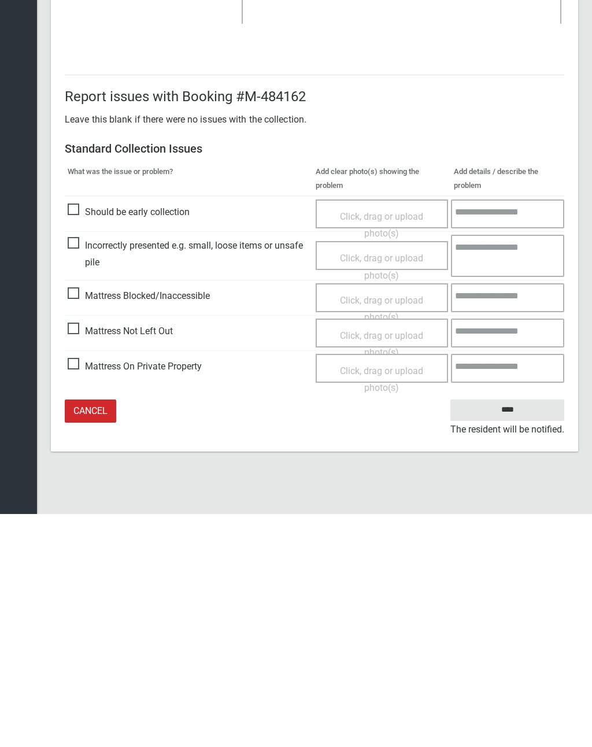
type input"] "*"
click at [516, 632] on input "****" at bounding box center [507, 642] width 114 height 21
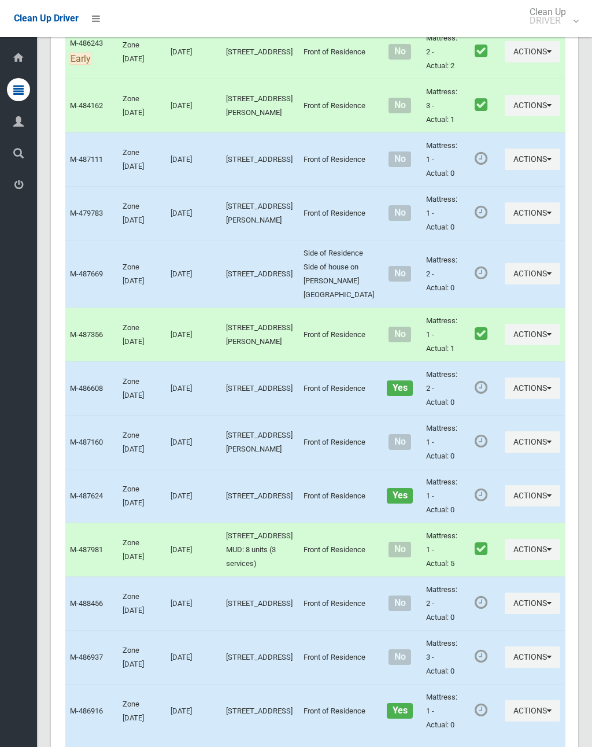
scroll to position [3967, 0]
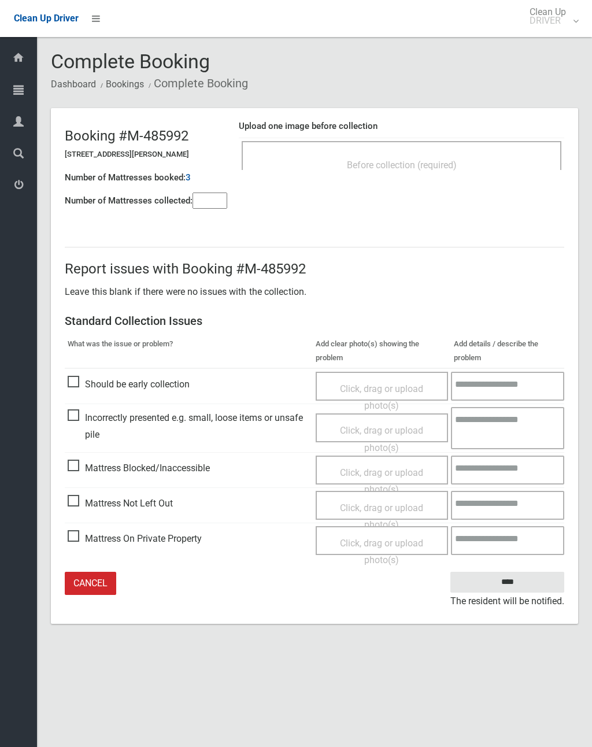
click at [215, 197] on input"] "number" at bounding box center [210, 201] width 35 height 16
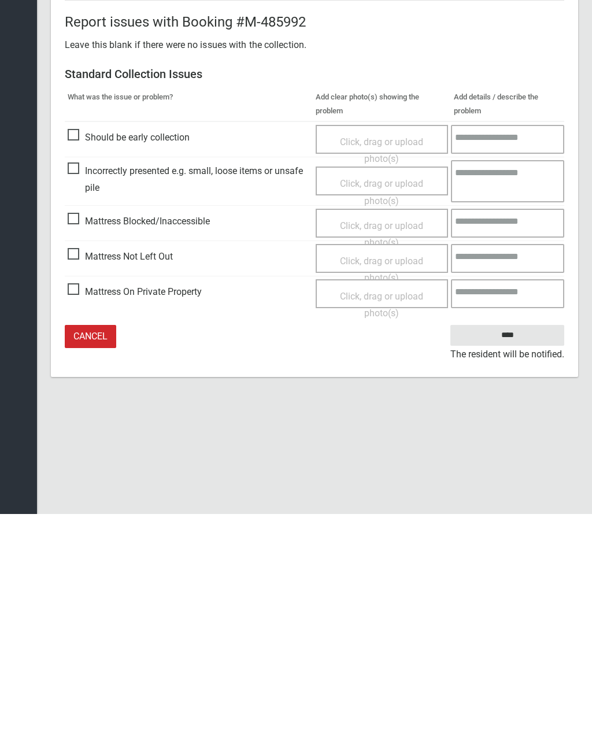
type input"] "*"
click at [81, 446] on span "Mattress Blocked/Inaccessible" at bounding box center [139, 454] width 142 height 17
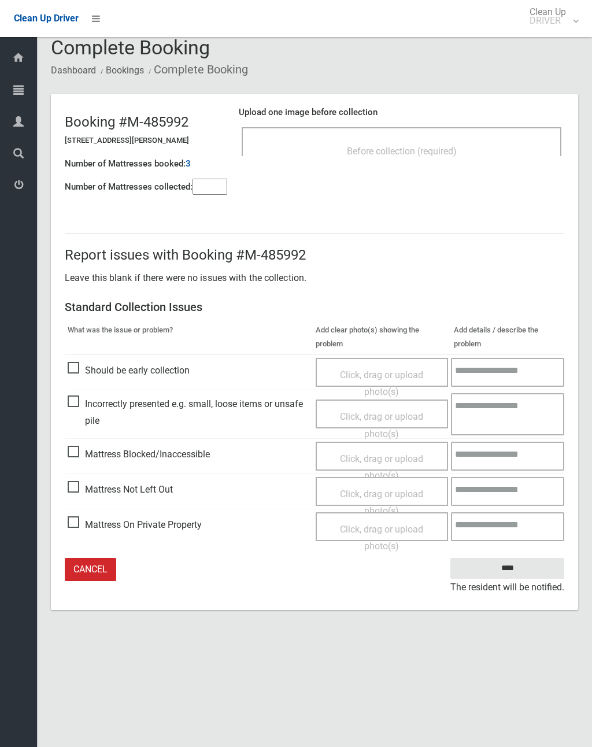
click at [378, 454] on span "Click, drag or upload photo(s)" at bounding box center [381, 467] width 83 height 28
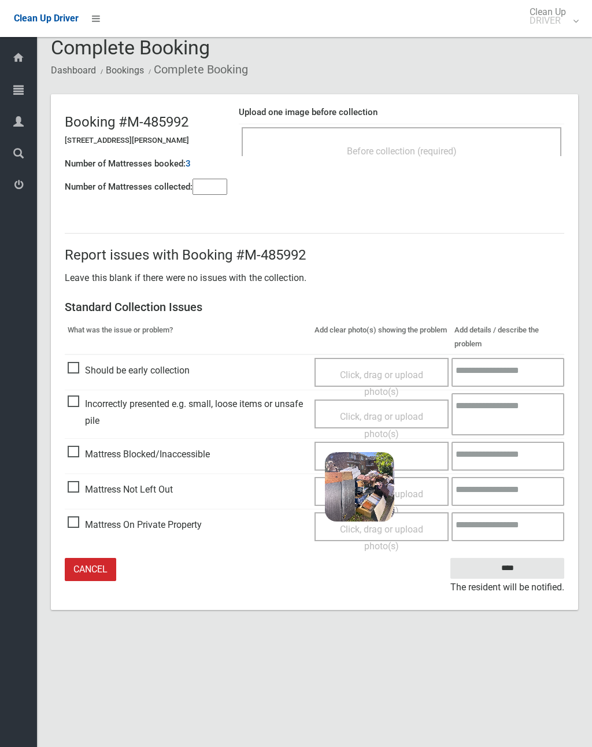
click at [531, 569] on input "****" at bounding box center [507, 568] width 114 height 21
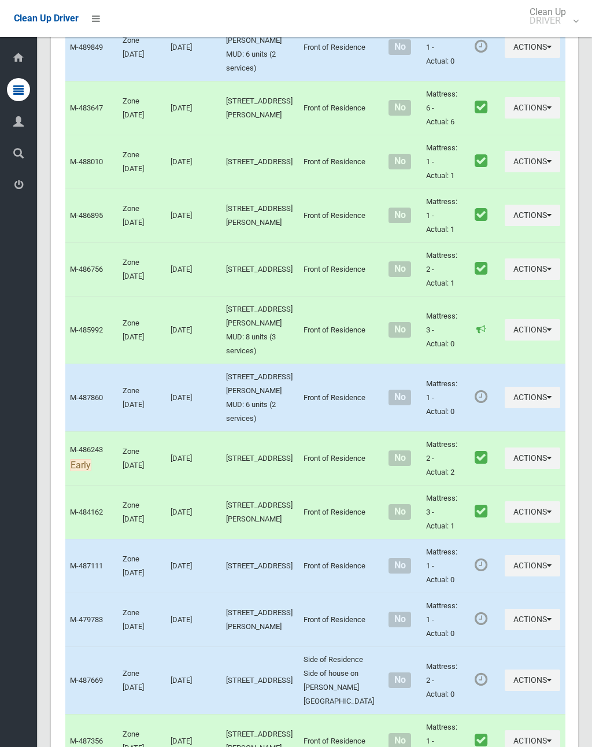
scroll to position [3564, 0]
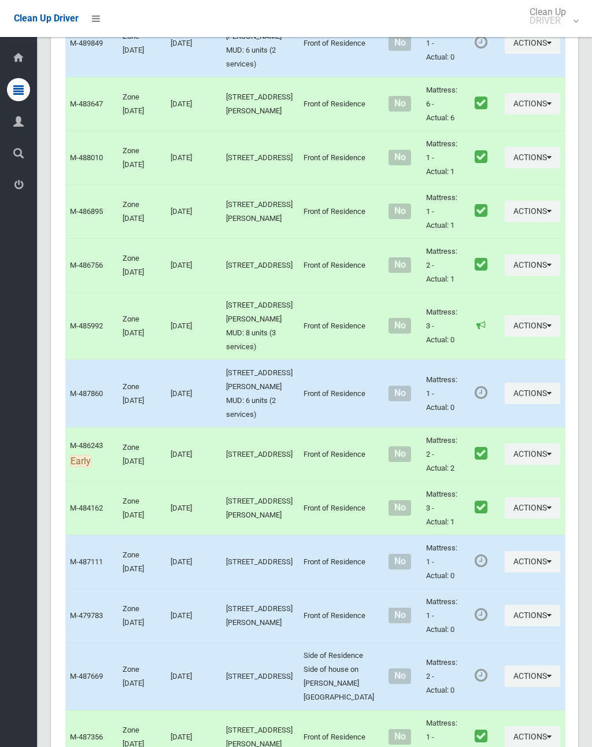
click at [505, 54] on button "Actions" at bounding box center [532, 42] width 55 height 21
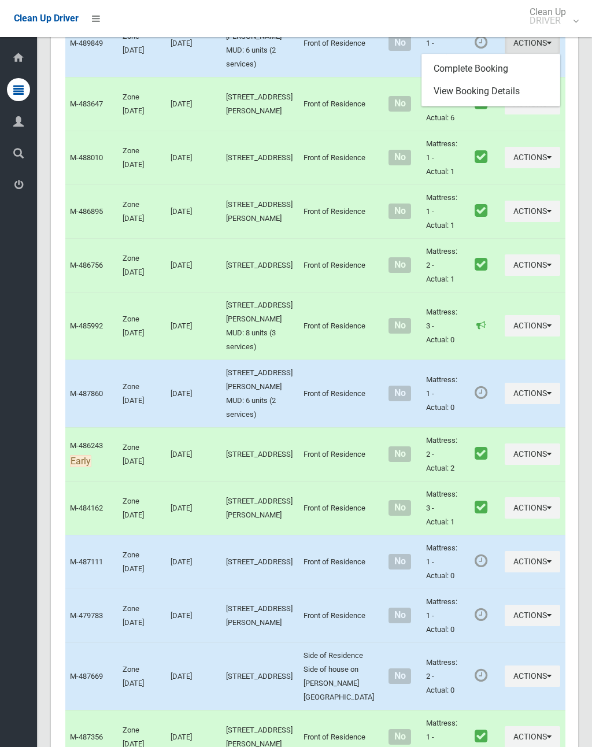
click at [475, 80] on link "Complete Booking" at bounding box center [491, 68] width 138 height 23
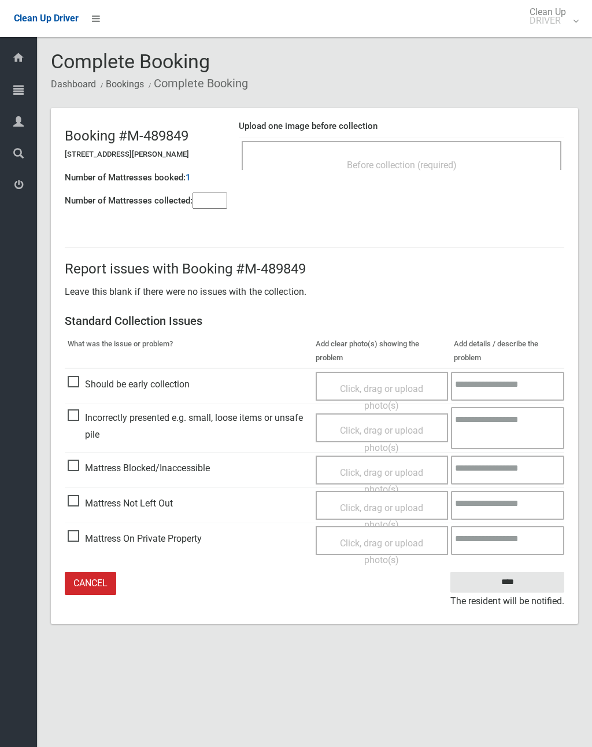
click at [209, 193] on input"] "number" at bounding box center [210, 201] width 35 height 16
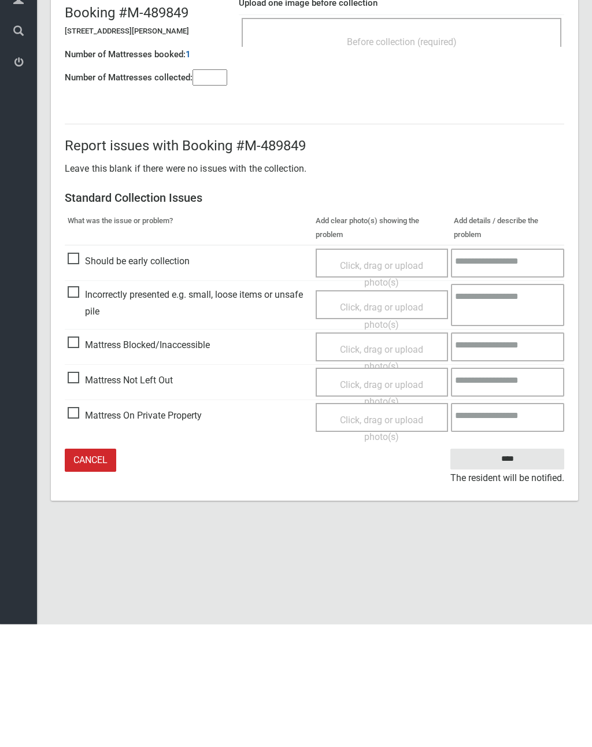
type input"] "*"
click at [394, 502] on span "Click, drag or upload photo(s)" at bounding box center [381, 516] width 83 height 28
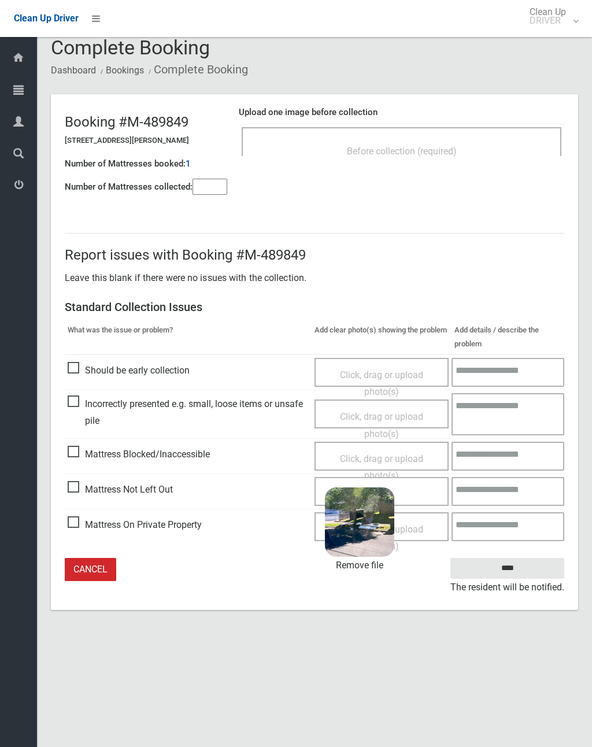
click at [525, 567] on input "****" at bounding box center [507, 568] width 114 height 21
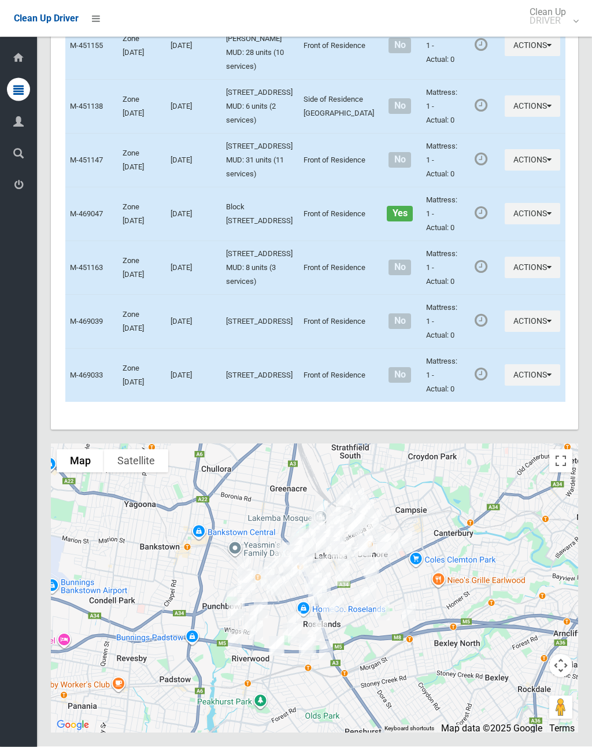
scroll to position [5997, 0]
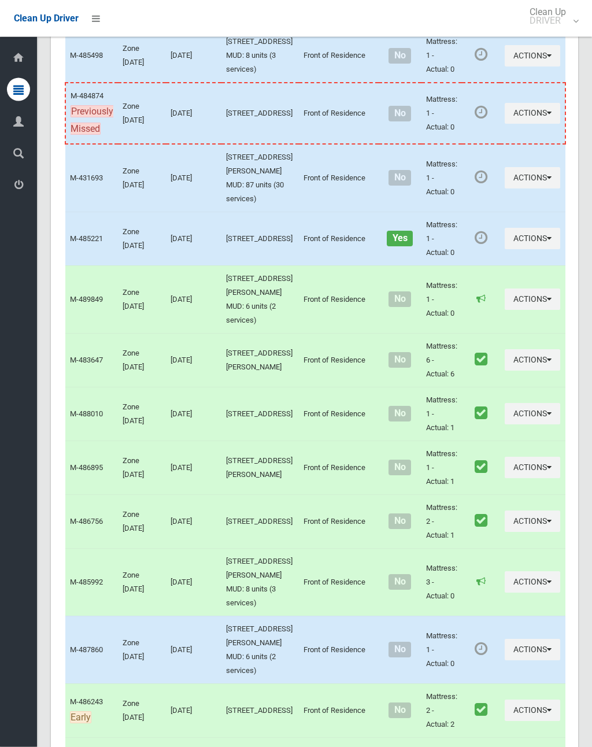
click at [505, 67] on button "Actions" at bounding box center [532, 56] width 55 height 21
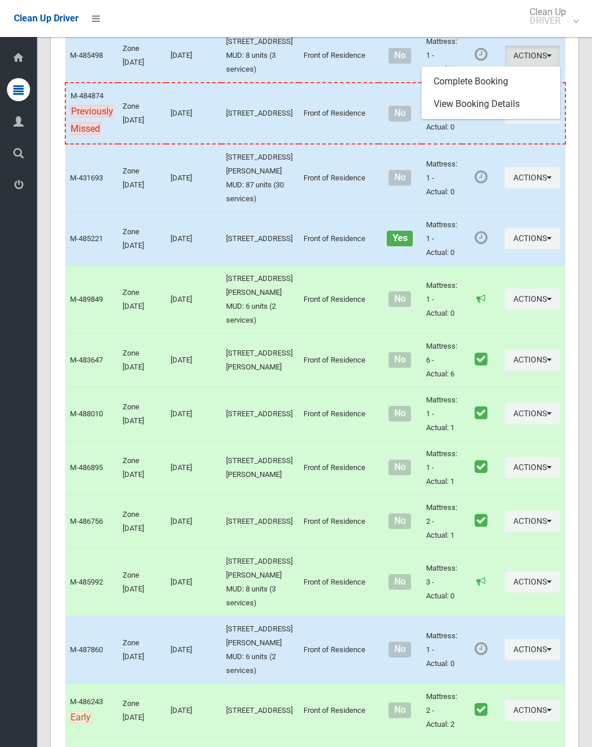
click at [484, 93] on link "Complete Booking" at bounding box center [491, 81] width 138 height 23
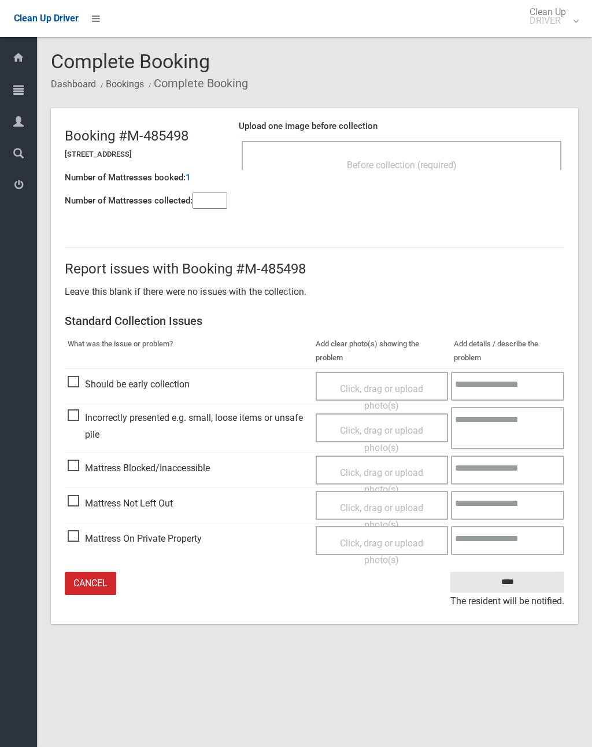
click at [216, 198] on input"] "number" at bounding box center [210, 201] width 35 height 16
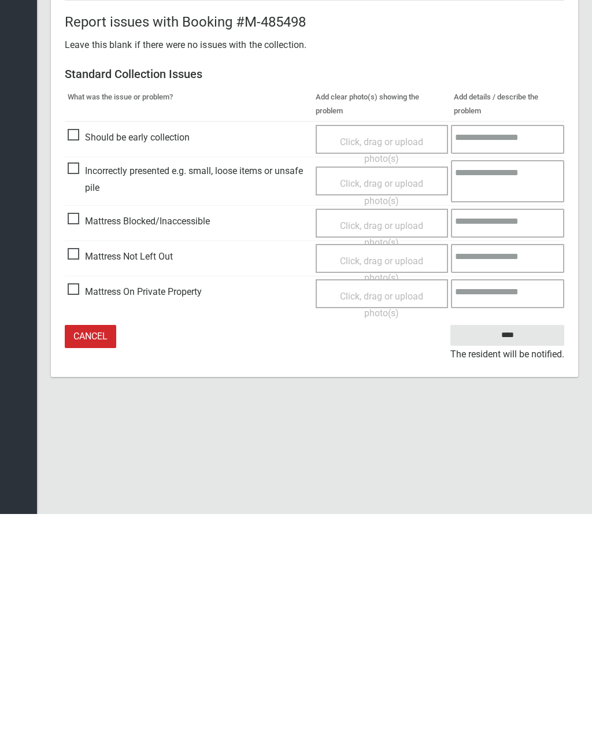
type input"] "*"
click at [388, 488] on span "Click, drag or upload photo(s)" at bounding box center [381, 502] width 83 height 28
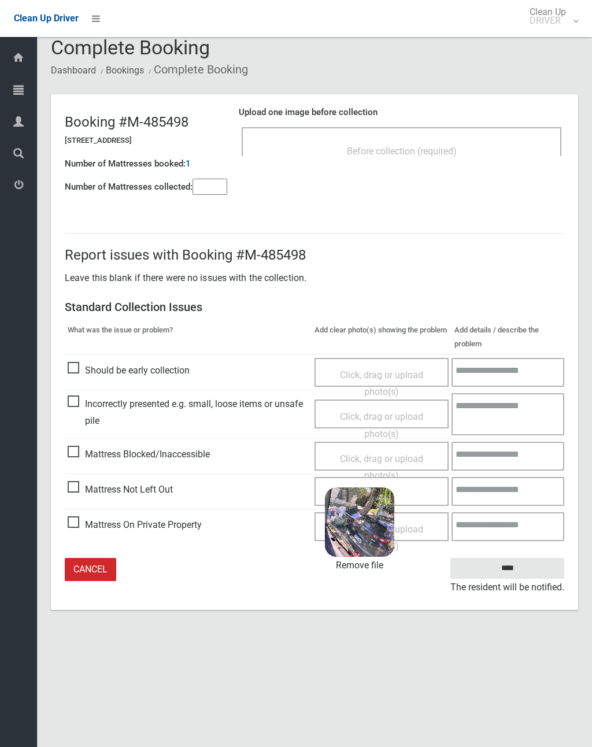
click at [534, 569] on input "****" at bounding box center [507, 568] width 114 height 21
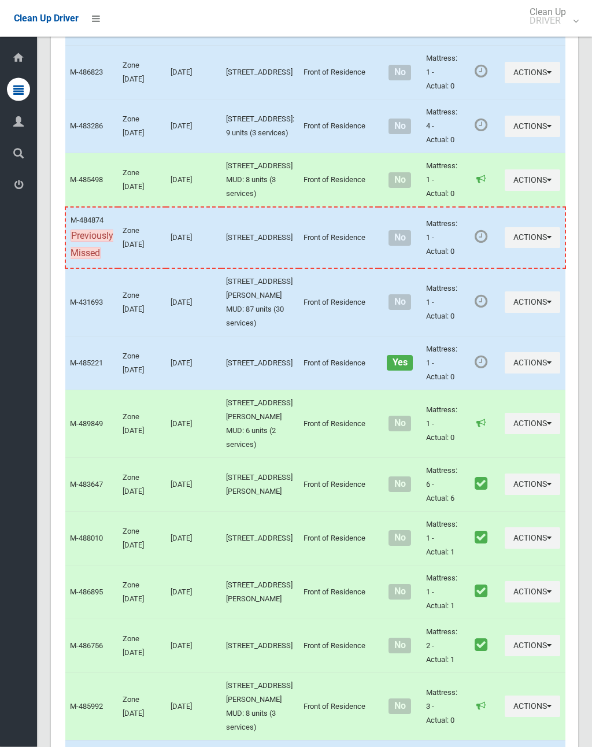
scroll to position [3184, 0]
click at [505, 137] on button "Actions" at bounding box center [532, 126] width 55 height 21
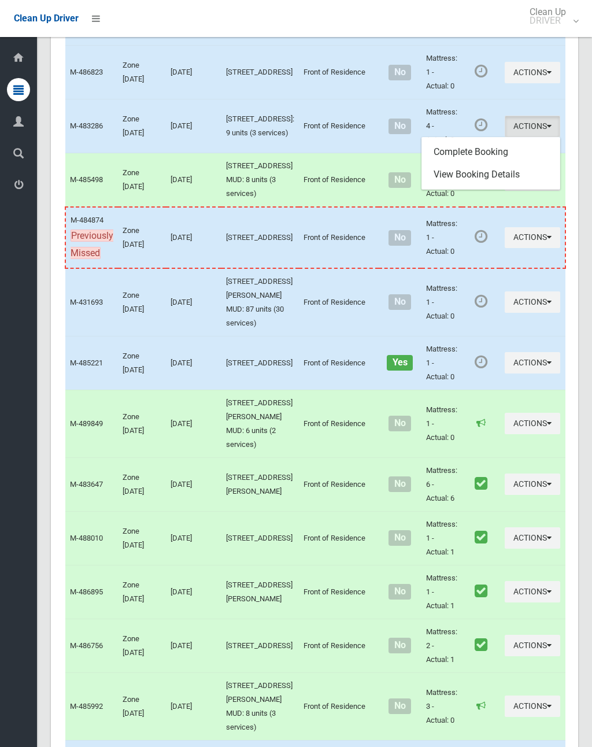
click at [473, 164] on link "Complete Booking" at bounding box center [491, 151] width 138 height 23
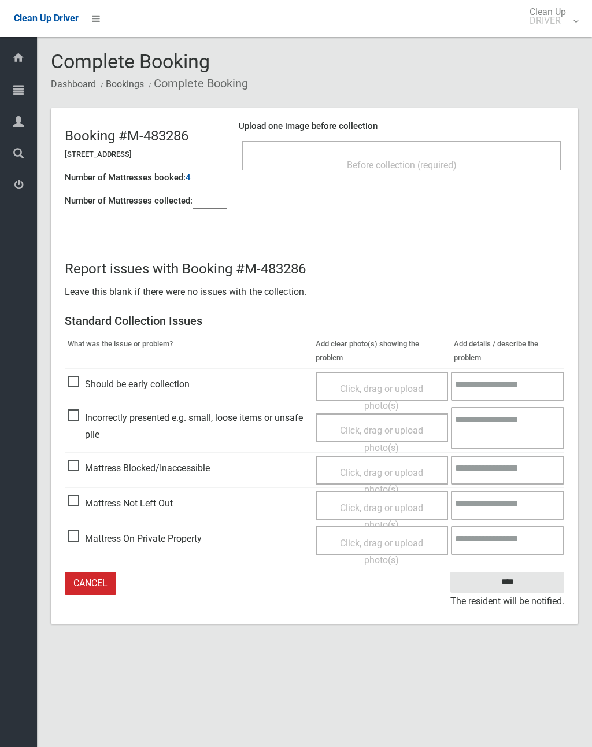
click at [214, 203] on input"] "number" at bounding box center [210, 201] width 35 height 16
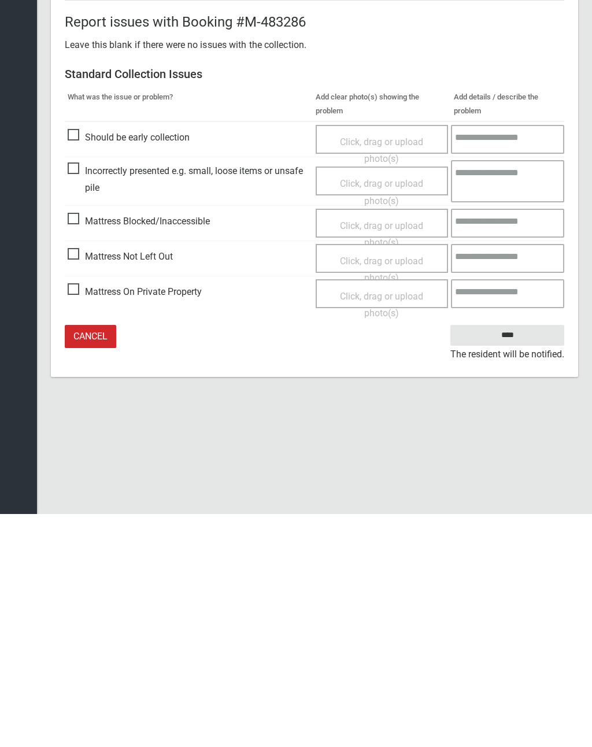
type input"] "*"
click at [391, 488] on span "Click, drag or upload photo(s)" at bounding box center [381, 502] width 83 height 28
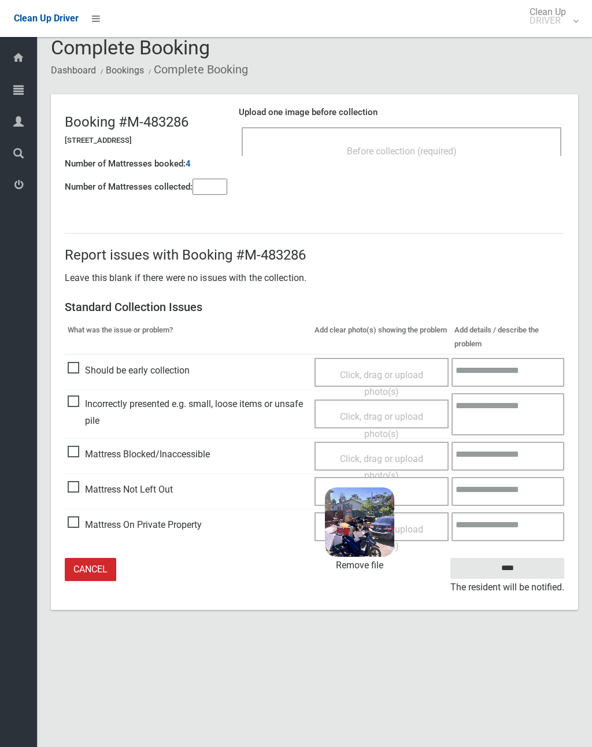
click at [519, 568] on input "****" at bounding box center [507, 568] width 114 height 21
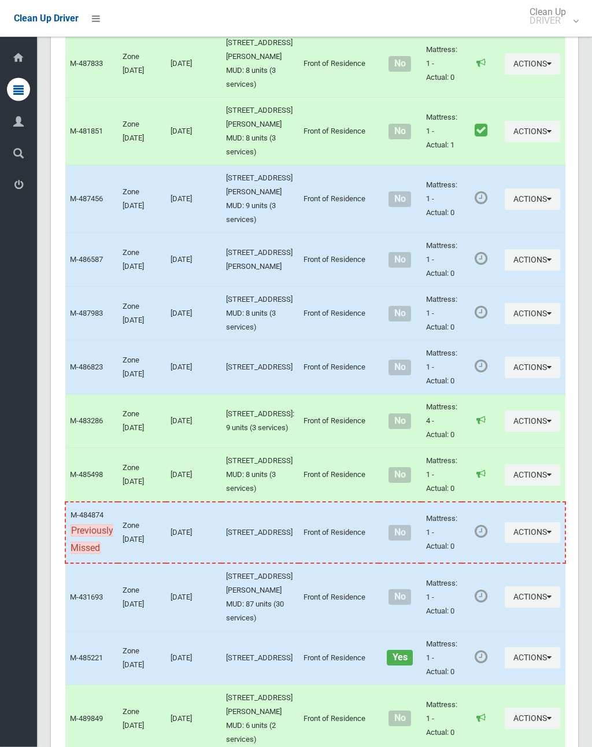
scroll to position [2889, 0]
click at [505, 324] on button "Actions" at bounding box center [532, 313] width 55 height 21
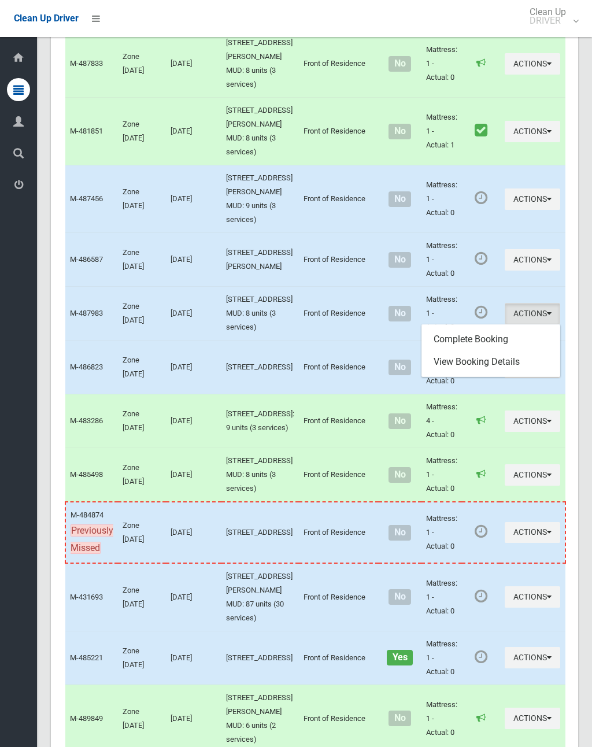
click at [477, 351] on link "Complete Booking" at bounding box center [491, 339] width 138 height 23
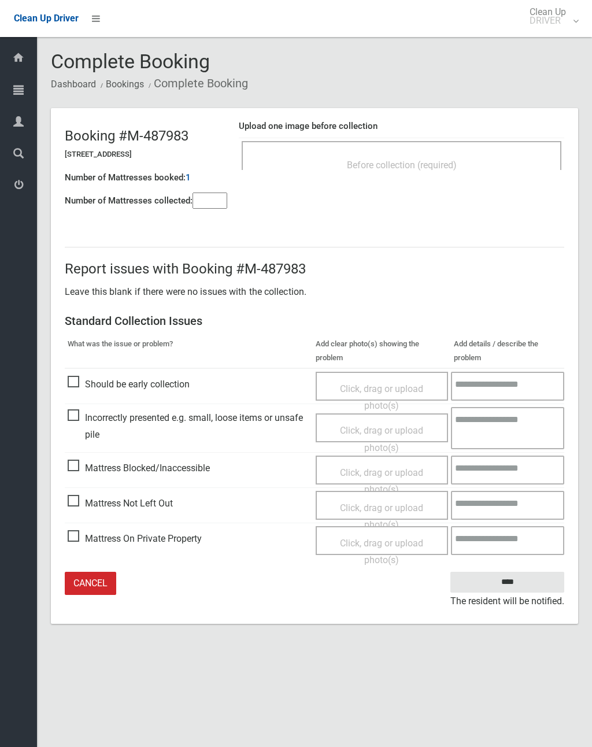
click at [214, 193] on input"] "number" at bounding box center [210, 201] width 35 height 16
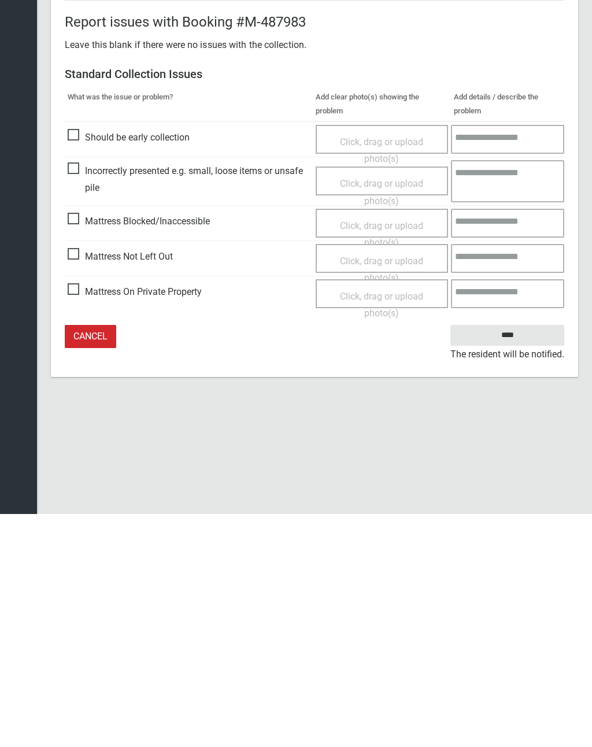
type input"] "*"
click at [377, 488] on span "Click, drag or upload photo(s)" at bounding box center [381, 502] width 83 height 28
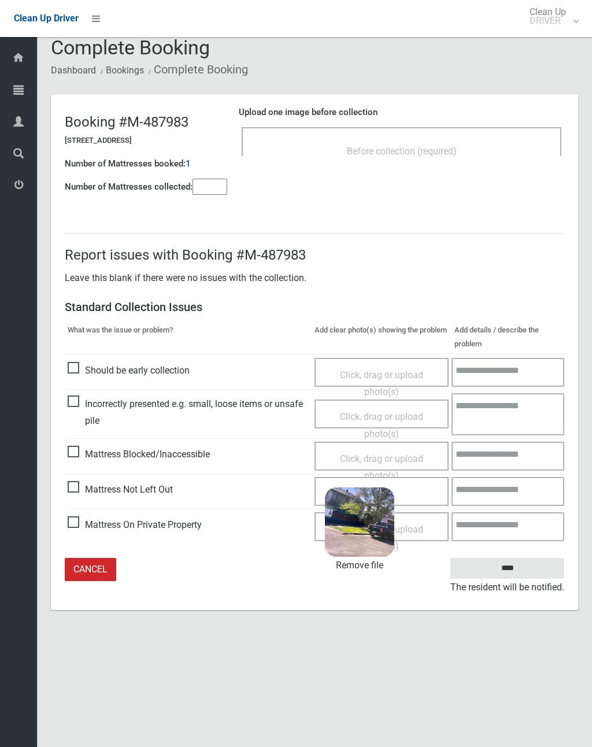
click at [499, 571] on input "****" at bounding box center [507, 568] width 114 height 21
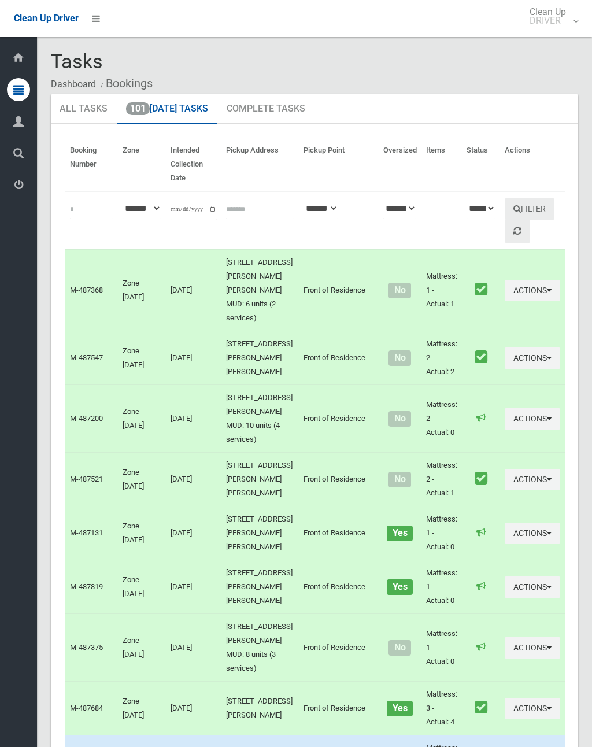
click at [536, 682] on td "Actions Unmark as Collected View Booking Details" at bounding box center [532, 709] width 65 height 54
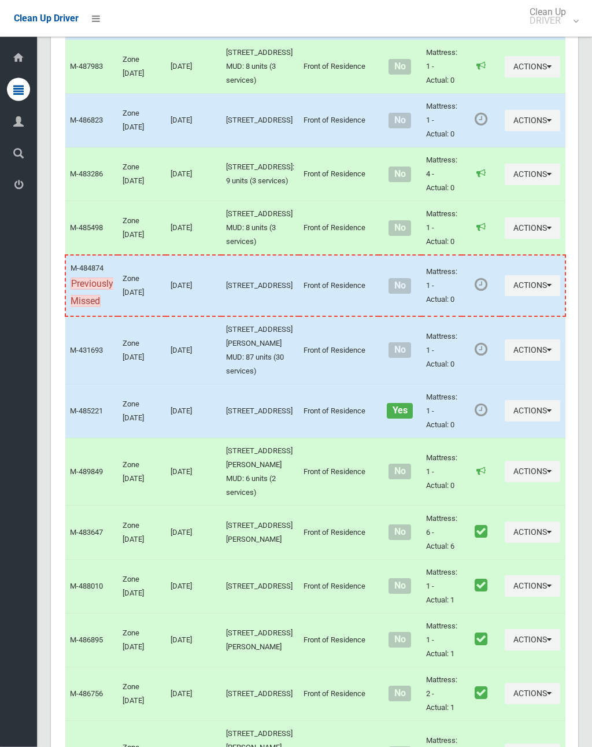
click at [505, 132] on button "Actions" at bounding box center [532, 120] width 55 height 21
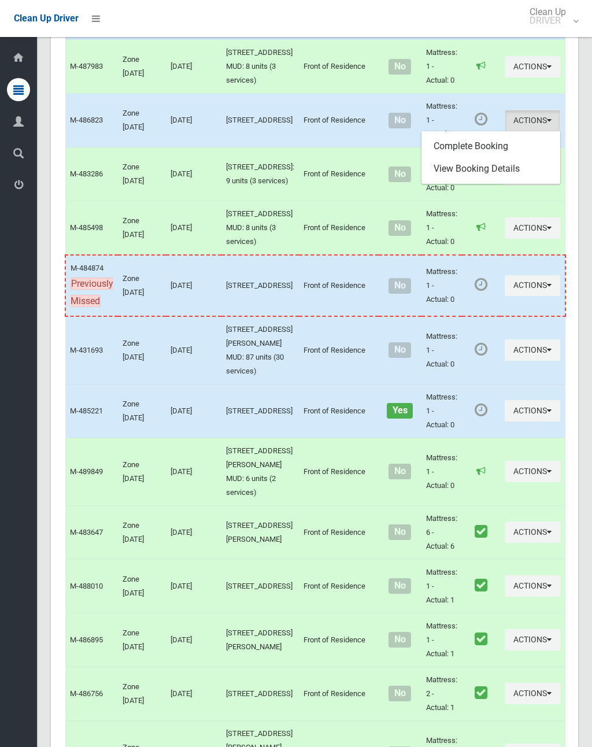
click at [478, 158] on link "Complete Booking" at bounding box center [491, 146] width 138 height 23
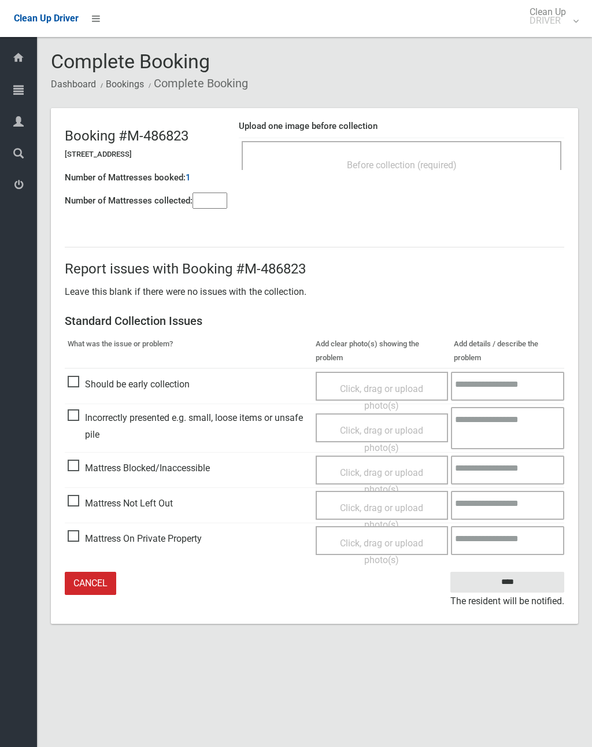
click at [212, 204] on input"] "number" at bounding box center [210, 201] width 35 height 16
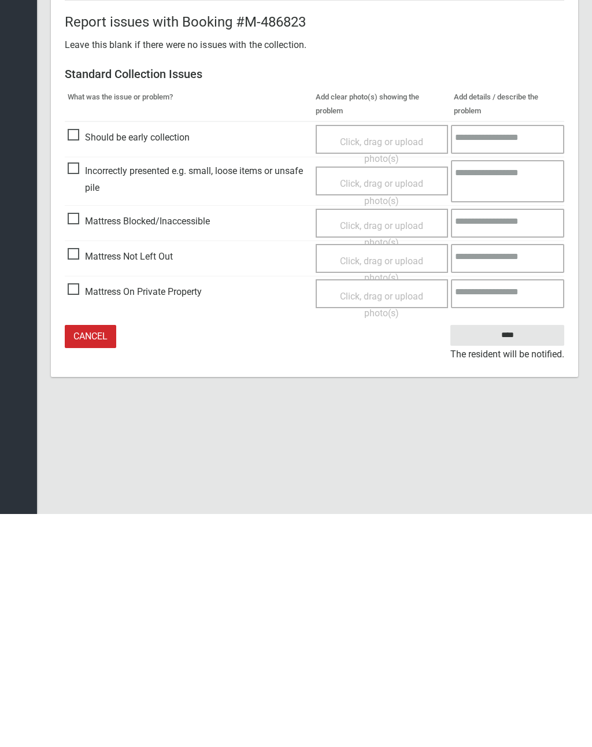
type input"] "*"
click at [388, 488] on span "Click, drag or upload photo(s)" at bounding box center [381, 502] width 83 height 28
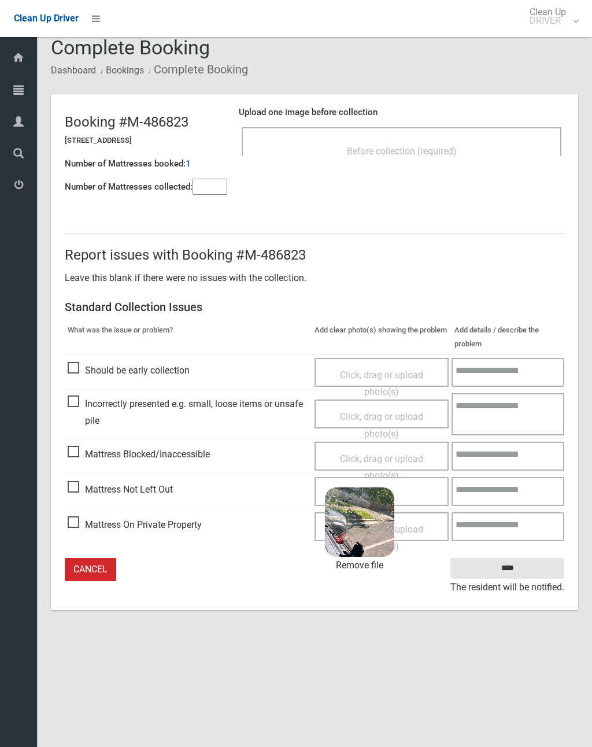
click at [523, 567] on input "****" at bounding box center [507, 568] width 114 height 21
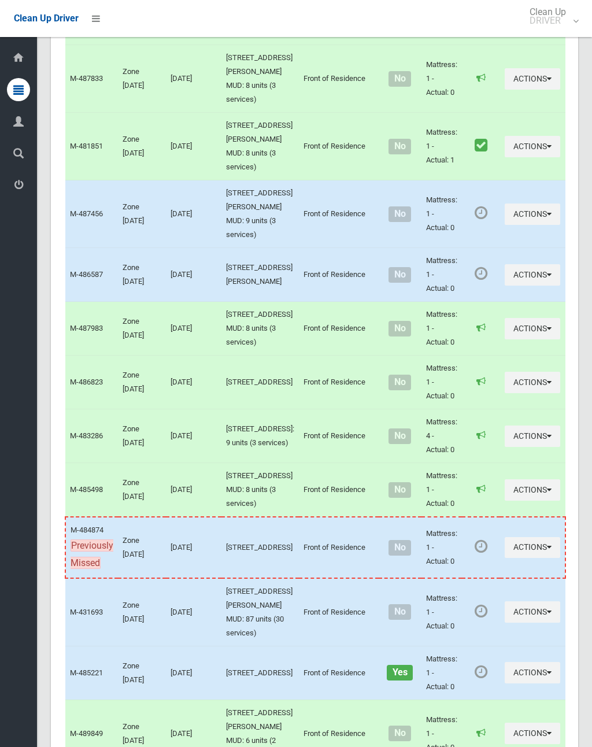
scroll to position [2871, 0]
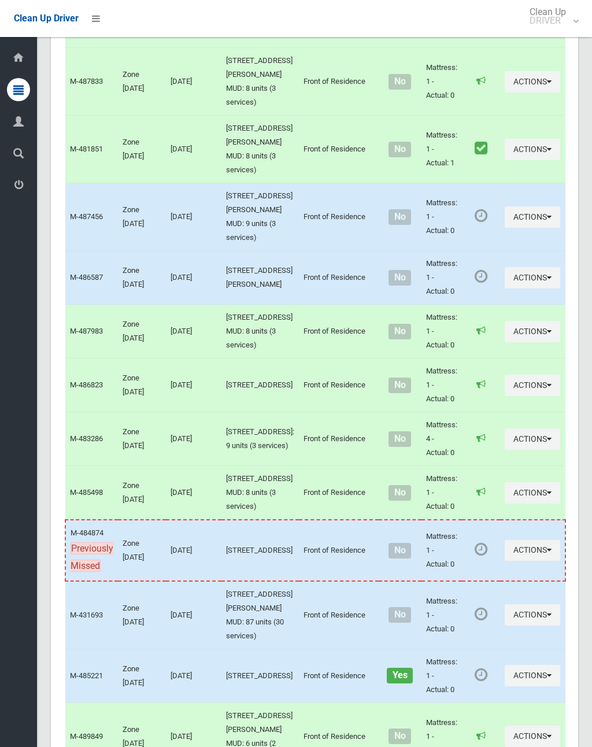
click at [505, 288] on button "Actions" at bounding box center [532, 277] width 55 height 21
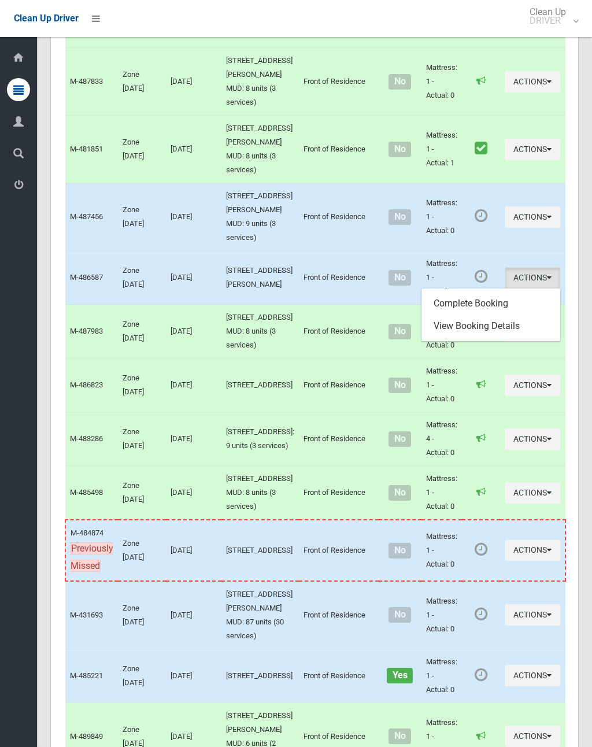
click at [467, 315] on link "Complete Booking" at bounding box center [491, 303] width 138 height 23
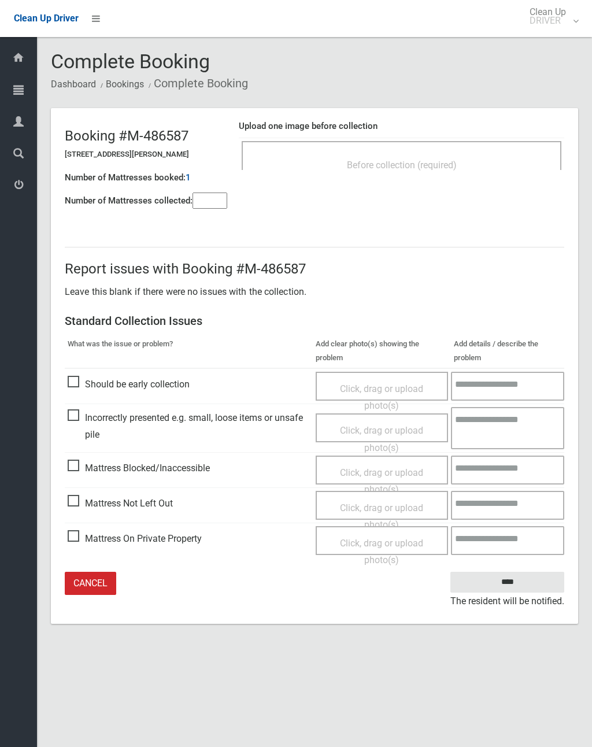
click at [210, 202] on input"] "number" at bounding box center [210, 201] width 35 height 16
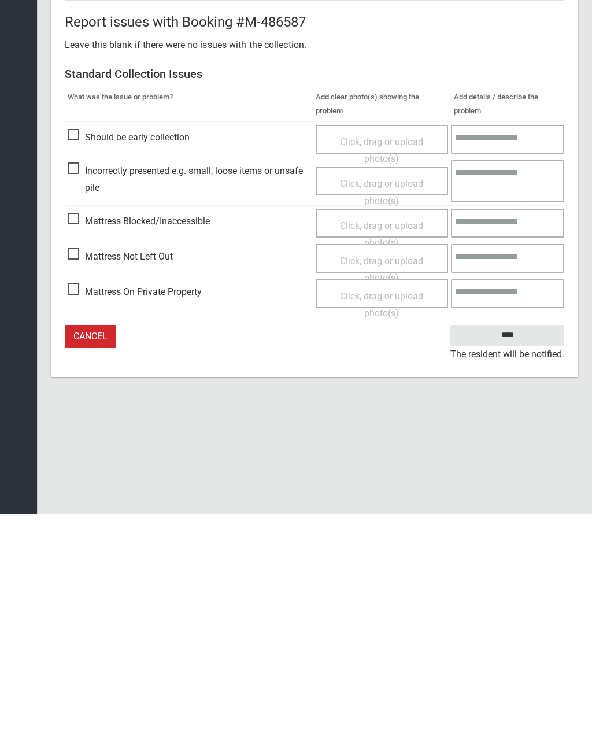
type input"] "*"
click at [400, 488] on span "Click, drag or upload photo(s)" at bounding box center [381, 502] width 83 height 28
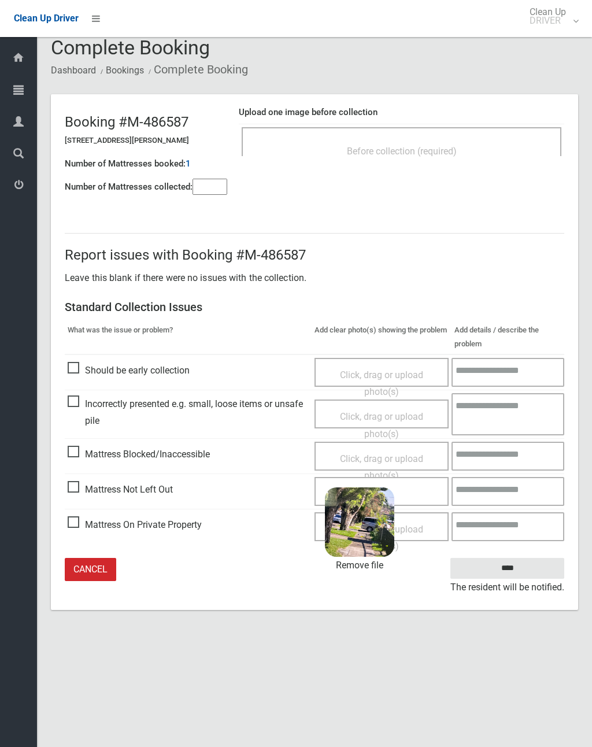
click at [532, 567] on input "****" at bounding box center [507, 568] width 114 height 21
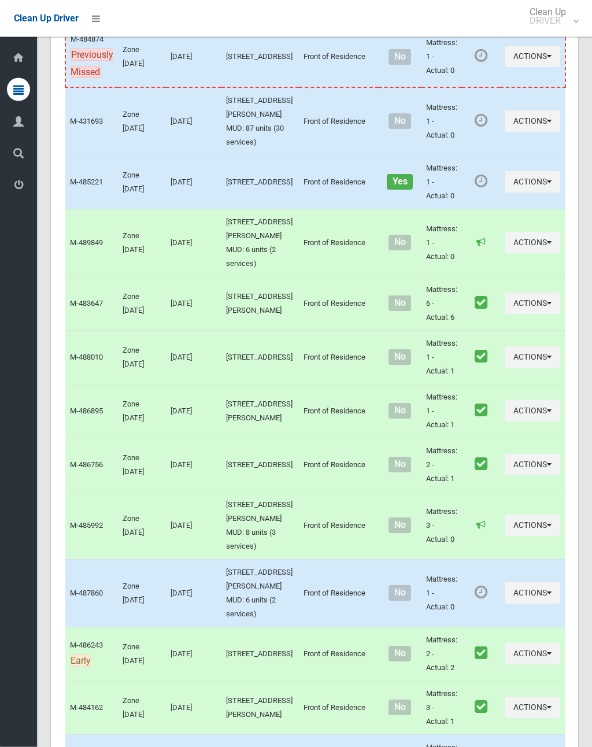
scroll to position [3367, 0]
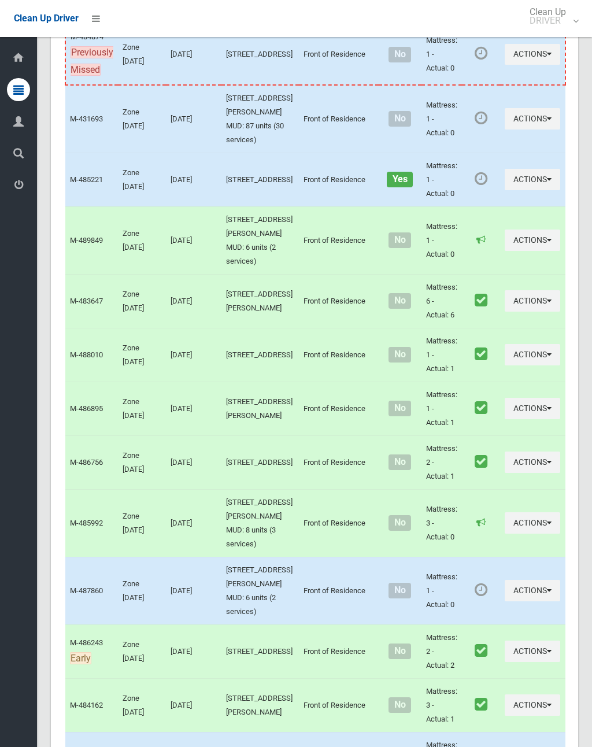
click at [505, 190] on button "Actions" at bounding box center [532, 179] width 55 height 21
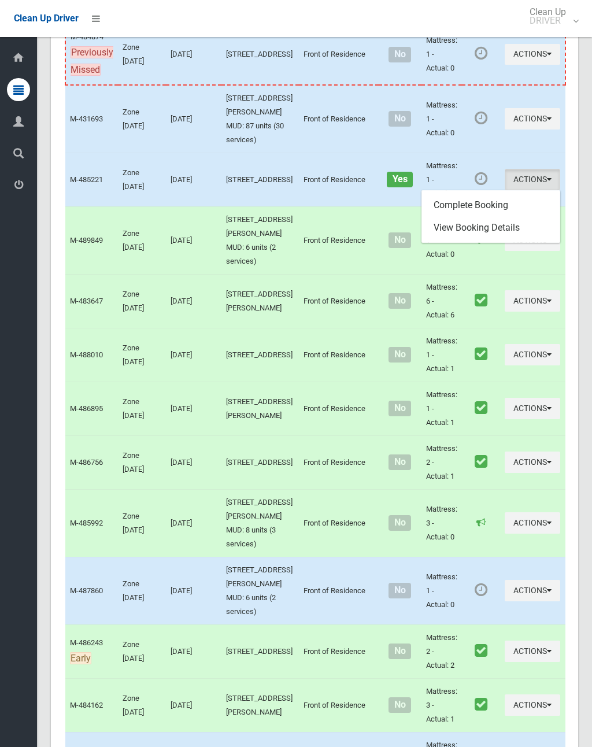
click at [464, 217] on link "Complete Booking" at bounding box center [491, 205] width 138 height 23
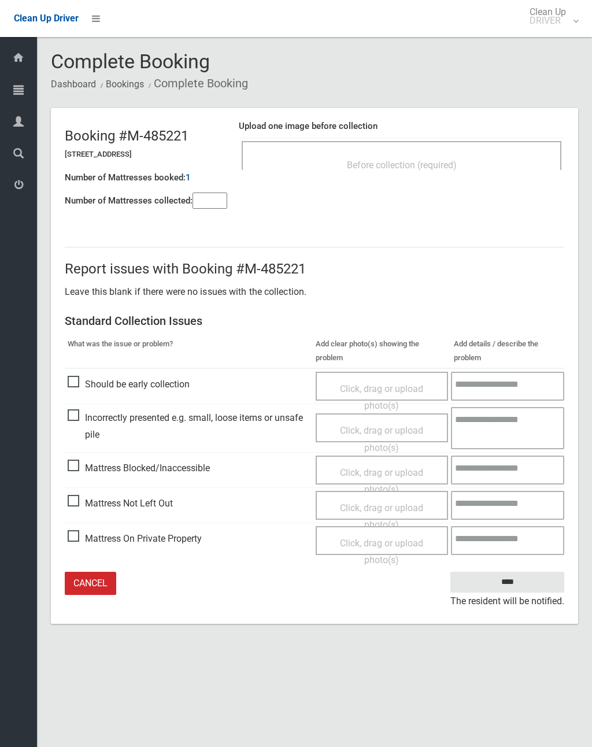
click at [457, 165] on span "Before collection (required)" at bounding box center [402, 165] width 110 height 11
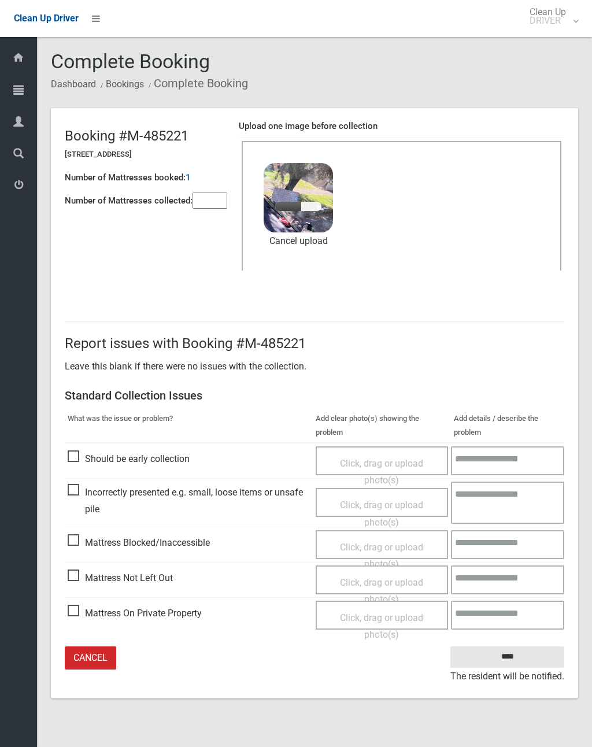
click at [215, 182] on div "Number of Mattresses booked: 1" at bounding box center [146, 178] width 162 height 24
click at [227, 198] on input"] "number" at bounding box center [210, 201] width 35 height 16
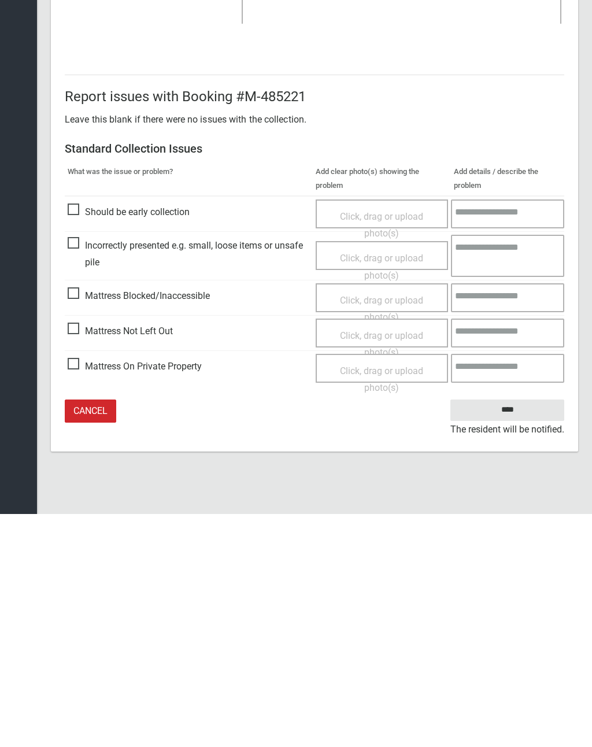
type input"] "*"
click at [519, 632] on input "****" at bounding box center [507, 642] width 114 height 21
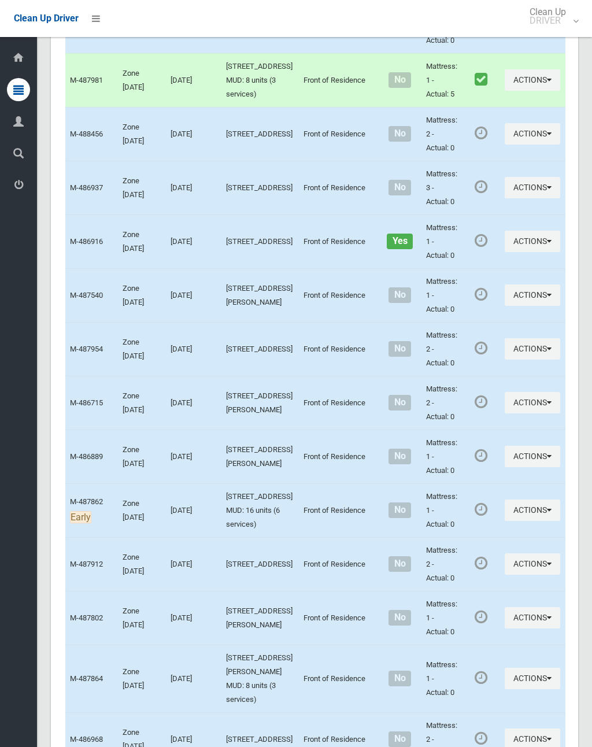
scroll to position [4439, 0]
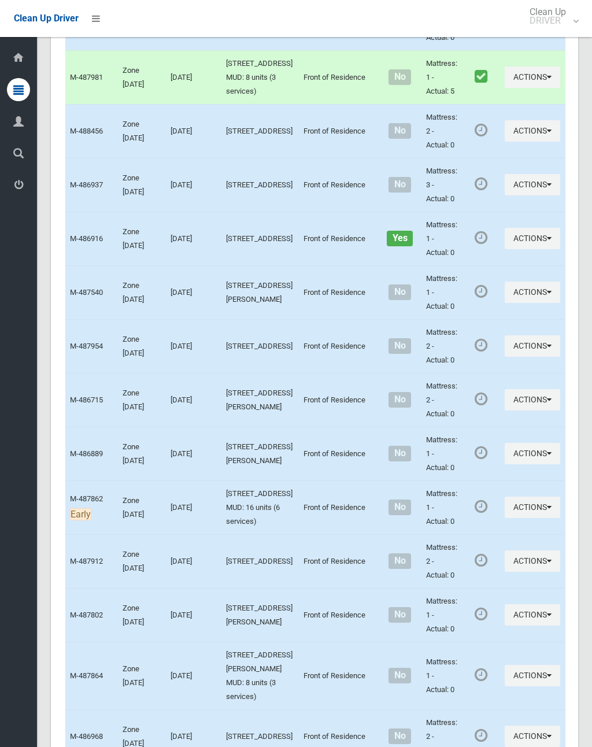
click at [505, 34] on button "Actions" at bounding box center [532, 23] width 55 height 21
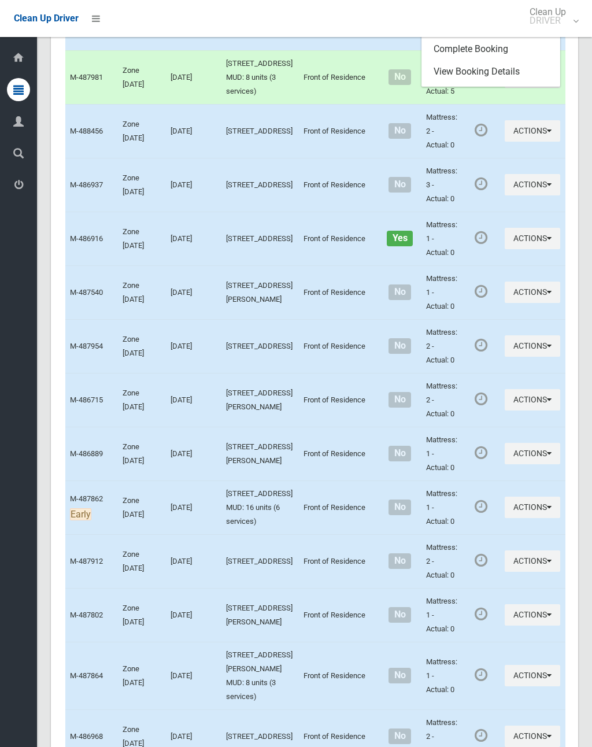
click at [481, 61] on link "Complete Booking" at bounding box center [491, 49] width 138 height 23
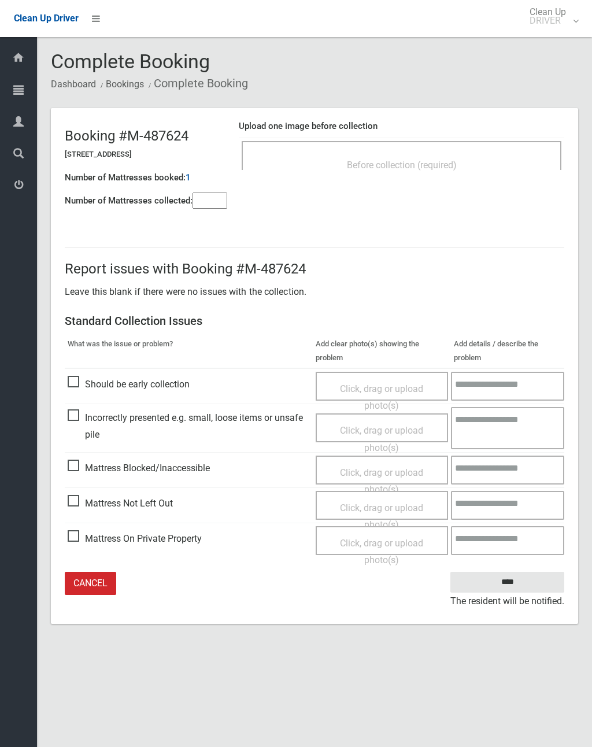
click at [466, 168] on div "Before collection (required)" at bounding box center [401, 164] width 294 height 21
click at [392, 503] on span "Click, drag or upload photo(s)" at bounding box center [381, 516] width 83 height 28
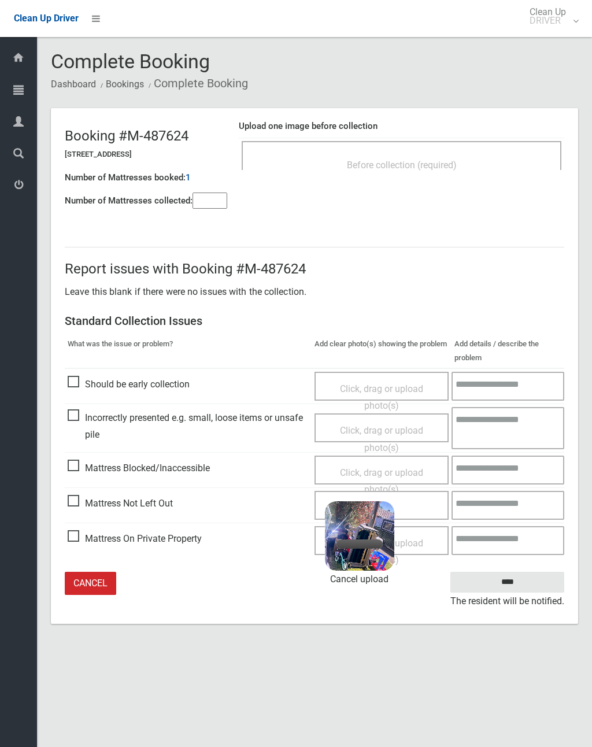
click at [210, 209] on input"] "number" at bounding box center [210, 201] width 35 height 16
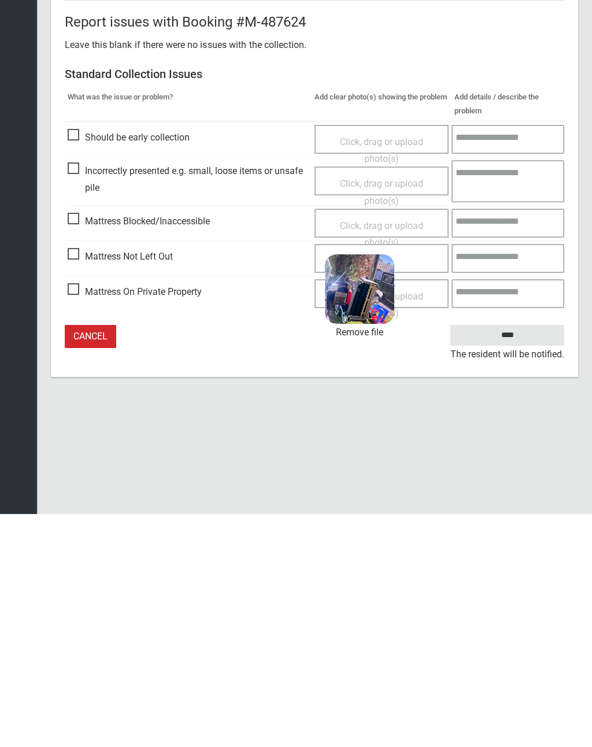
type input"] "*"
click at [529, 558] on input "****" at bounding box center [507, 568] width 114 height 21
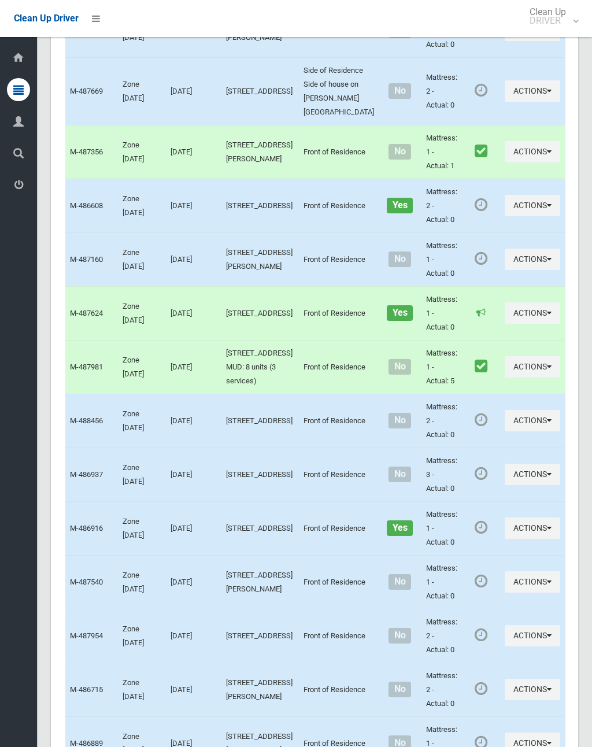
scroll to position [4128, 0]
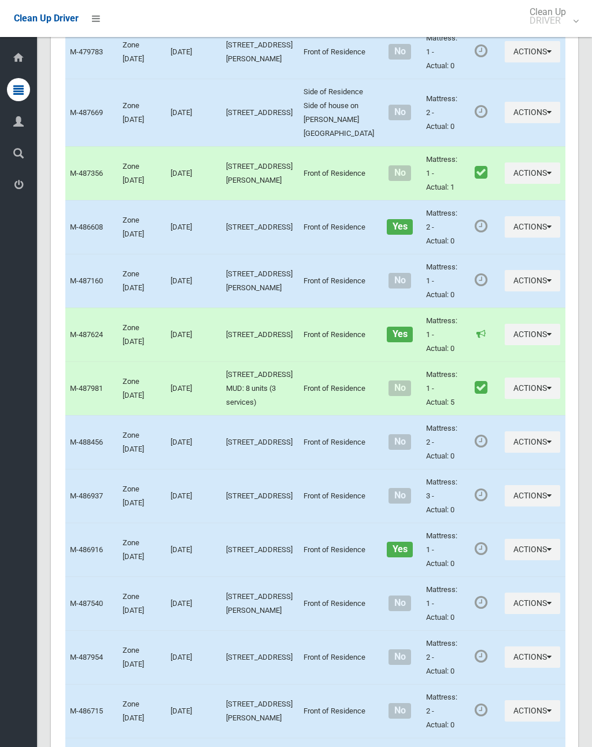
click at [505, 62] on button "Actions" at bounding box center [532, 51] width 55 height 21
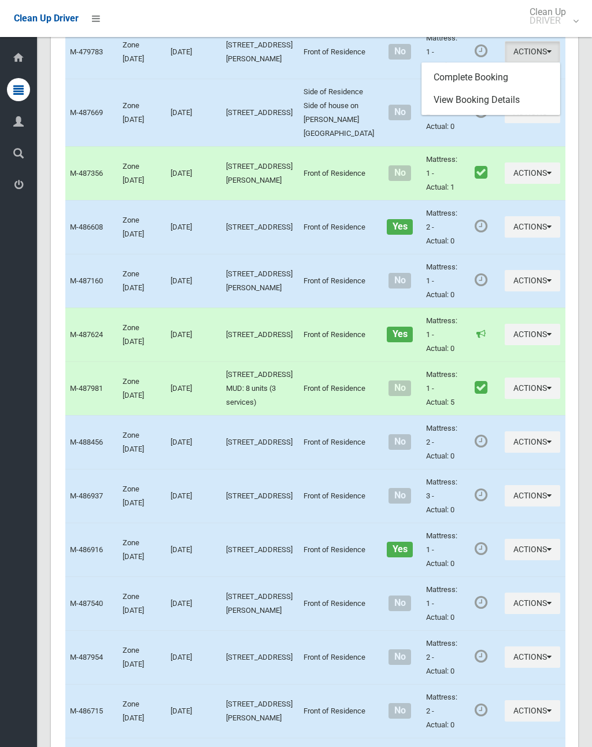
click at [479, 89] on link "Complete Booking" at bounding box center [491, 77] width 138 height 23
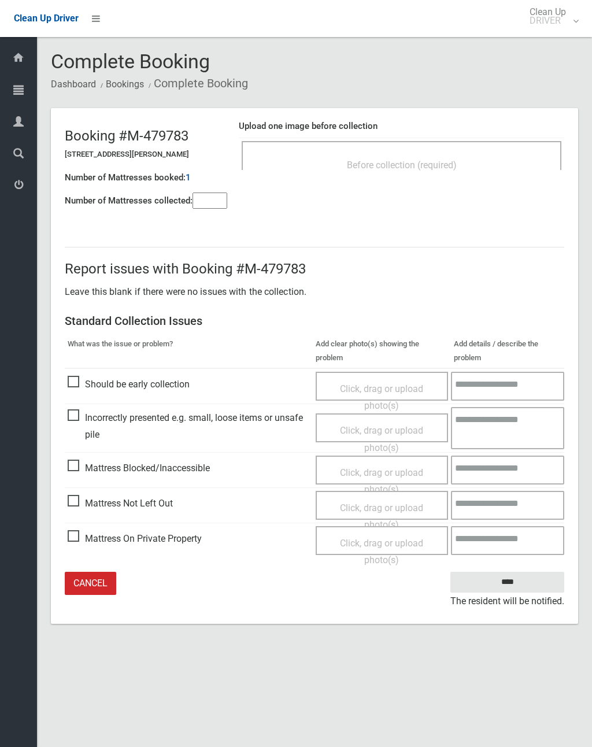
click at [219, 205] on input"] "number" at bounding box center [210, 201] width 35 height 16
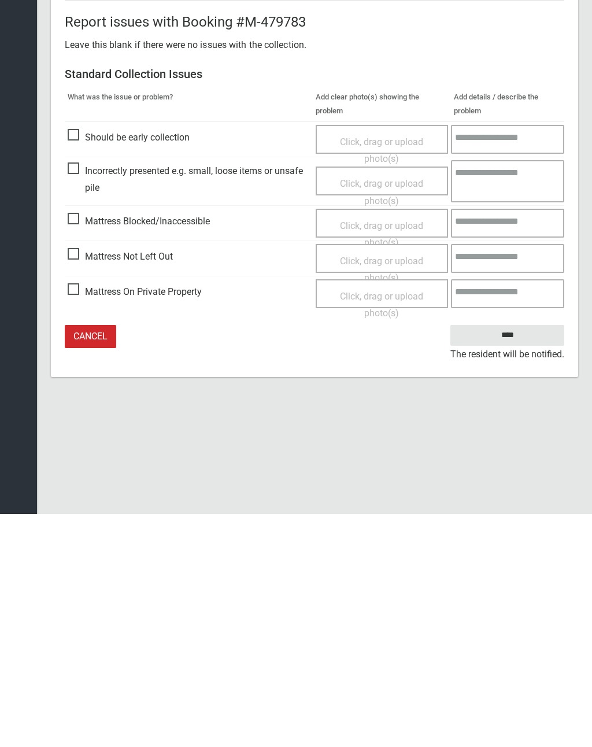
type input"] "*"
click at [400, 488] on span "Click, drag or upload photo(s)" at bounding box center [381, 502] width 83 height 28
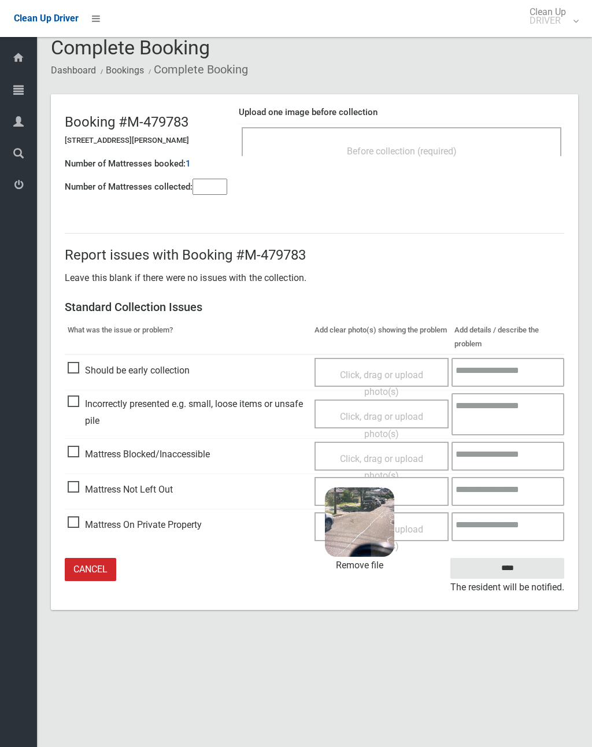
click at [519, 564] on input "****" at bounding box center [507, 568] width 114 height 21
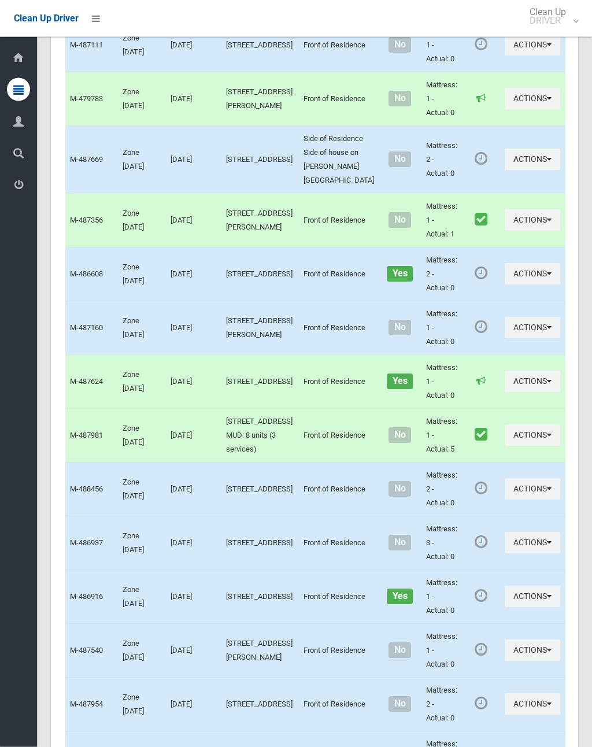
click at [505, 171] on button "Actions" at bounding box center [532, 159] width 55 height 21
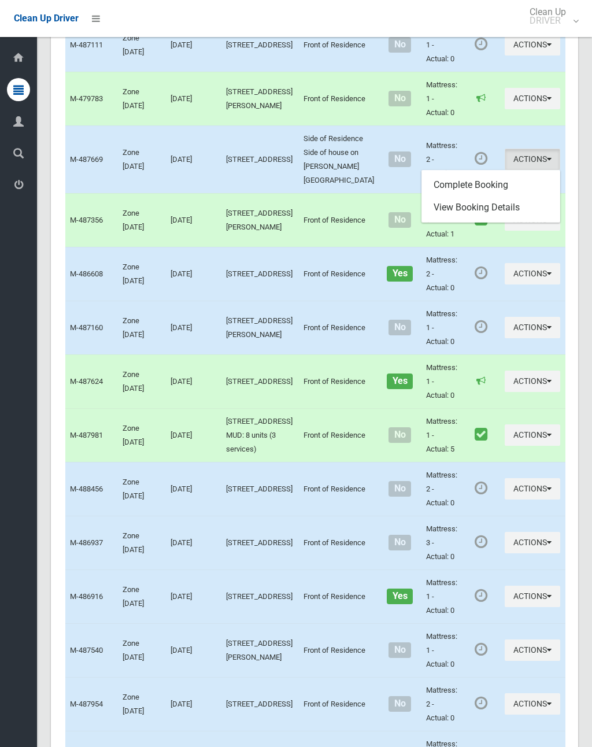
click at [480, 197] on link "Complete Booking" at bounding box center [491, 184] width 138 height 23
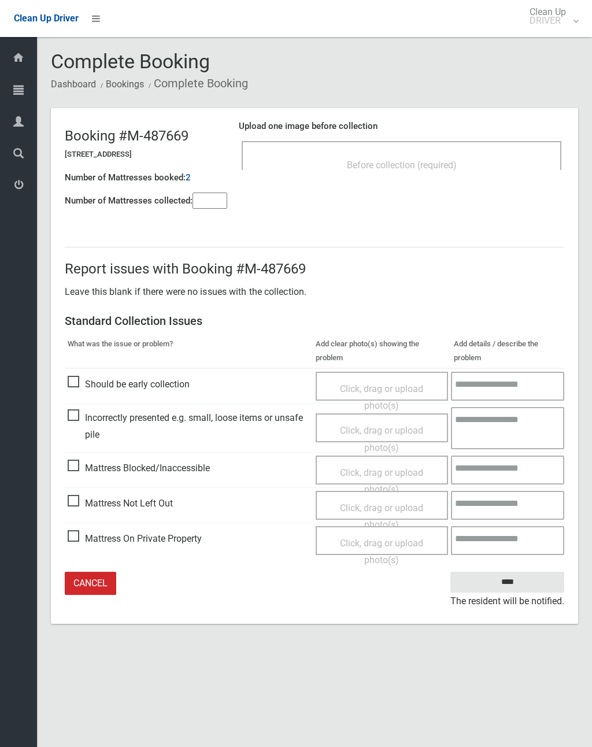
click at [216, 201] on input"] "number" at bounding box center [210, 201] width 35 height 16
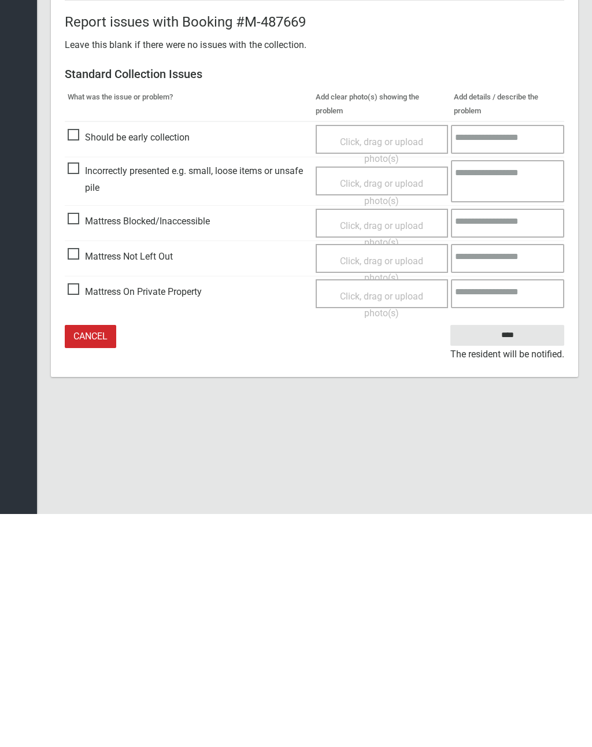
type input"] "*"
click at [388, 488] on span "Click, drag or upload photo(s)" at bounding box center [381, 502] width 83 height 28
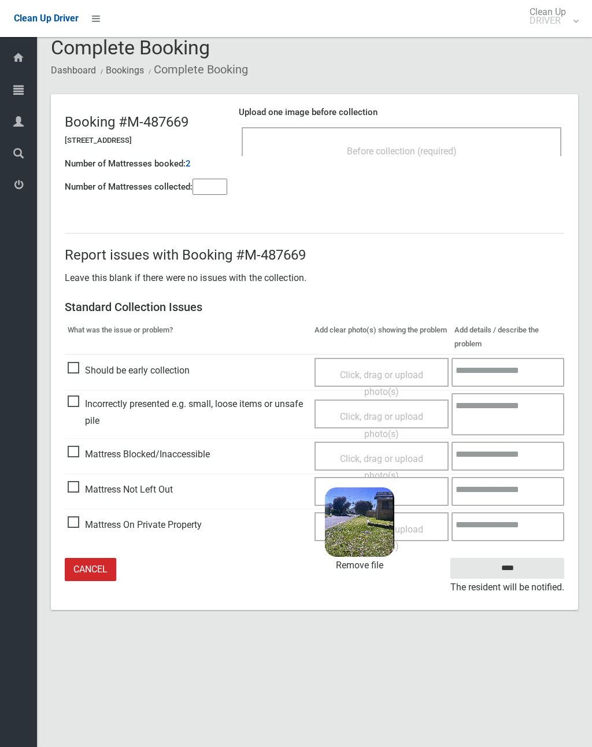
click at [519, 564] on input "****" at bounding box center [507, 568] width 114 height 21
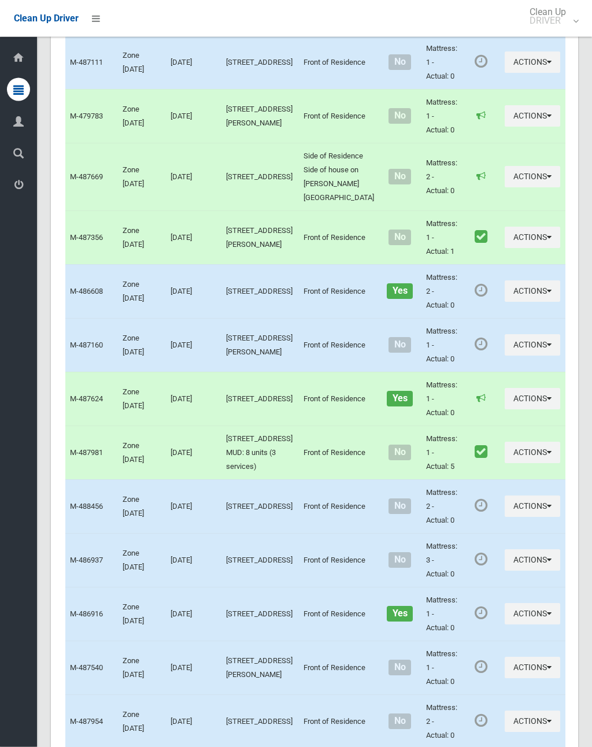
click at [505, 73] on button "Actions" at bounding box center [532, 62] width 55 height 21
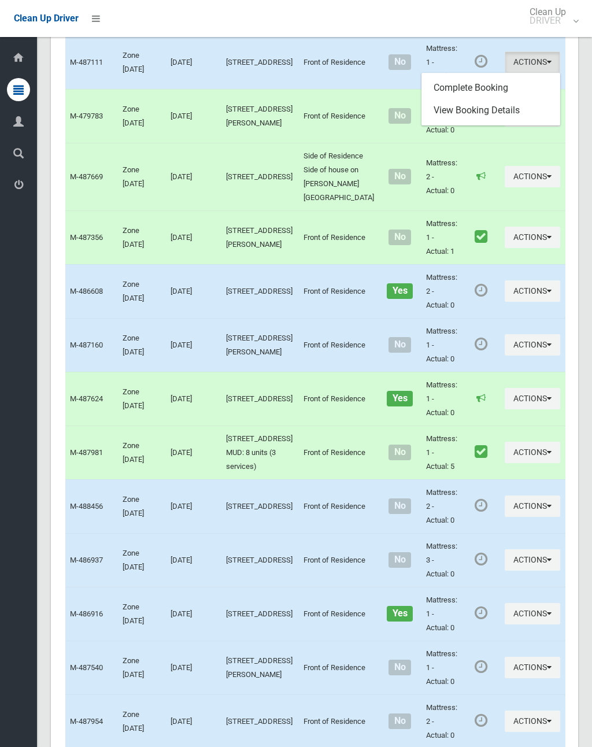
click at [475, 99] on link "Complete Booking" at bounding box center [491, 87] width 138 height 23
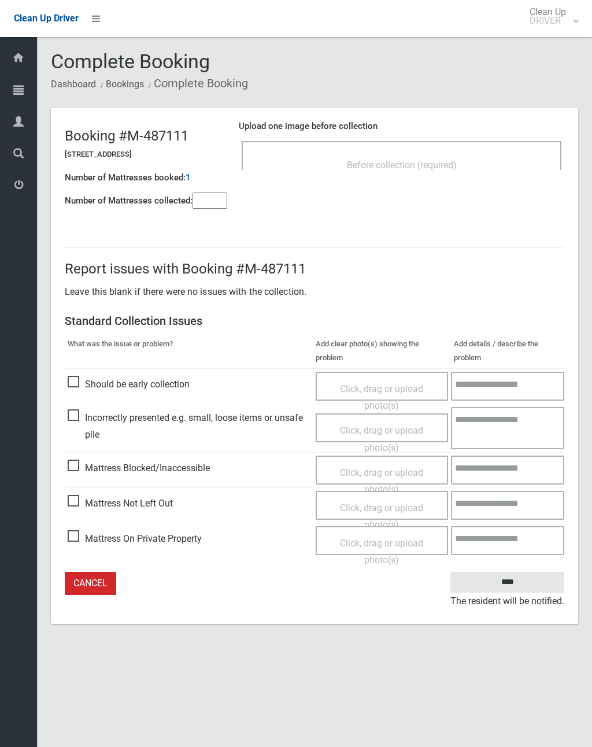
click at [432, 157] on div "Before collection (required)" at bounding box center [401, 164] width 294 height 21
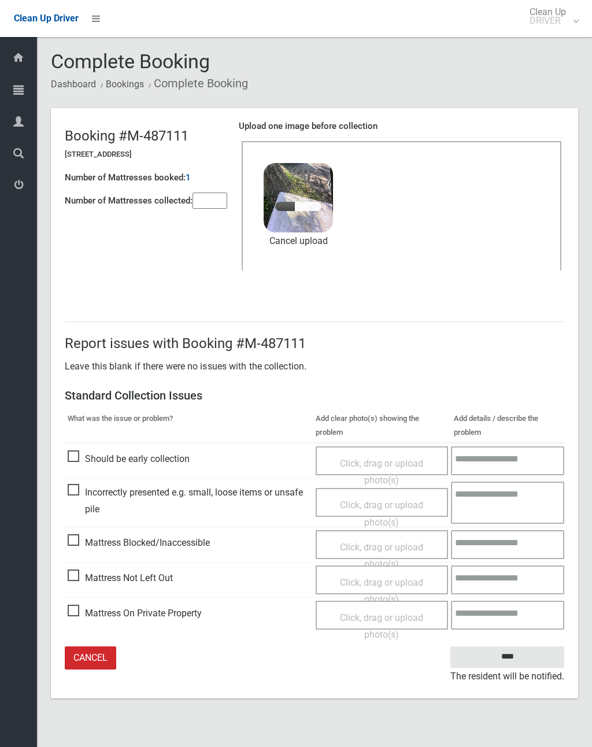
click at [227, 197] on input"] "number" at bounding box center [210, 201] width 35 height 16
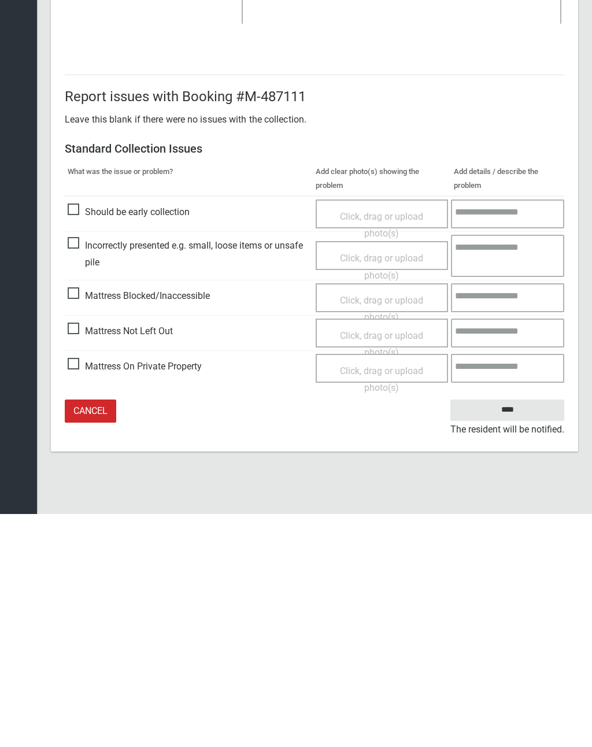
type input"] "*"
click at [504, 632] on input "****" at bounding box center [507, 642] width 114 height 21
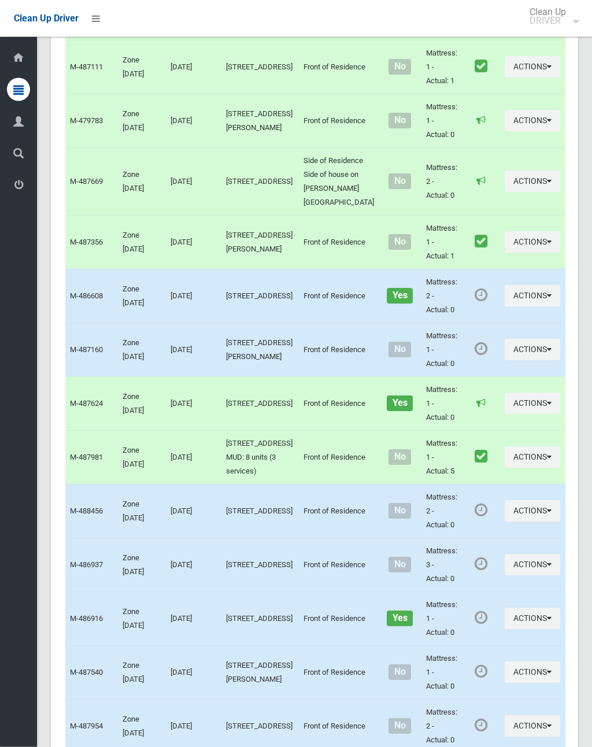
scroll to position [4005, 0]
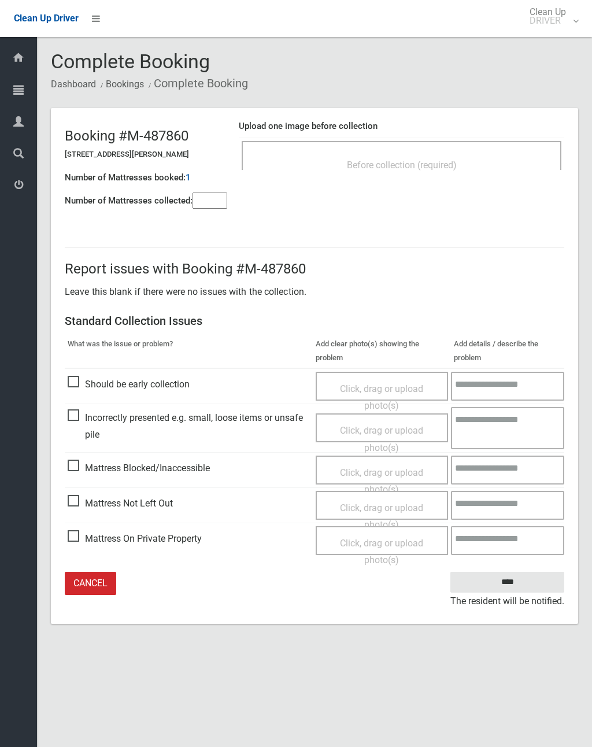
click at [208, 199] on input"] "number" at bounding box center [210, 201] width 35 height 16
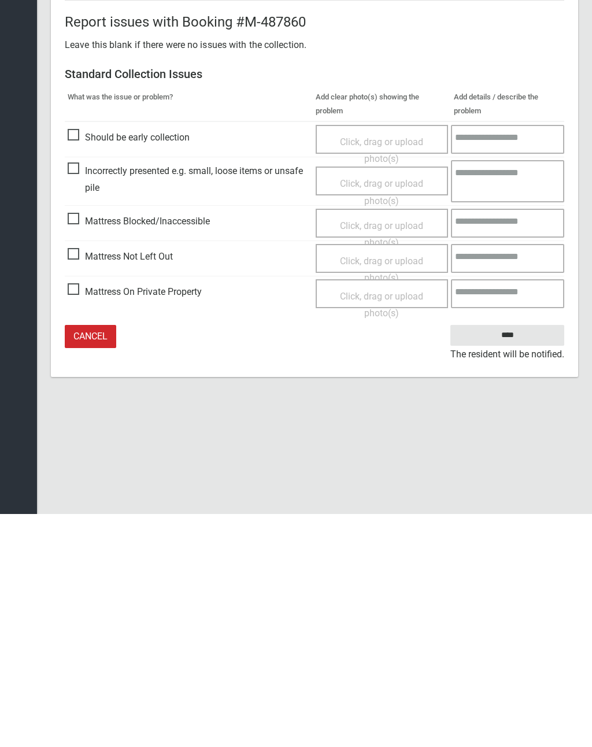
type input"] "*"
click at [386, 488] on span "Click, drag or upload photo(s)" at bounding box center [381, 502] width 83 height 28
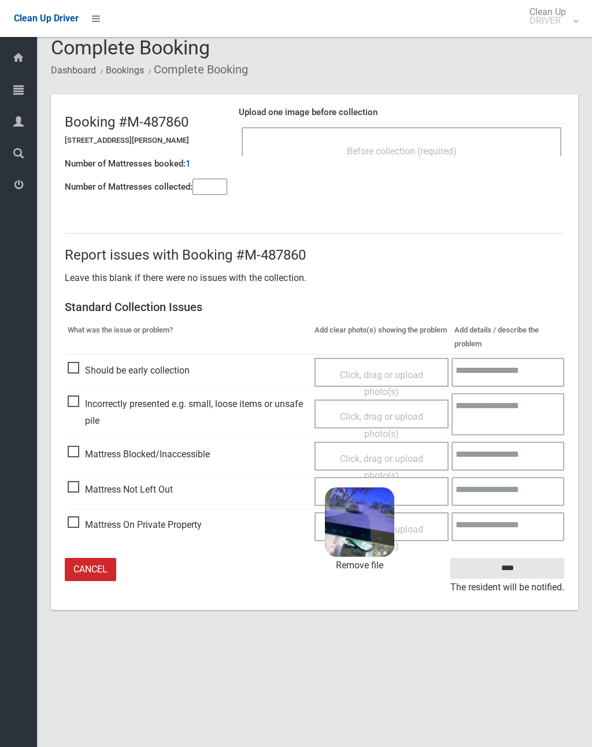
click at [522, 569] on input "****" at bounding box center [507, 568] width 114 height 21
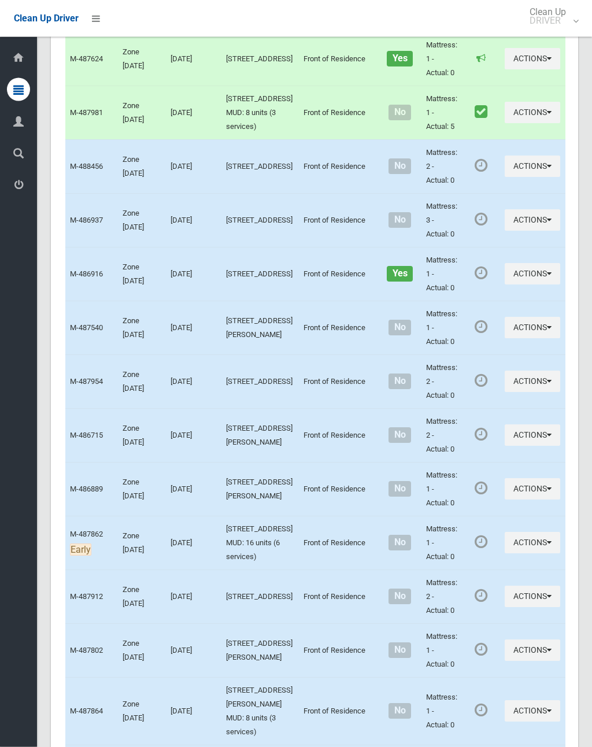
scroll to position [4350, 0]
click at [505, 15] on button "Actions" at bounding box center [532, 4] width 55 height 21
click at [479, 42] on link "Complete Booking" at bounding box center [491, 29] width 138 height 23
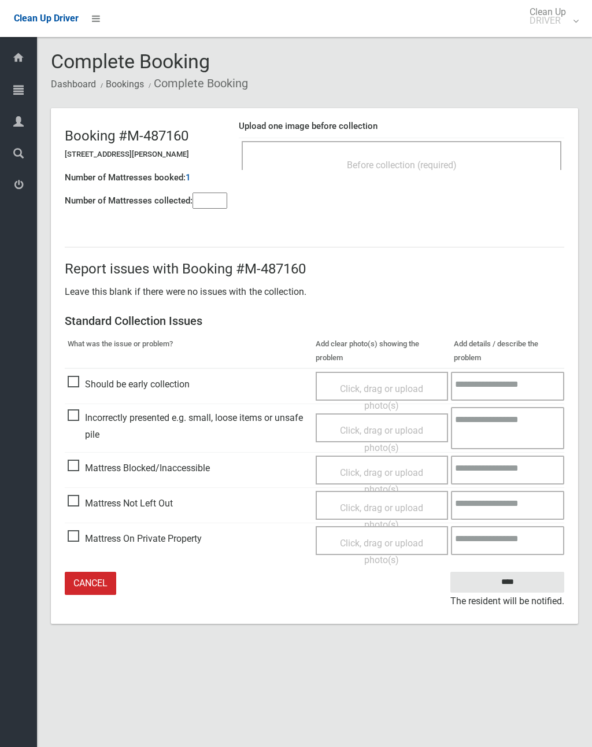
click at [220, 200] on input"] "number" at bounding box center [210, 201] width 35 height 16
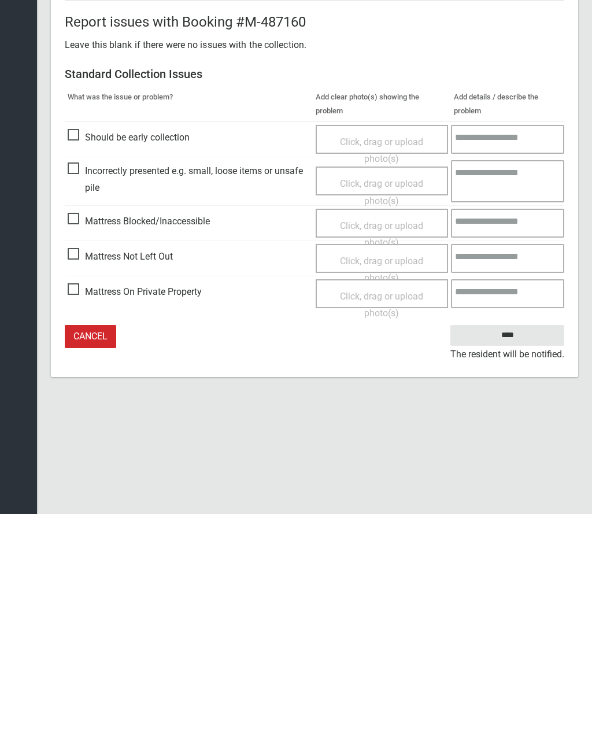
type input"] "*"
click at [401, 488] on span "Click, drag or upload photo(s)" at bounding box center [381, 502] width 83 height 28
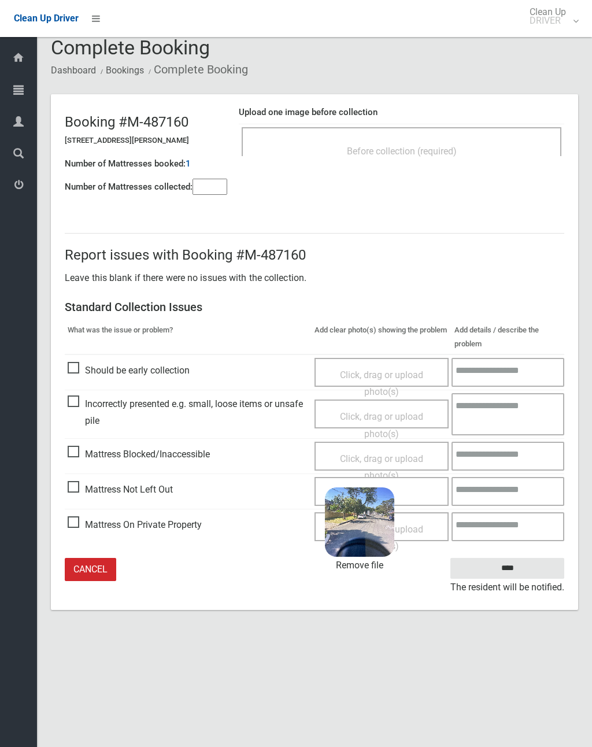
click at [525, 567] on input "****" at bounding box center [507, 568] width 114 height 21
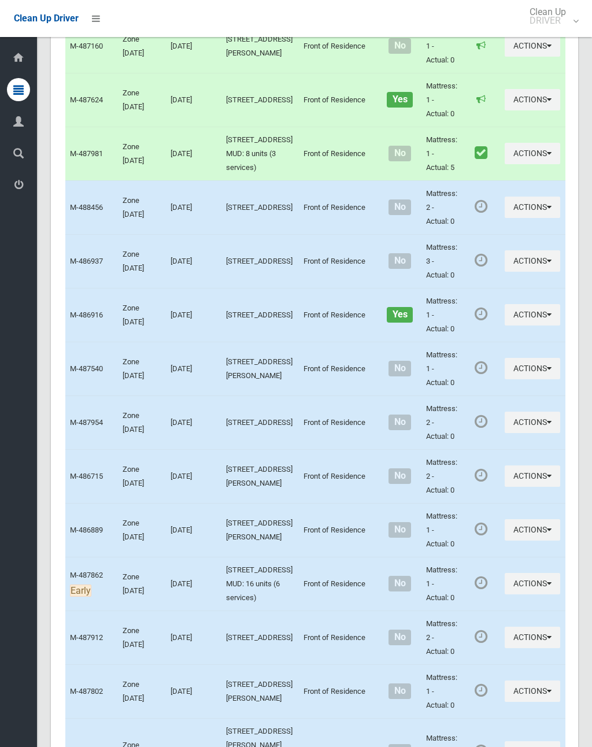
scroll to position [4309, 0]
click at [480, 29] on link "Complete Booking" at bounding box center [491, 17] width 138 height 23
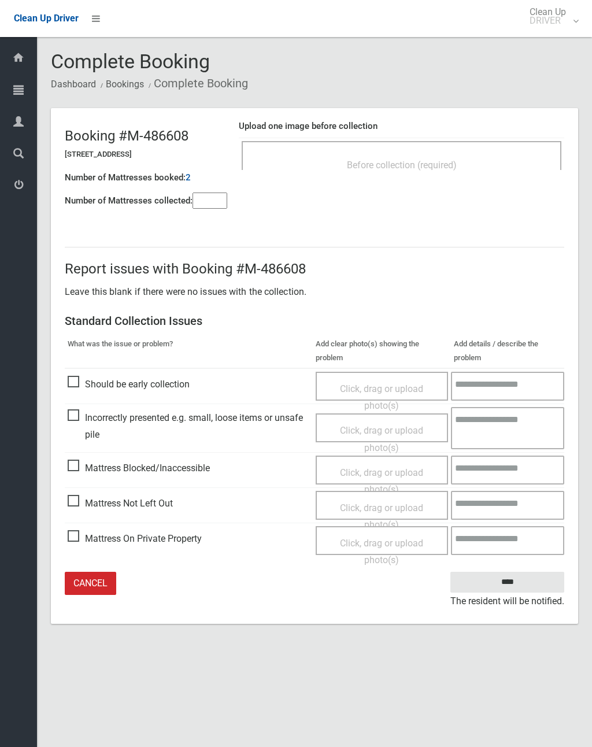
click at [417, 158] on div "Before collection (required)" at bounding box center [401, 164] width 294 height 21
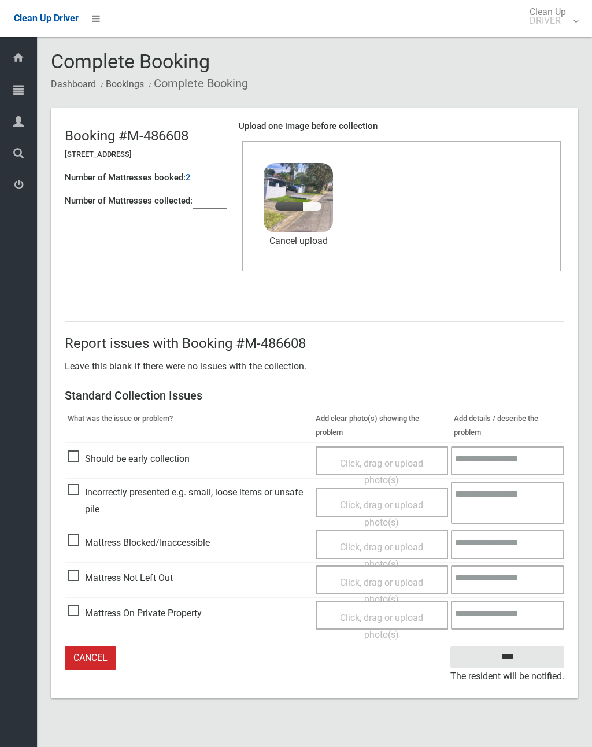
click at [219, 199] on input"] "number" at bounding box center [210, 201] width 35 height 16
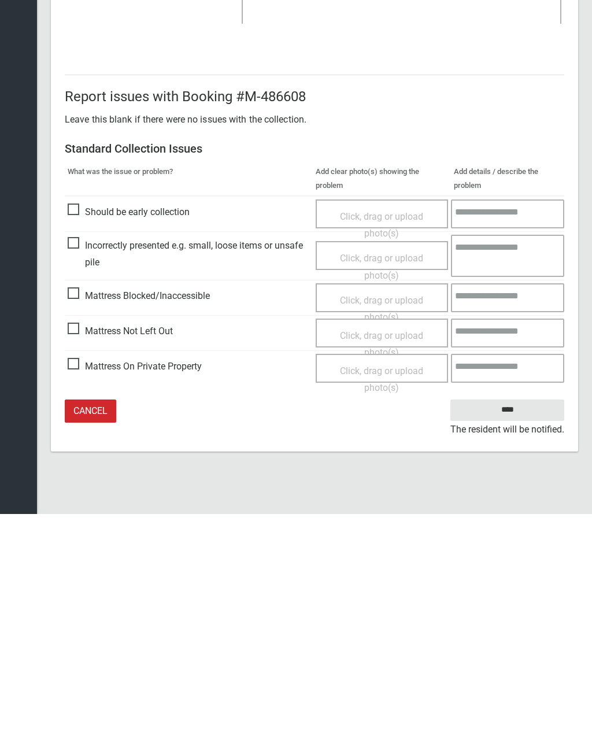
type input"] "*"
click at [515, 632] on input "****" at bounding box center [507, 642] width 114 height 21
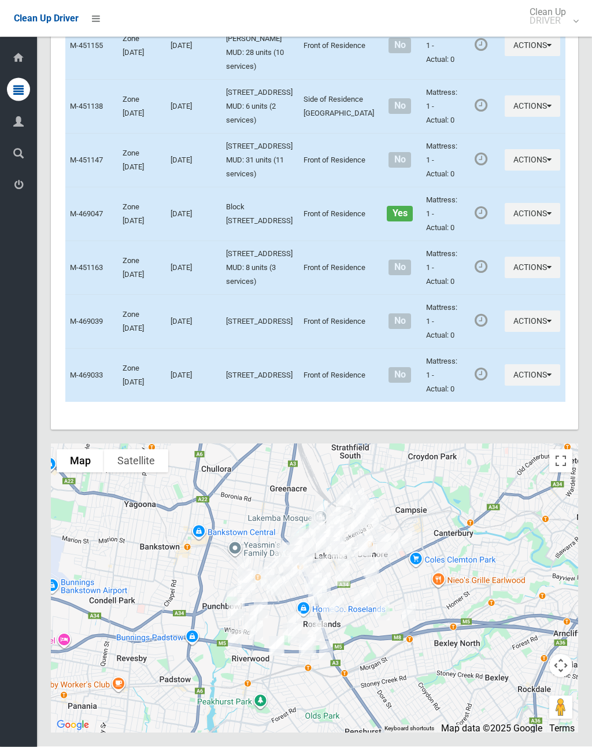
scroll to position [6090, 0]
click at [505, 279] on button "Actions" at bounding box center [532, 267] width 55 height 21
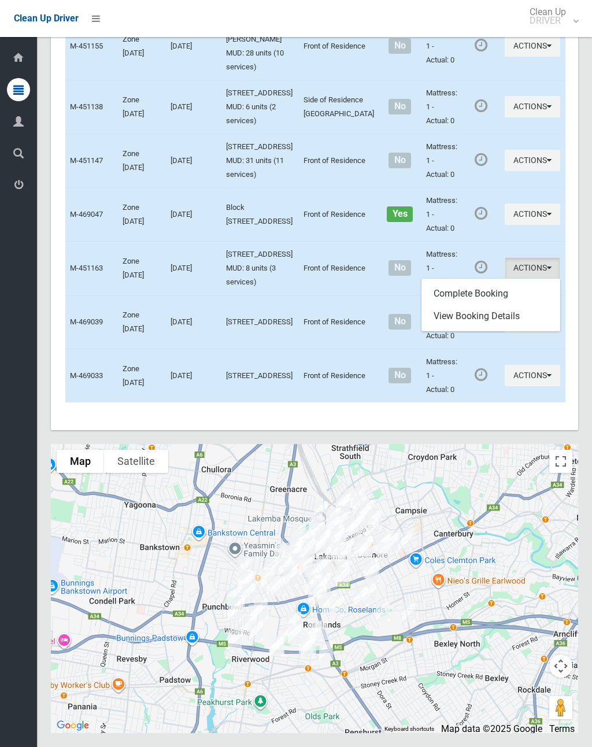
click at [487, 305] on link "Complete Booking" at bounding box center [491, 293] width 138 height 23
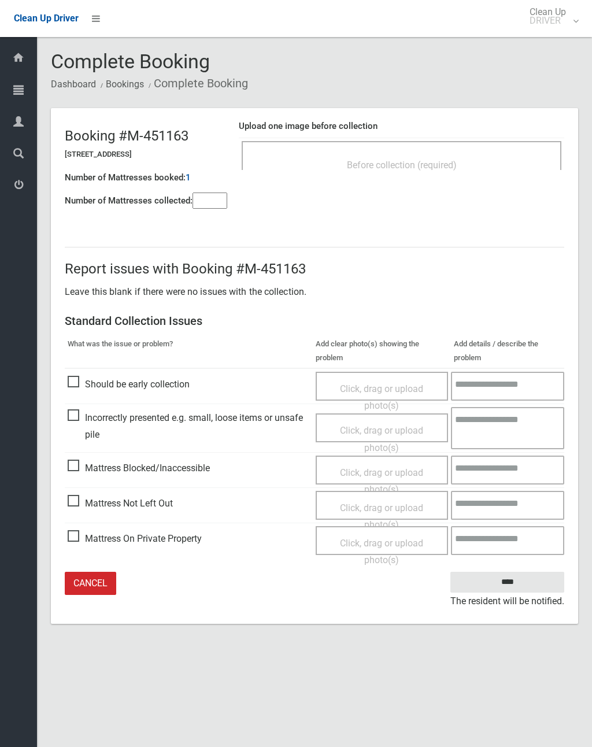
click at [209, 201] on input"] "number" at bounding box center [210, 201] width 35 height 16
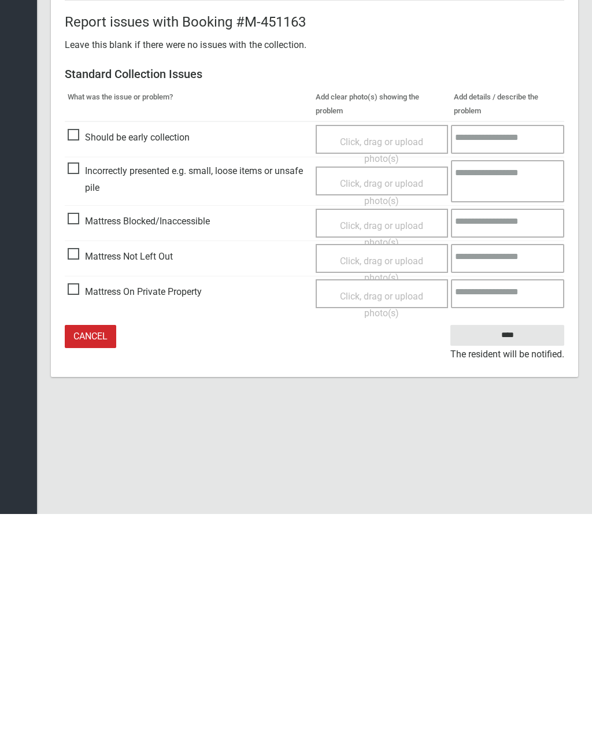
type input"] "*"
click at [398, 488] on span "Click, drag or upload photo(s)" at bounding box center [381, 502] width 83 height 28
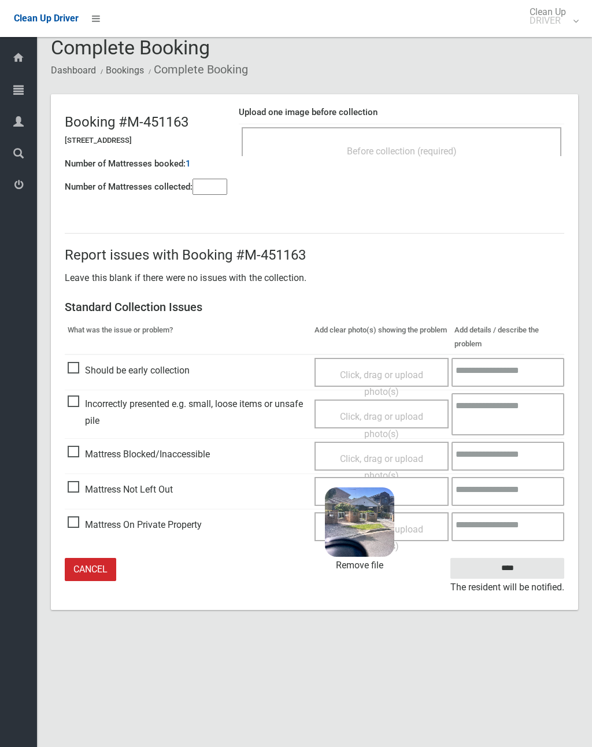
click at [527, 568] on input "****" at bounding box center [507, 568] width 114 height 21
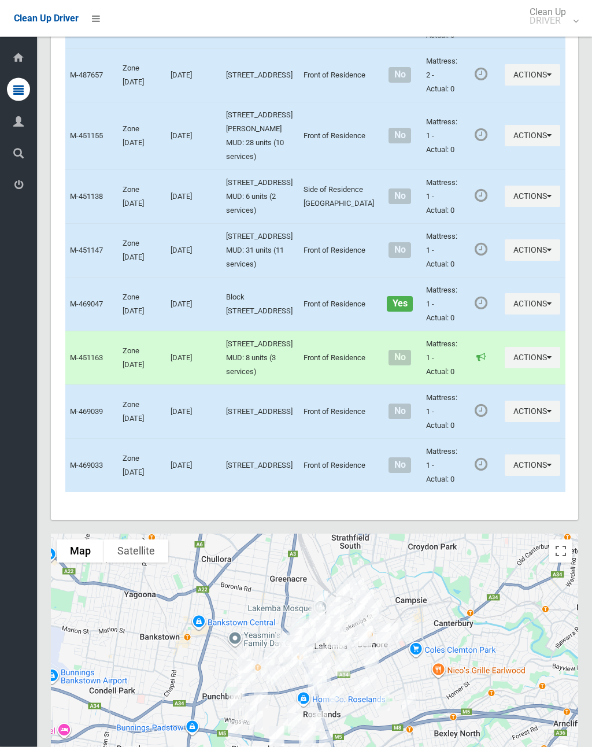
scroll to position [5586, 0]
click at [505, 86] on button "Actions" at bounding box center [532, 74] width 55 height 21
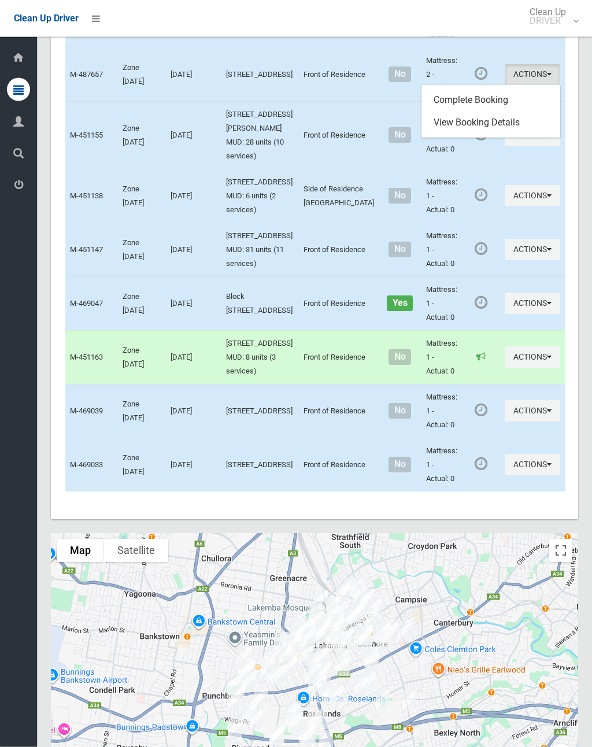
scroll to position [5586, 0]
click at [480, 112] on link "Complete Booking" at bounding box center [491, 99] width 138 height 23
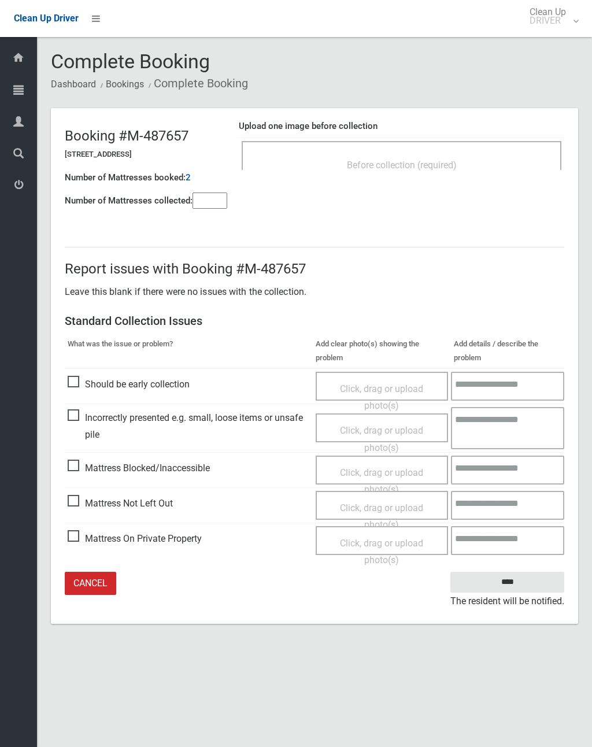
click at [428, 146] on div "Before collection (required)" at bounding box center [402, 155] width 320 height 29
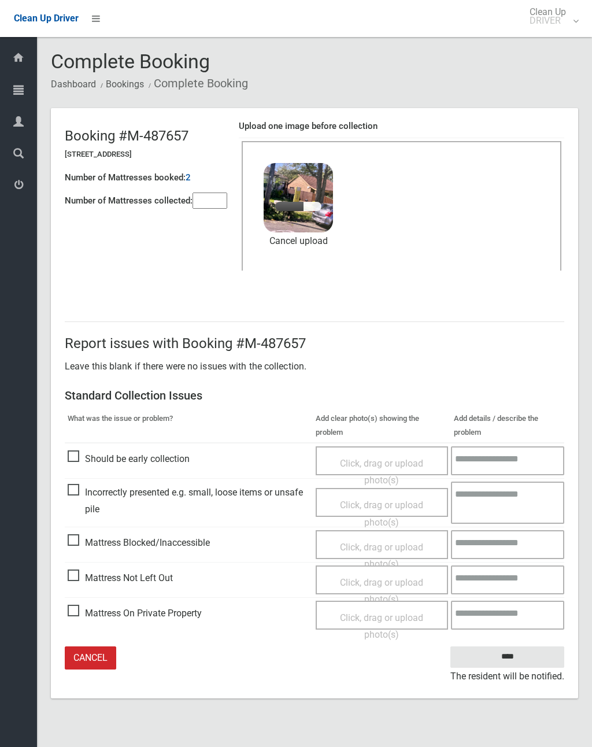
click at [214, 193] on input"] "number" at bounding box center [210, 201] width 35 height 16
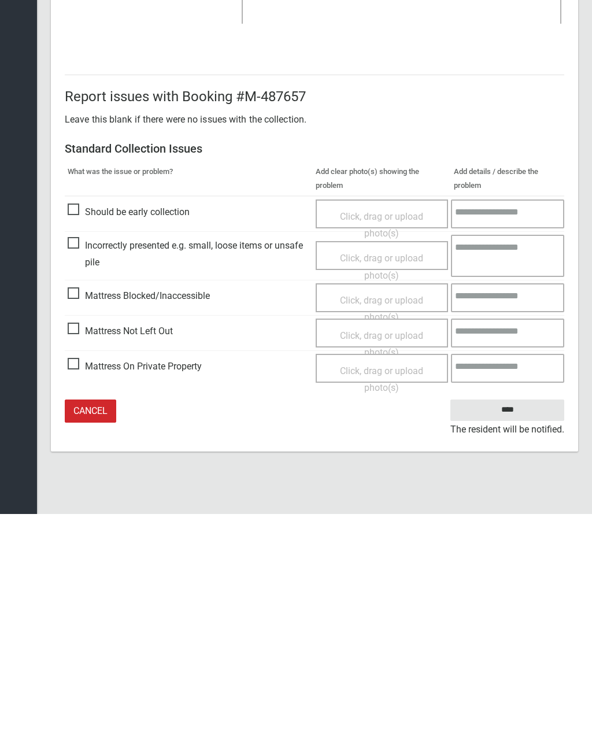
type input"] "*"
click at [512, 632] on input "****" at bounding box center [507, 642] width 114 height 21
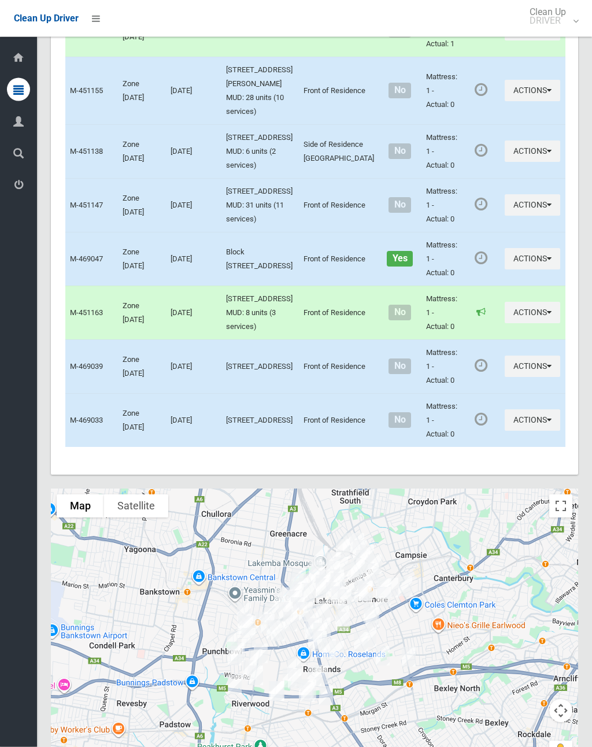
scroll to position [5636, 0]
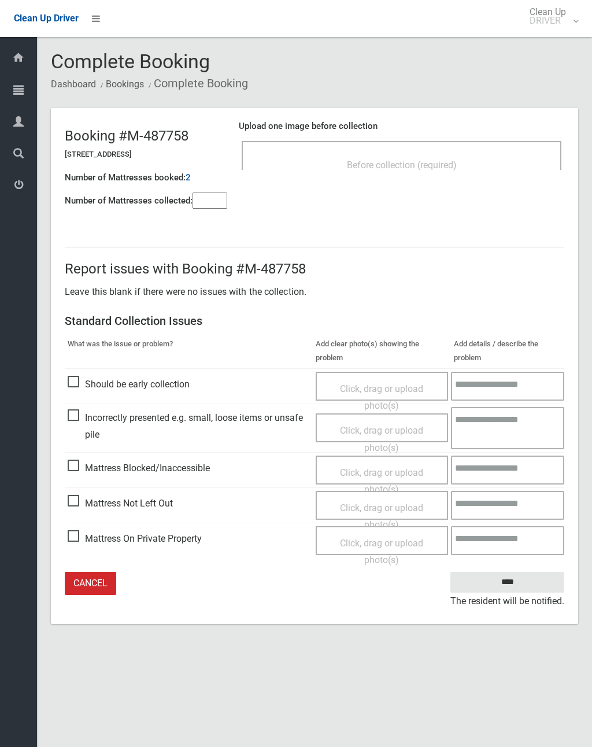
click at [449, 166] on span "Before collection (required)" at bounding box center [402, 165] width 110 height 11
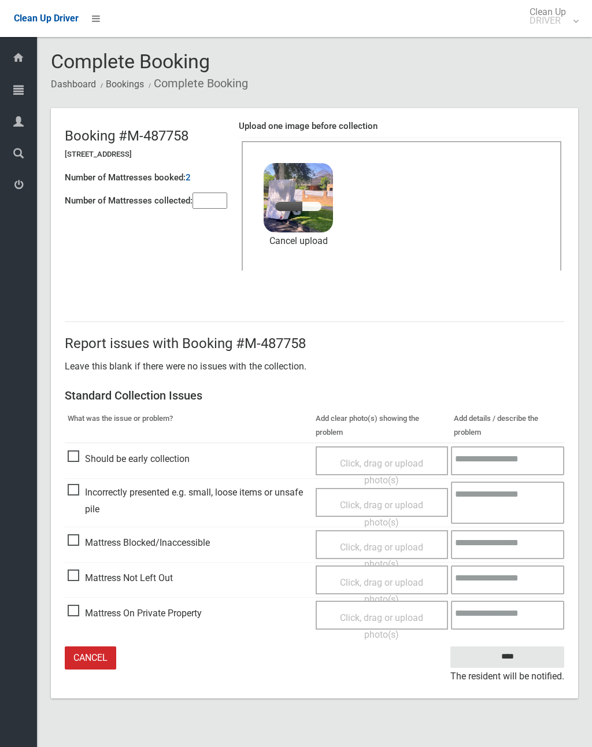
click at [212, 199] on input"] "number" at bounding box center [210, 201] width 35 height 16
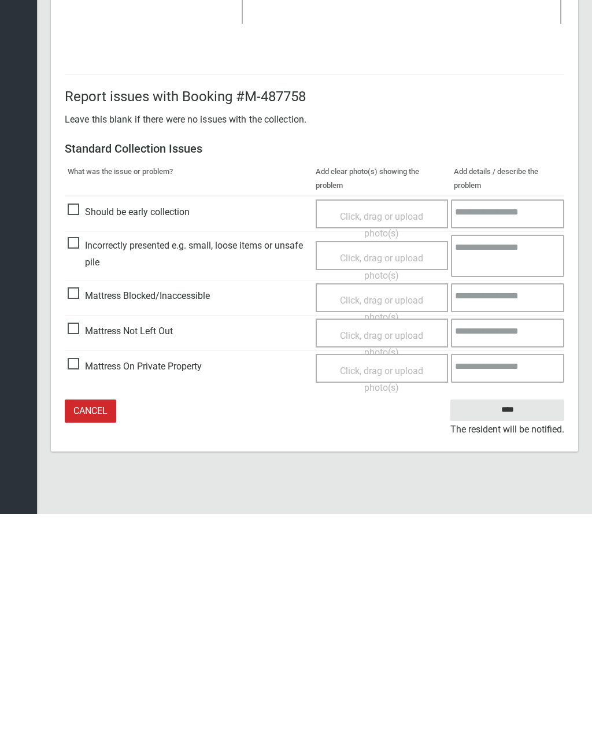
type input"] "*"
click at [512, 632] on input "****" at bounding box center [507, 642] width 114 height 21
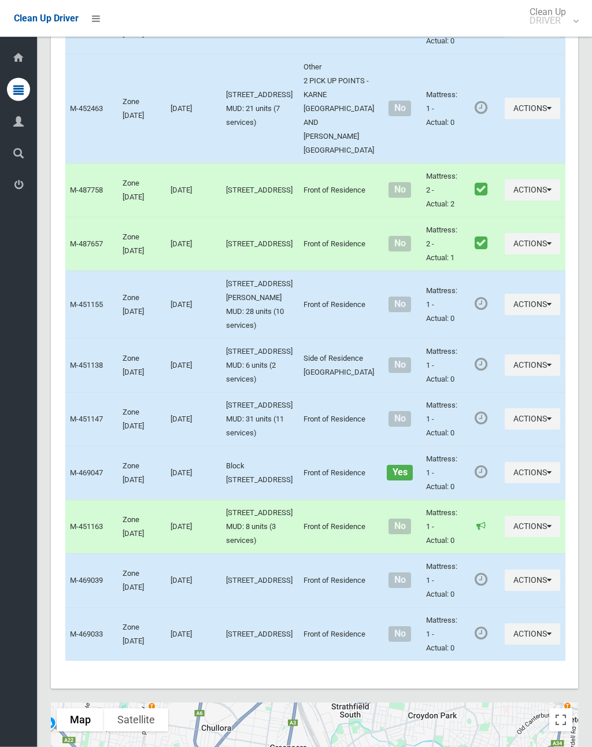
scroll to position [5417, 0]
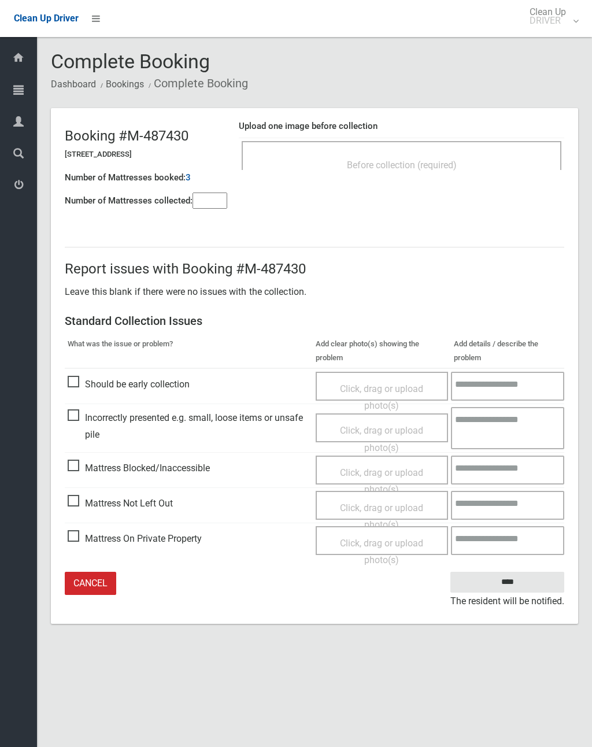
click at [482, 158] on div "Before collection (required)" at bounding box center [401, 164] width 294 height 21
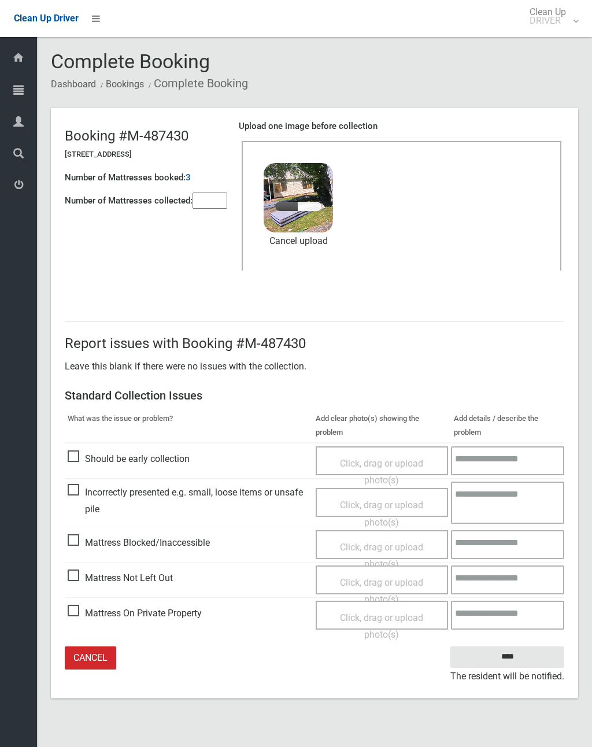
click at [227, 193] on input"] "number" at bounding box center [210, 201] width 35 height 16
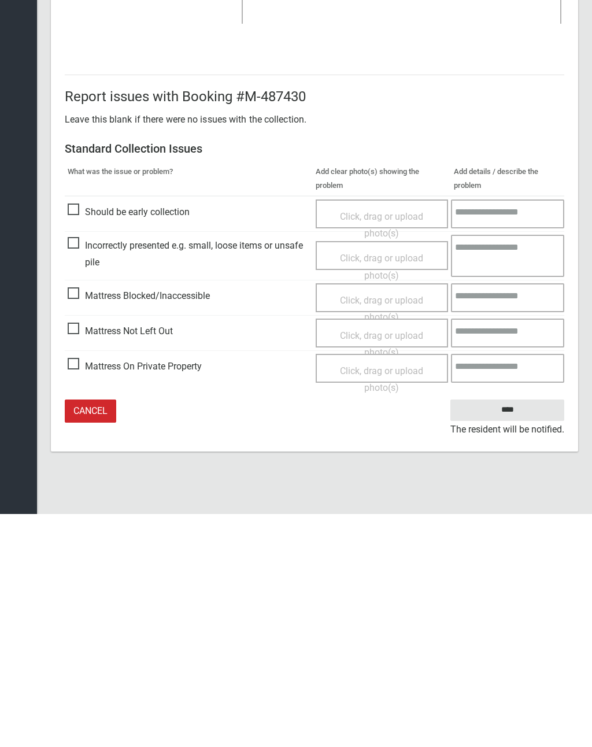
type input"] "*"
click at [512, 632] on input "****" at bounding box center [507, 642] width 114 height 21
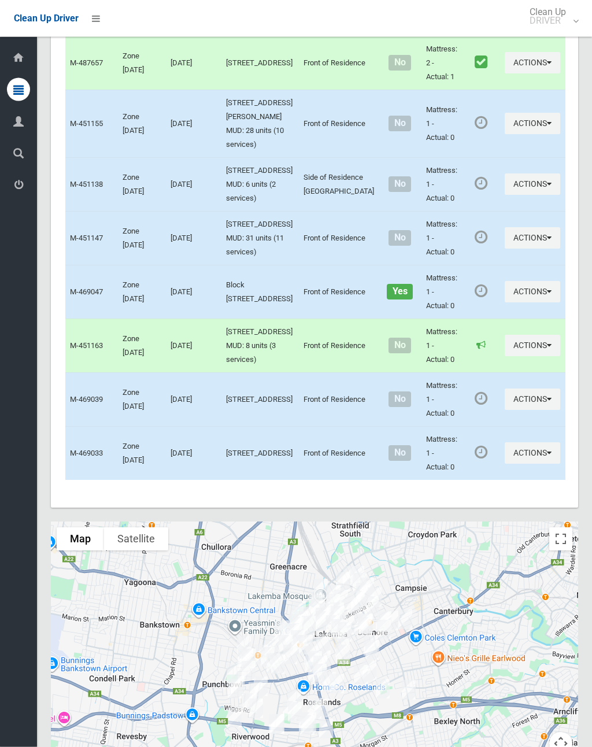
scroll to position [5599, 0]
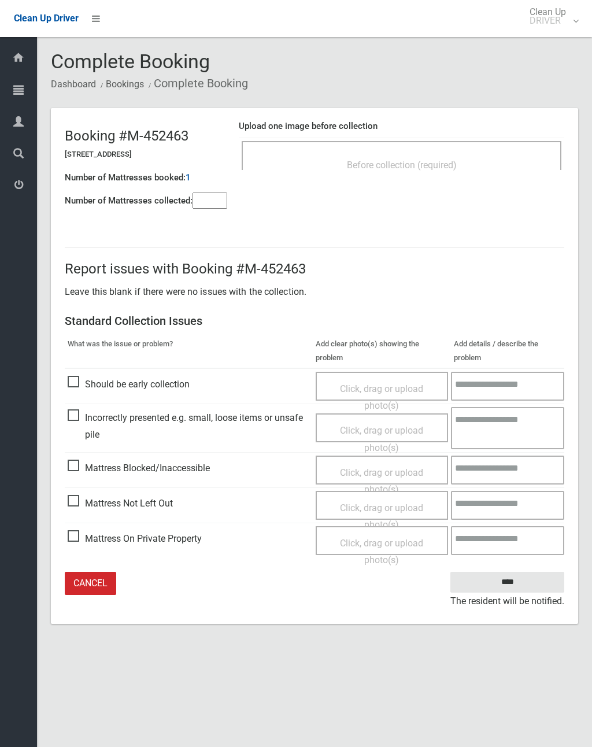
click at [461, 161] on div "Before collection (required)" at bounding box center [401, 164] width 294 height 21
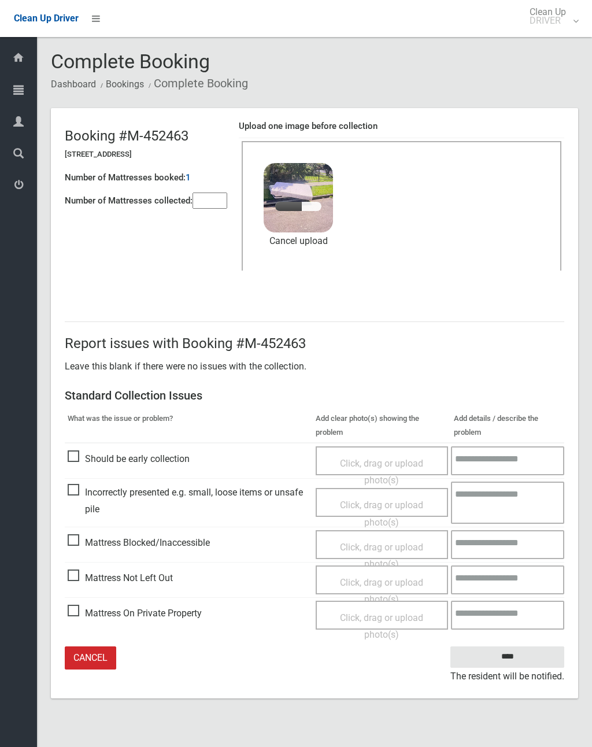
click at [209, 202] on input"] "number" at bounding box center [210, 201] width 35 height 16
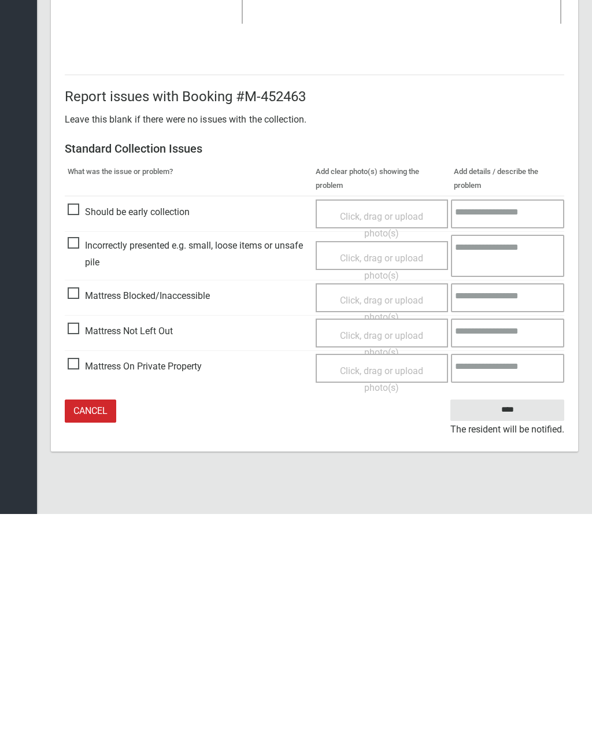
type input"] "*"
click at [514, 632] on input "****" at bounding box center [507, 642] width 114 height 21
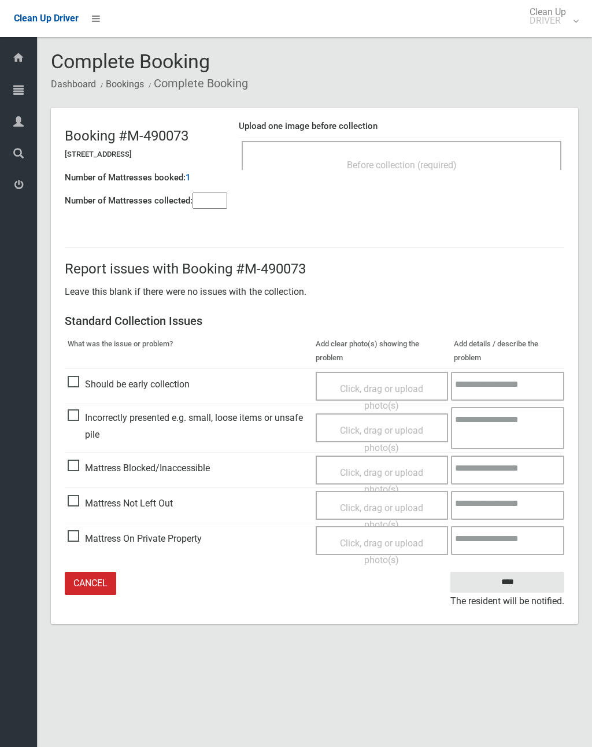
click at [212, 193] on input"] "number" at bounding box center [210, 201] width 35 height 16
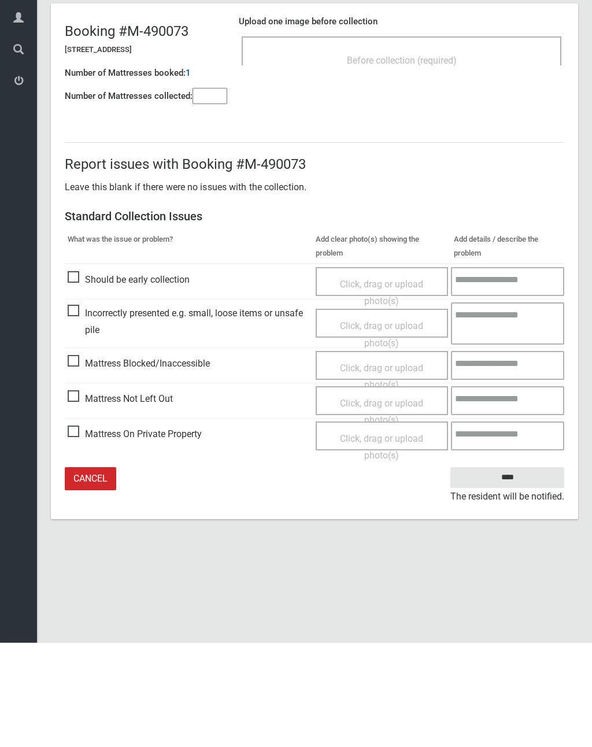
type input"] "*"
click at [388, 502] on span "Click, drag or upload photo(s)" at bounding box center [381, 516] width 83 height 28
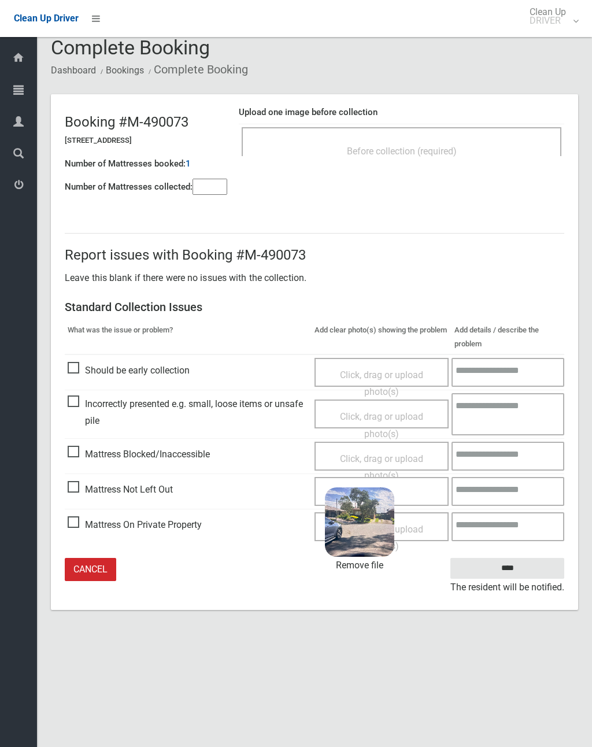
click at [532, 568] on input "****" at bounding box center [507, 568] width 114 height 21
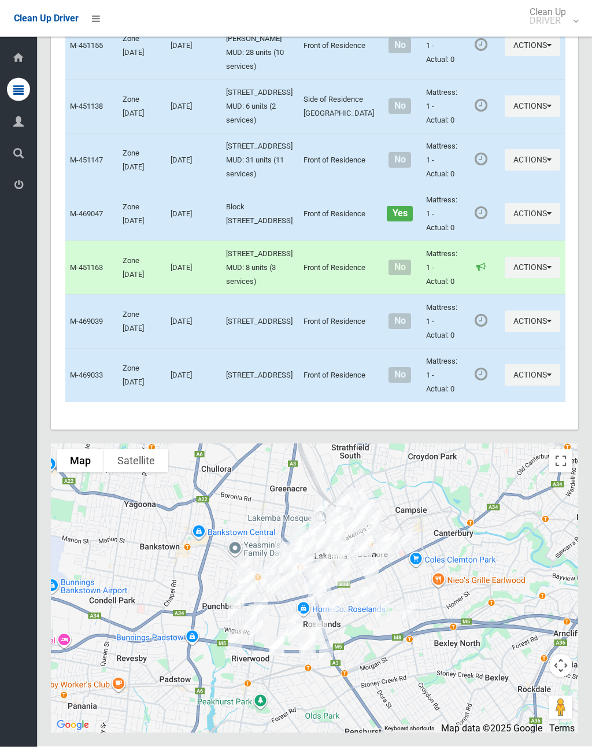
scroll to position [5846, 0]
click at [505, 57] on button "Actions" at bounding box center [532, 45] width 55 height 21
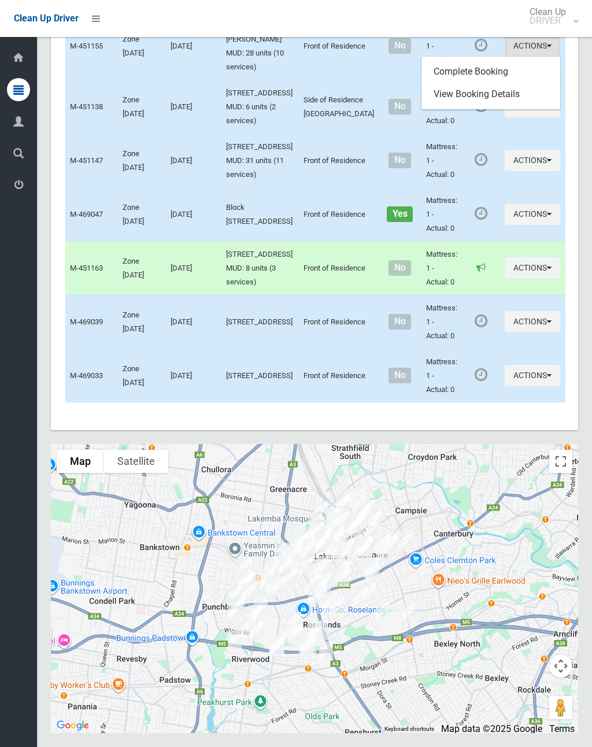
click at [470, 83] on link "Complete Booking" at bounding box center [491, 71] width 138 height 23
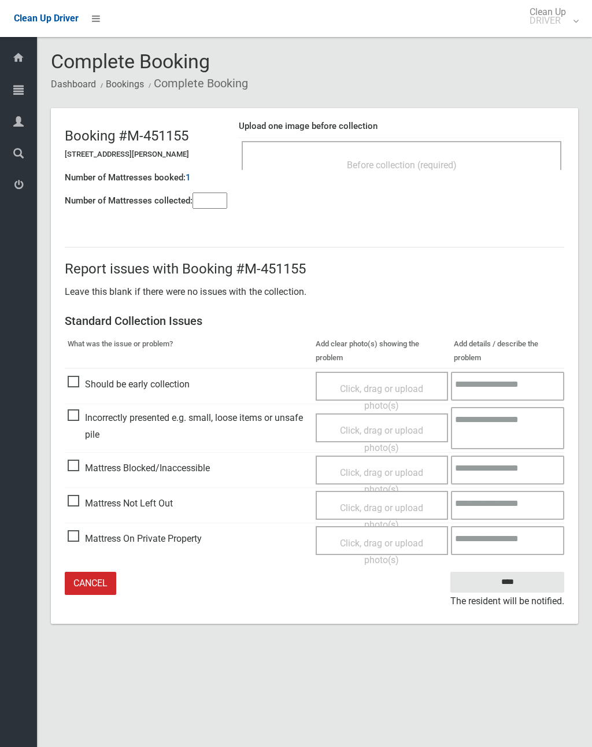
click at [204, 198] on input"] "number" at bounding box center [210, 201] width 35 height 16
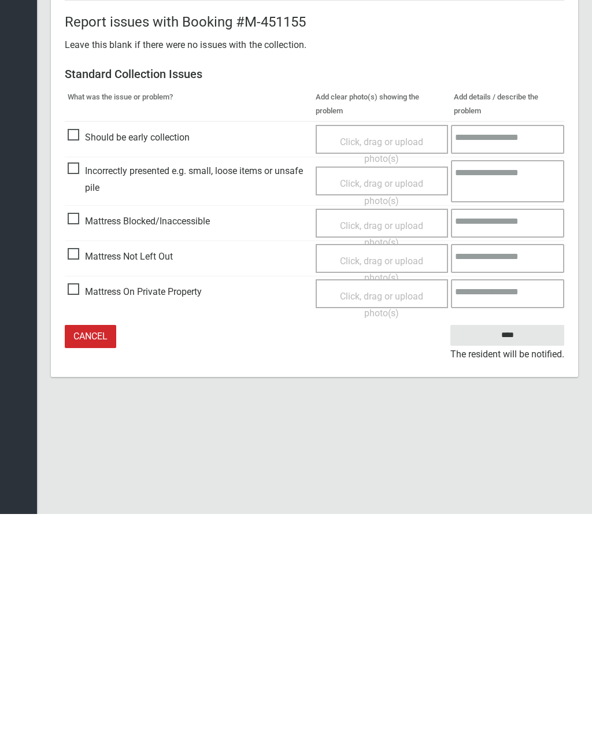
type input"] "*"
click at [383, 488] on span "Click, drag or upload photo(s)" at bounding box center [381, 502] width 83 height 28
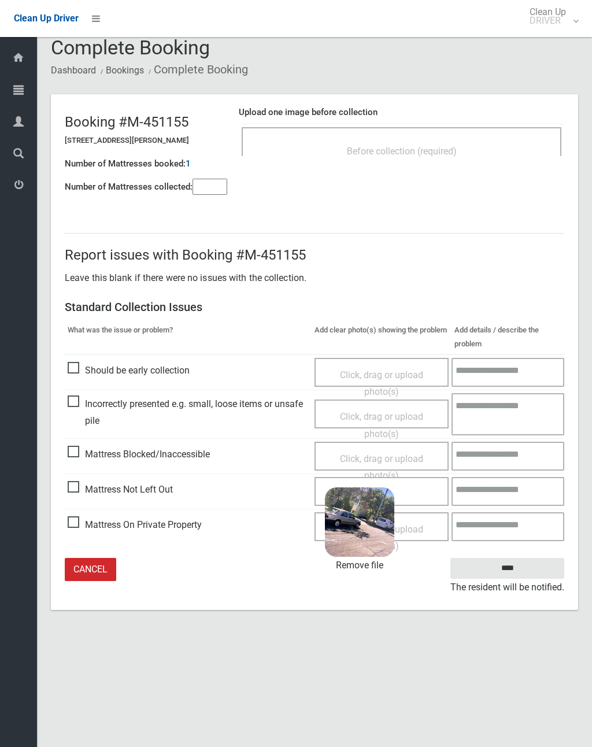
click at [528, 568] on input "****" at bounding box center [507, 568] width 114 height 21
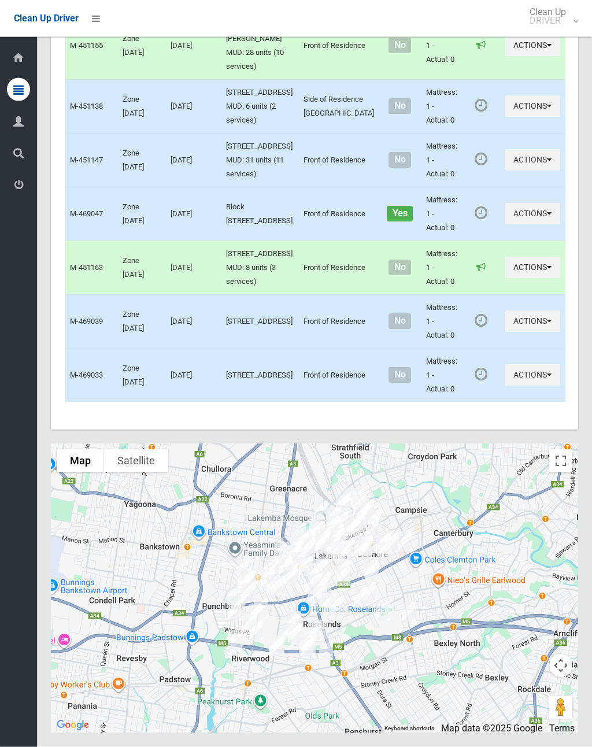
click at [505, 117] on button "Actions" at bounding box center [532, 106] width 55 height 21
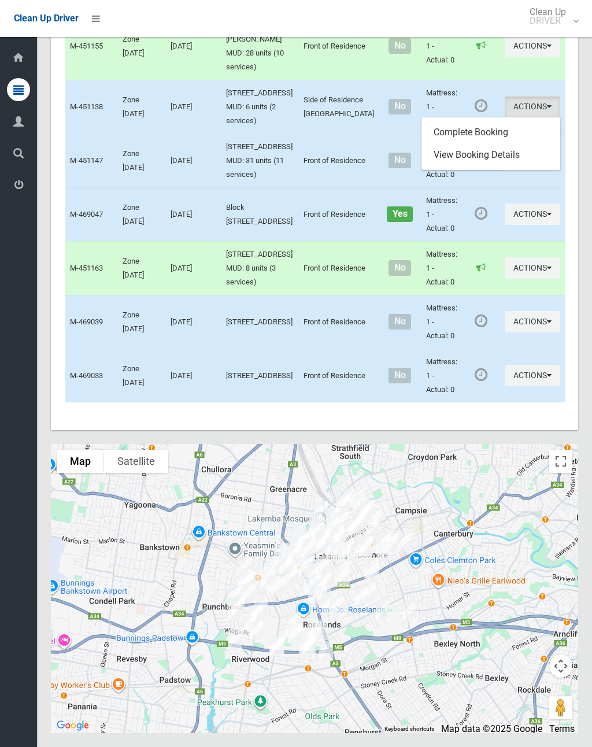
click at [469, 144] on link "Complete Booking" at bounding box center [491, 132] width 138 height 23
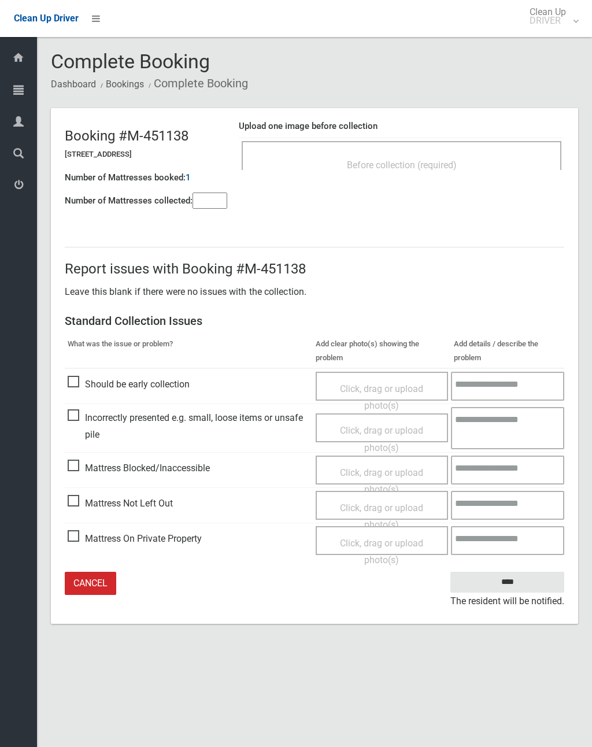
click at [480, 159] on div "Before collection (required)" at bounding box center [401, 164] width 294 height 21
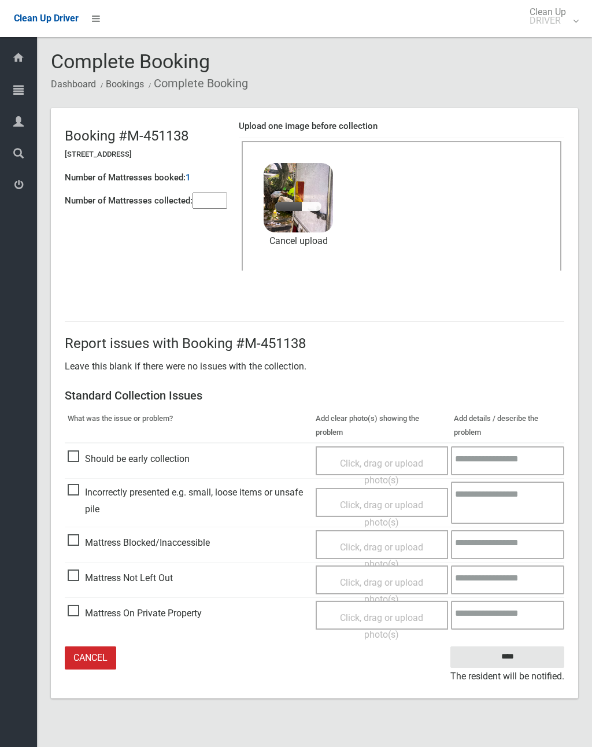
click at [212, 199] on input"] "number" at bounding box center [210, 201] width 35 height 16
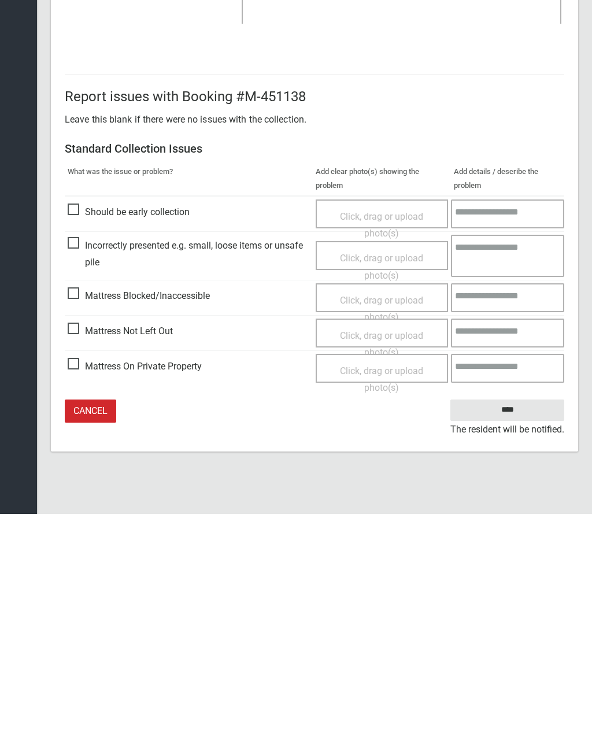
type input"] "*"
click at [519, 632] on input "****" at bounding box center [507, 642] width 114 height 21
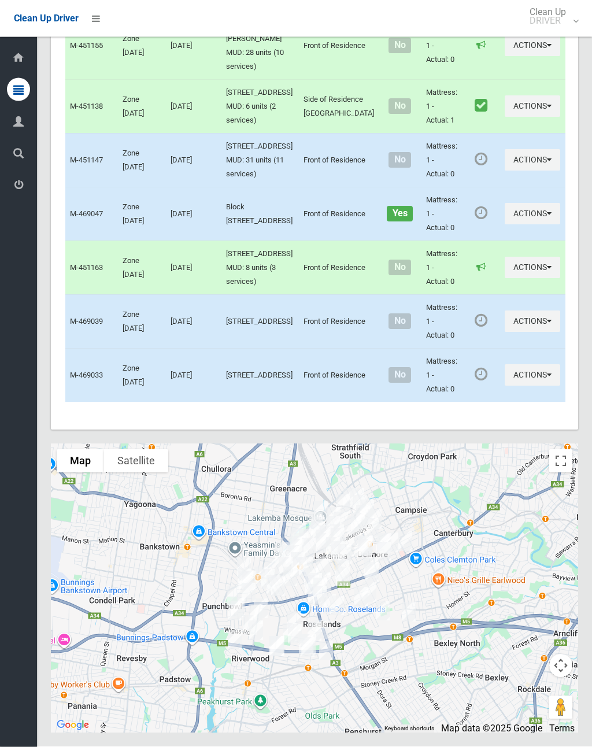
scroll to position [5951, 0]
click at [505, 171] on button "Actions" at bounding box center [532, 160] width 55 height 21
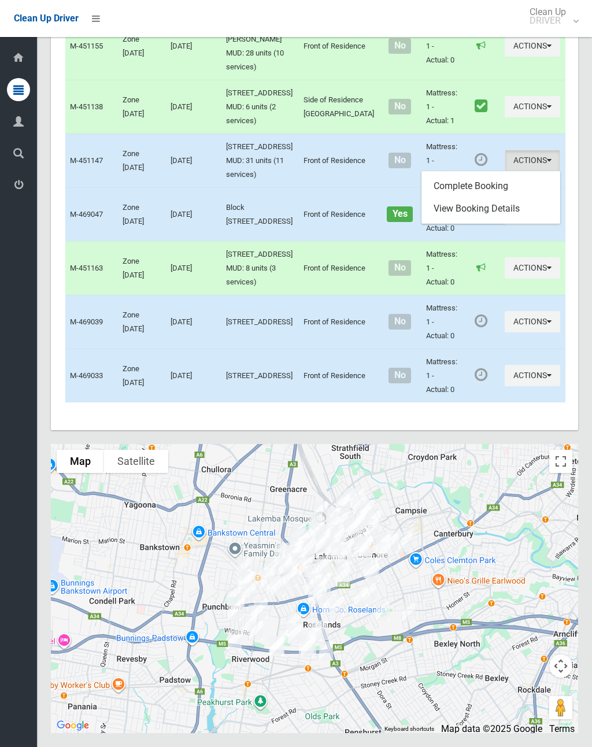
click at [478, 198] on link "Complete Booking" at bounding box center [491, 186] width 138 height 23
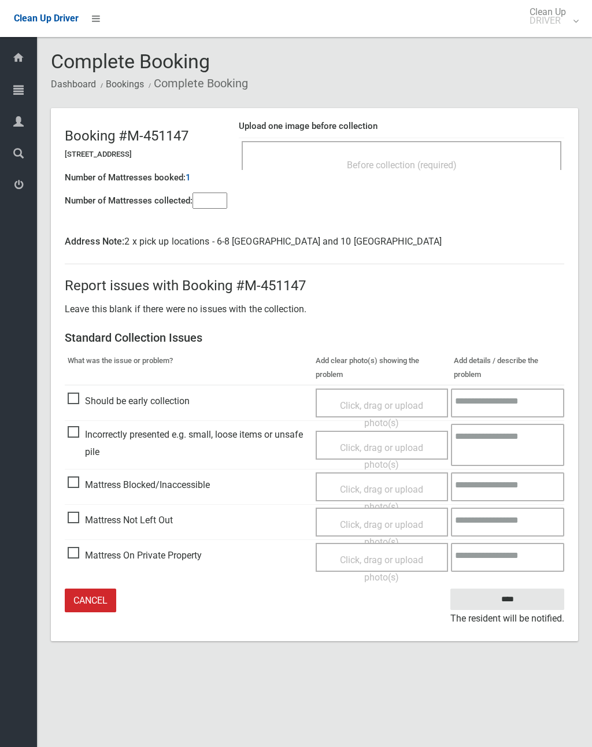
click at [212, 198] on input"] "number" at bounding box center [210, 201] width 35 height 16
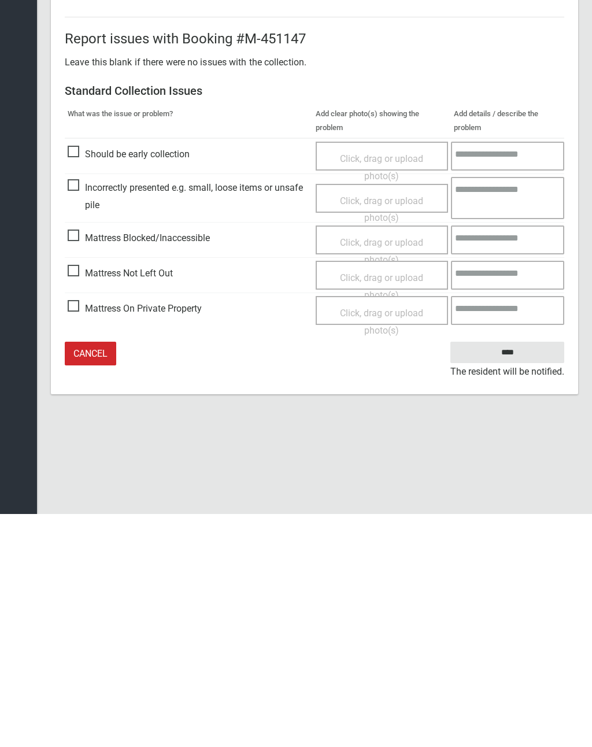
type input"] "*"
click at [404, 505] on span "Click, drag or upload photo(s)" at bounding box center [381, 519] width 83 height 28
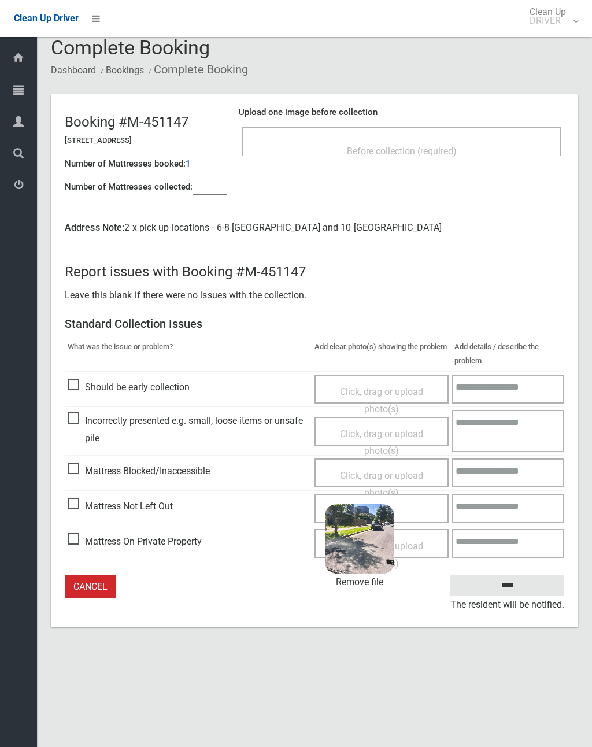
click at [536, 585] on input "****" at bounding box center [507, 585] width 114 height 21
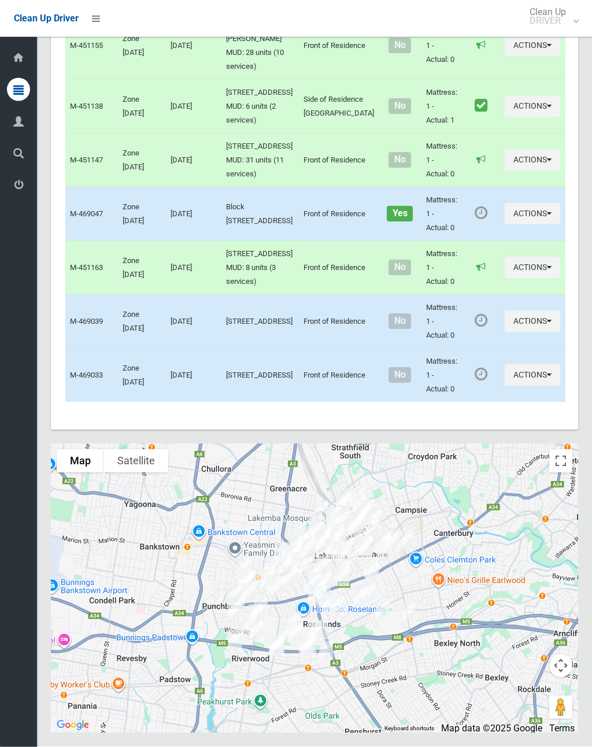
scroll to position [6001, 0]
click at [505, 332] on button "Actions" at bounding box center [532, 321] width 55 height 21
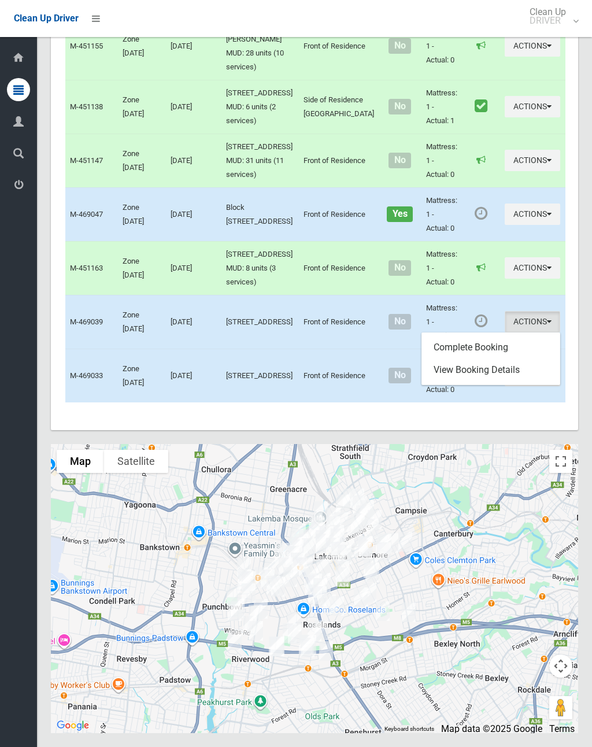
click at [483, 359] on link "Complete Booking" at bounding box center [491, 347] width 138 height 23
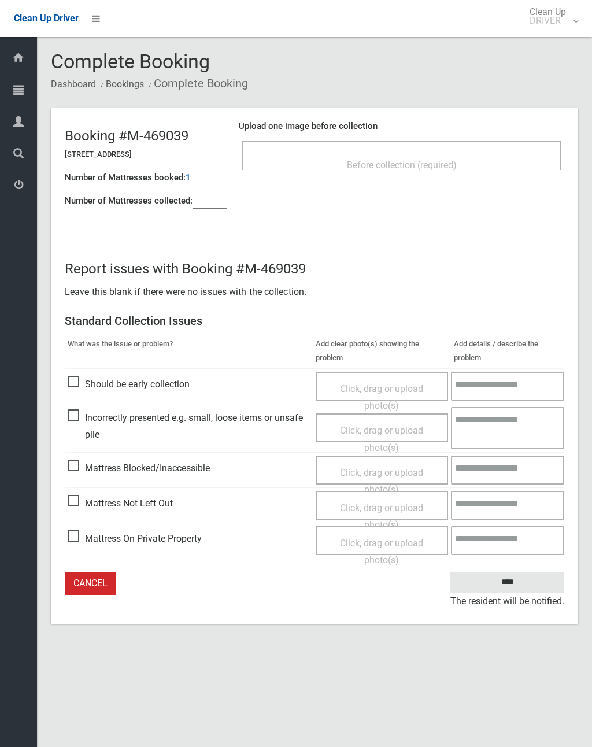
click at [438, 163] on span "Before collection (required)" at bounding box center [402, 165] width 110 height 11
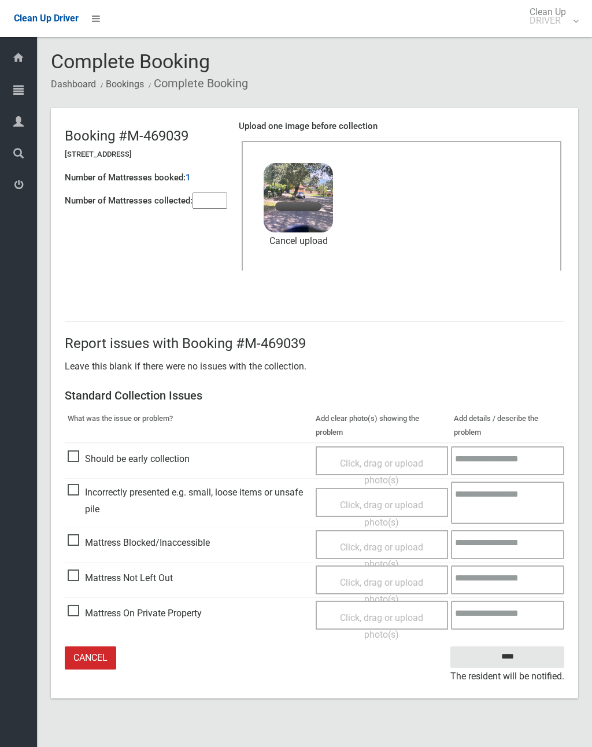
click at [215, 202] on input"] "number" at bounding box center [210, 201] width 35 height 16
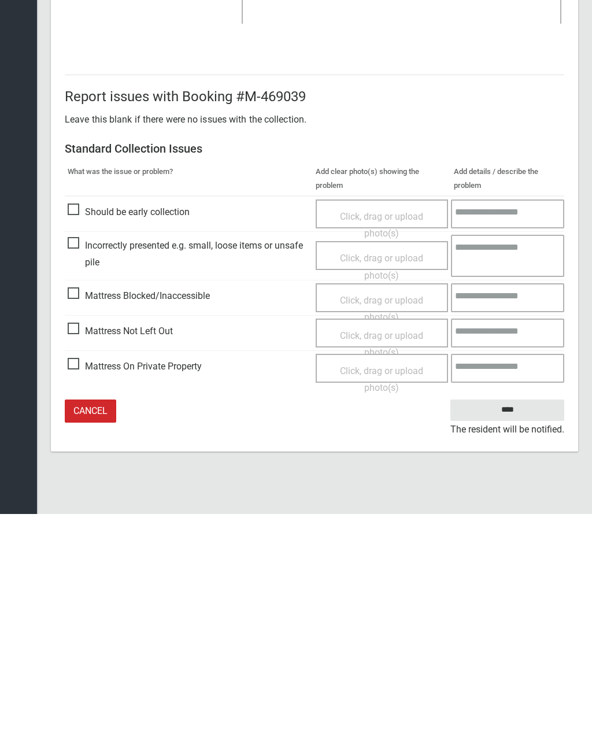
type input"] "*"
click at [505, 632] on input "****" at bounding box center [507, 642] width 114 height 21
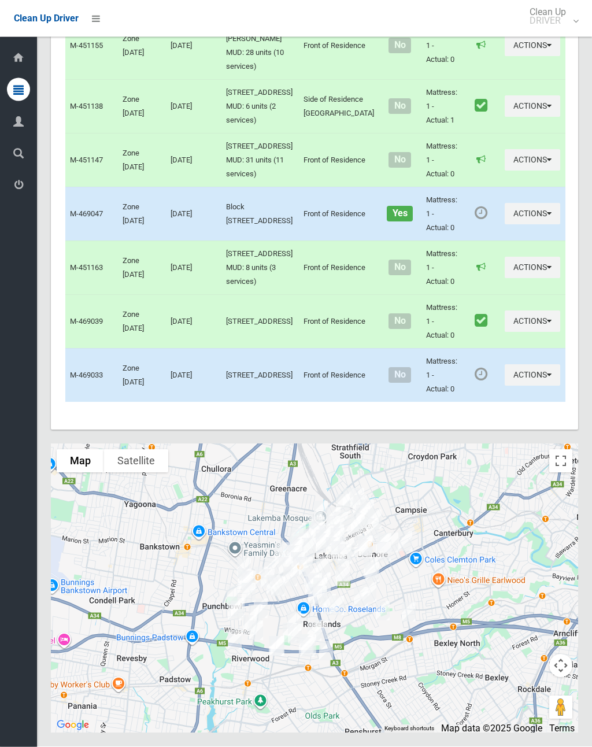
scroll to position [6160, 0]
click at [505, 203] on button "Actions" at bounding box center [532, 213] width 55 height 21
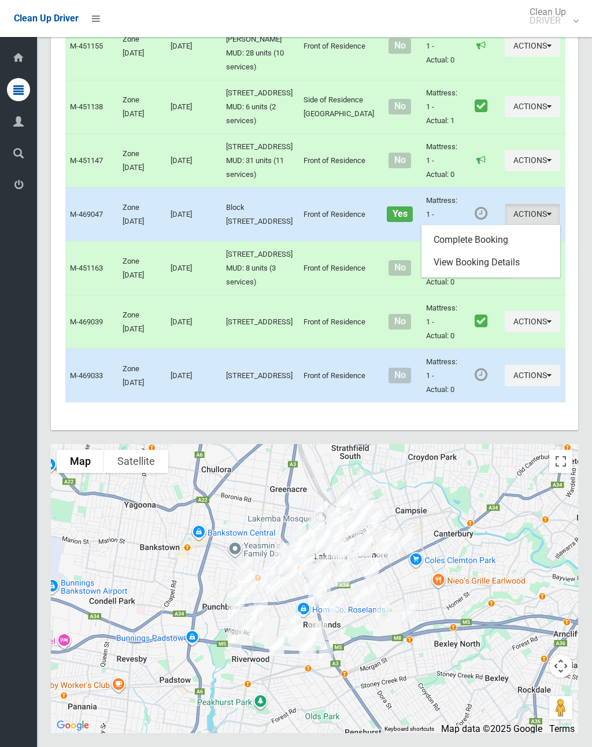
click at [470, 228] on link "Complete Booking" at bounding box center [491, 239] width 138 height 23
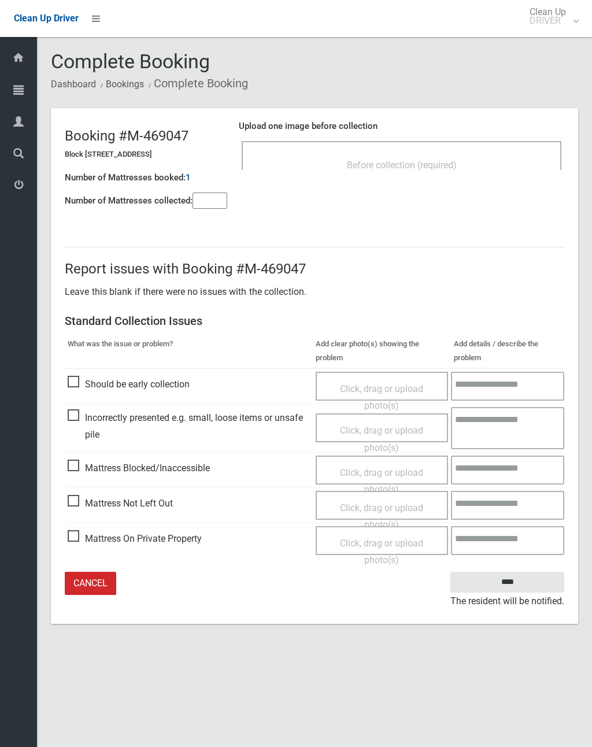
click at [210, 198] on input"] "number" at bounding box center [210, 201] width 35 height 16
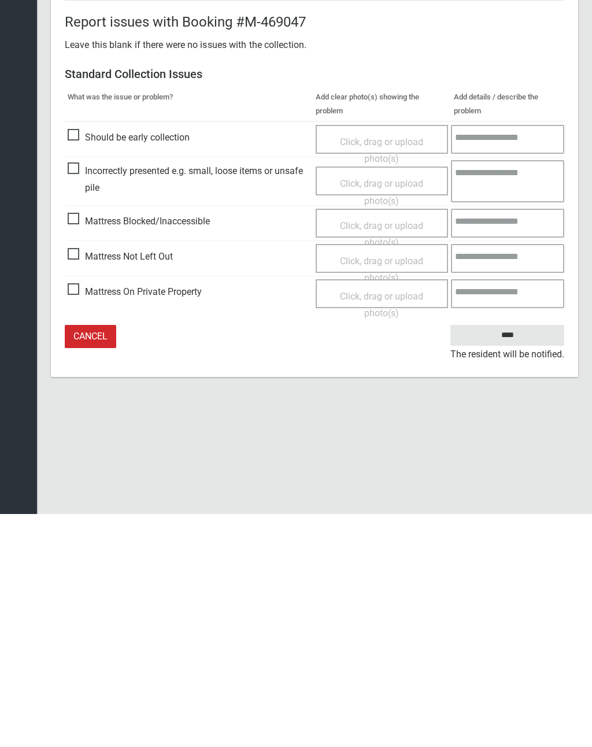
type input"] "*"
click at [381, 488] on span "Click, drag or upload photo(s)" at bounding box center [381, 502] width 83 height 28
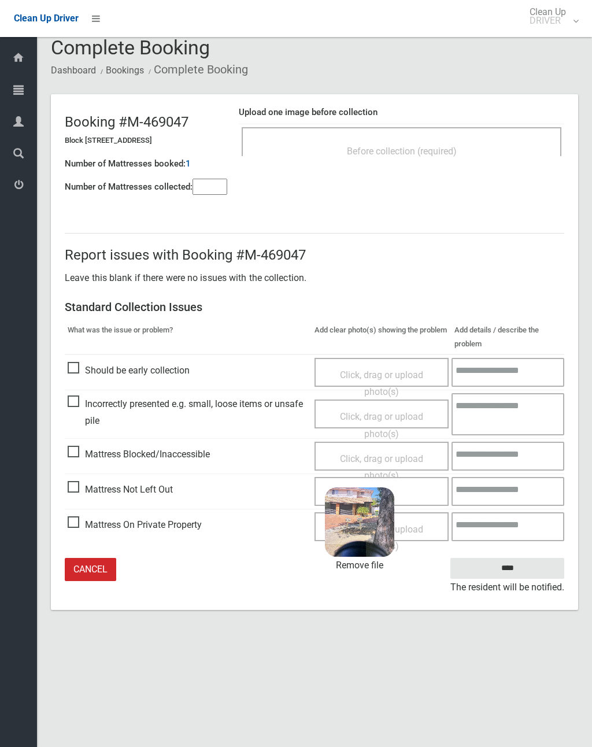
click at [524, 570] on input "****" at bounding box center [507, 568] width 114 height 21
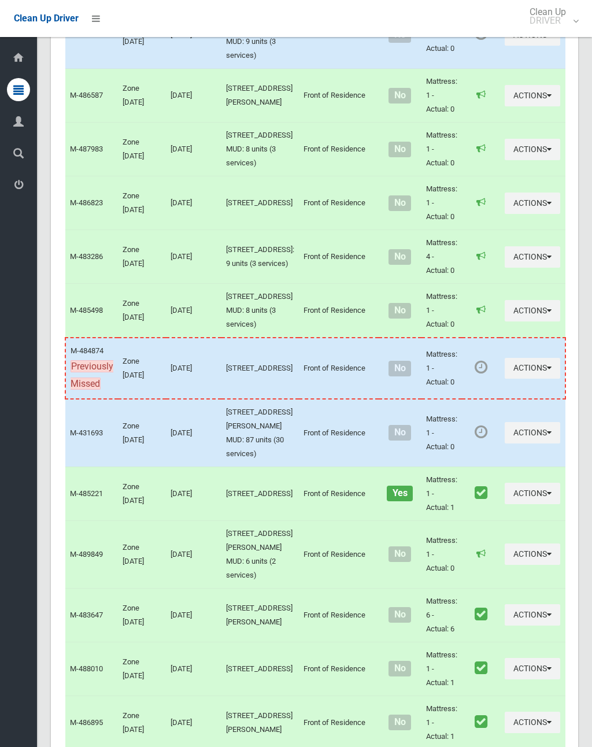
scroll to position [6160, 0]
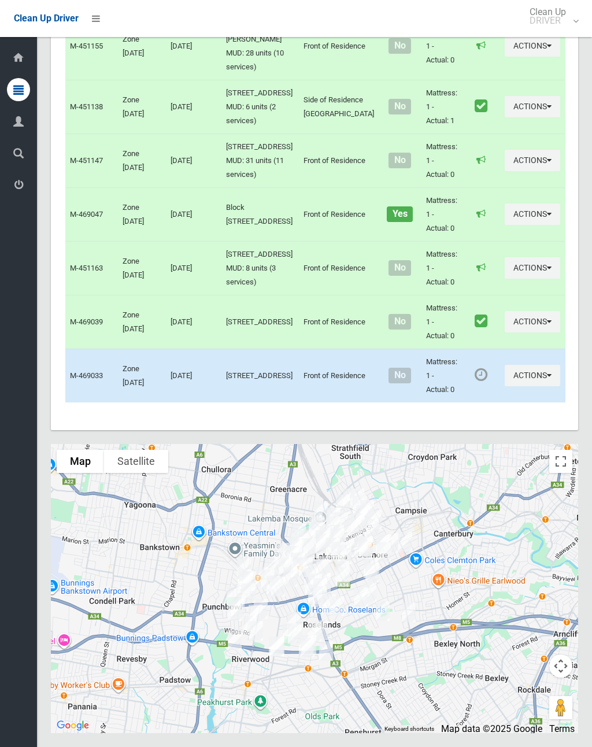
click at [505, 386] on button "Actions" at bounding box center [532, 375] width 55 height 21
click at [477, 413] on link "Complete Booking" at bounding box center [491, 401] width 138 height 23
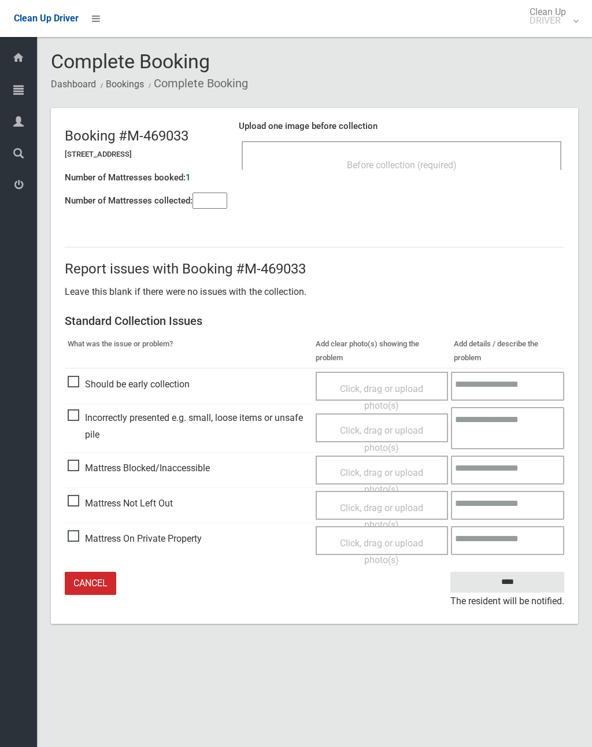
click at [214, 200] on input"] "number" at bounding box center [210, 201] width 35 height 16
type input"] "*"
click at [432, 164] on span "Before collection (required)" at bounding box center [402, 165] width 110 height 11
click at [398, 504] on span "Click, drag or upload photo(s)" at bounding box center [381, 516] width 83 height 28
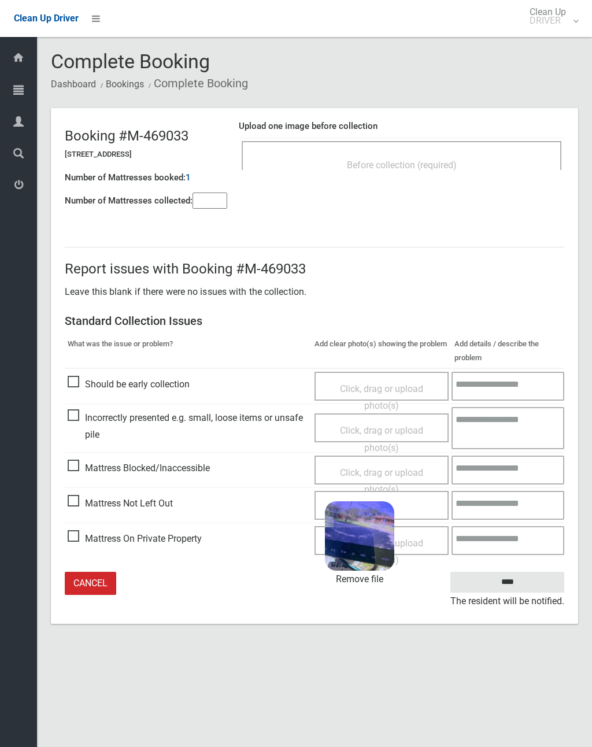
click at [528, 581] on input "****" at bounding box center [507, 582] width 114 height 21
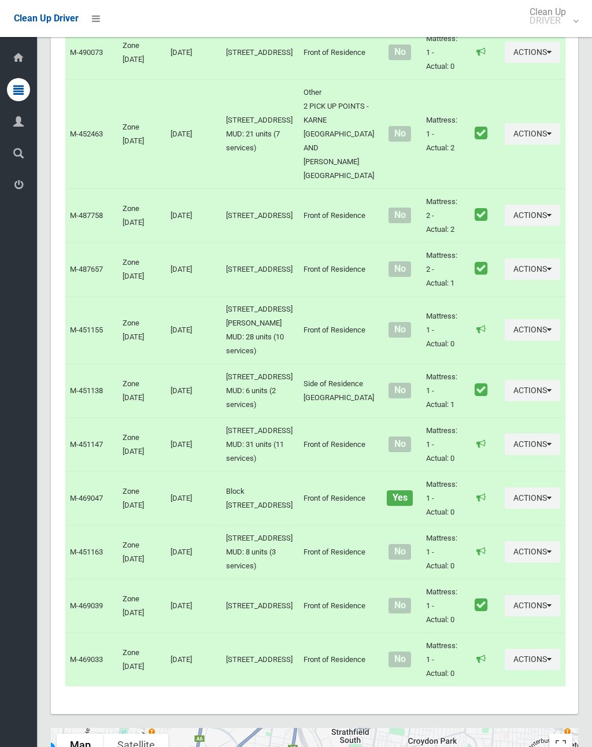
scroll to position [5386, 0]
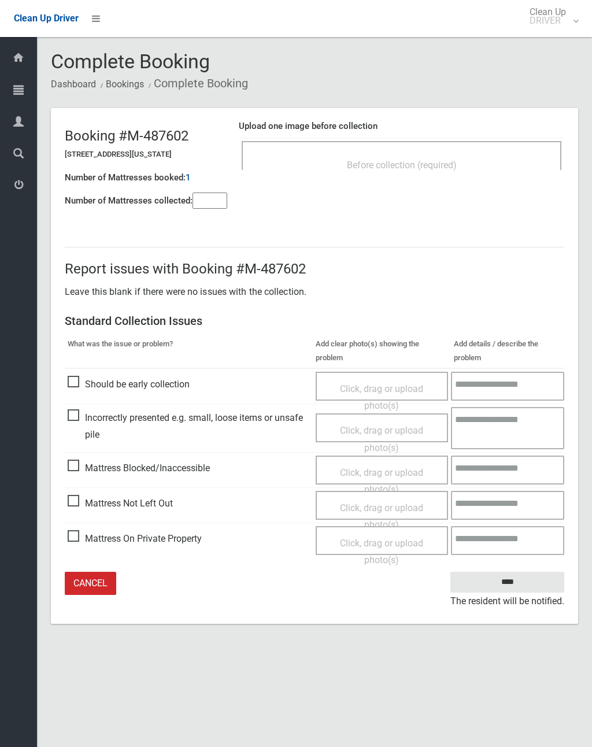
click at [457, 165] on span "Before collection (required)" at bounding box center [402, 165] width 110 height 11
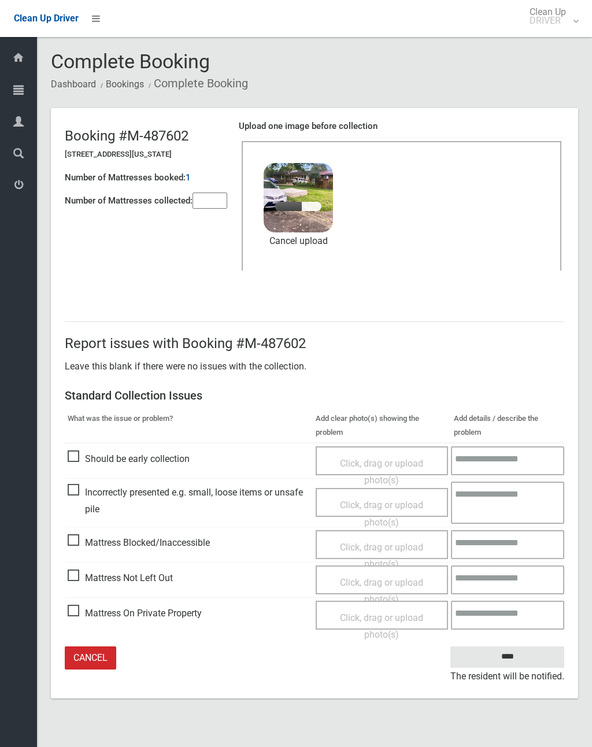
click at [220, 200] on input"] "number" at bounding box center [210, 201] width 35 height 16
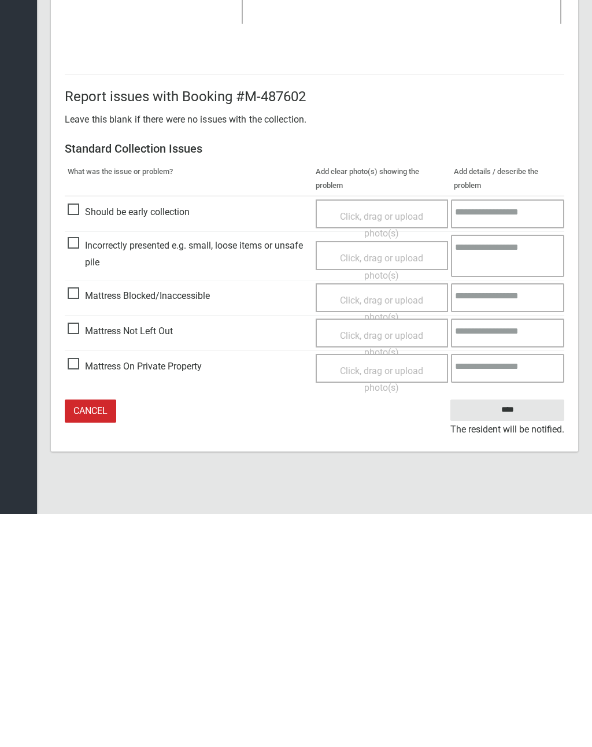
type input"] "*"
click at [509, 632] on input "****" at bounding box center [507, 642] width 114 height 21
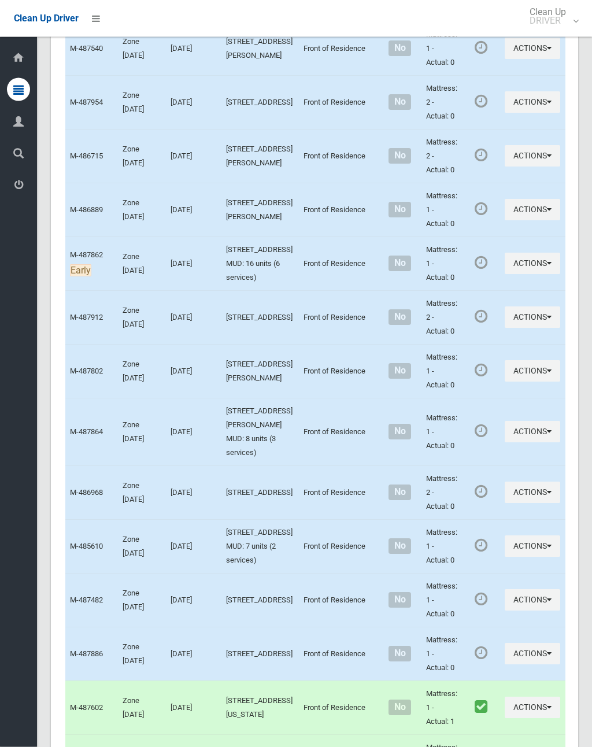
scroll to position [4729, 0]
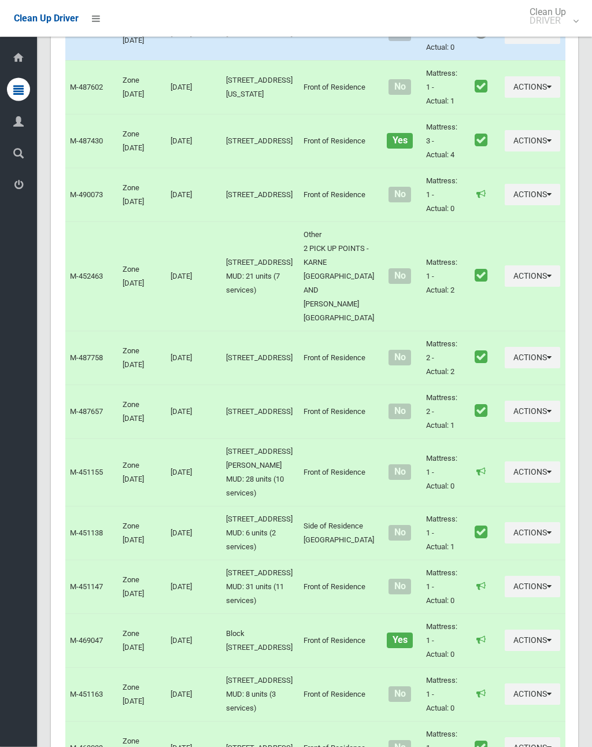
click at [505, 45] on button "Actions" at bounding box center [532, 33] width 55 height 21
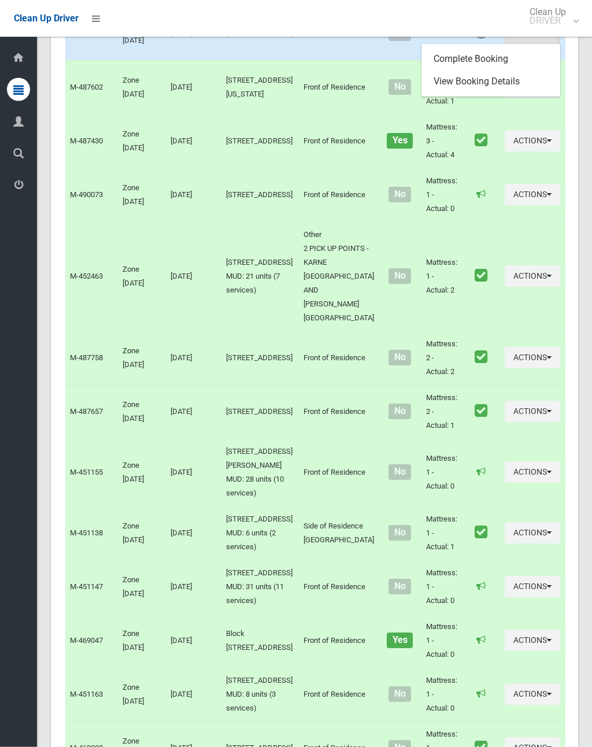
scroll to position [5249, 0]
click at [476, 71] on link "Complete Booking" at bounding box center [491, 58] width 138 height 23
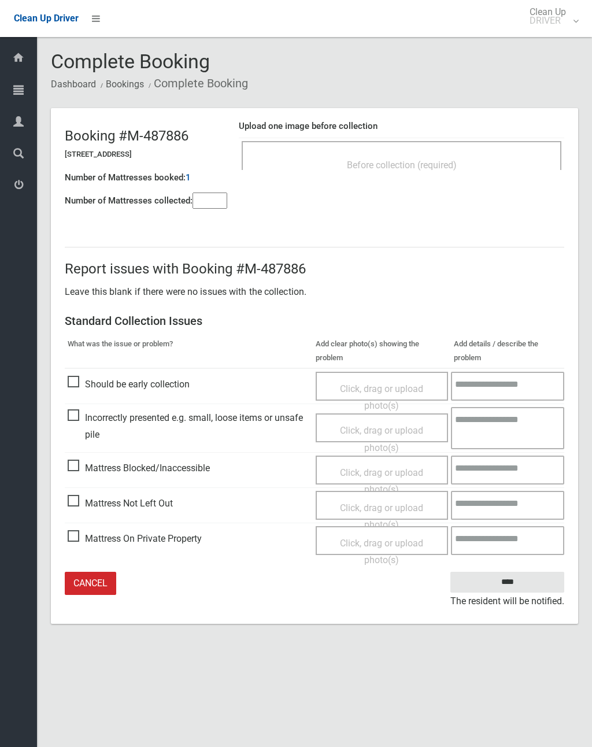
click at [212, 202] on input"] "number" at bounding box center [210, 201] width 35 height 16
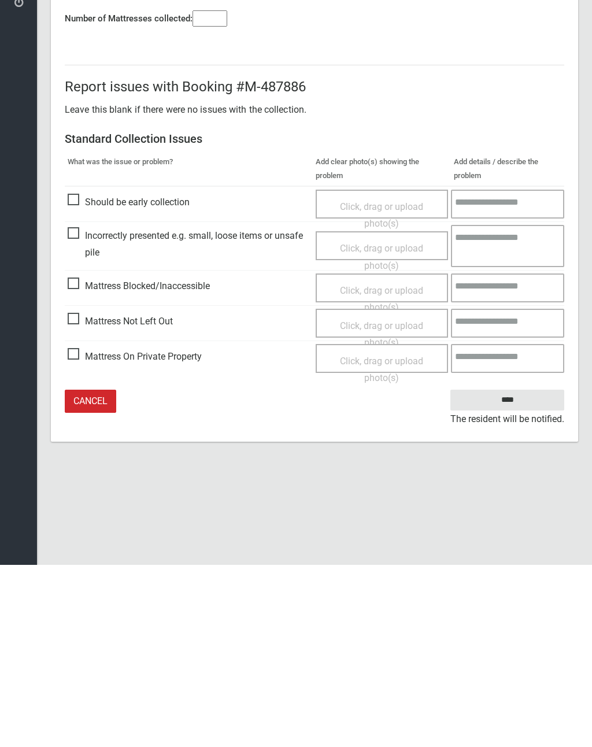
type input"] "*"
click at [394, 502] on span "Click, drag or upload photo(s)" at bounding box center [381, 516] width 83 height 28
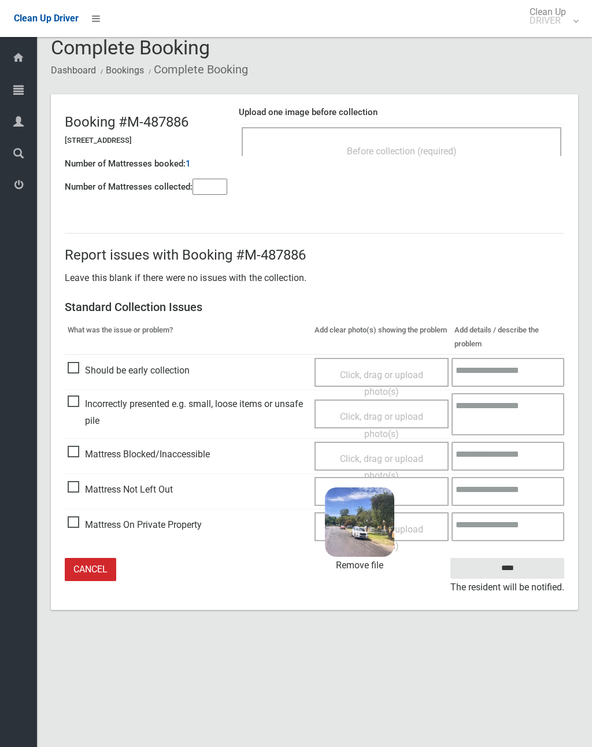
click at [529, 565] on input "****" at bounding box center [507, 568] width 114 height 21
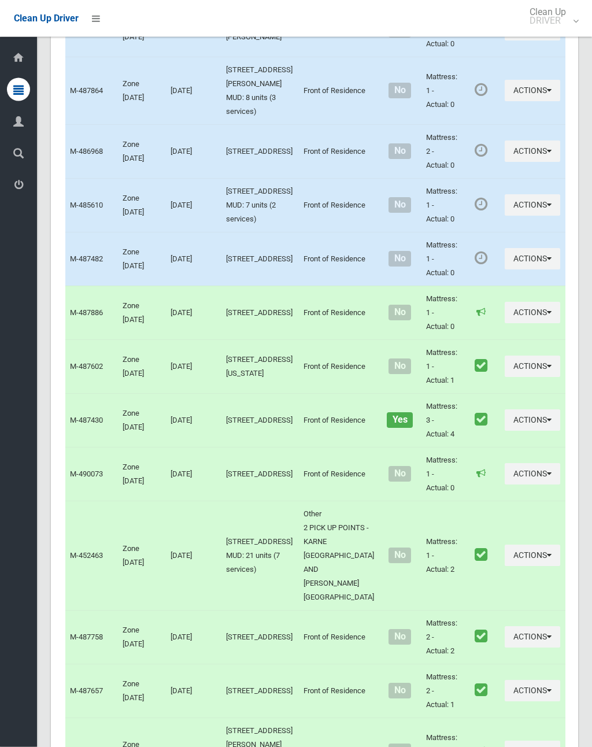
click at [505, 162] on button "Actions" at bounding box center [532, 151] width 55 height 21
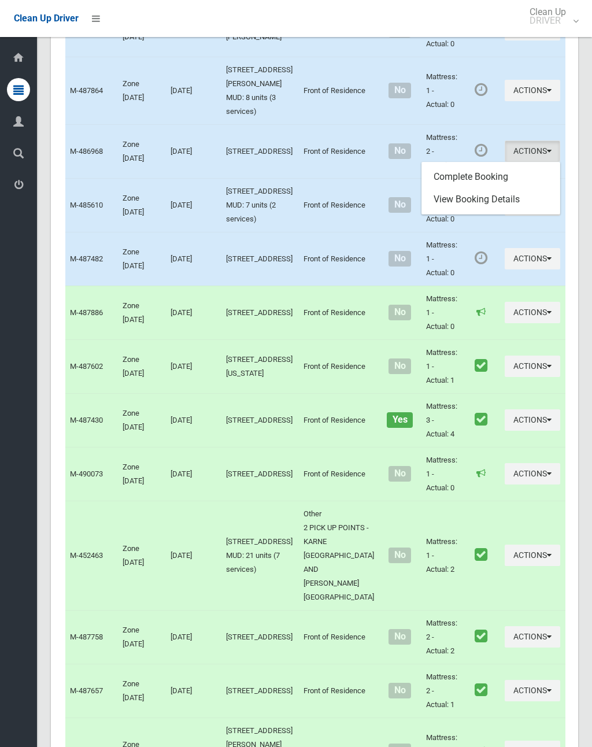
click at [475, 188] on link "Complete Booking" at bounding box center [491, 176] width 138 height 23
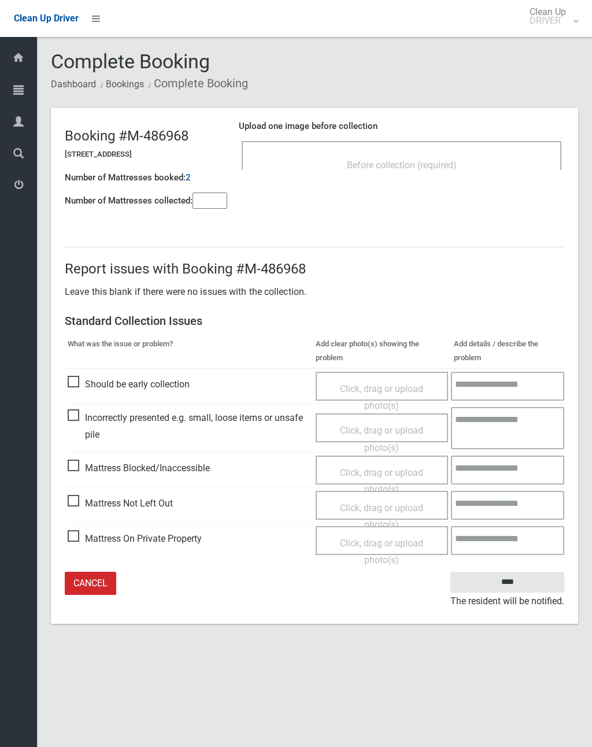
click at [433, 155] on div "Before collection (required)" at bounding box center [401, 164] width 294 height 21
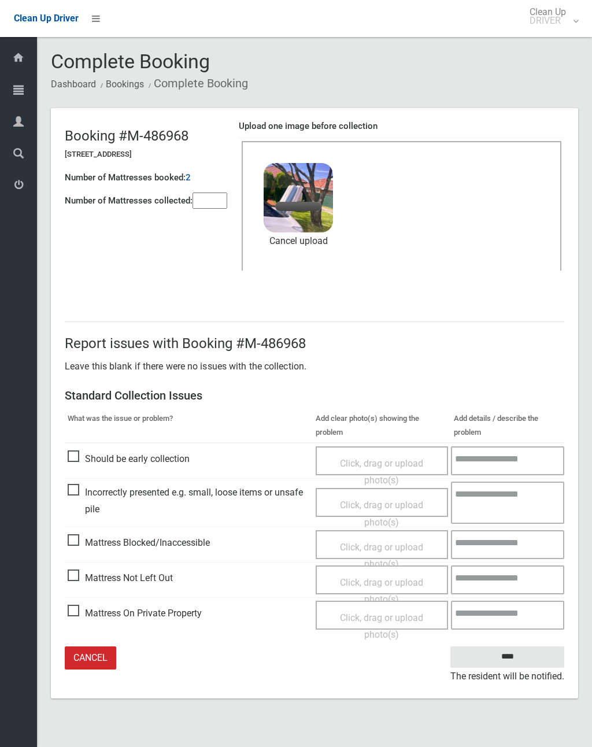
click at [207, 200] on input"] "number" at bounding box center [210, 201] width 35 height 16
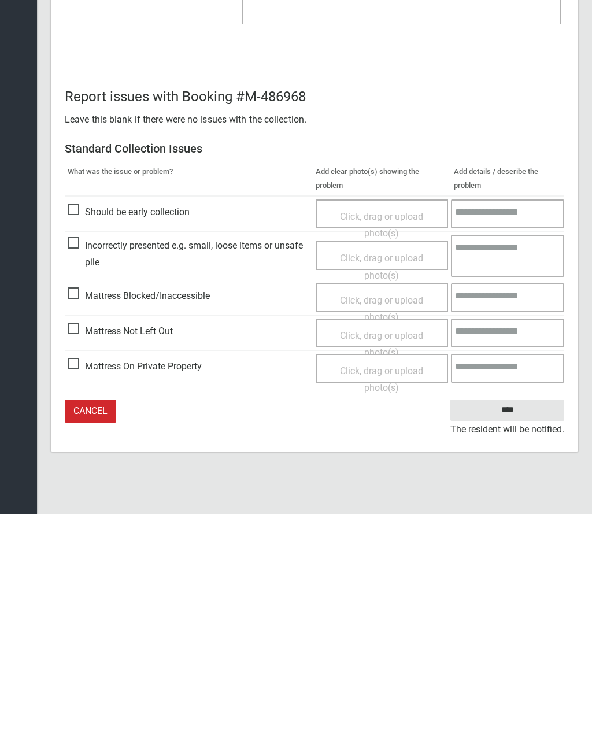
type input"] "*"
click at [516, 632] on input "****" at bounding box center [507, 642] width 114 height 21
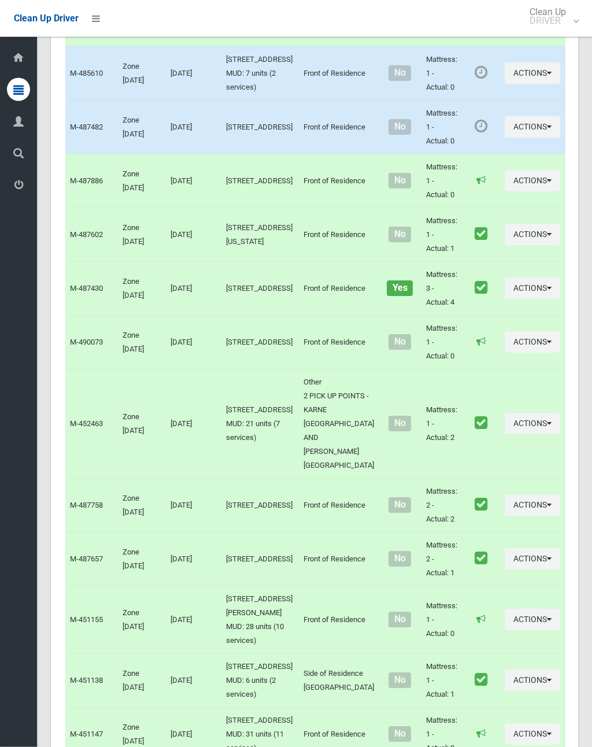
scroll to position [5102, 0]
click at [505, 84] on button "Actions" at bounding box center [532, 72] width 55 height 21
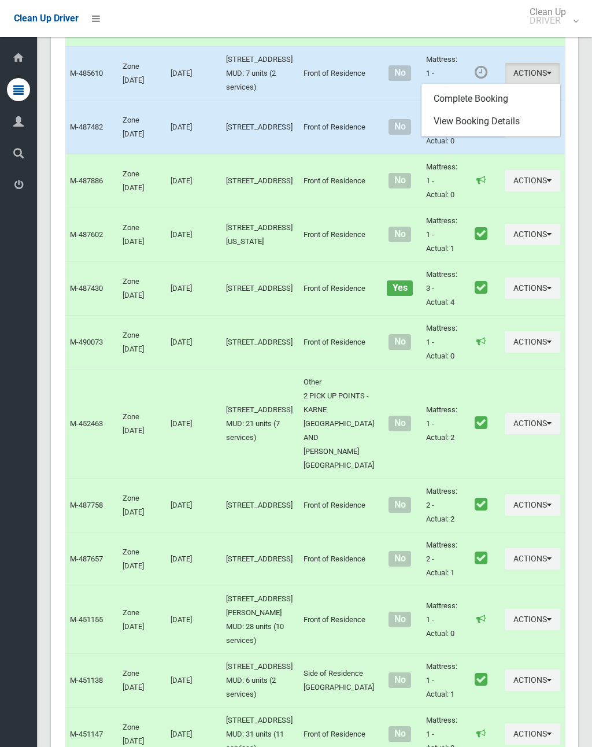
click at [482, 110] on link "Complete Booking" at bounding box center [491, 98] width 138 height 23
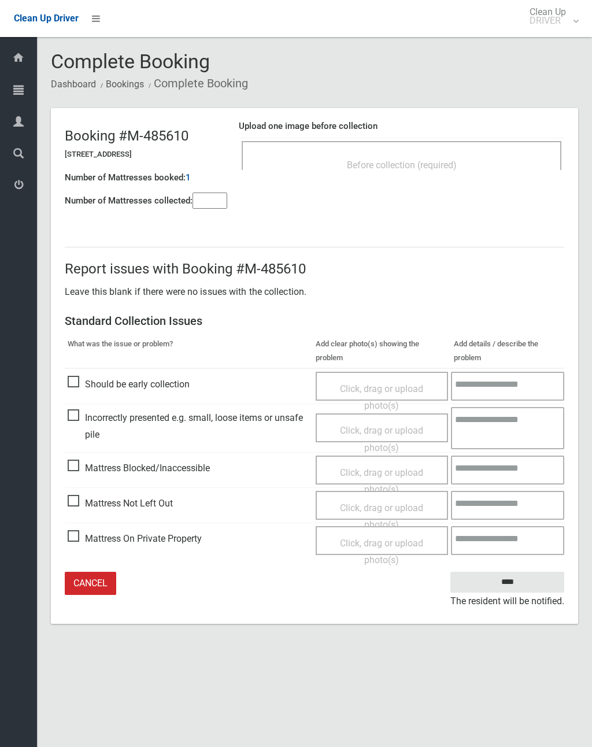
click at [453, 154] on div "Before collection (required)" at bounding box center [401, 164] width 294 height 21
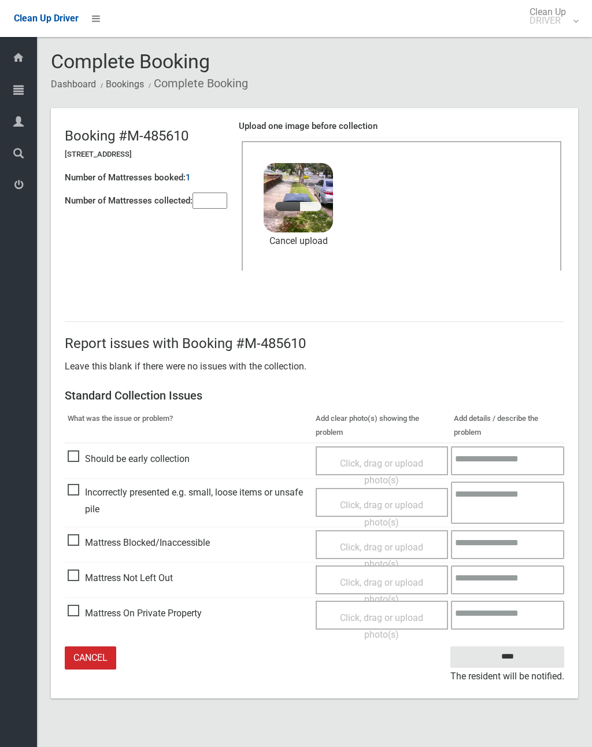
click at [214, 195] on input"] "number" at bounding box center [210, 201] width 35 height 16
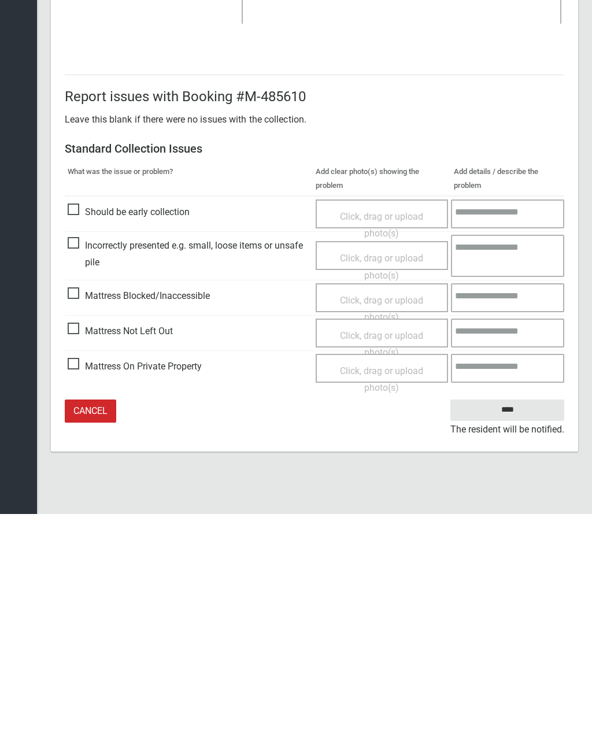
type input"] "*"
click at [499, 632] on input "****" at bounding box center [507, 642] width 114 height 21
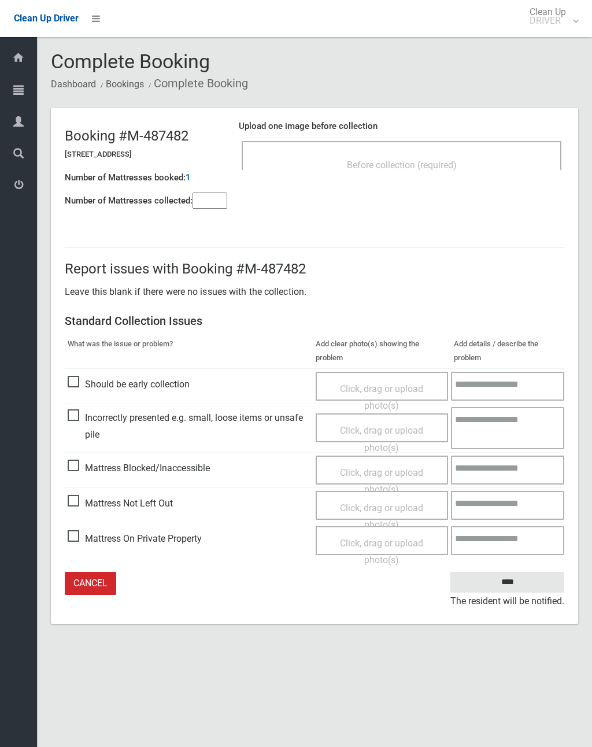
click at [470, 154] on div "Before collection (required)" at bounding box center [401, 164] width 294 height 21
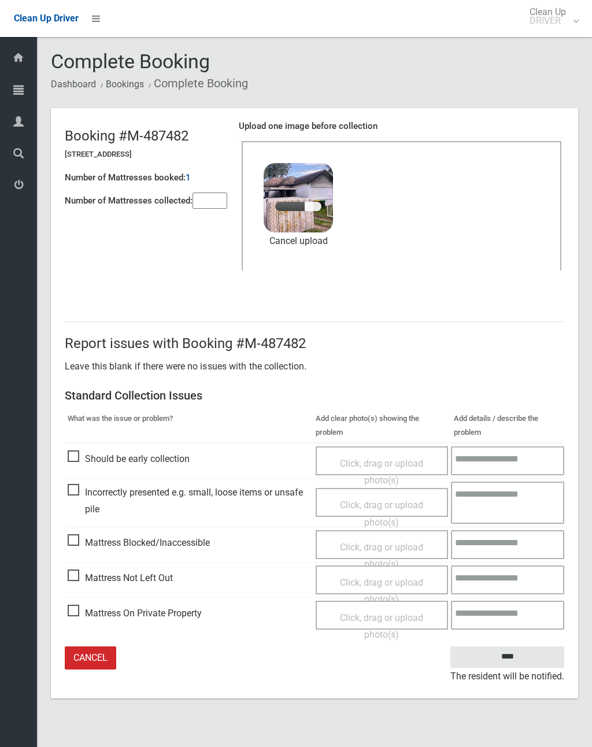
click at [210, 196] on input"] "number" at bounding box center [210, 201] width 35 height 16
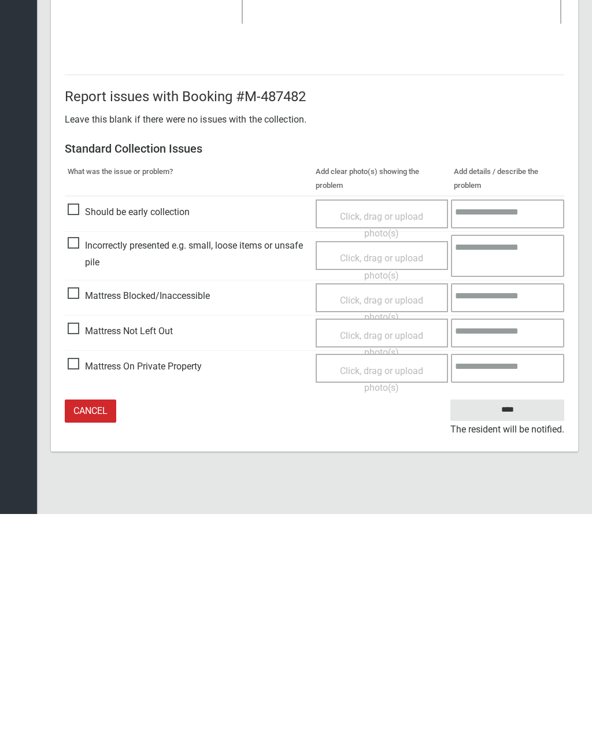
type input"] "*"
click at [512, 632] on input "****" at bounding box center [507, 642] width 114 height 21
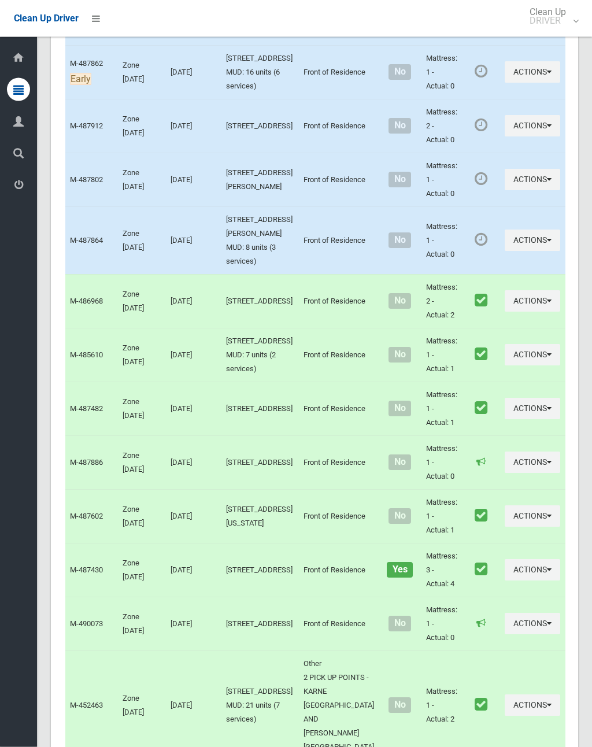
scroll to position [4820, 0]
click at [505, 190] on button "Actions" at bounding box center [532, 179] width 55 height 21
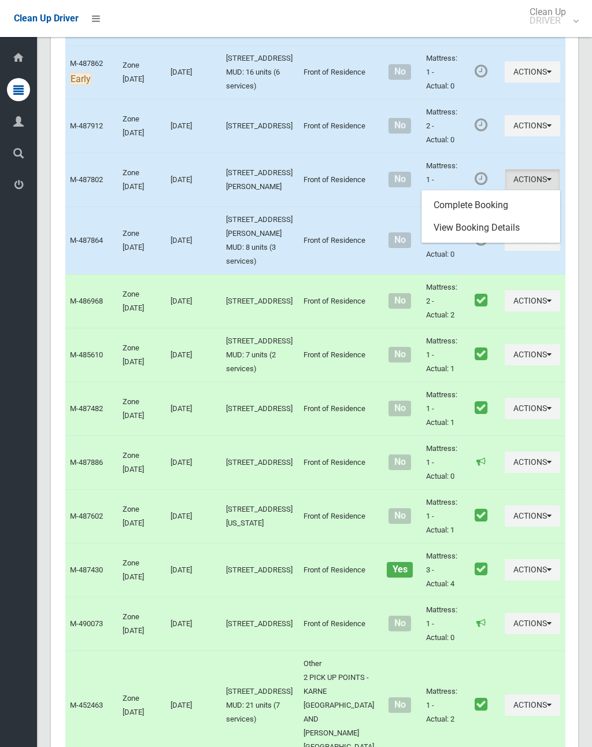
click at [476, 217] on link "Complete Booking" at bounding box center [491, 205] width 138 height 23
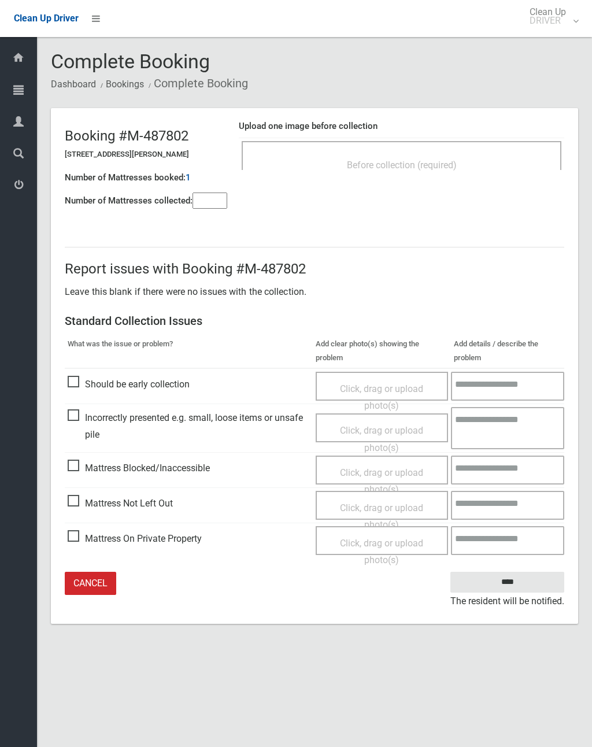
click at [433, 156] on div "Before collection (required)" at bounding box center [401, 164] width 294 height 21
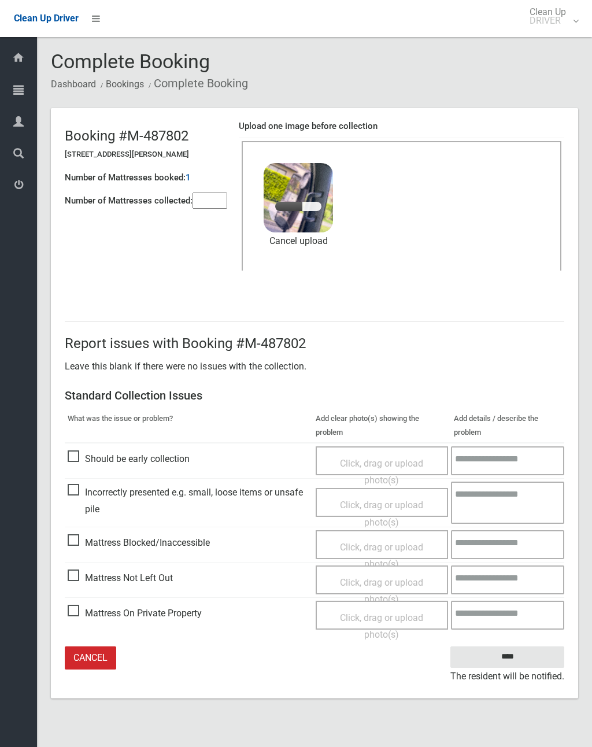
click at [216, 203] on input"] "number" at bounding box center [210, 201] width 35 height 16
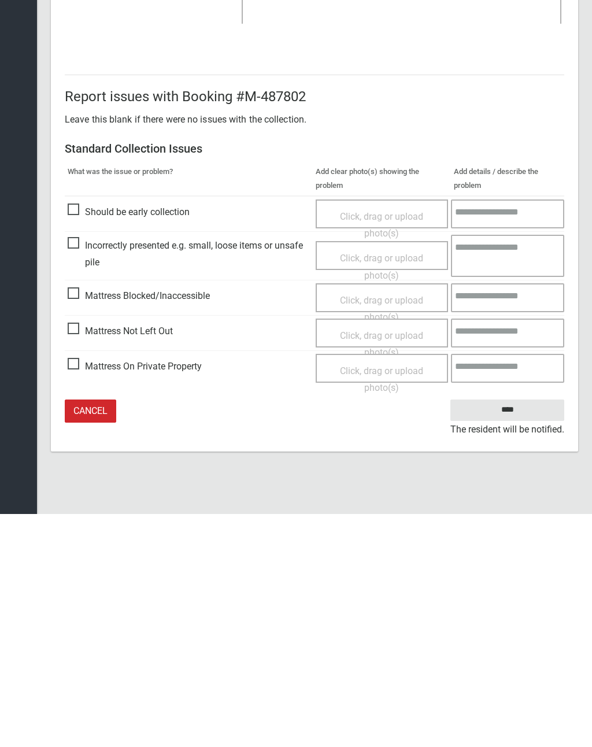
type input"] "*"
click at [512, 632] on input "****" at bounding box center [507, 642] width 114 height 21
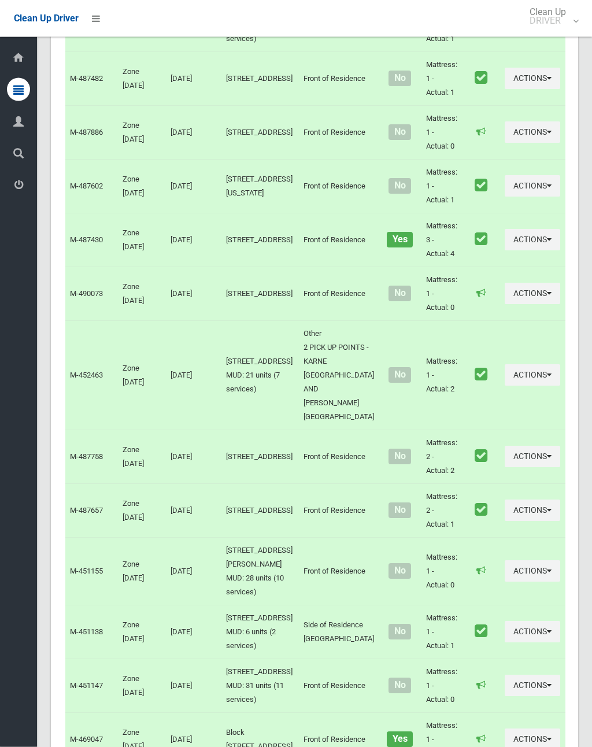
scroll to position [5154, 0]
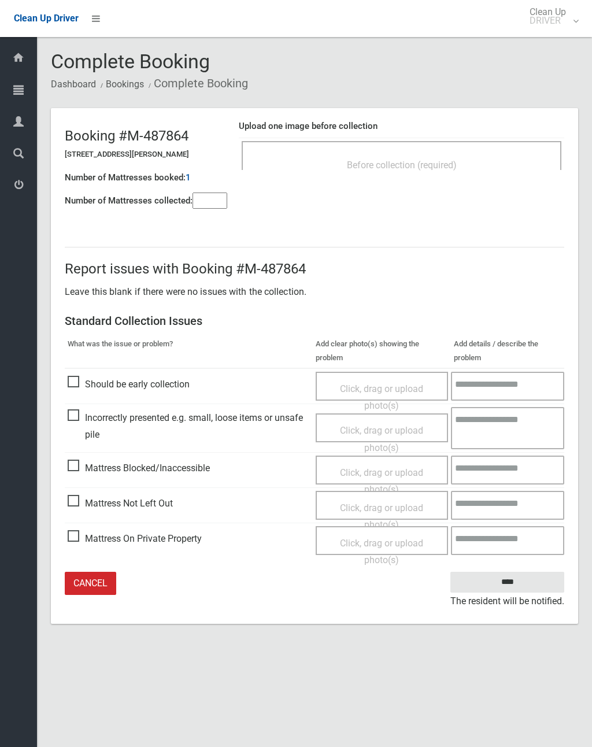
click at [208, 201] on input"] "number" at bounding box center [210, 201] width 35 height 16
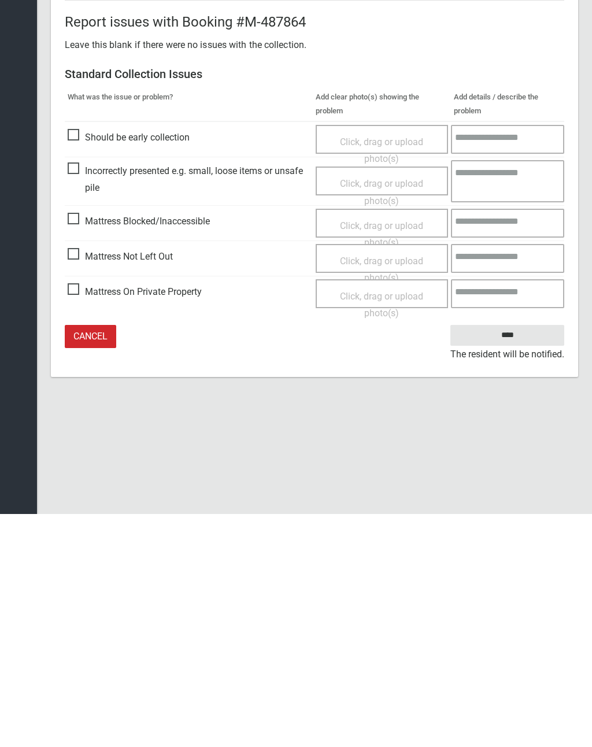
type input"] "*"
click at [374, 488] on span "Click, drag or upload photo(s)" at bounding box center [381, 502] width 83 height 28
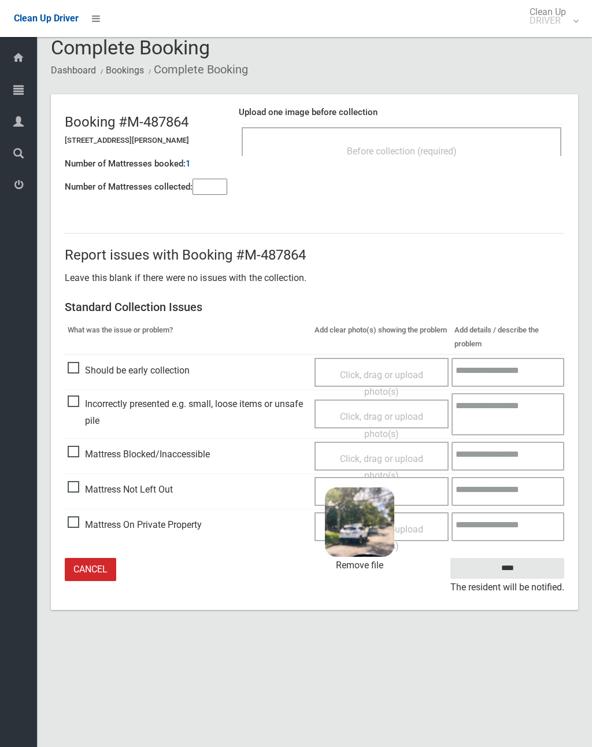
click at [525, 569] on input "****" at bounding box center [507, 568] width 114 height 21
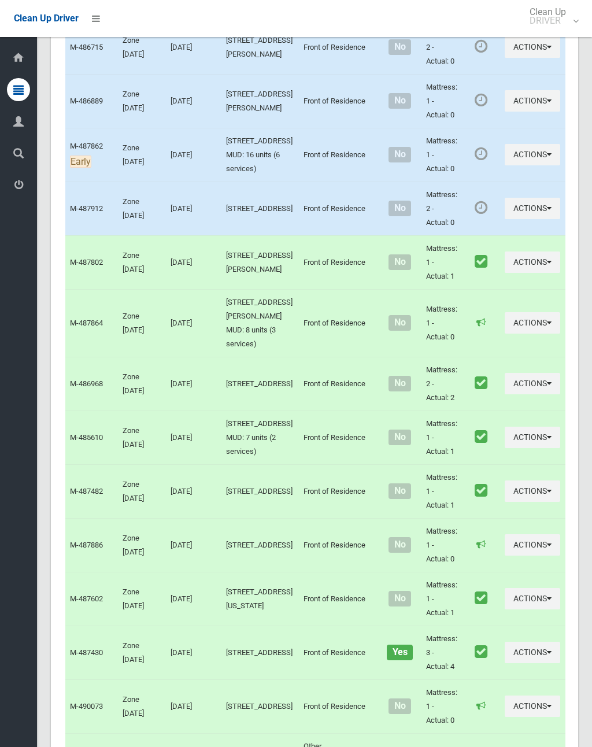
scroll to position [4737, 0]
click at [505, 220] on button "Actions" at bounding box center [532, 208] width 55 height 21
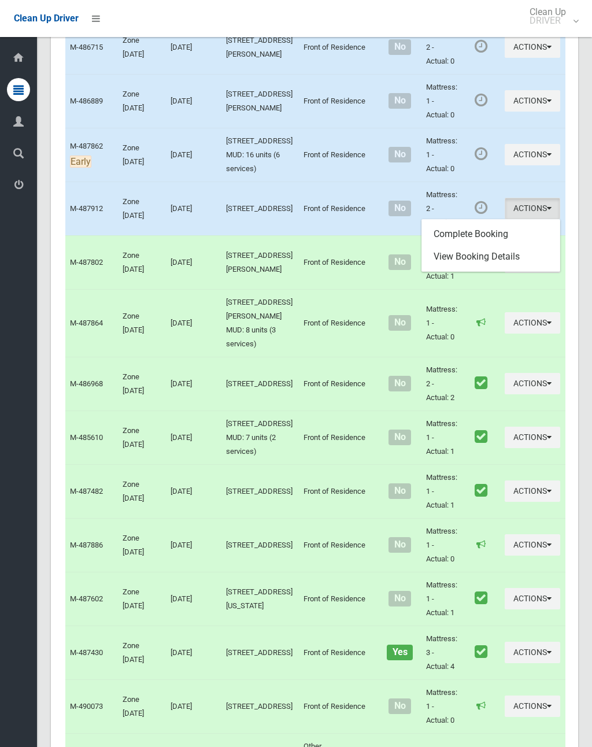
click at [486, 246] on link "Complete Booking" at bounding box center [491, 234] width 138 height 23
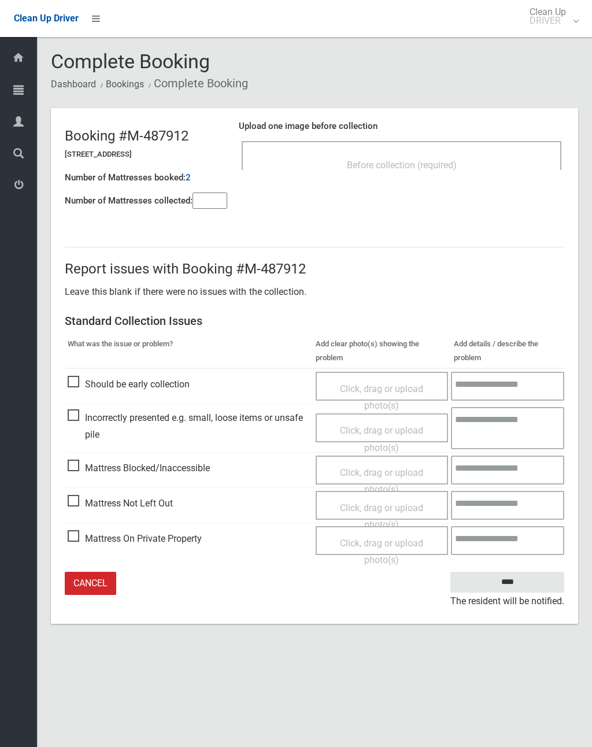
click at [443, 156] on div "Before collection (required)" at bounding box center [401, 164] width 294 height 21
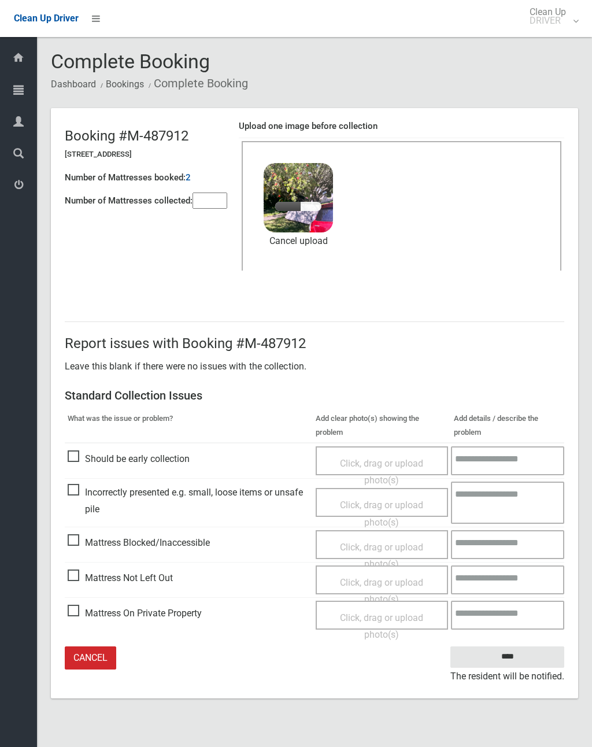
click at [217, 201] on input"] "number" at bounding box center [210, 201] width 35 height 16
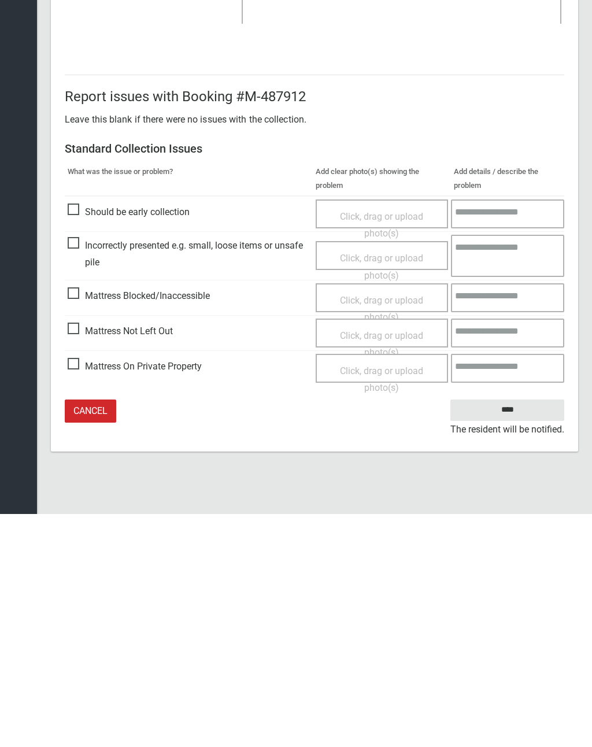
type input"] "*"
click at [510, 632] on input "****" at bounding box center [507, 642] width 114 height 21
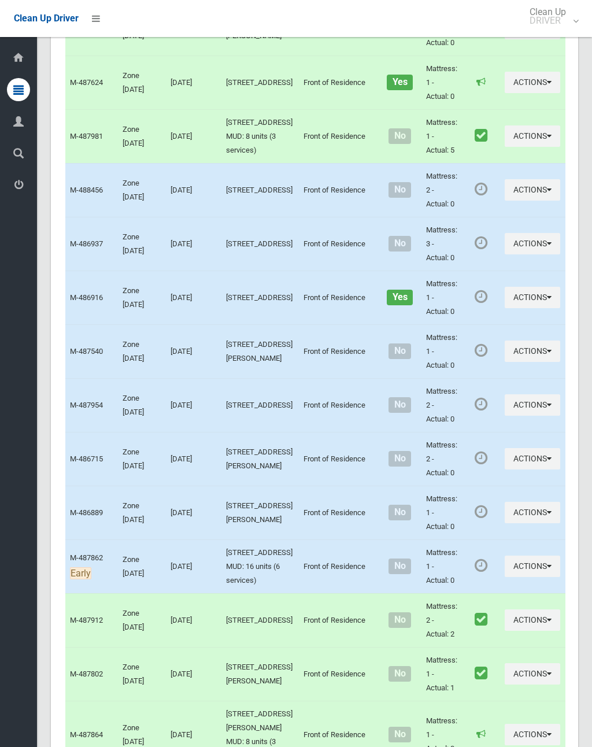
scroll to position [4696, 0]
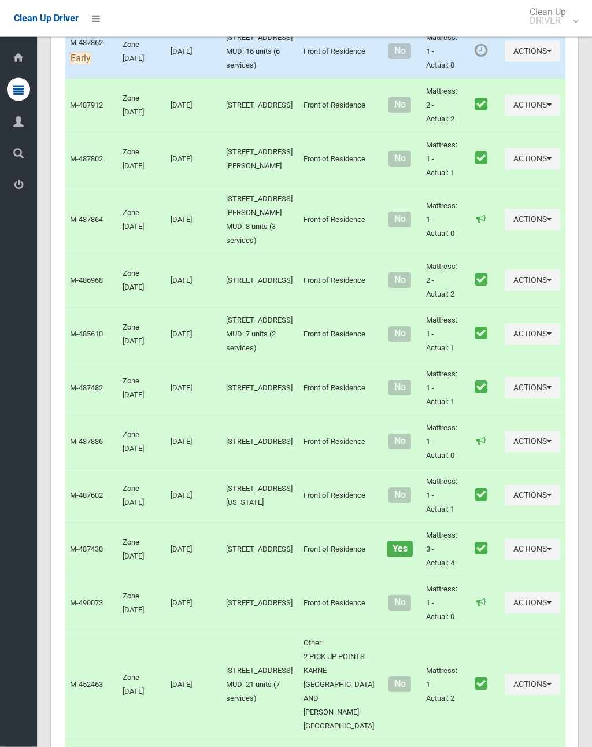
click at [505, 62] on button "Actions" at bounding box center [532, 51] width 55 height 21
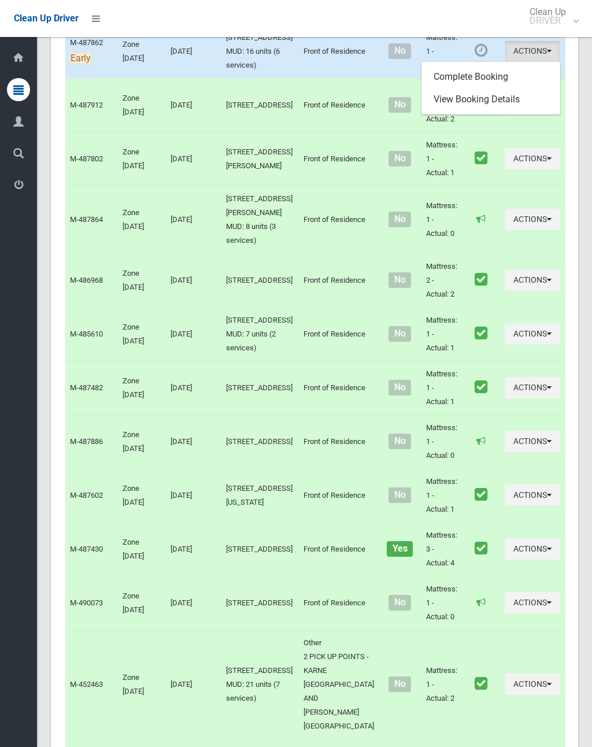
click at [484, 88] on link "Complete Booking" at bounding box center [491, 76] width 138 height 23
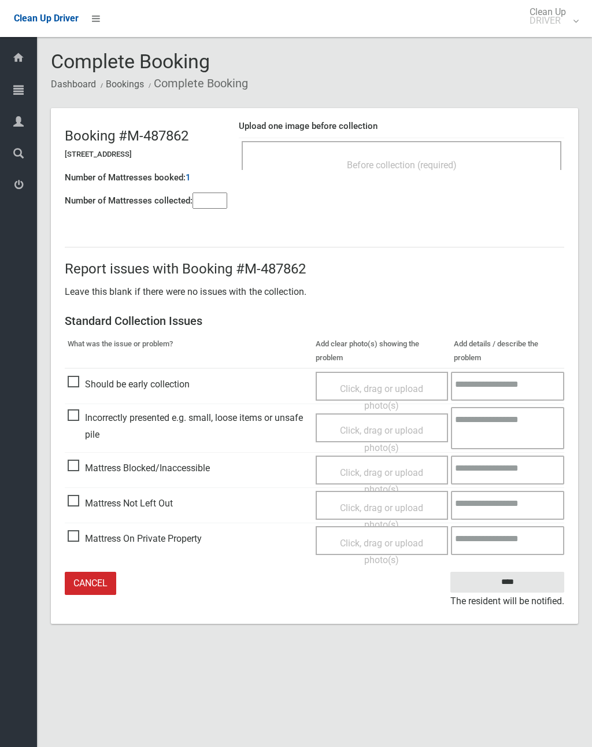
click at [212, 196] on input"] "number" at bounding box center [210, 201] width 35 height 16
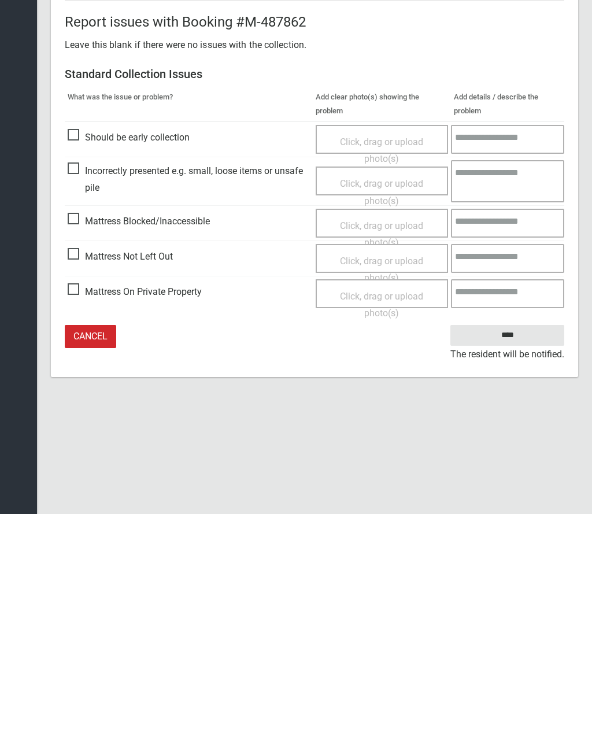
type input"] "*"
click at [375, 488] on span "Click, drag or upload photo(s)" at bounding box center [381, 502] width 83 height 28
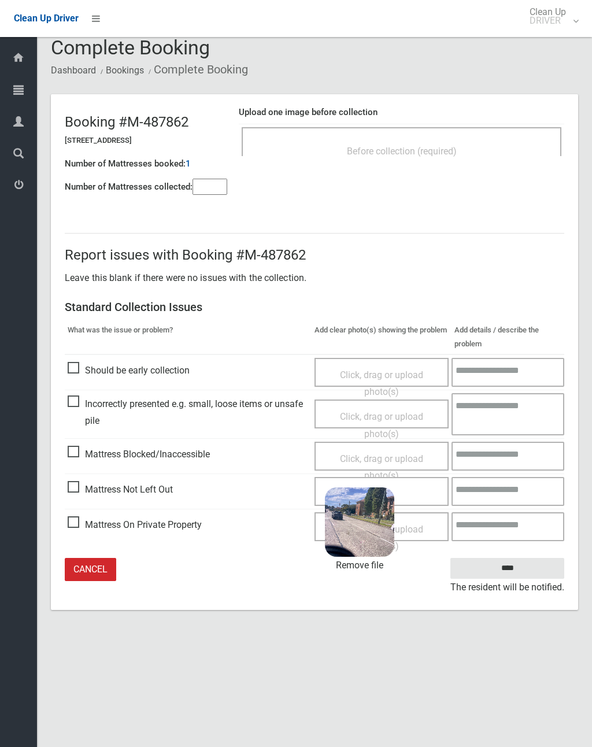
click at [524, 568] on input "****" at bounding box center [507, 568] width 114 height 21
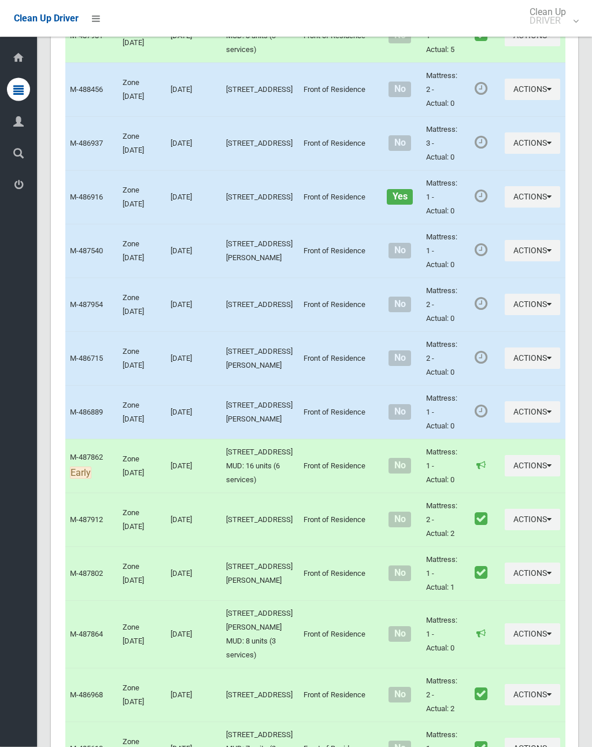
scroll to position [4554, 0]
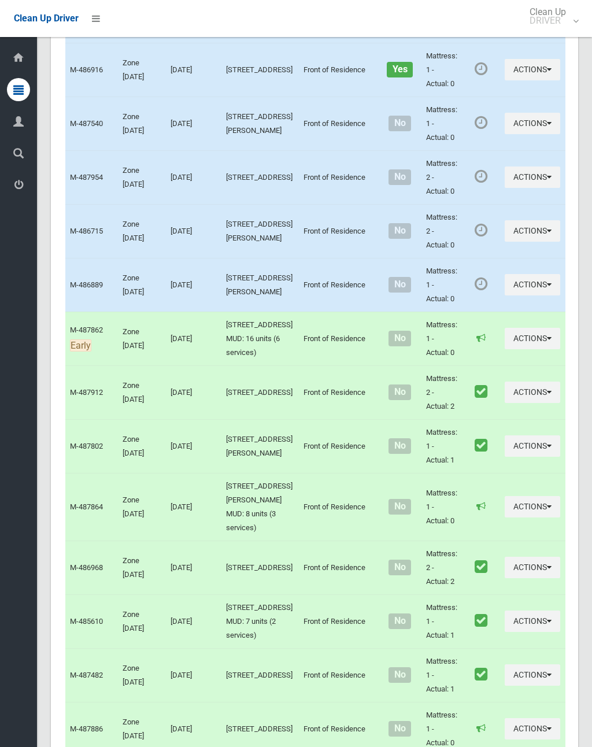
click at [505, 27] on button "Actions" at bounding box center [532, 15] width 55 height 21
click at [475, 53] on link "Complete Booking" at bounding box center [491, 41] width 138 height 23
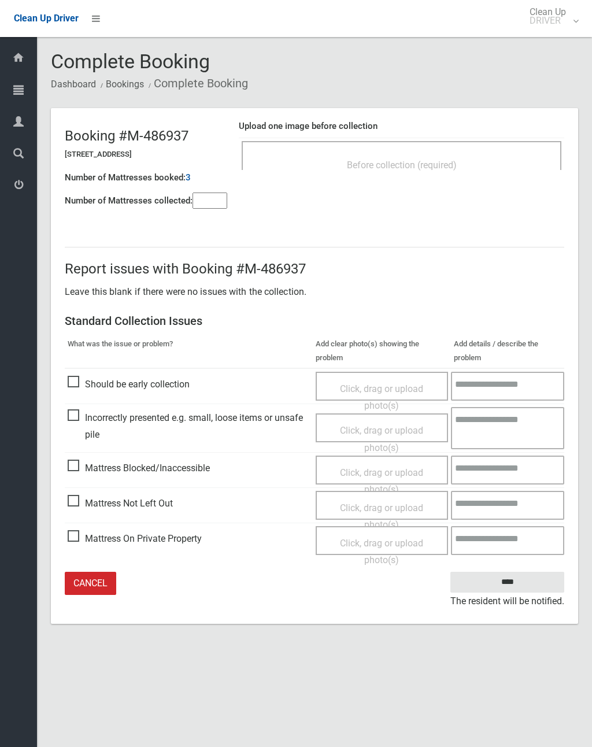
click at [434, 156] on div "Before collection (required)" at bounding box center [401, 164] width 294 height 21
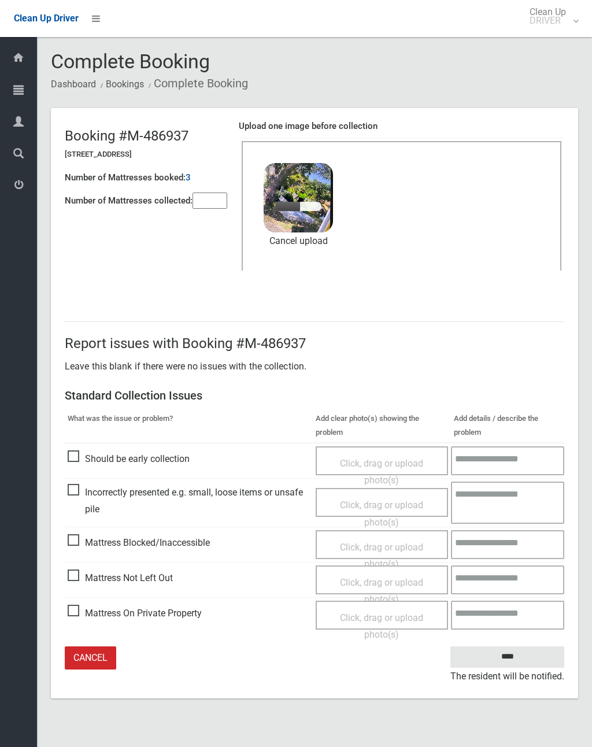
click at [213, 193] on input"] "number" at bounding box center [210, 201] width 35 height 16
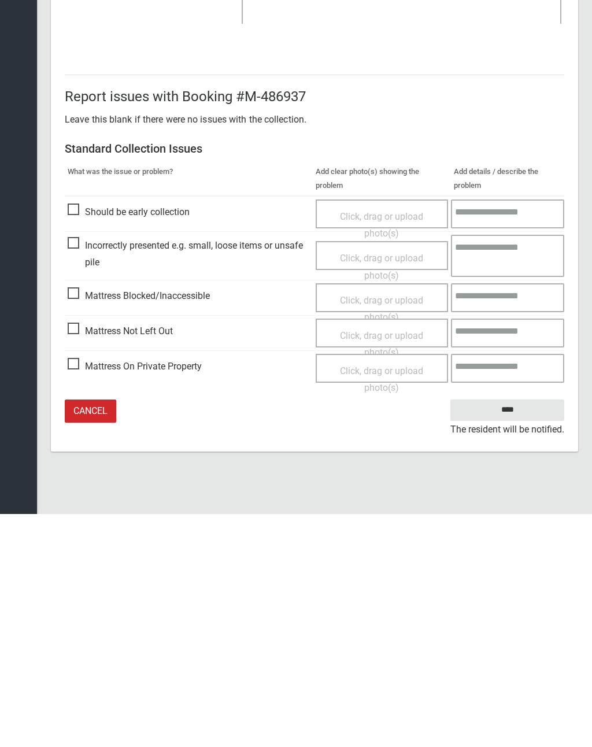
type input"] "*"
click at [515, 632] on input "****" at bounding box center [507, 642] width 114 height 21
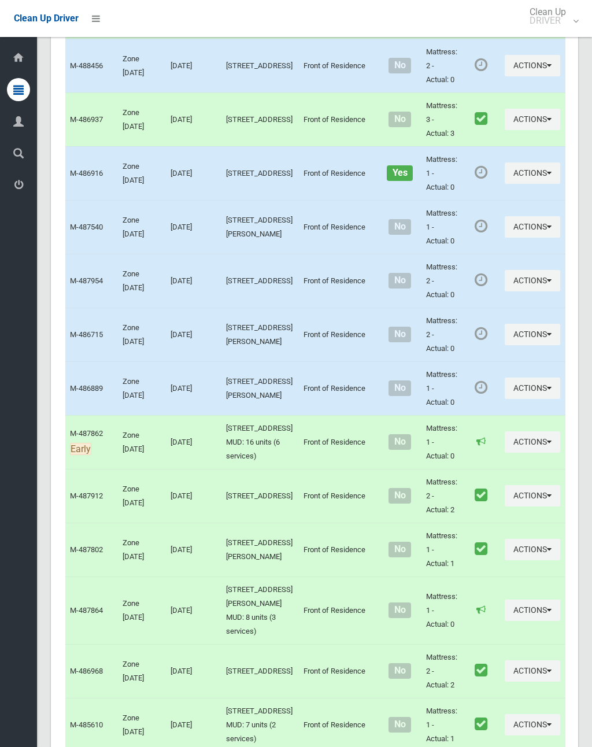
scroll to position [4667, 0]
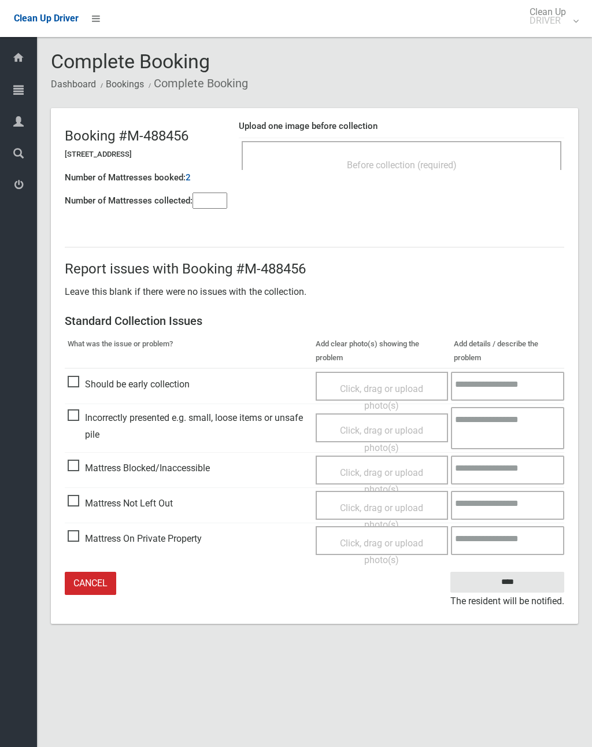
click at [458, 154] on div "Before collection (required)" at bounding box center [401, 164] width 294 height 21
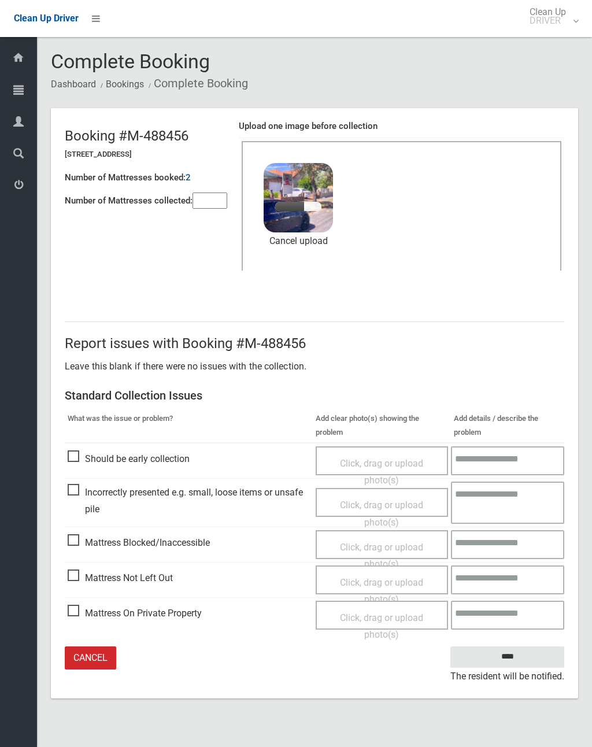
click at [219, 208] on input"] "number" at bounding box center [210, 201] width 35 height 16
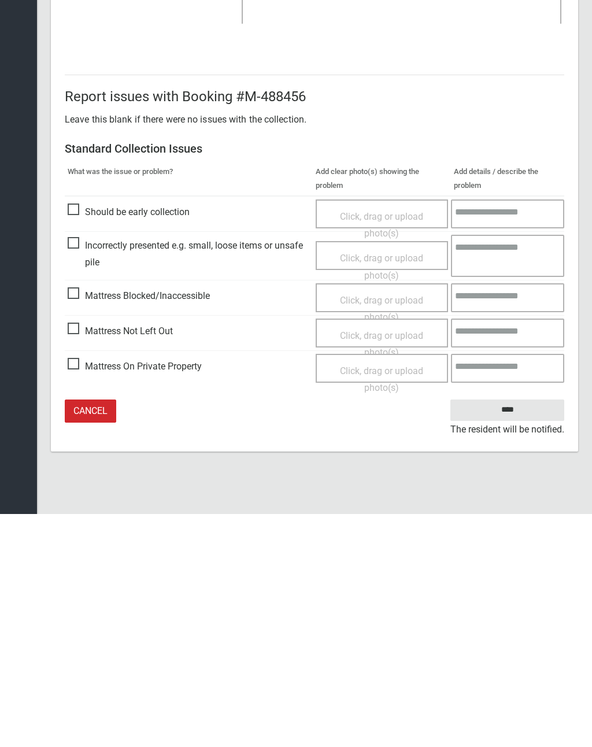
type input"] "*"
click at [514, 632] on input "****" at bounding box center [507, 642] width 114 height 21
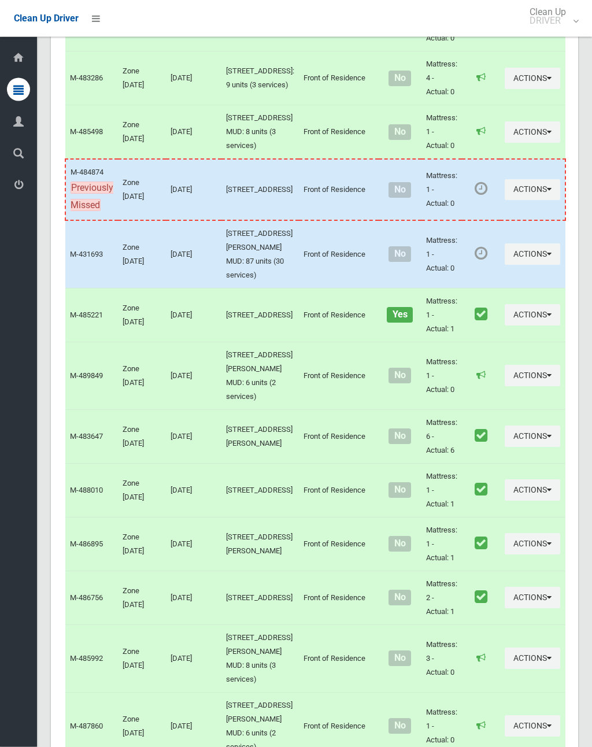
scroll to position [3178, 0]
click at [505, 265] on button "Actions" at bounding box center [532, 253] width 55 height 21
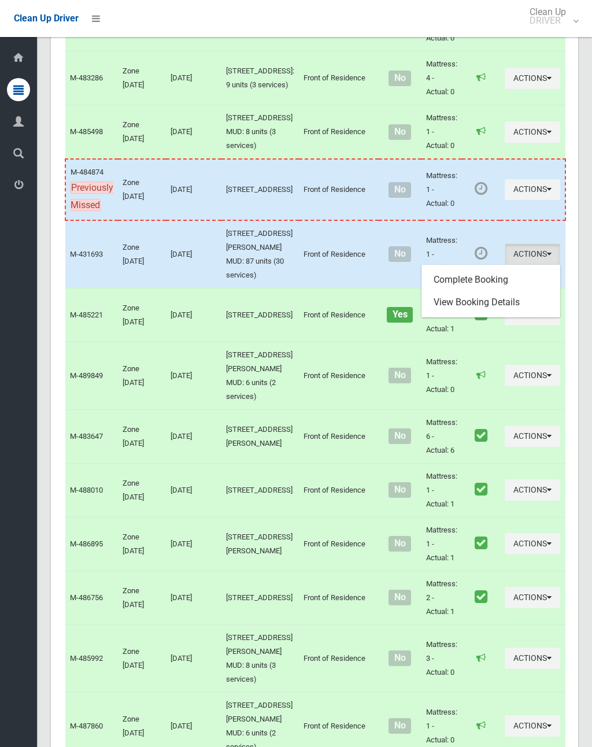
click at [483, 291] on link "Complete Booking" at bounding box center [491, 279] width 138 height 23
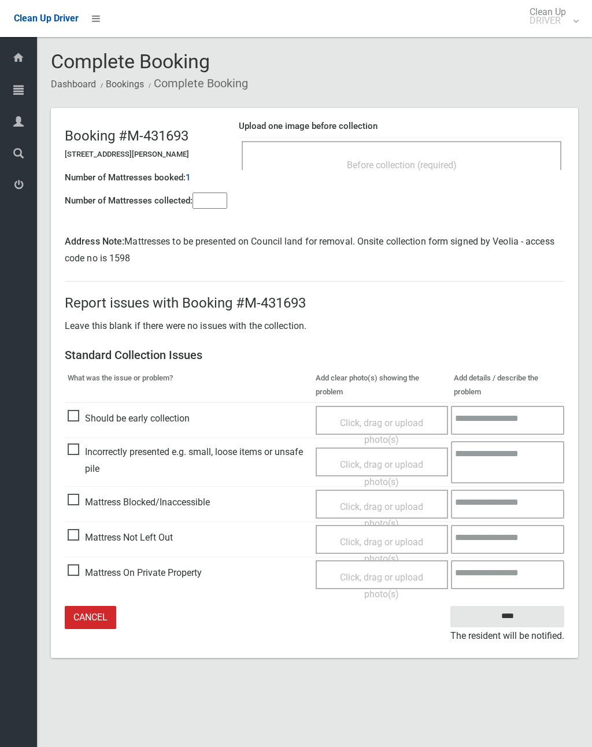
click at [415, 154] on div "Before collection (required)" at bounding box center [401, 164] width 294 height 21
click at [478, 154] on div "Before collection (required)" at bounding box center [401, 164] width 294 height 21
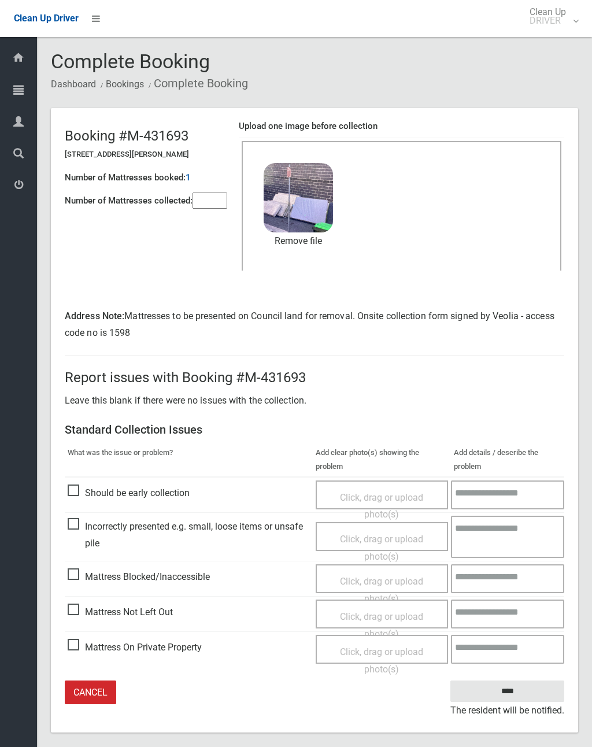
click at [217, 193] on input"] "number" at bounding box center [210, 201] width 35 height 16
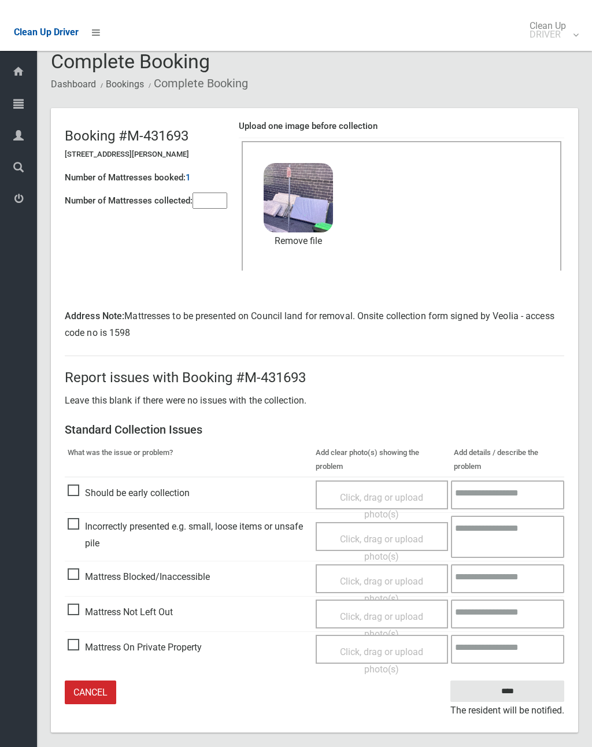
scroll to position [14, 0]
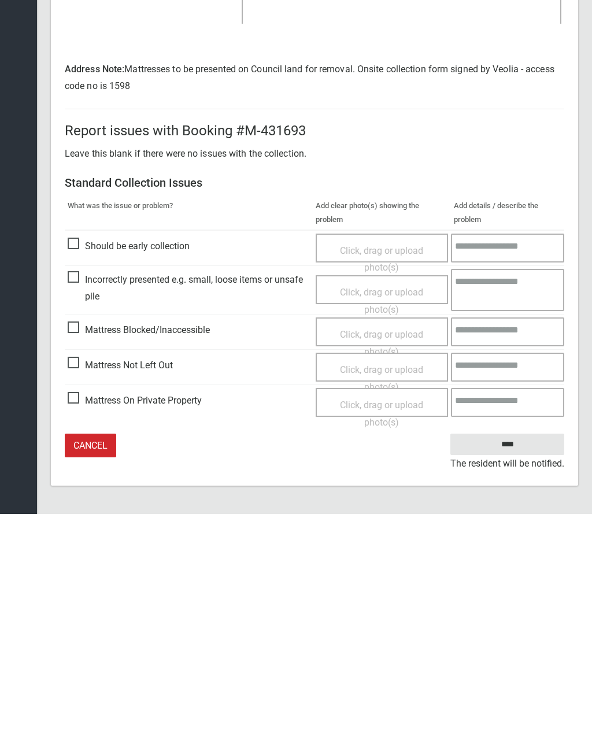
type input"] "*"
click at [513, 667] on input "****" at bounding box center [507, 677] width 114 height 21
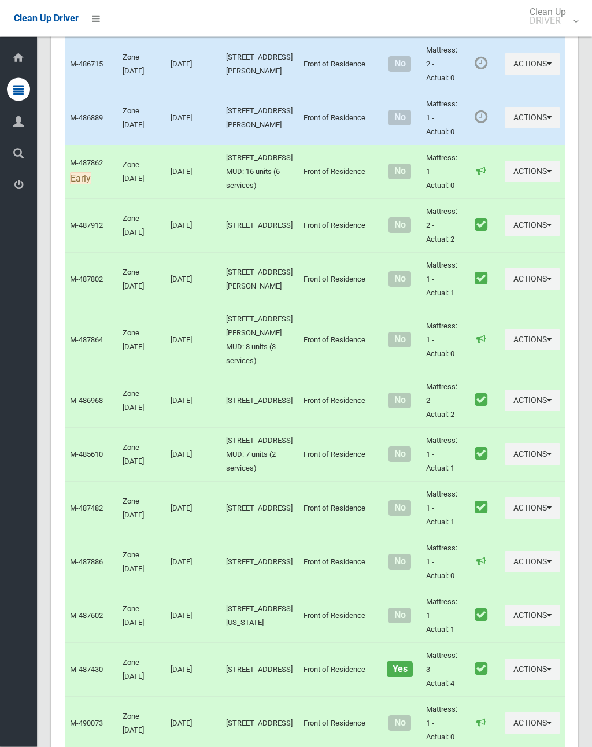
scroll to position [4721, 0]
click at [505, 75] on button "Actions" at bounding box center [532, 63] width 55 height 21
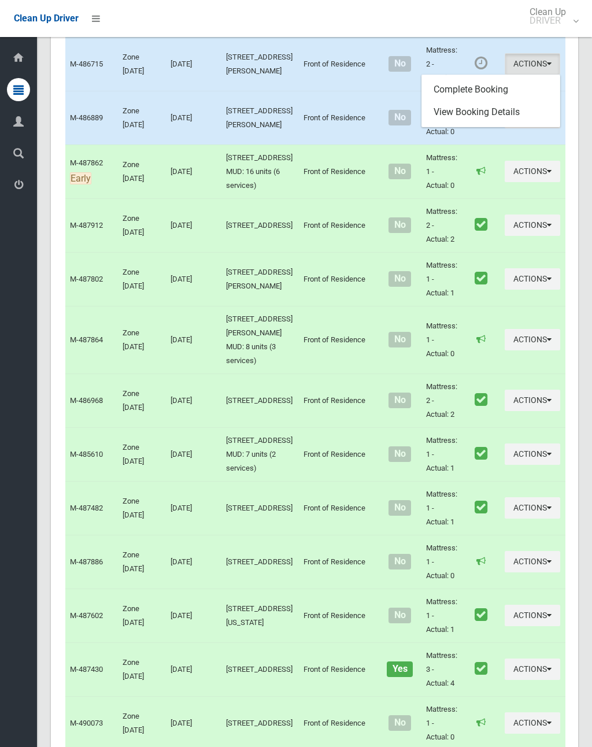
click at [484, 101] on link "Complete Booking" at bounding box center [491, 89] width 138 height 23
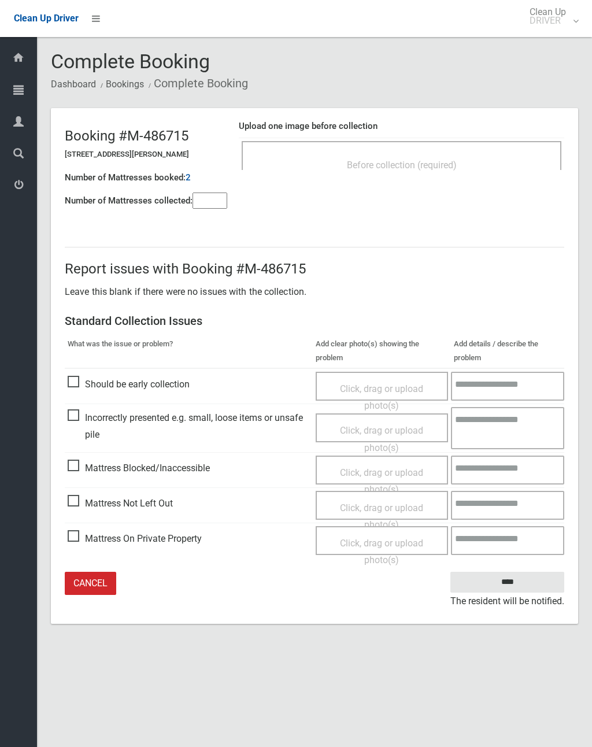
click at [425, 160] on span "Before collection (required)" at bounding box center [402, 165] width 110 height 11
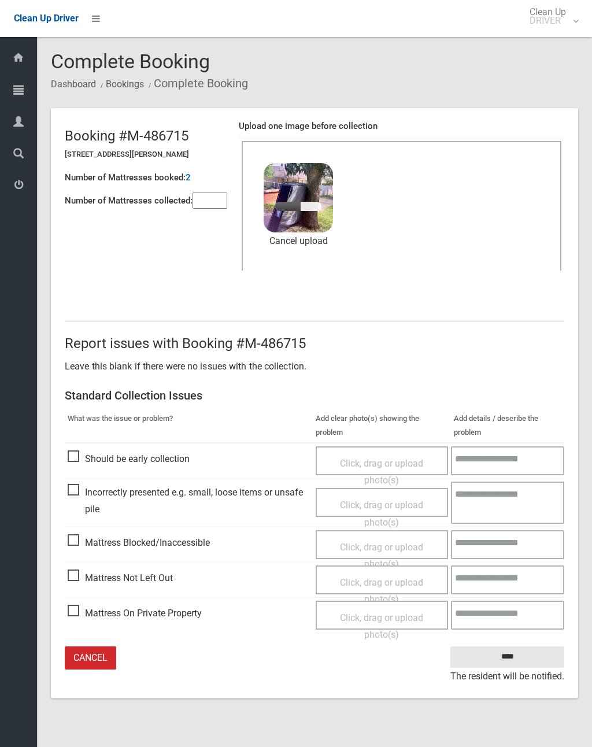
click at [217, 193] on input"] "number" at bounding box center [210, 201] width 35 height 16
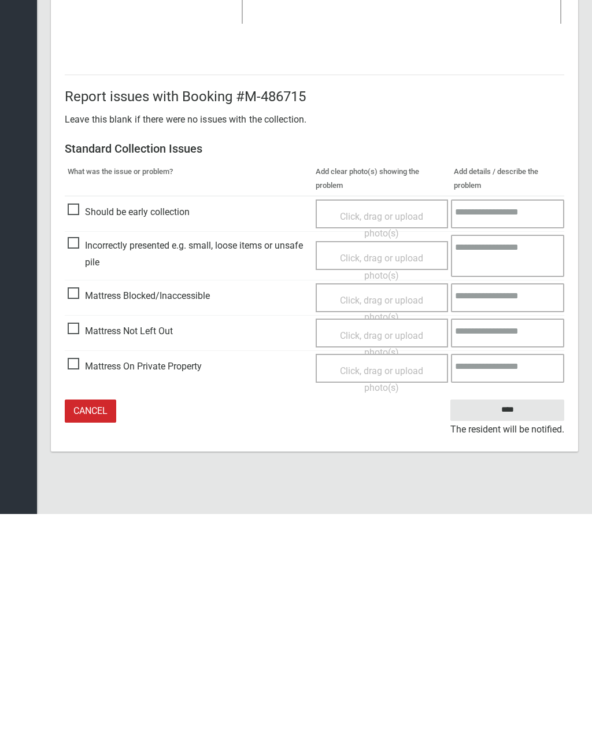
type input"] "*"
click at [519, 632] on input "****" at bounding box center [507, 642] width 114 height 21
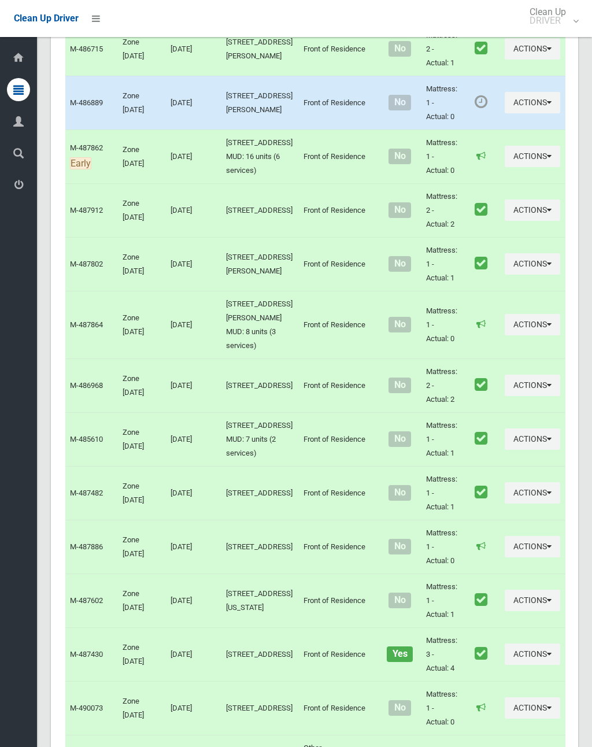
scroll to position [4736, 0]
click at [505, 113] on button "Actions" at bounding box center [532, 101] width 55 height 21
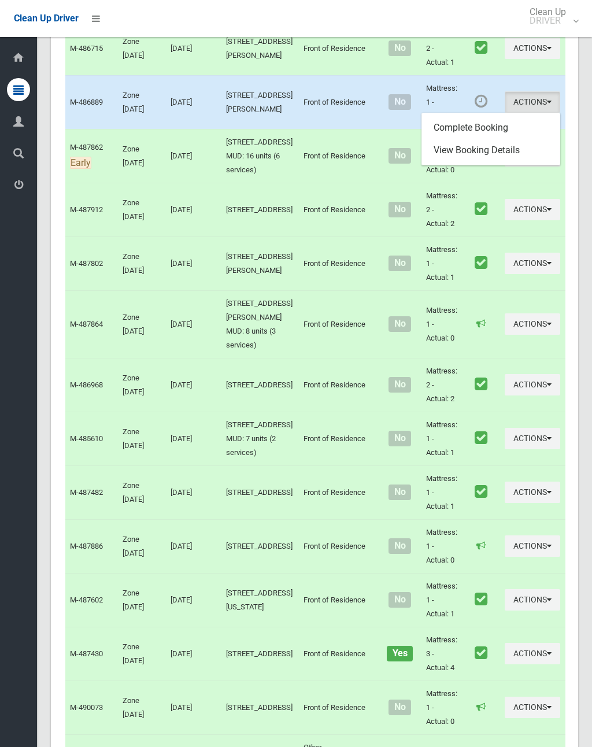
click at [483, 139] on link "Complete Booking" at bounding box center [491, 127] width 138 height 23
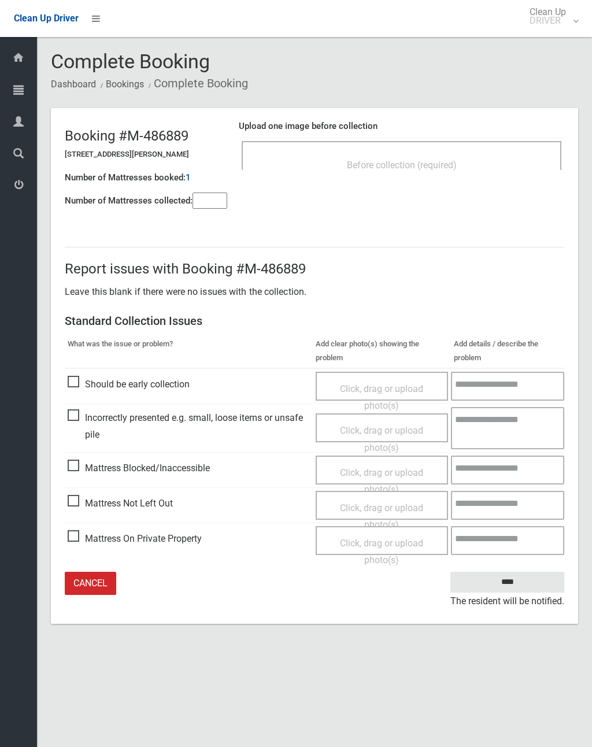
click at [205, 196] on input"] "number" at bounding box center [210, 201] width 35 height 16
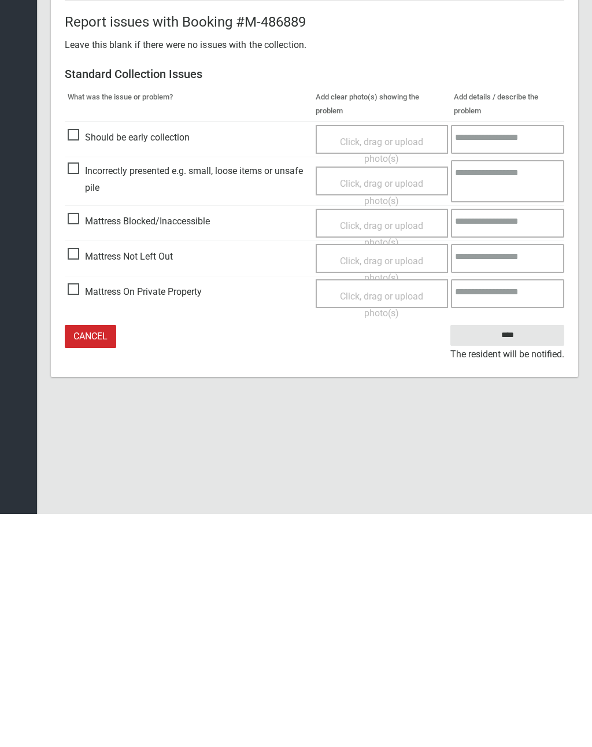
type input"] "*"
click at [384, 488] on span "Click, drag or upload photo(s)" at bounding box center [381, 502] width 83 height 28
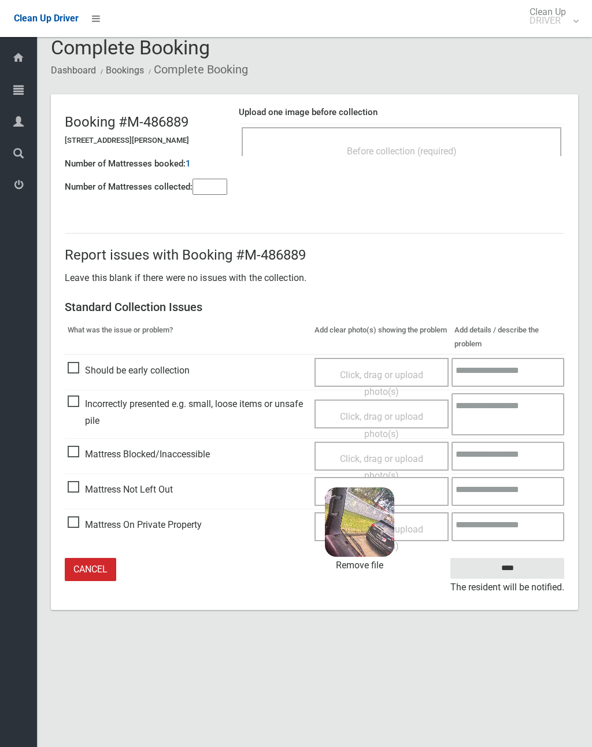
click at [520, 568] on input "****" at bounding box center [507, 568] width 114 height 21
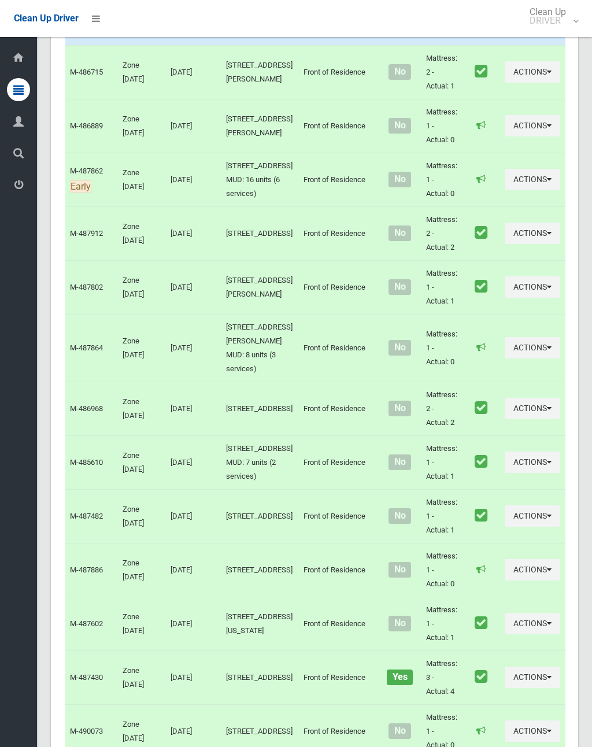
scroll to position [4712, 0]
click at [505, 29] on button "Actions" at bounding box center [532, 18] width 55 height 21
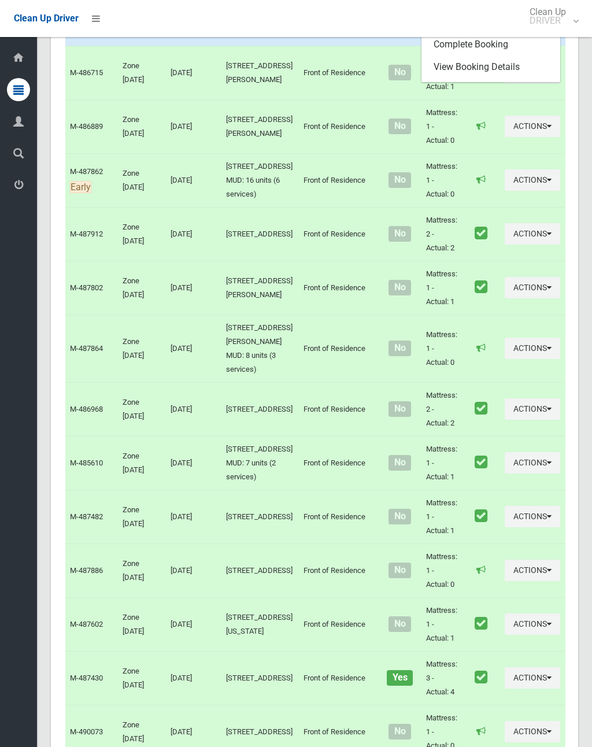
click at [483, 56] on link "Complete Booking" at bounding box center [491, 44] width 138 height 23
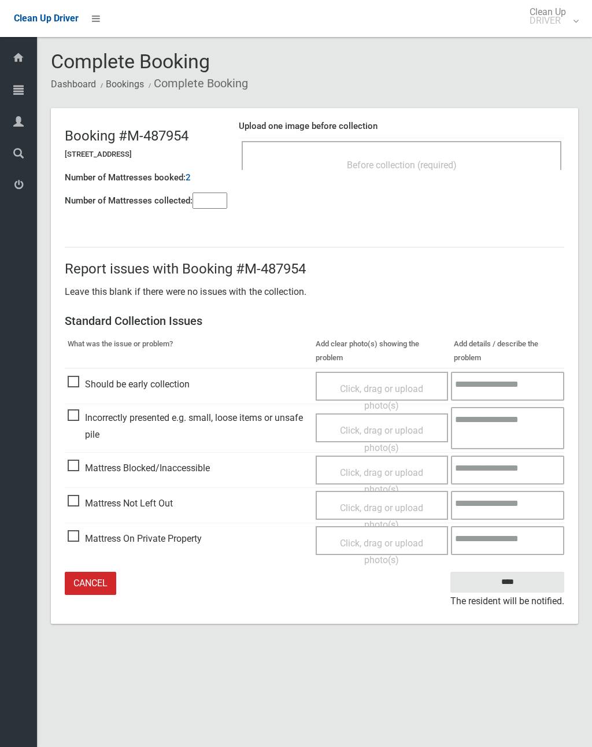
click at [427, 155] on div "Before collection (required)" at bounding box center [401, 164] width 294 height 21
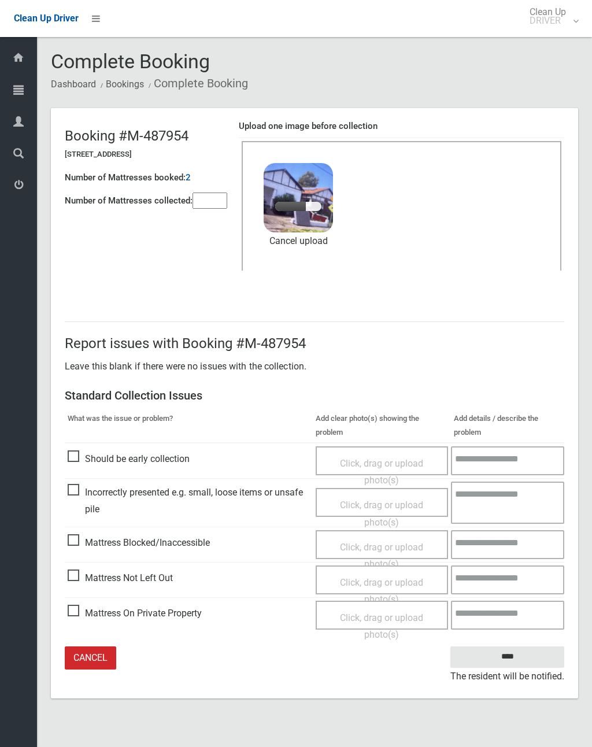
click at [227, 193] on input"] "number" at bounding box center [210, 201] width 35 height 16
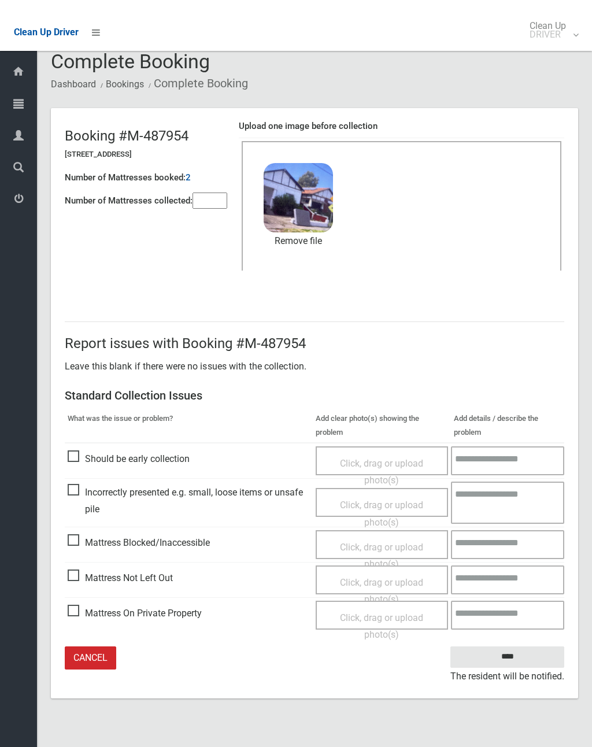
scroll to position [14, 0]
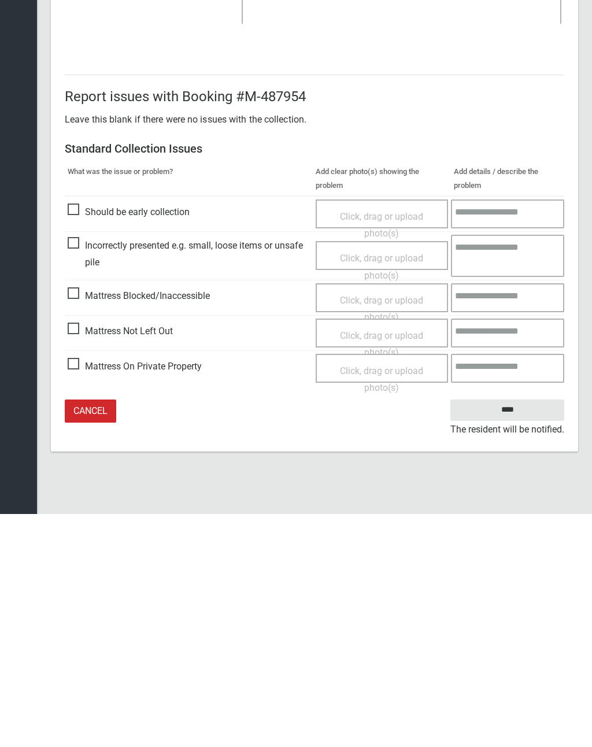
type input"] "*"
click at [528, 632] on input "****" at bounding box center [507, 642] width 114 height 21
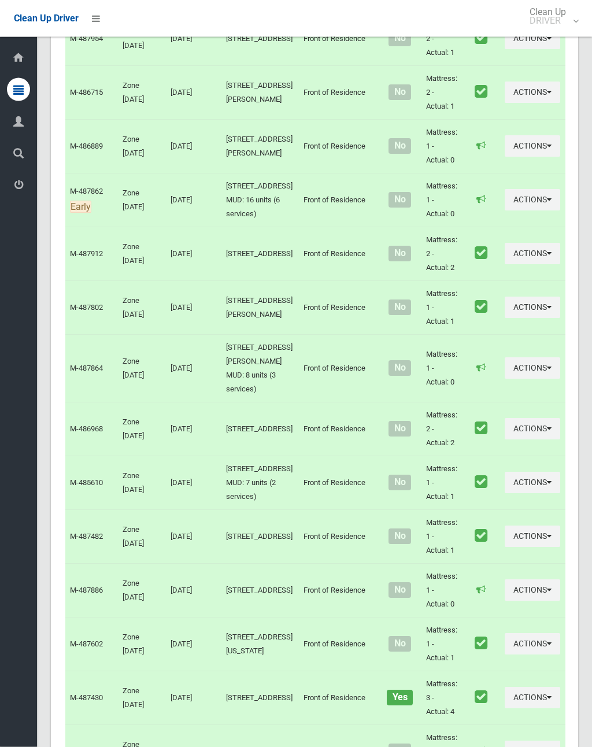
scroll to position [4692, 0]
click at [477, 22] on link "Complete Booking" at bounding box center [491, 10] width 138 height 23
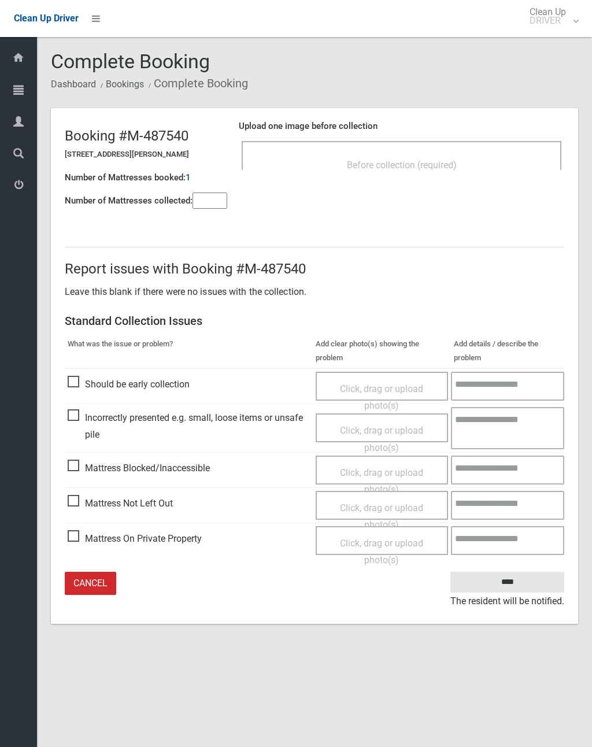
click at [451, 153] on div "Before collection (required)" at bounding box center [402, 155] width 320 height 29
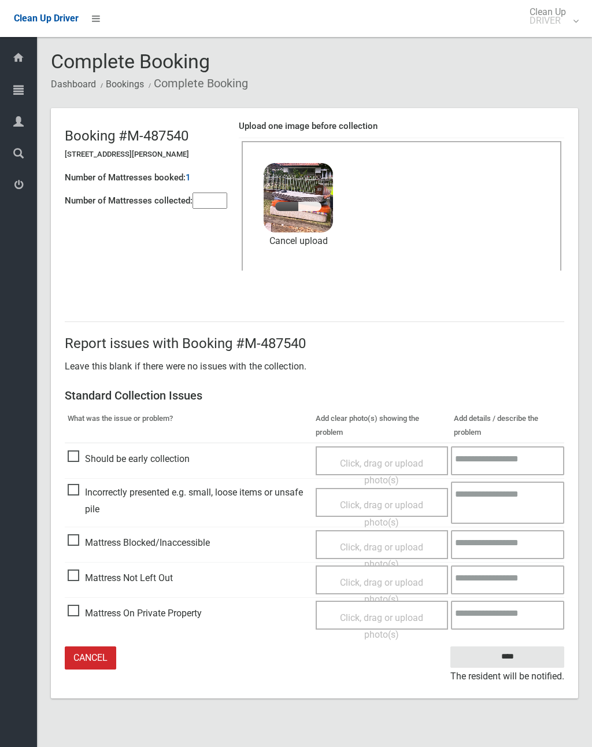
click at [216, 205] on input"] "number" at bounding box center [210, 201] width 35 height 16
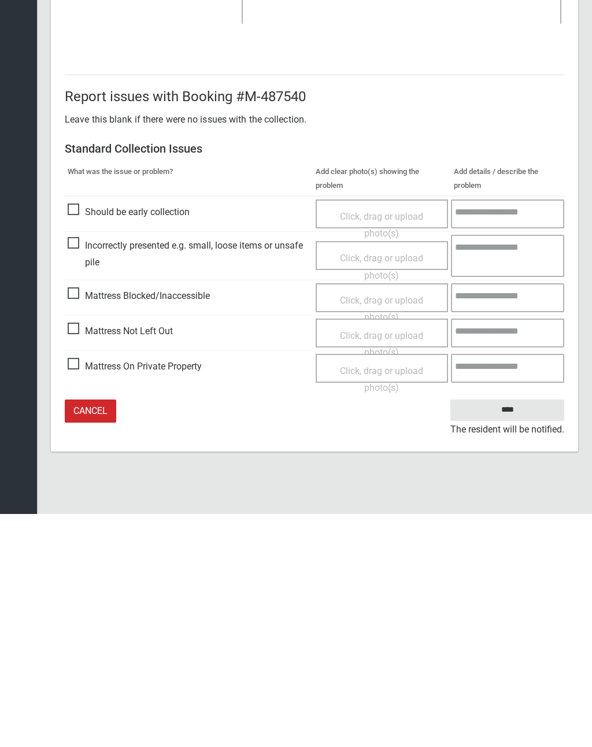
type input"] "*"
click at [521, 632] on input "****" at bounding box center [507, 642] width 114 height 21
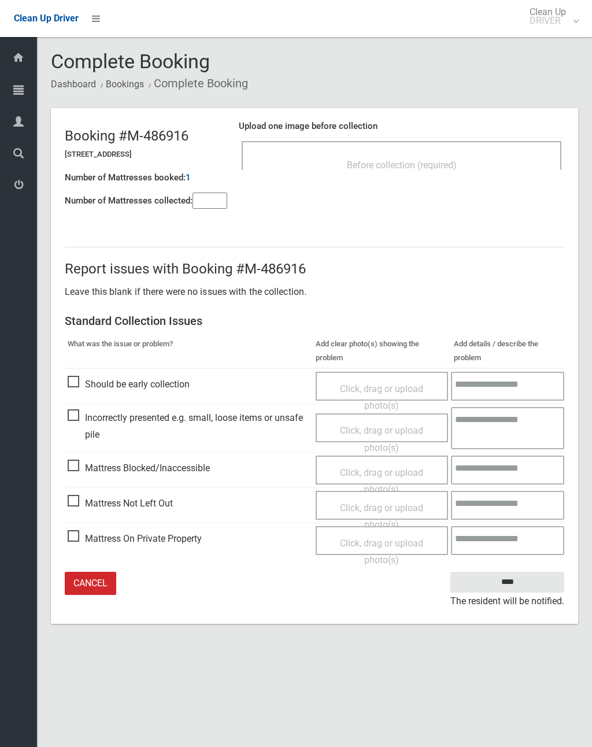
click at [212, 198] on input"] "number" at bounding box center [210, 201] width 35 height 16
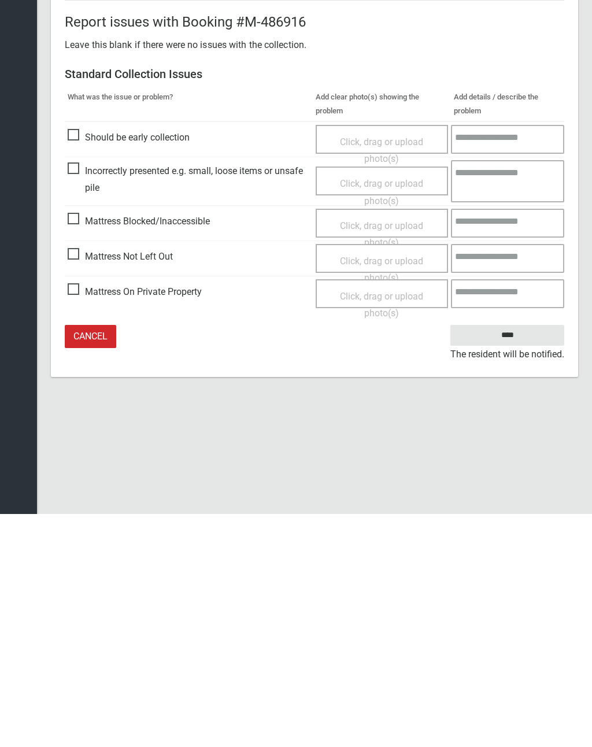
type input"] "*"
click at [373, 488] on span "Click, drag or upload photo(s)" at bounding box center [381, 502] width 83 height 28
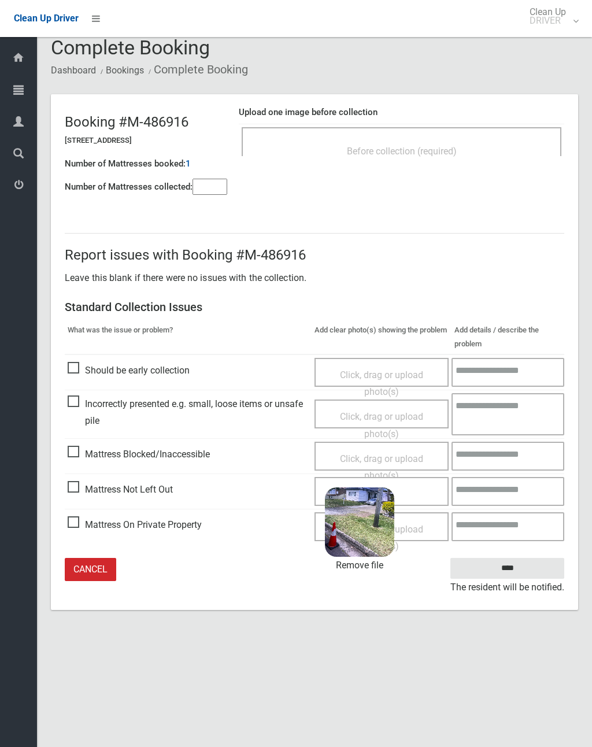
click at [515, 567] on input "****" at bounding box center [507, 568] width 114 height 21
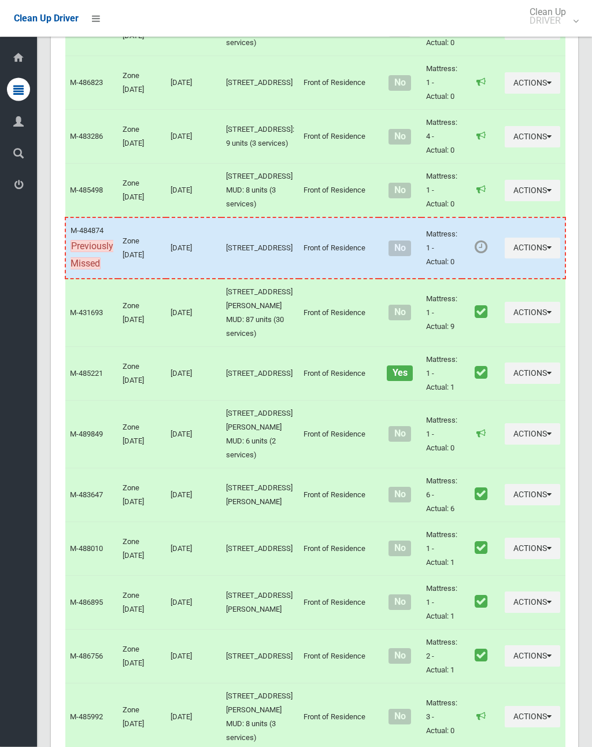
scroll to position [3119, 0]
click at [505, 259] on button "Actions" at bounding box center [532, 248] width 55 height 21
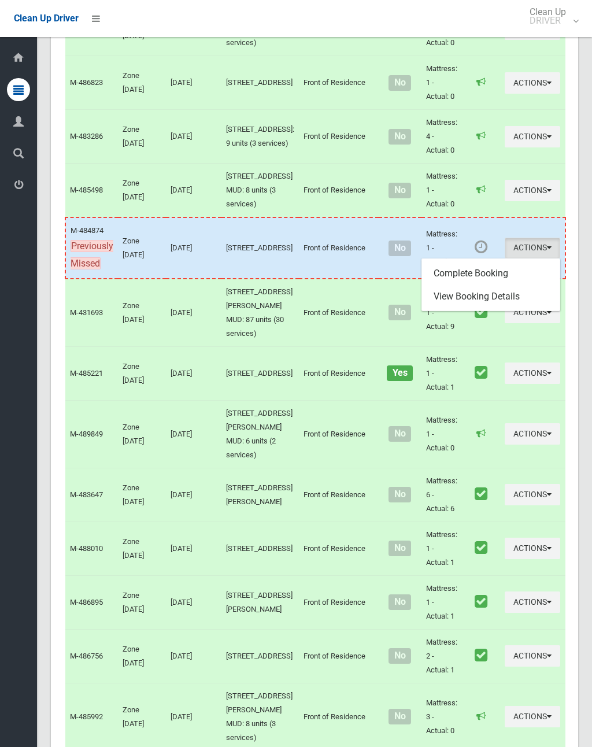
click at [466, 285] on link "Complete Booking" at bounding box center [491, 273] width 138 height 23
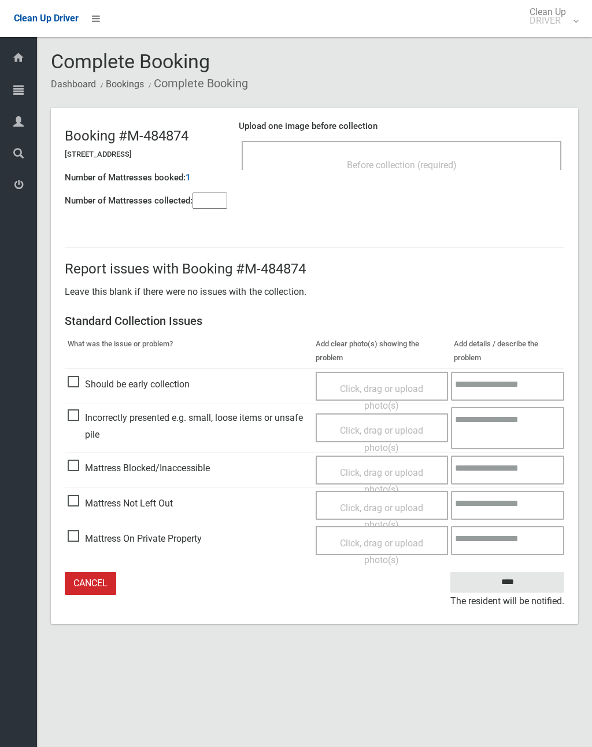
click at [427, 151] on div "Before collection (required)" at bounding box center [402, 155] width 320 height 29
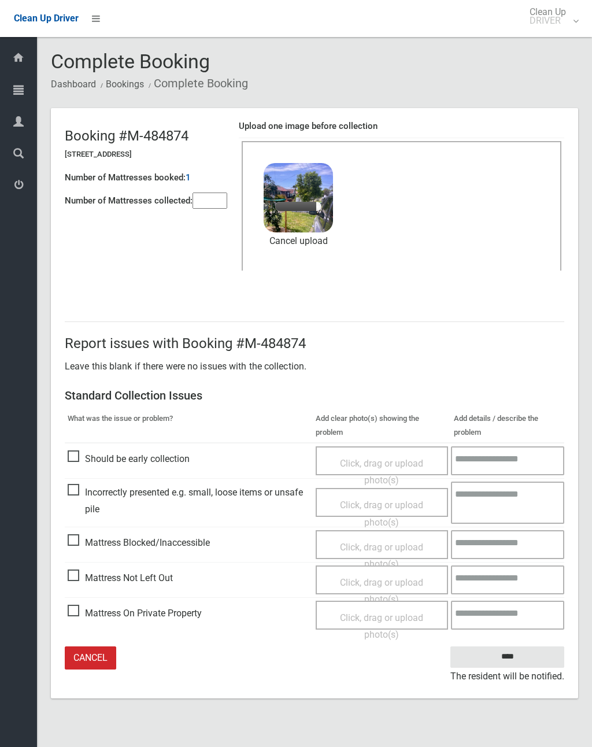
click at [224, 193] on input"] "number" at bounding box center [210, 201] width 35 height 16
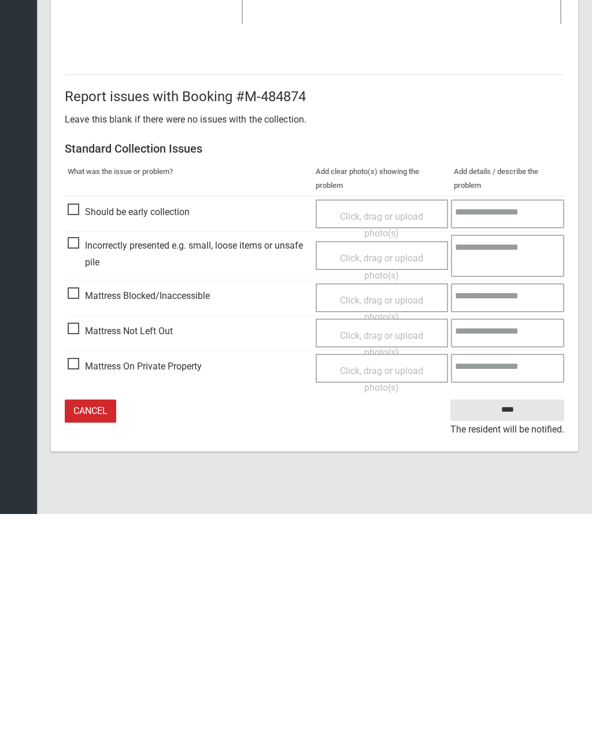
type input"] "*"
click at [520, 632] on input "****" at bounding box center [507, 642] width 114 height 21
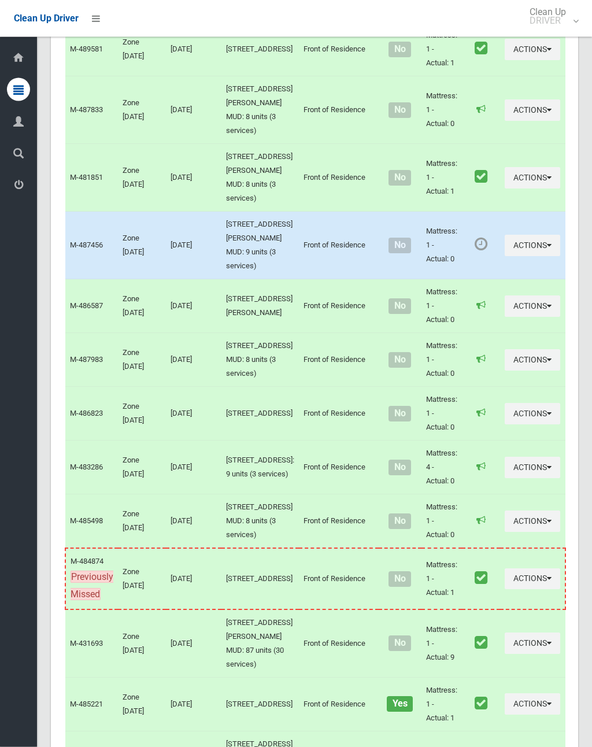
scroll to position [2789, 0]
click at [505, 256] on button "Actions" at bounding box center [532, 245] width 55 height 21
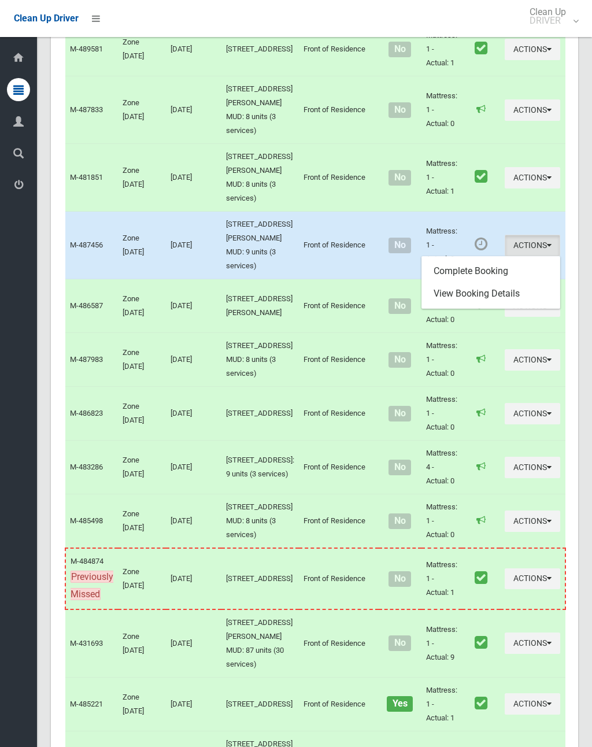
click at [476, 283] on link "Complete Booking" at bounding box center [491, 271] width 138 height 23
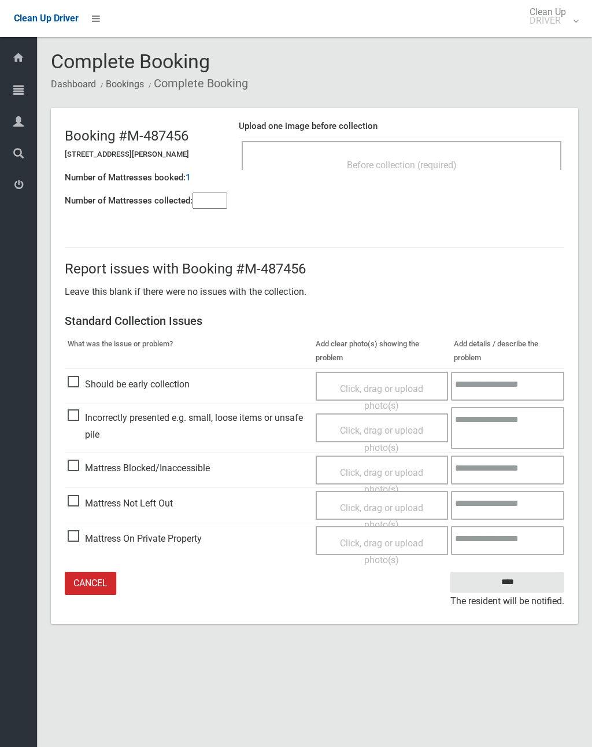
click at [420, 150] on div "Before collection (required)" at bounding box center [402, 155] width 320 height 29
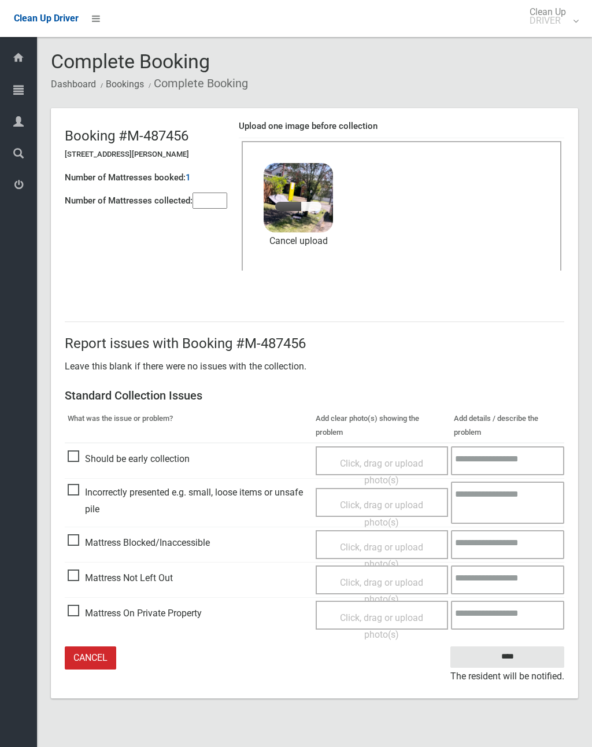
click at [209, 207] on input"] "number" at bounding box center [210, 201] width 35 height 16
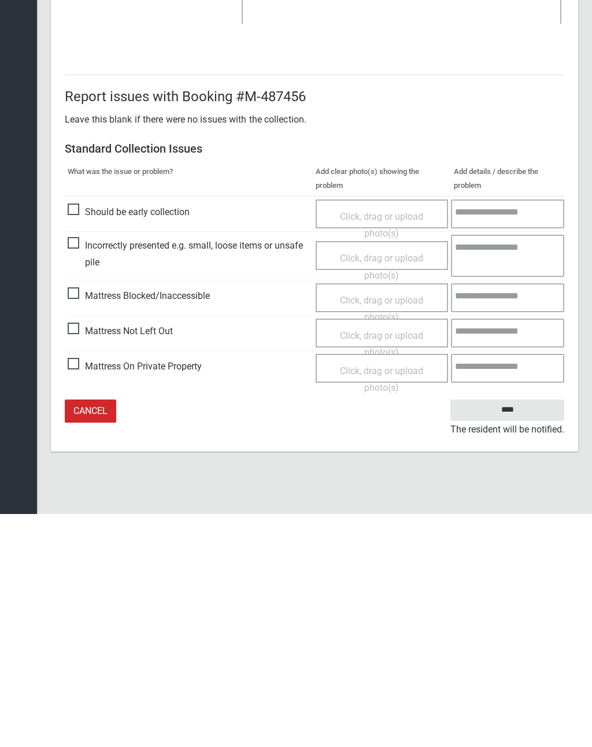
type input"] "*"
click at [524, 632] on input "****" at bounding box center [507, 642] width 114 height 21
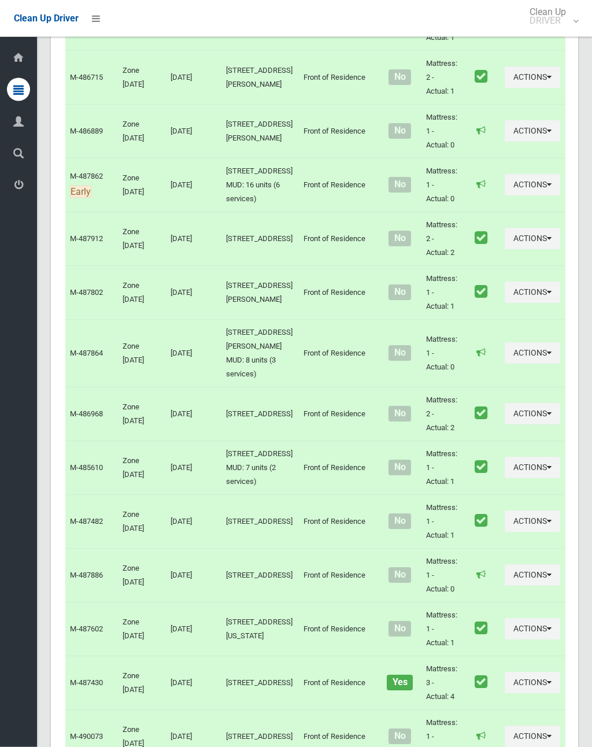
scroll to position [6160, 0]
